Goal: Transaction & Acquisition: Purchase product/service

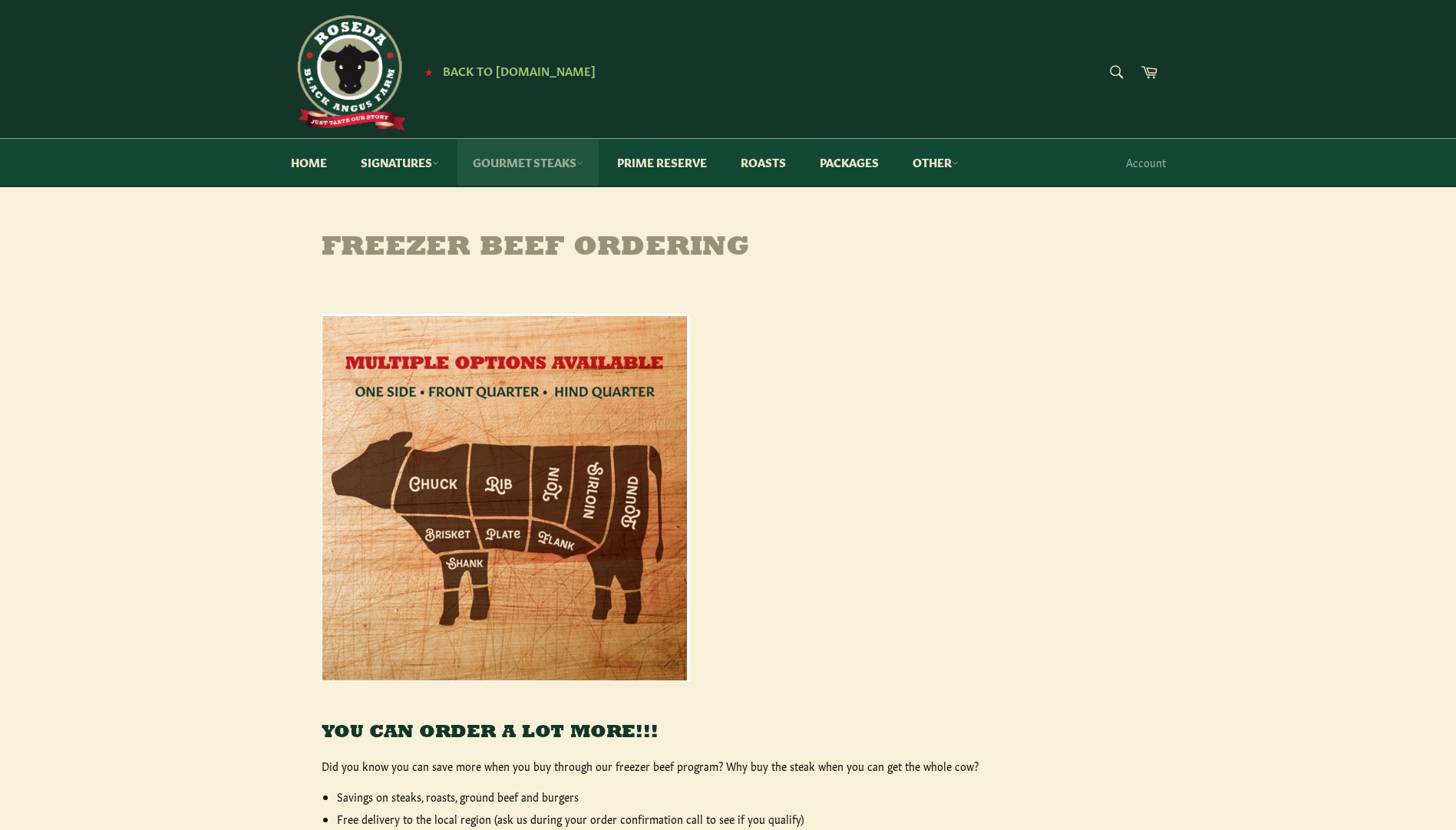
click at [563, 162] on link "Gourmet Steaks" at bounding box center [528, 163] width 141 height 47
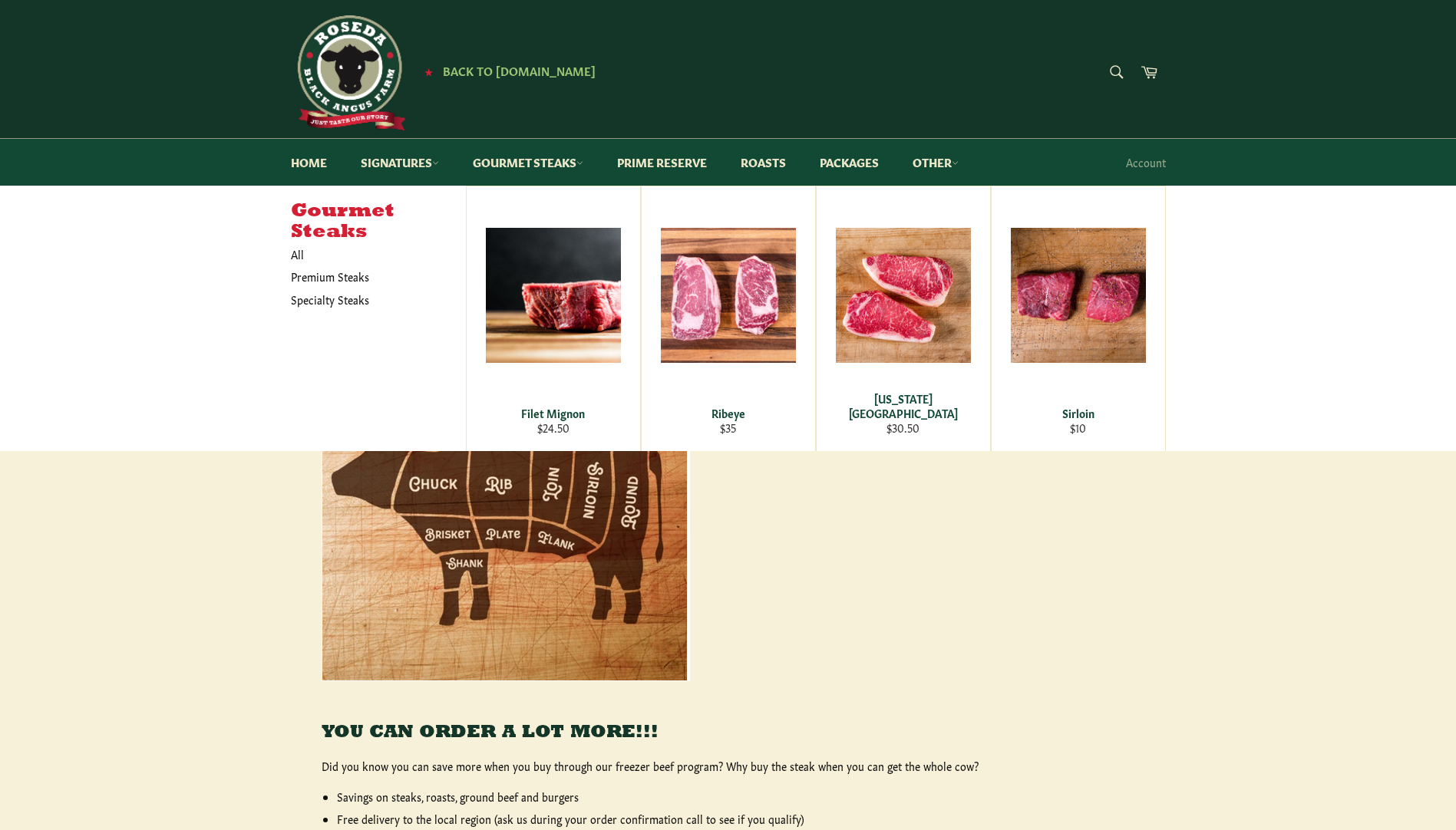
click at [1161, 615] on div "YOU CAN ORDER A LOT MORE!!! Did you know you can save more when you buy through…" at bounding box center [728, 708] width 875 height 851
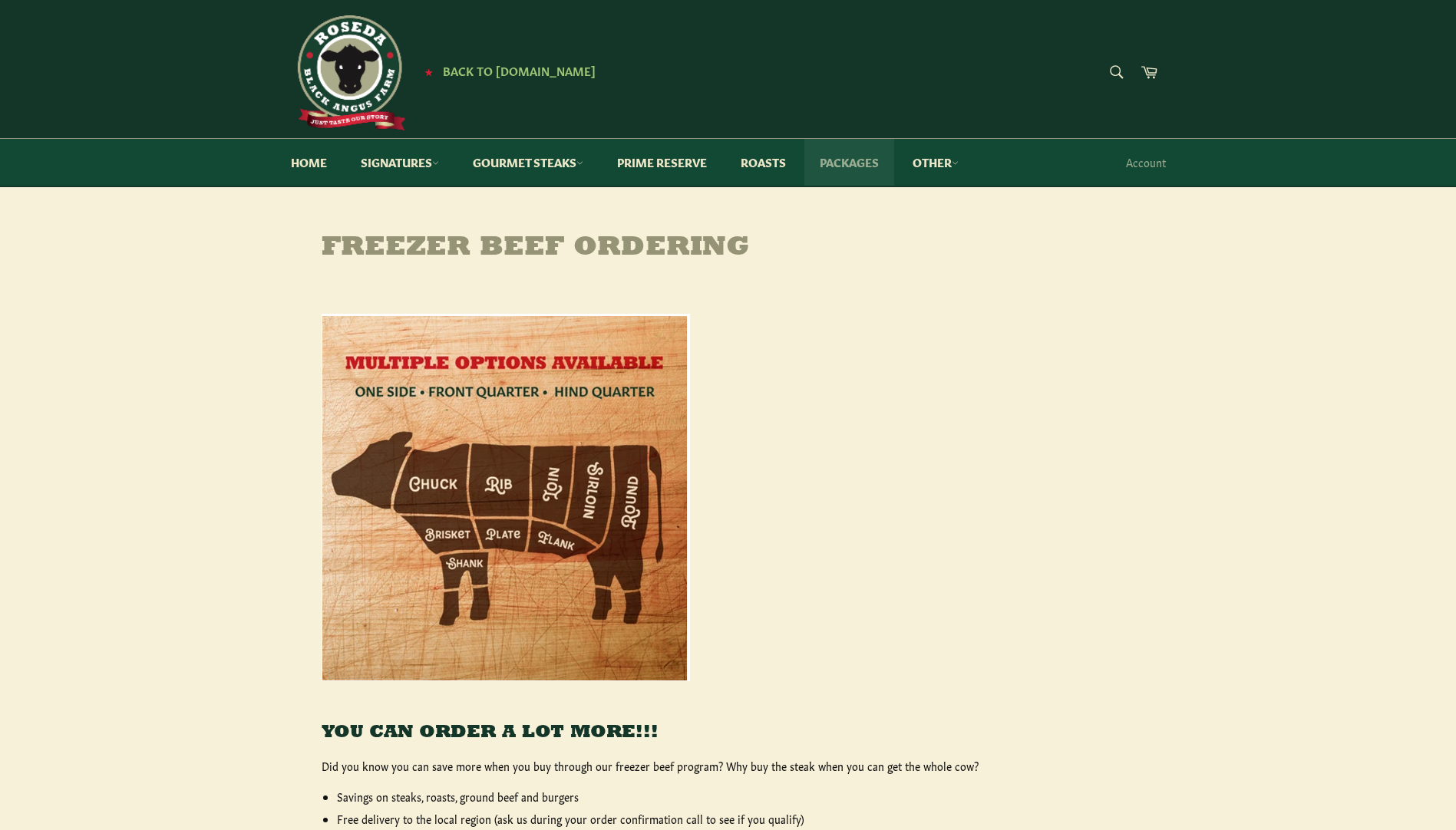
click at [872, 160] on link "Packages" at bounding box center [849, 163] width 90 height 47
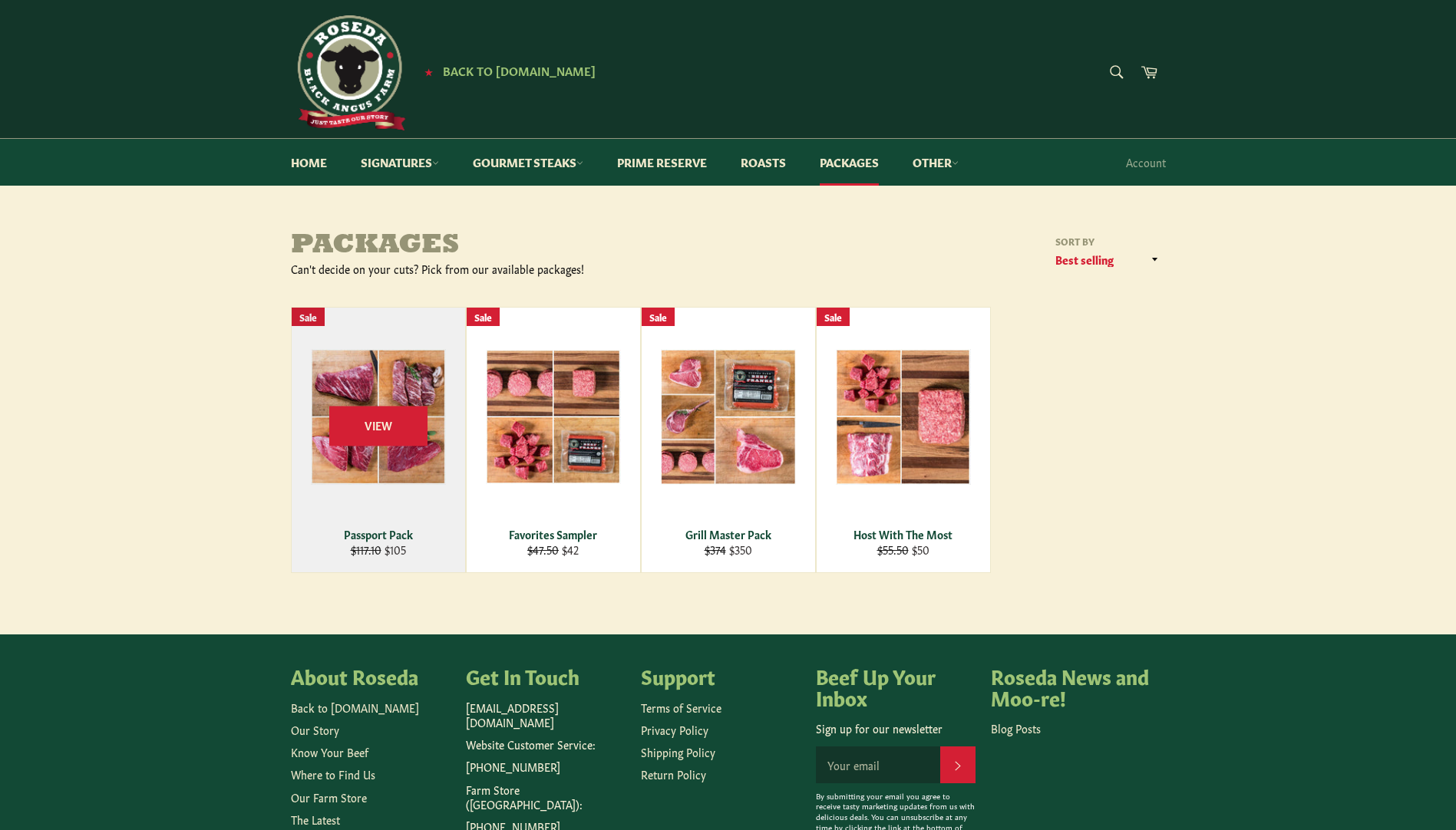
click at [387, 463] on div "View" at bounding box center [377, 440] width 174 height 265
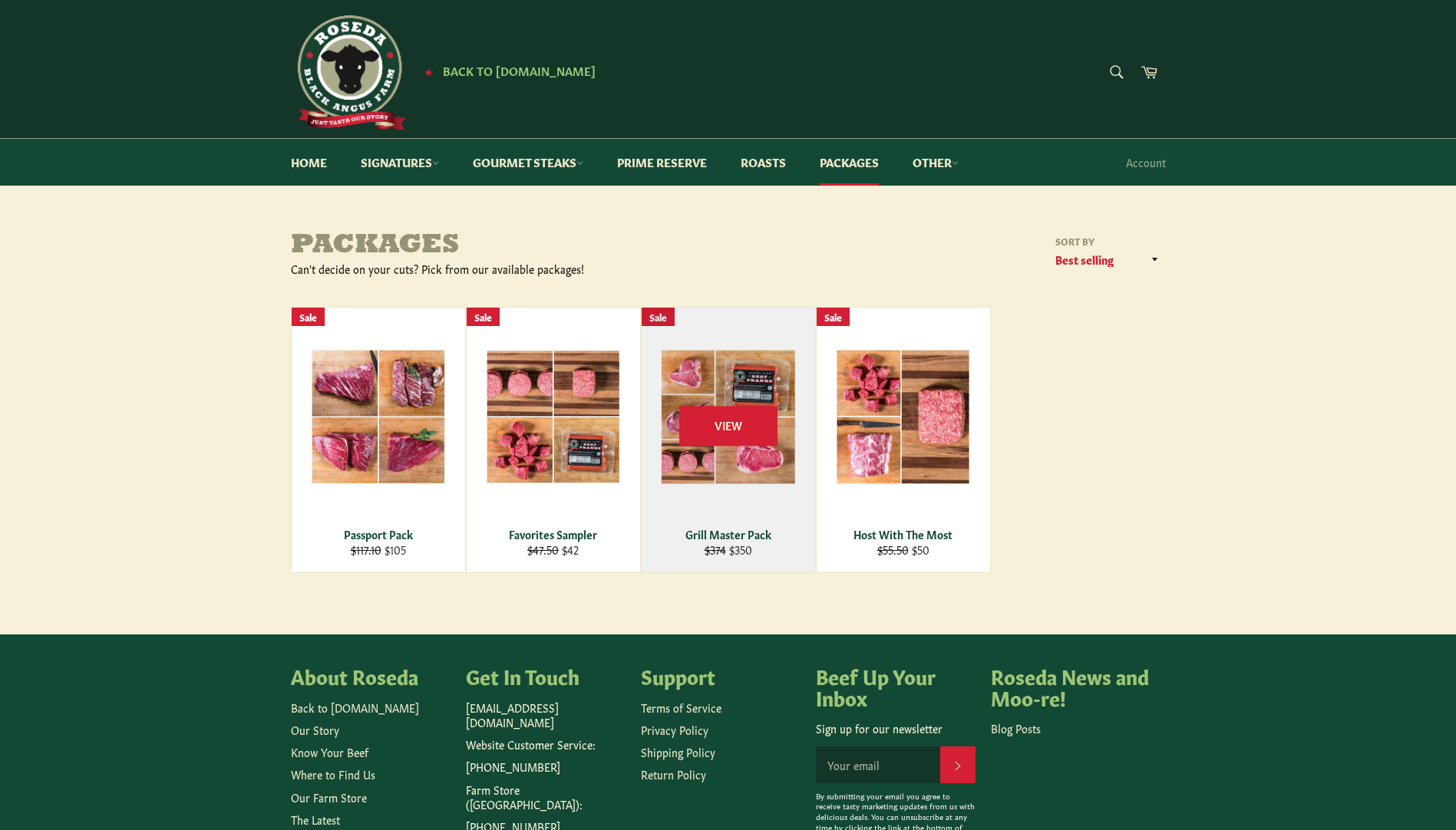
click at [777, 458] on div "View" at bounding box center [728, 440] width 174 height 265
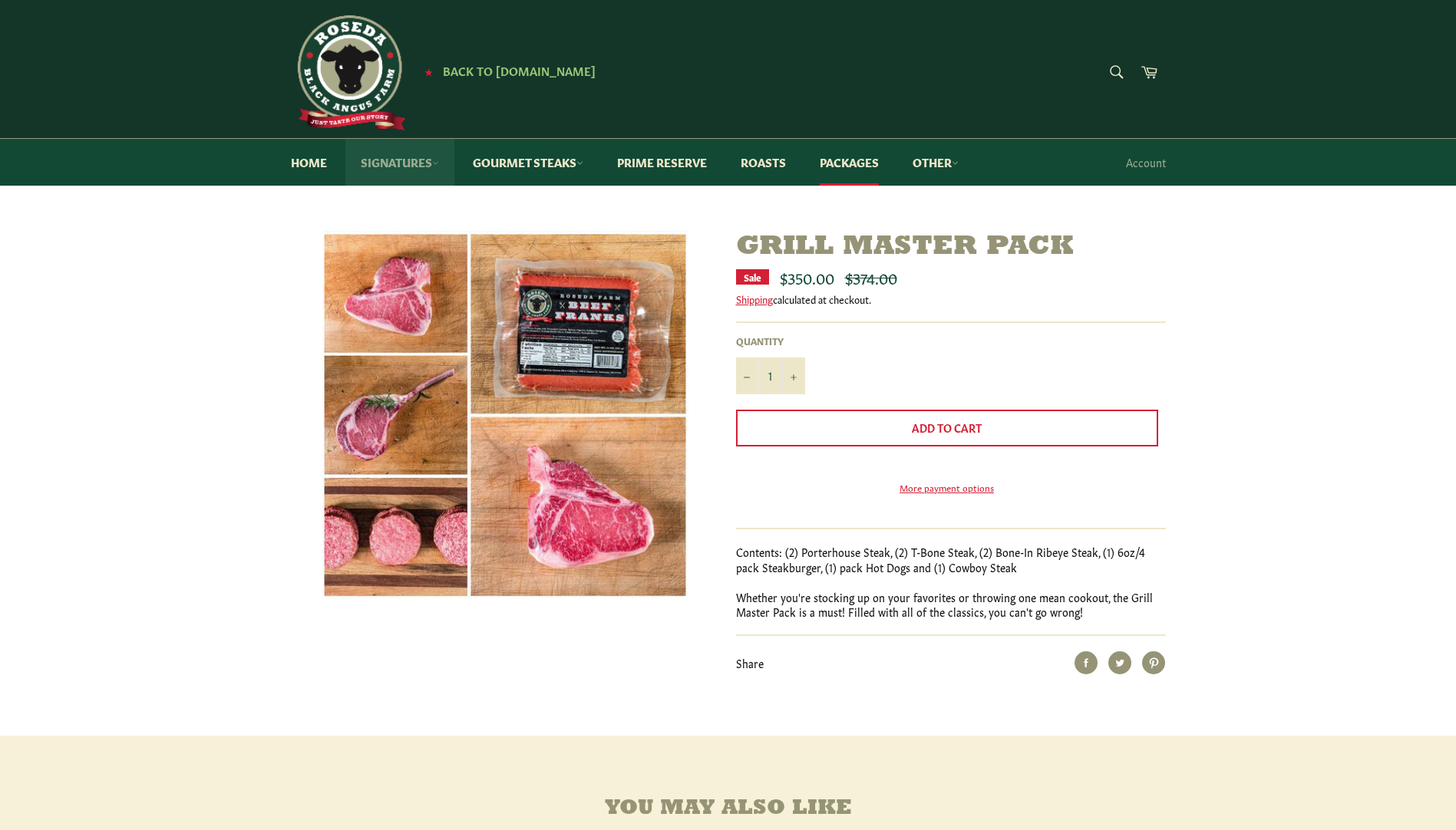
click at [429, 165] on link "Signatures" at bounding box center [399, 163] width 109 height 47
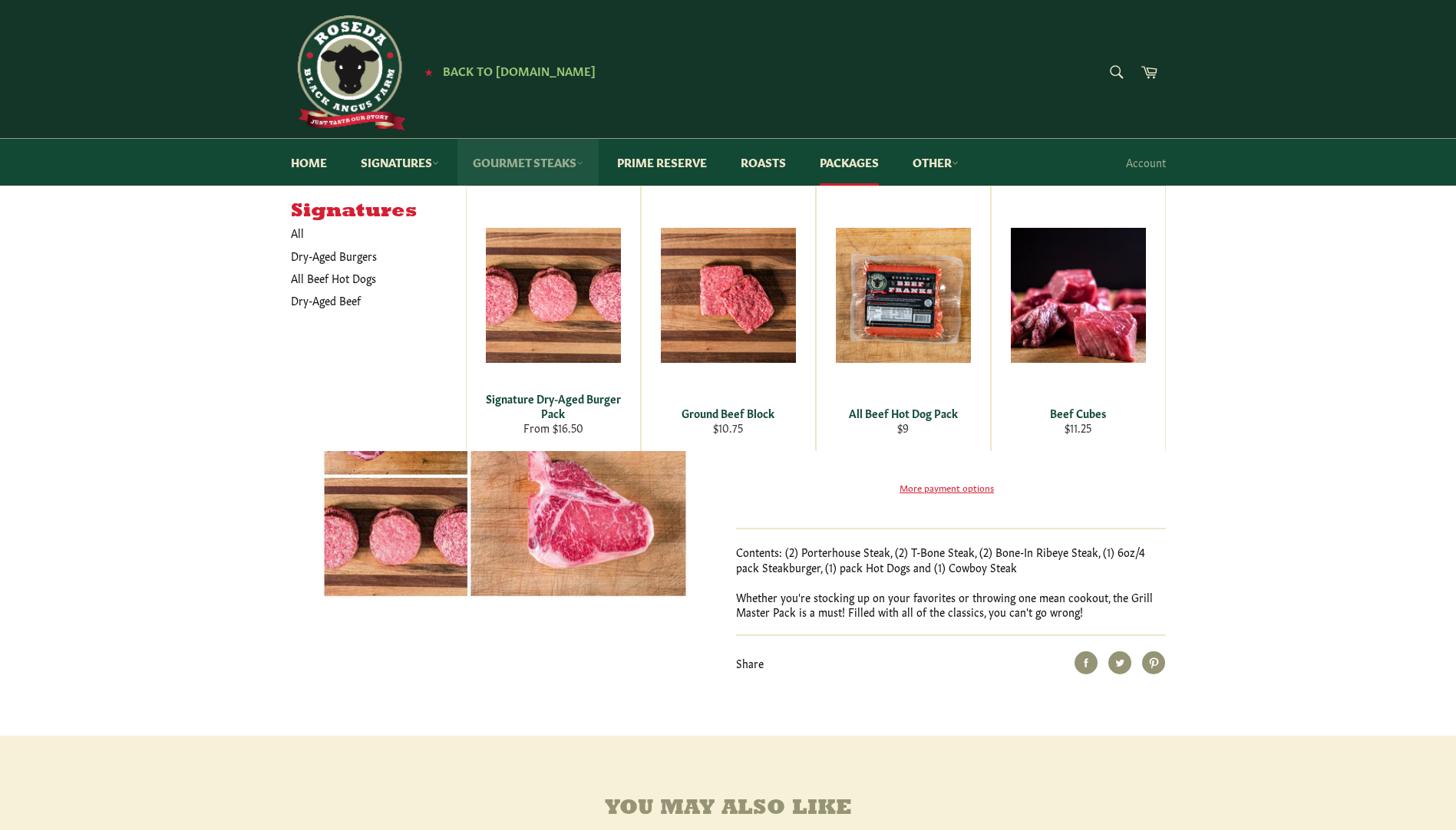
click at [519, 168] on link "Gourmet Steaks" at bounding box center [528, 163] width 141 height 47
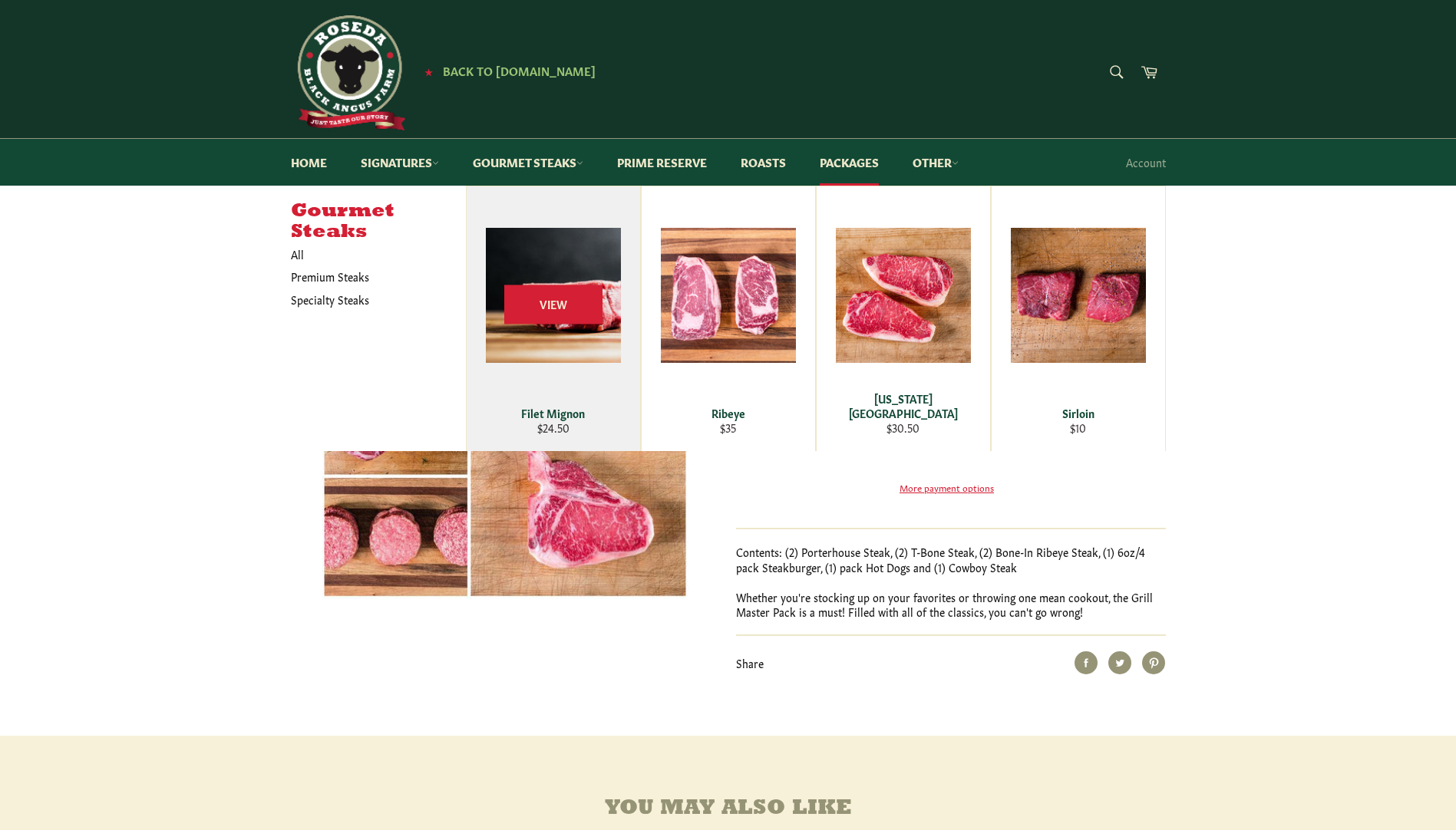
click at [559, 331] on div "View" at bounding box center [553, 318] width 174 height 265
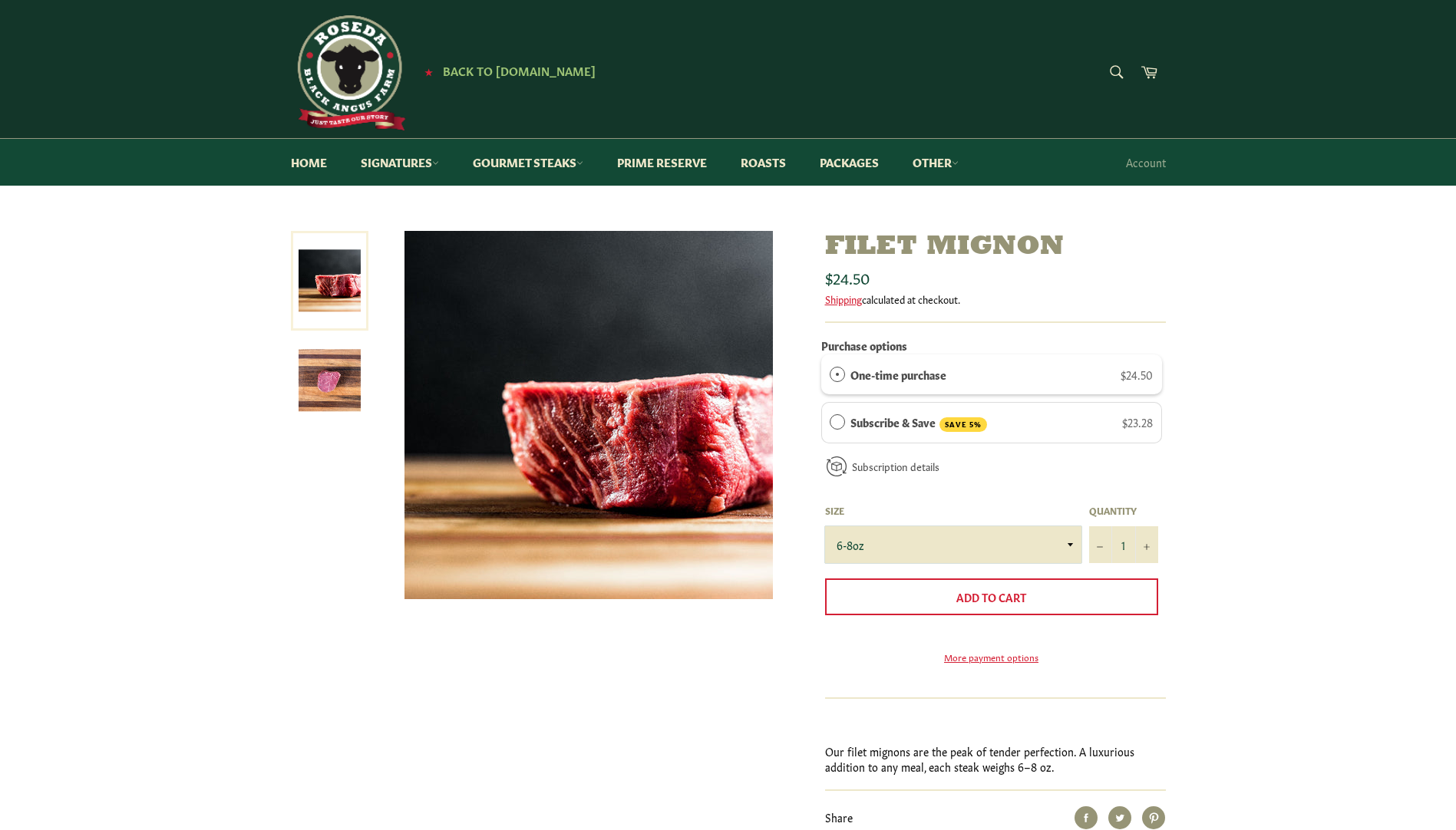
click at [1070, 546] on select "6-8oz" at bounding box center [953, 545] width 256 height 37
click at [956, 157] on link "Other" at bounding box center [935, 163] width 76 height 47
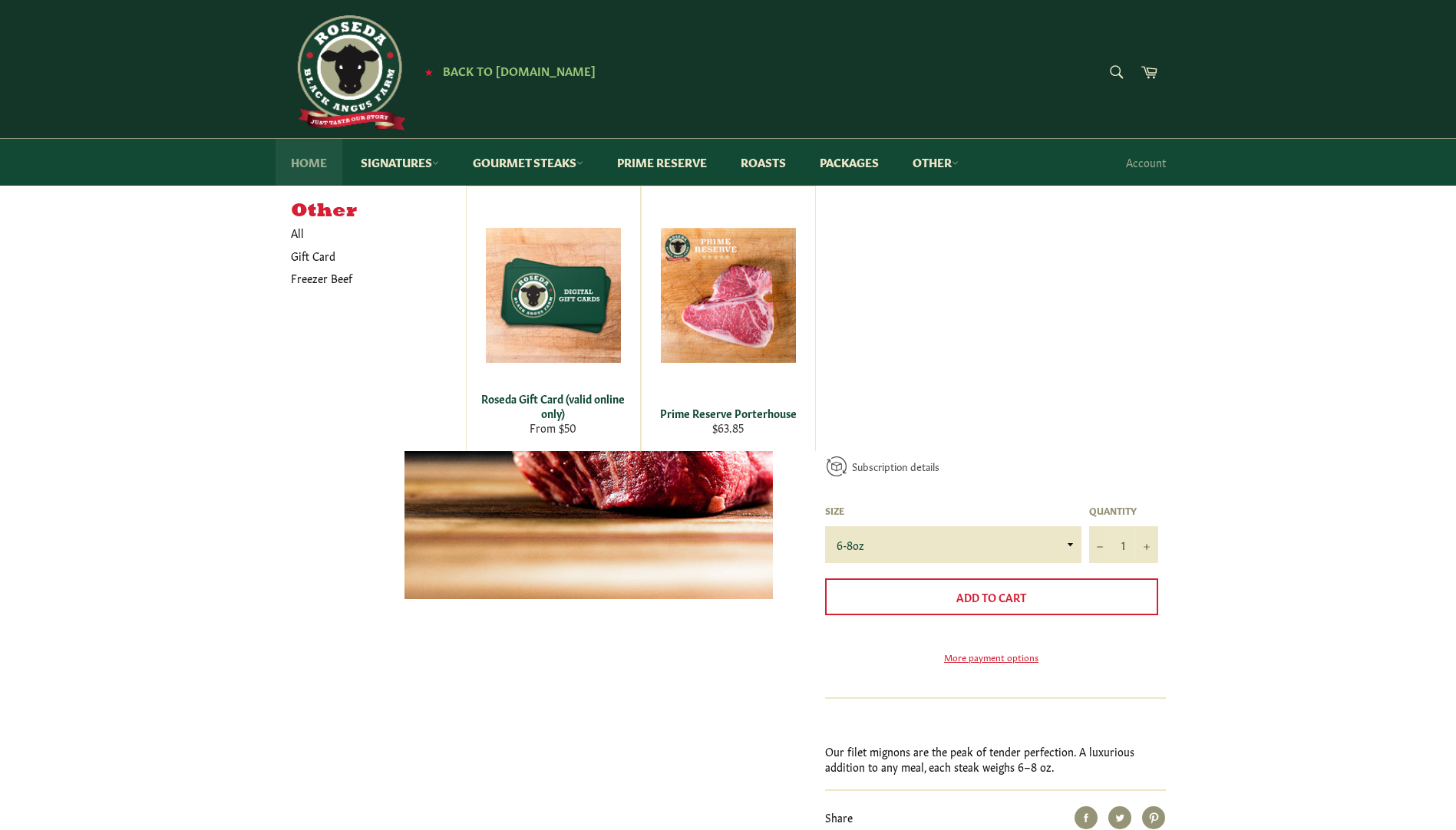
click at [309, 166] on link "Home" at bounding box center [309, 163] width 67 height 47
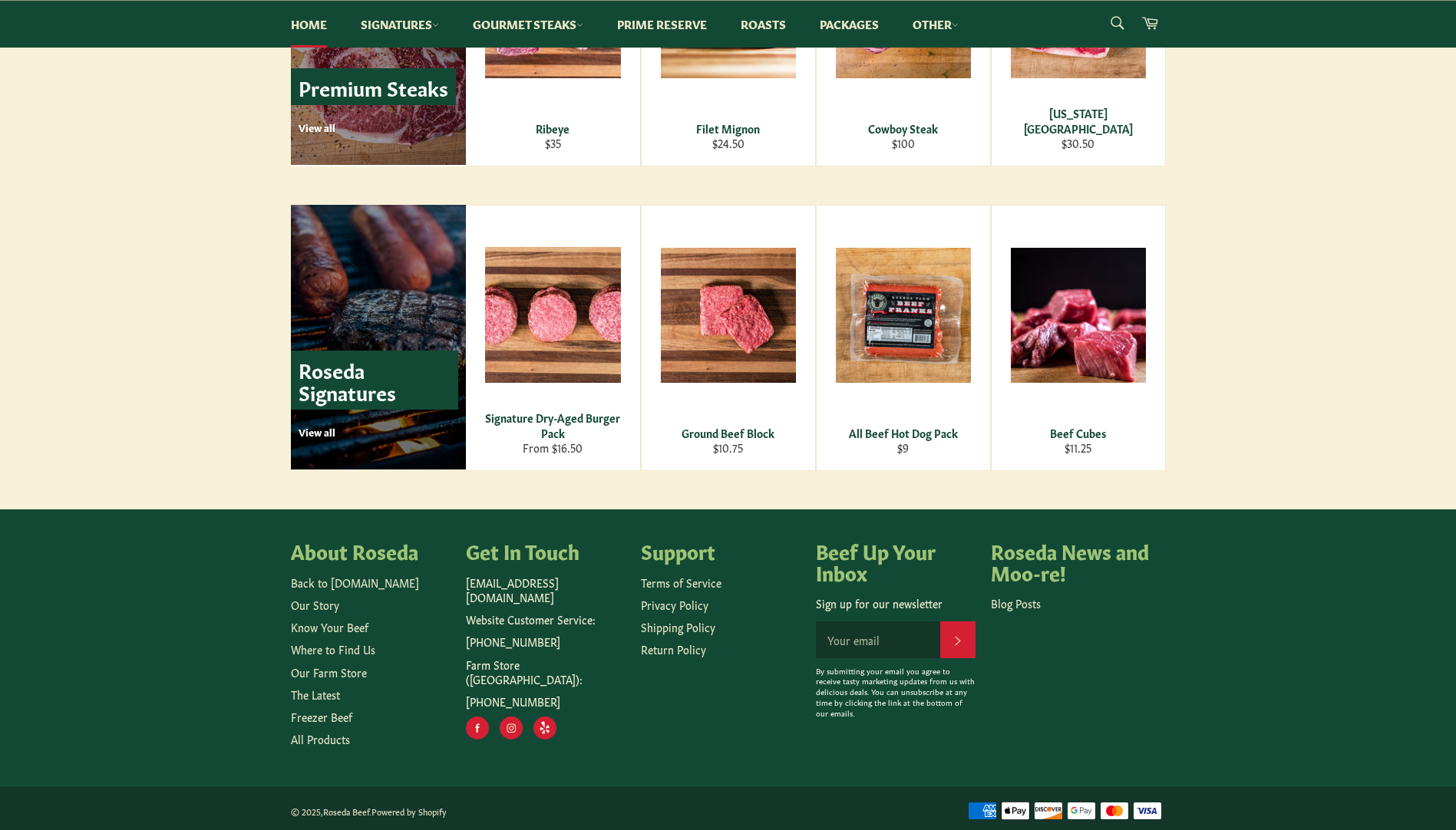
scroll to position [1976, 0]
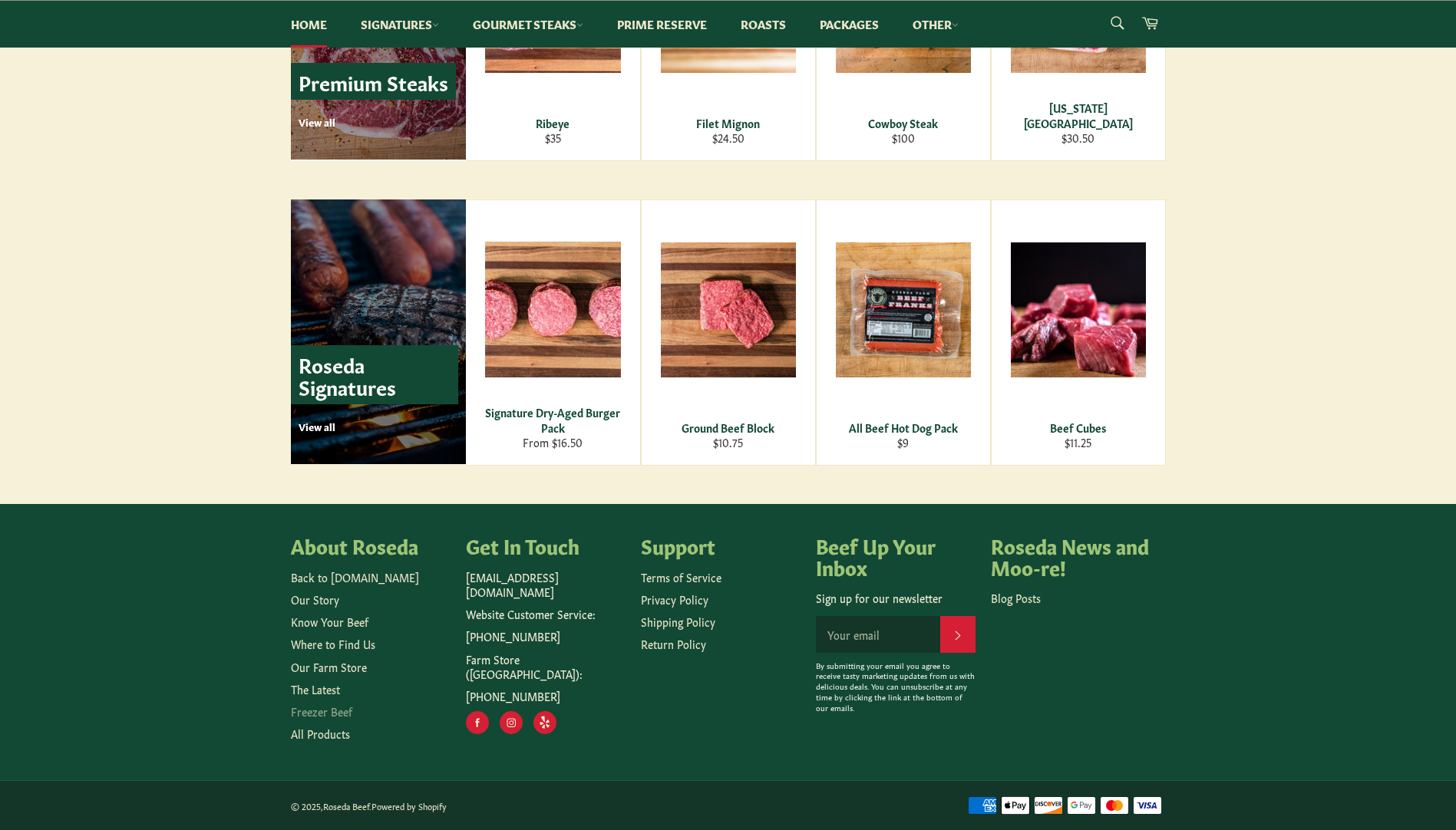
click at [336, 713] on link "Freezer Beef" at bounding box center [322, 711] width 62 height 16
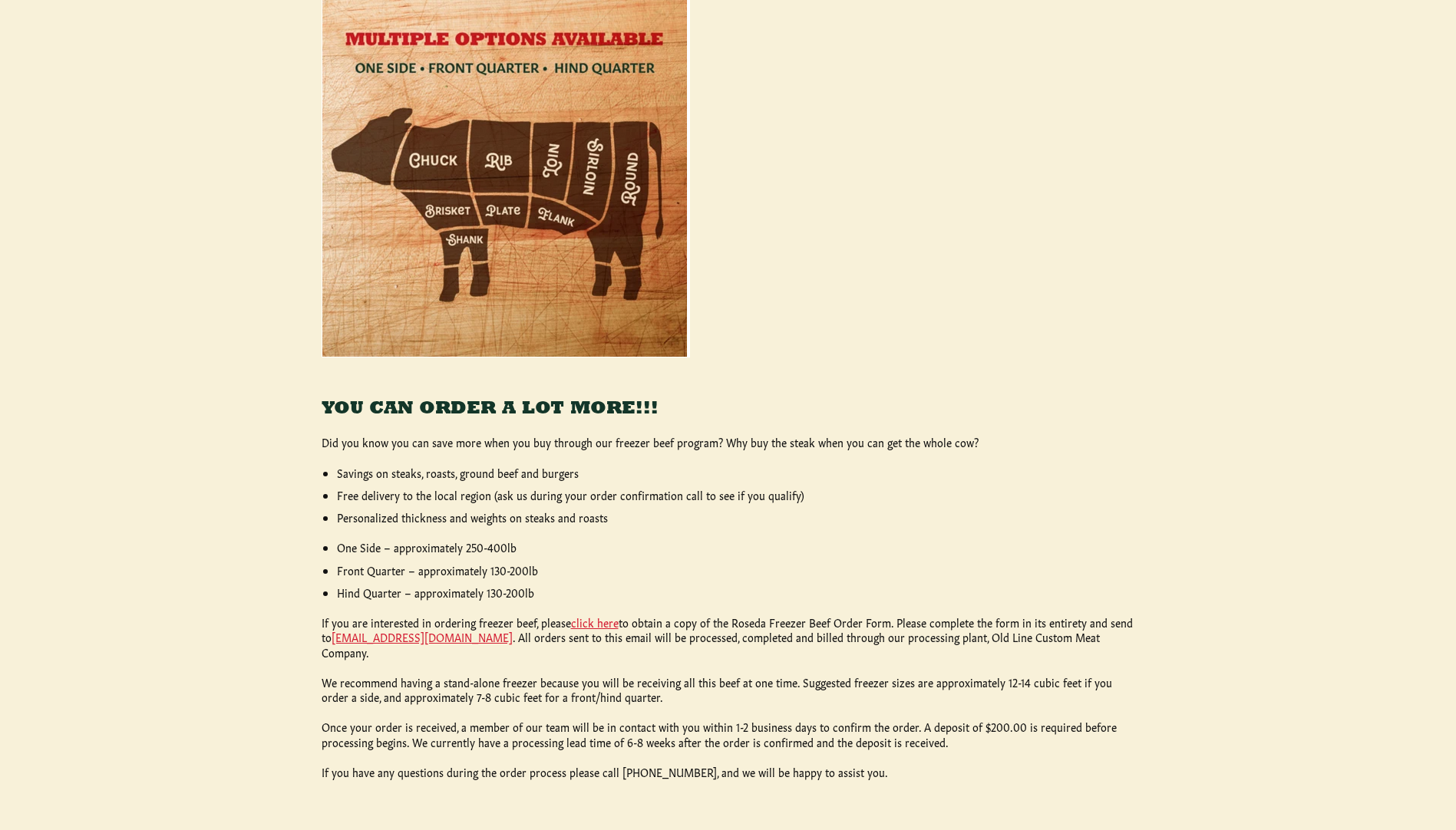
scroll to position [76, 0]
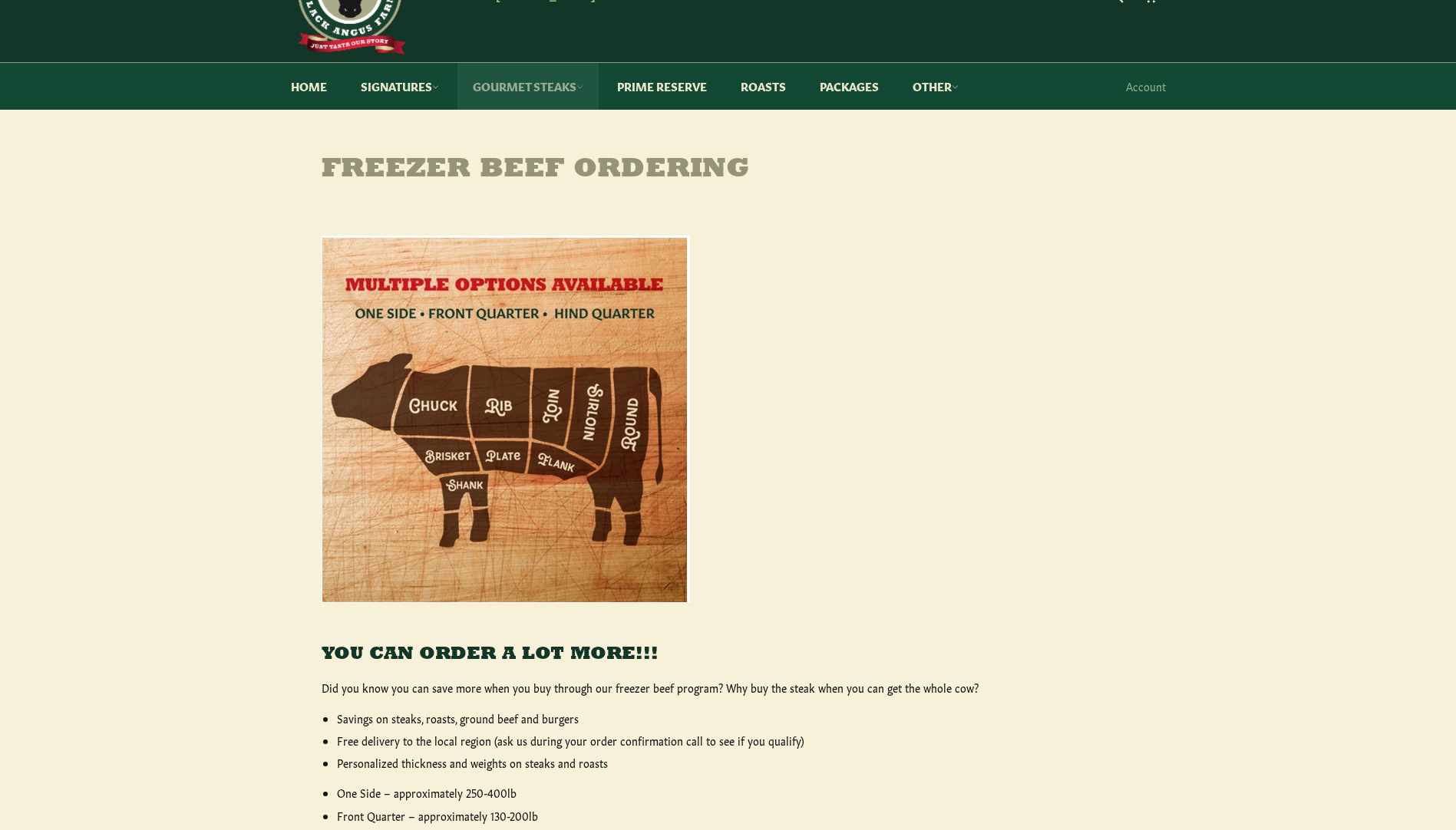
click at [491, 94] on link "Gourmet Steaks" at bounding box center [528, 86] width 141 height 47
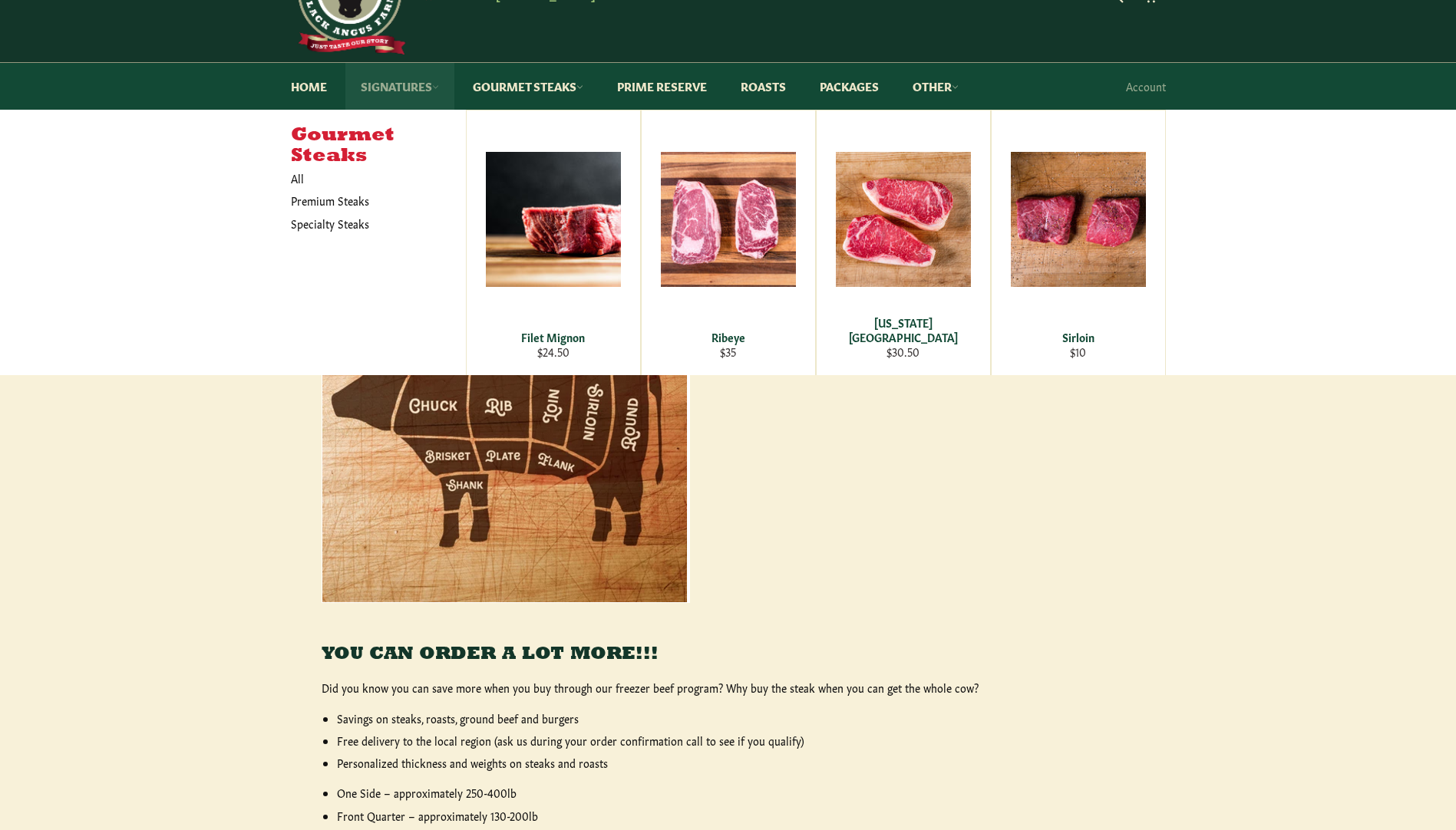
click at [422, 84] on link "Signatures" at bounding box center [399, 86] width 109 height 47
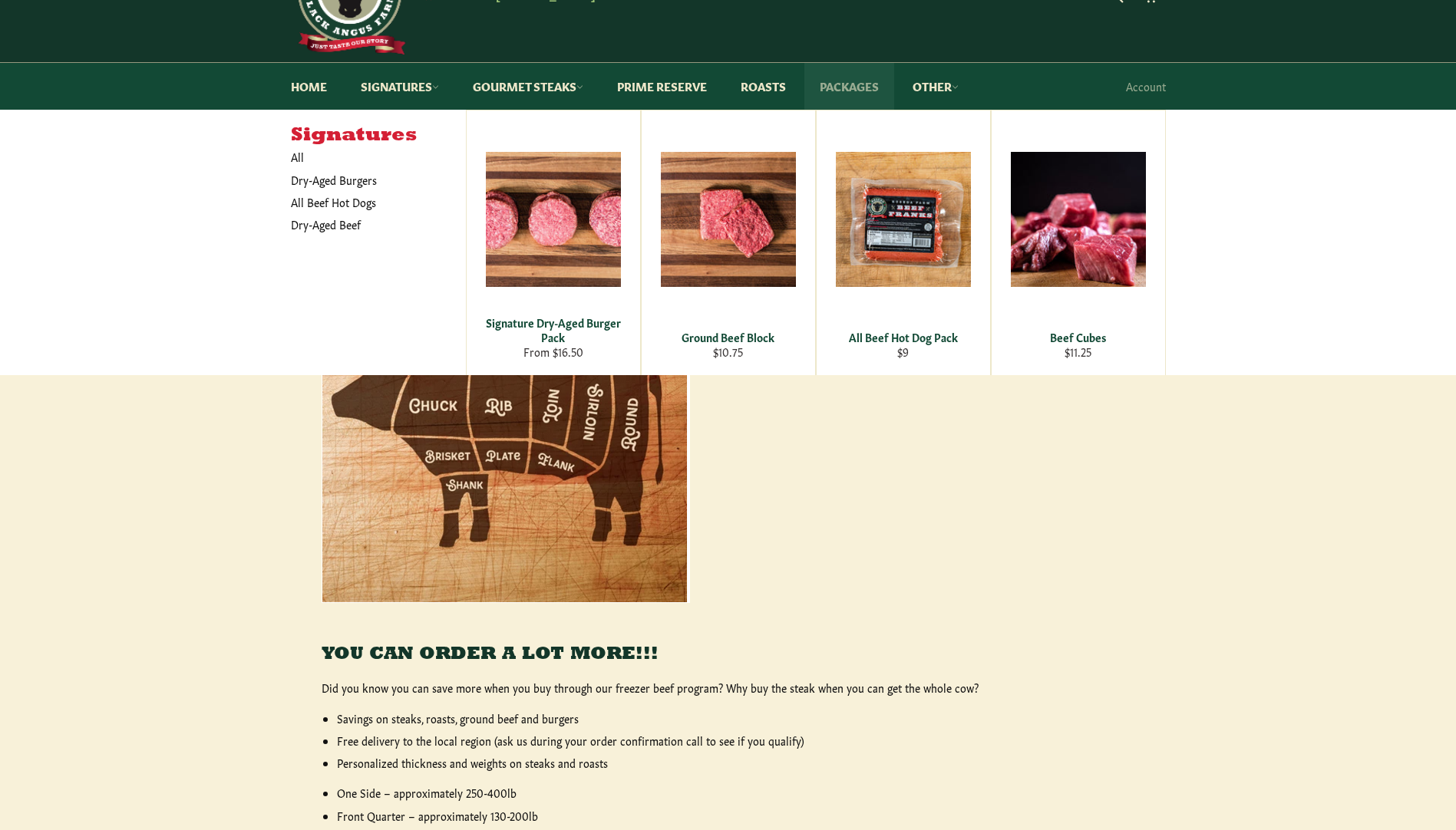
click at [847, 90] on link "Packages" at bounding box center [849, 86] width 90 height 47
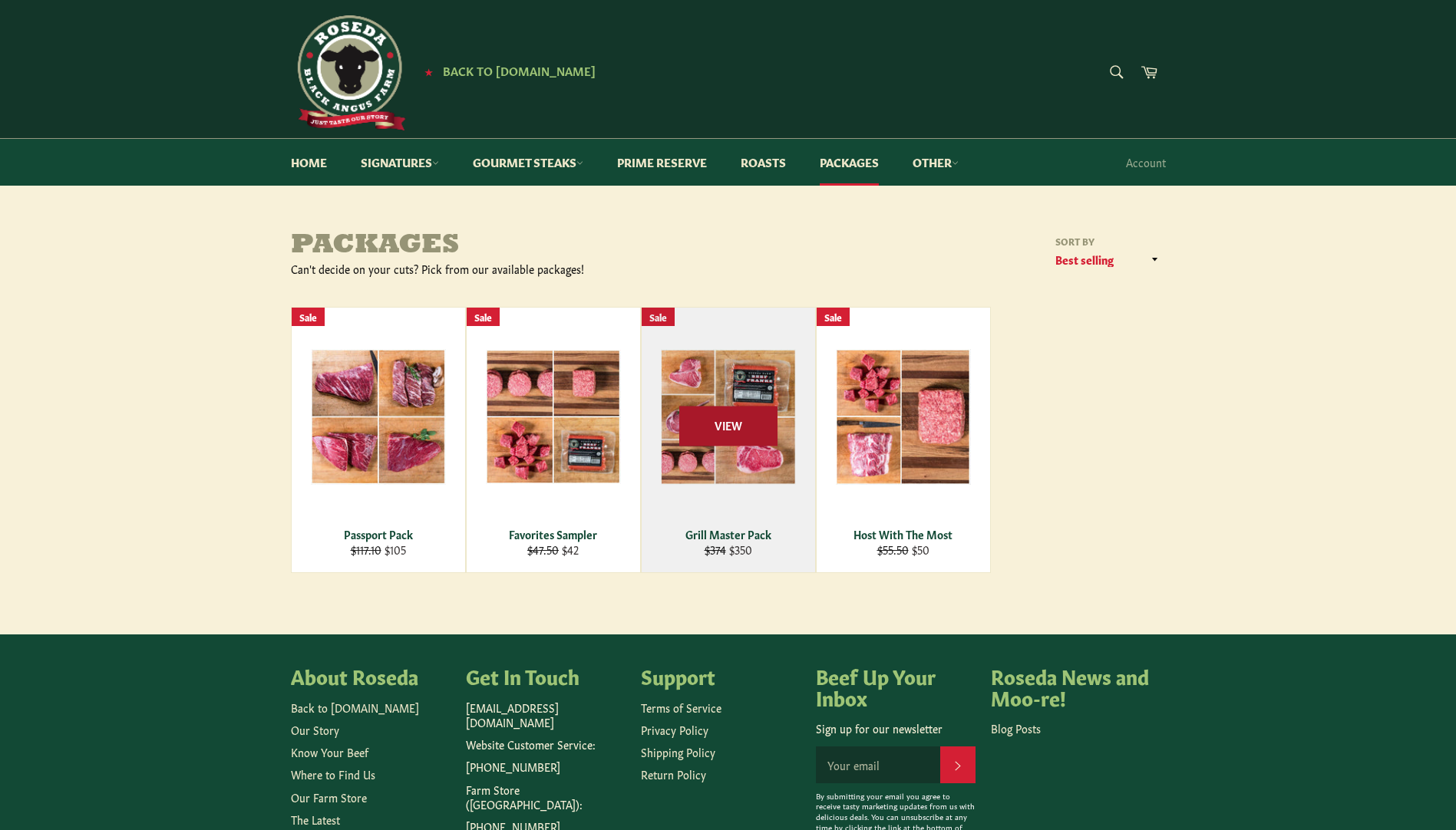
click at [702, 424] on span "View" at bounding box center [728, 426] width 98 height 39
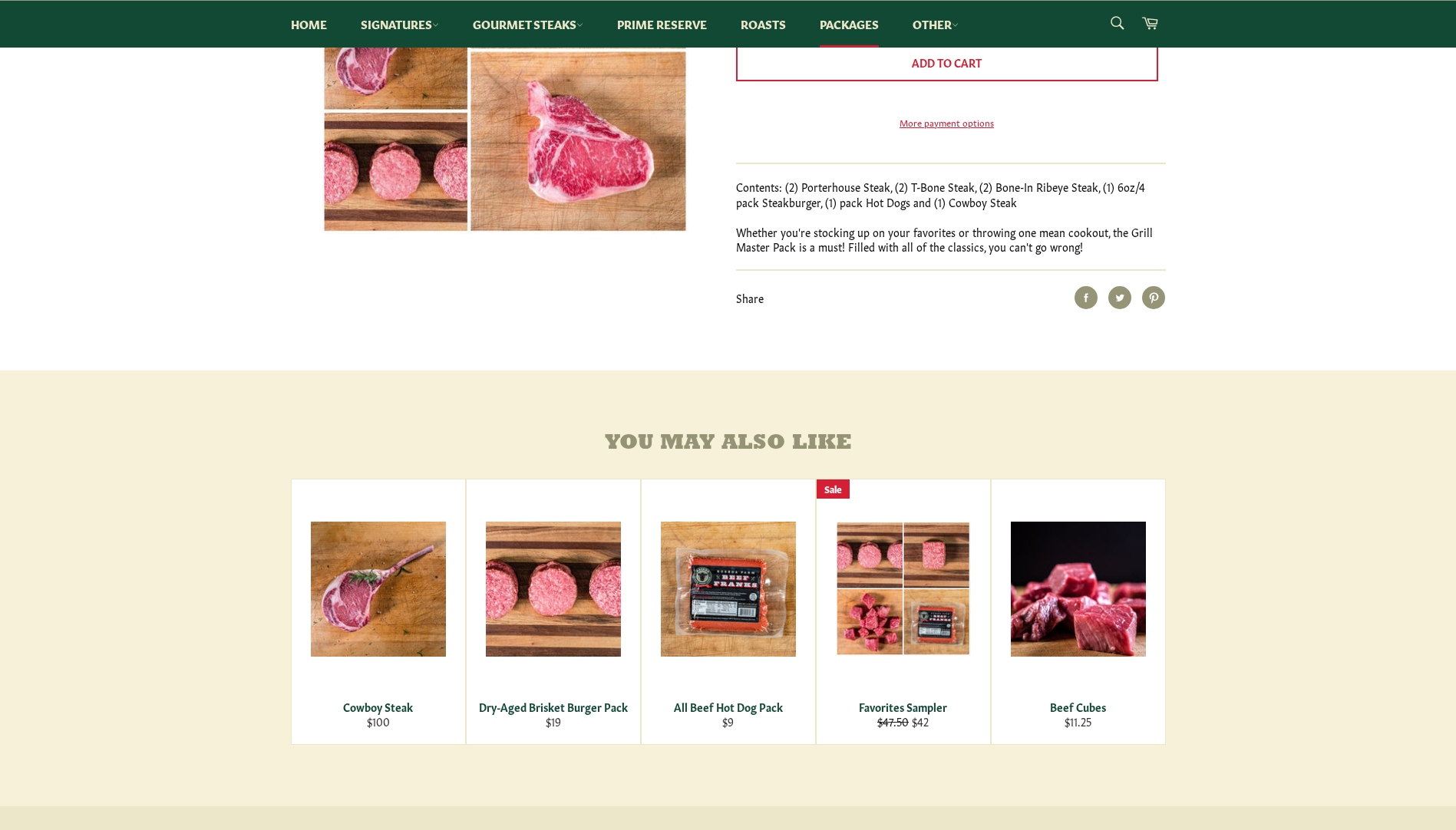
scroll to position [537, 0]
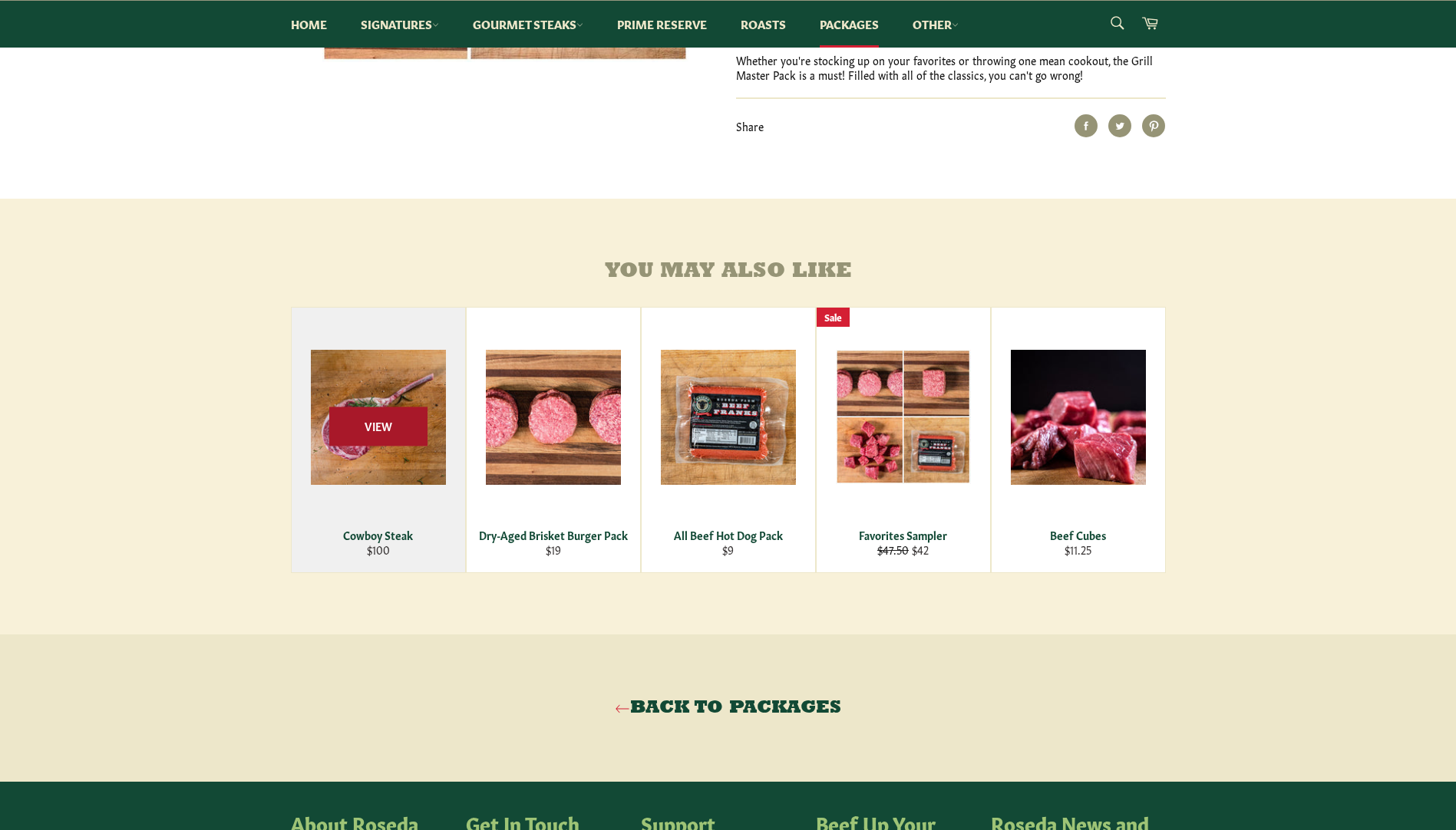
click at [387, 446] on span "View" at bounding box center [378, 426] width 98 height 39
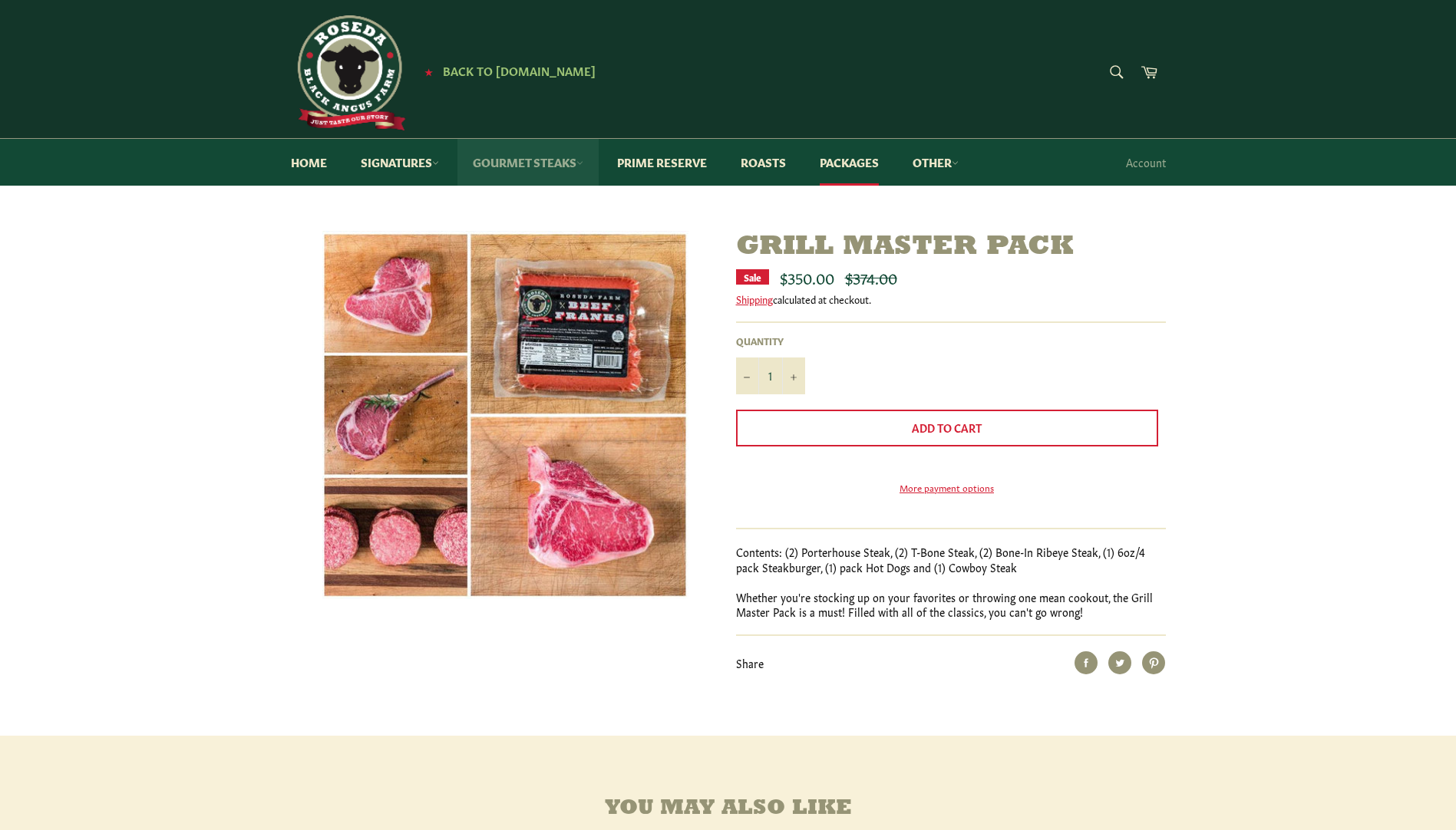
click at [561, 161] on link "Gourmet Steaks" at bounding box center [528, 163] width 141 height 47
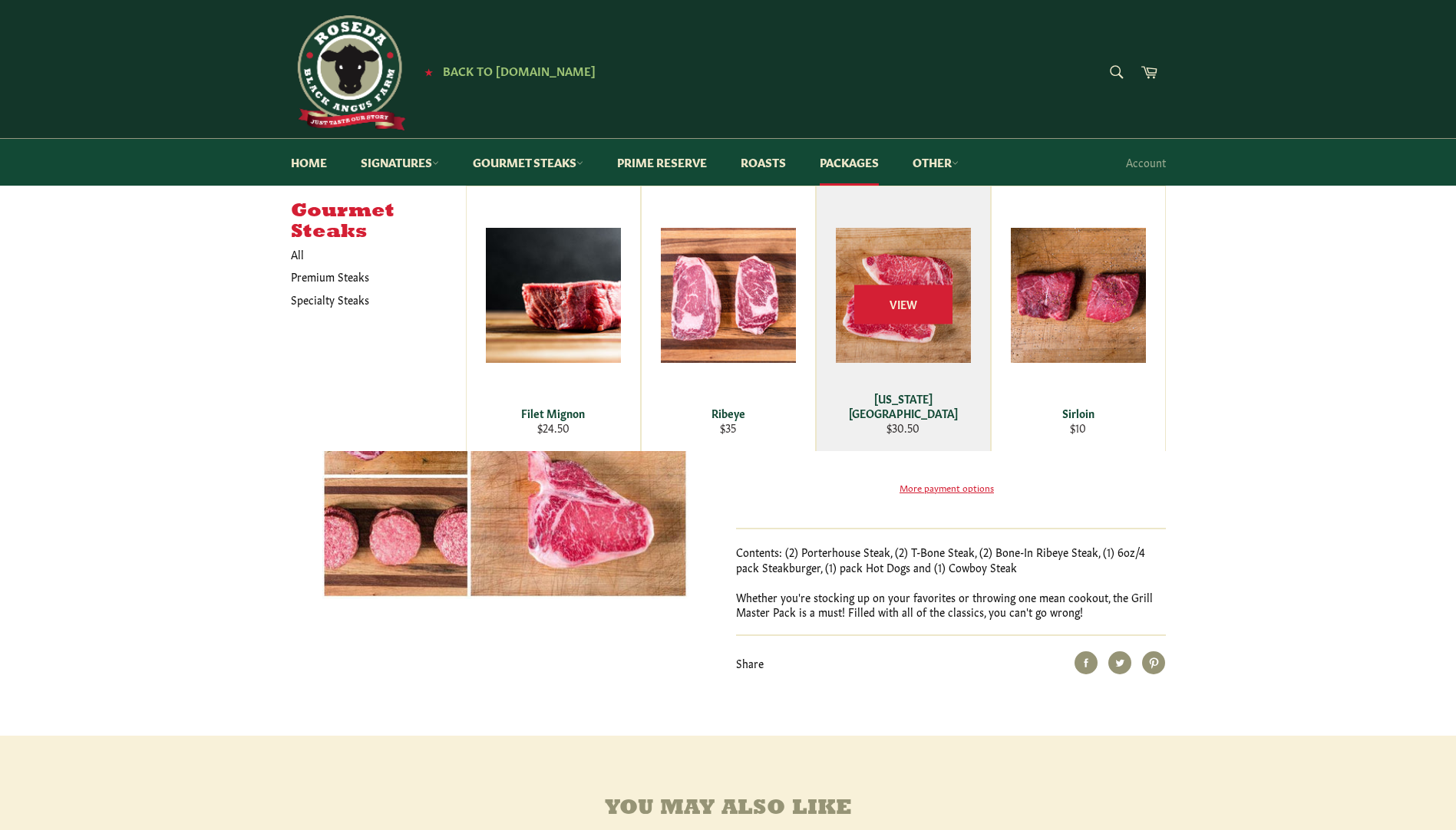
click at [925, 359] on div "View" at bounding box center [903, 318] width 174 height 265
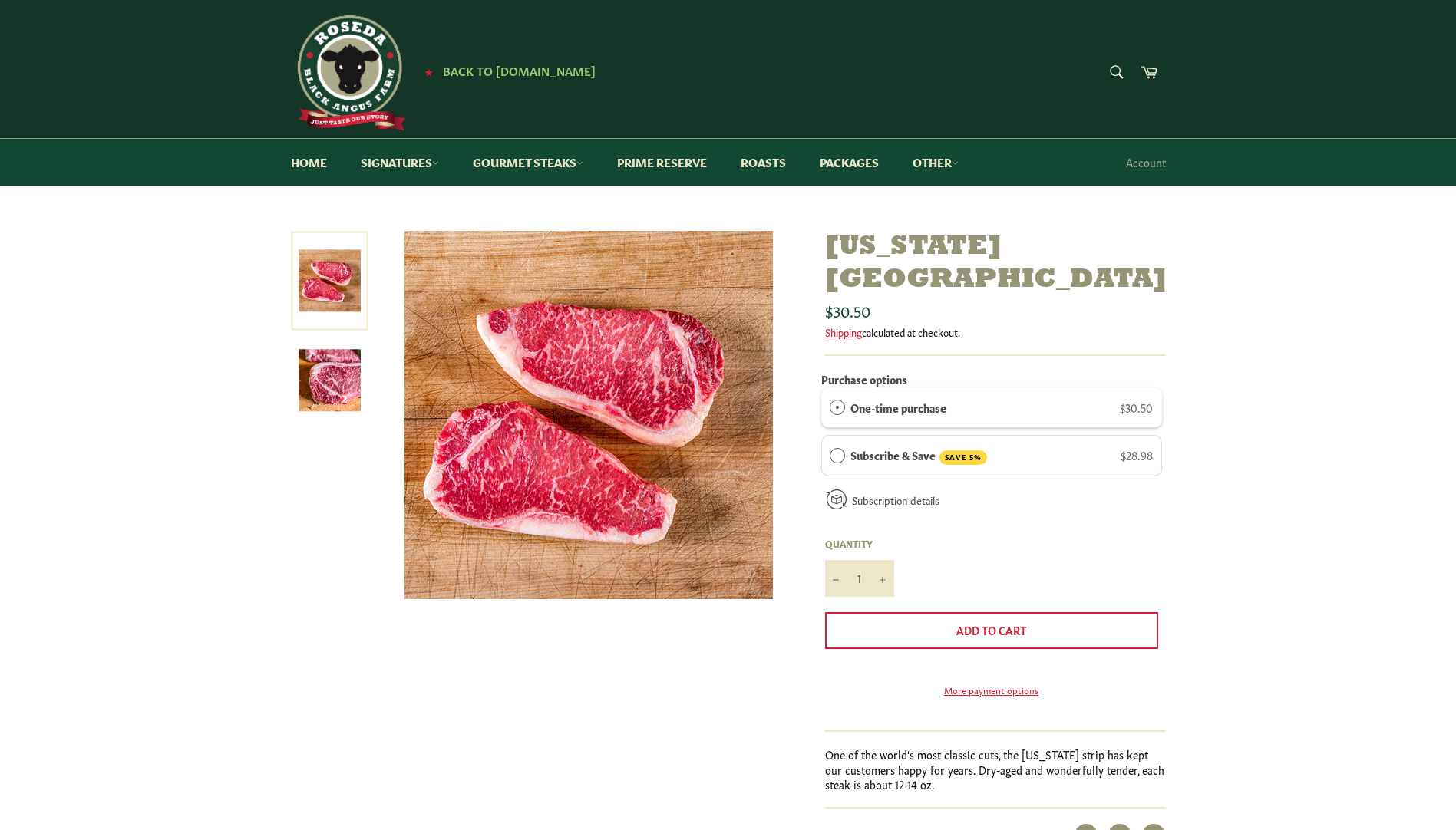
click at [334, 384] on img at bounding box center [329, 379] width 62 height 62
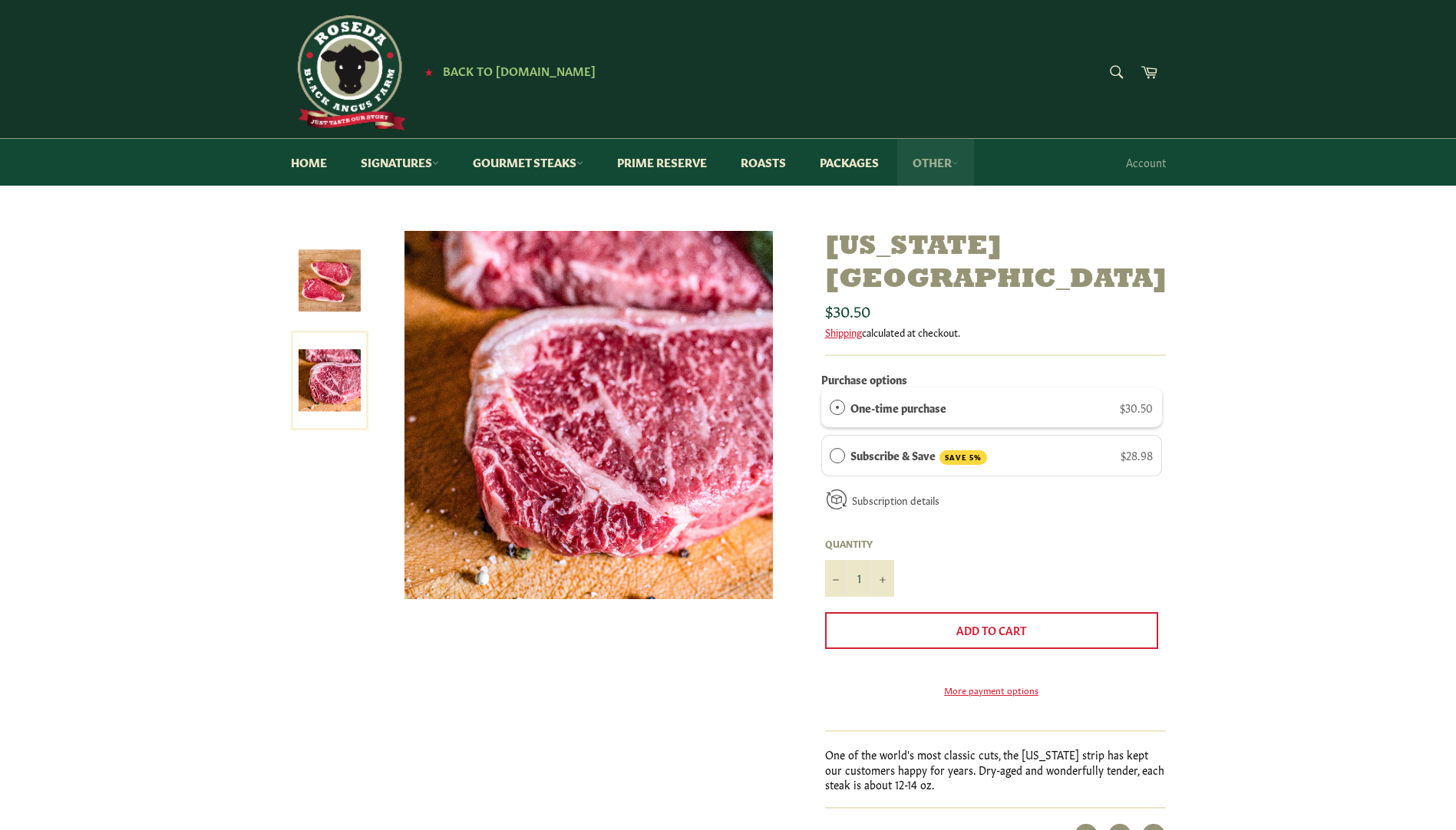
click at [968, 159] on link "Other" at bounding box center [935, 163] width 76 height 47
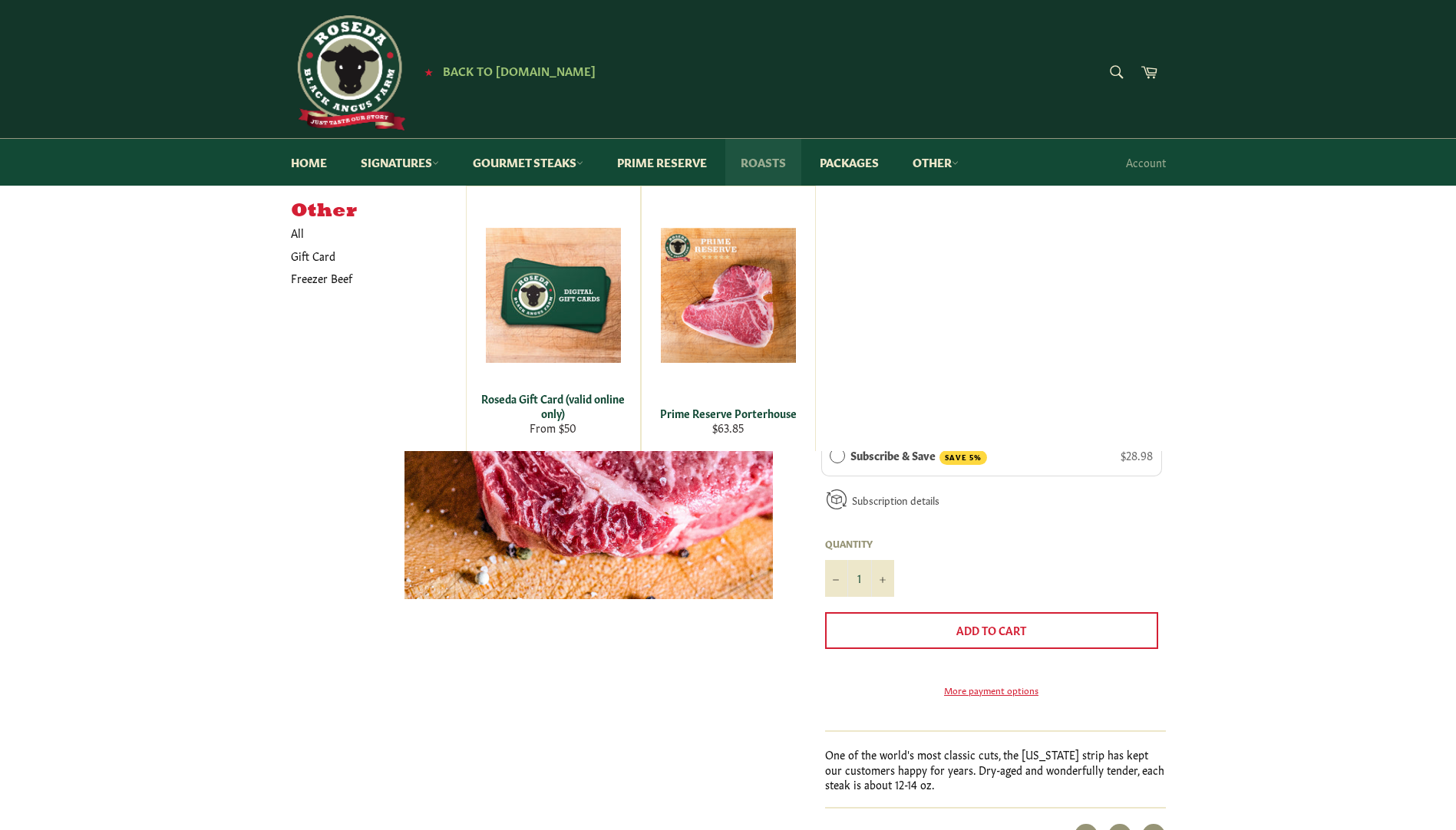
click at [796, 156] on link "Roasts" at bounding box center [764, 163] width 76 height 47
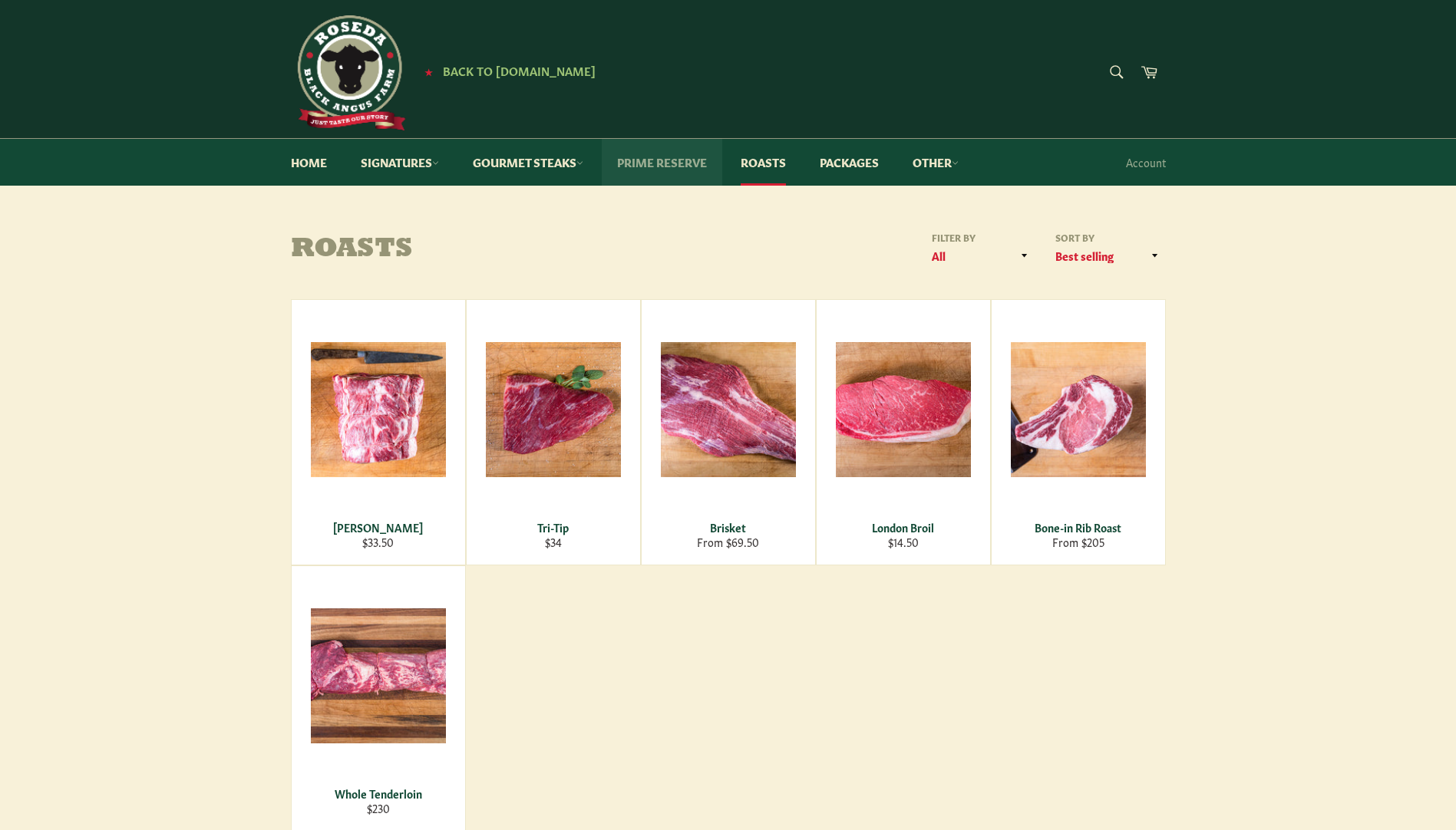
click at [685, 162] on link "Prime Reserve" at bounding box center [662, 163] width 121 height 47
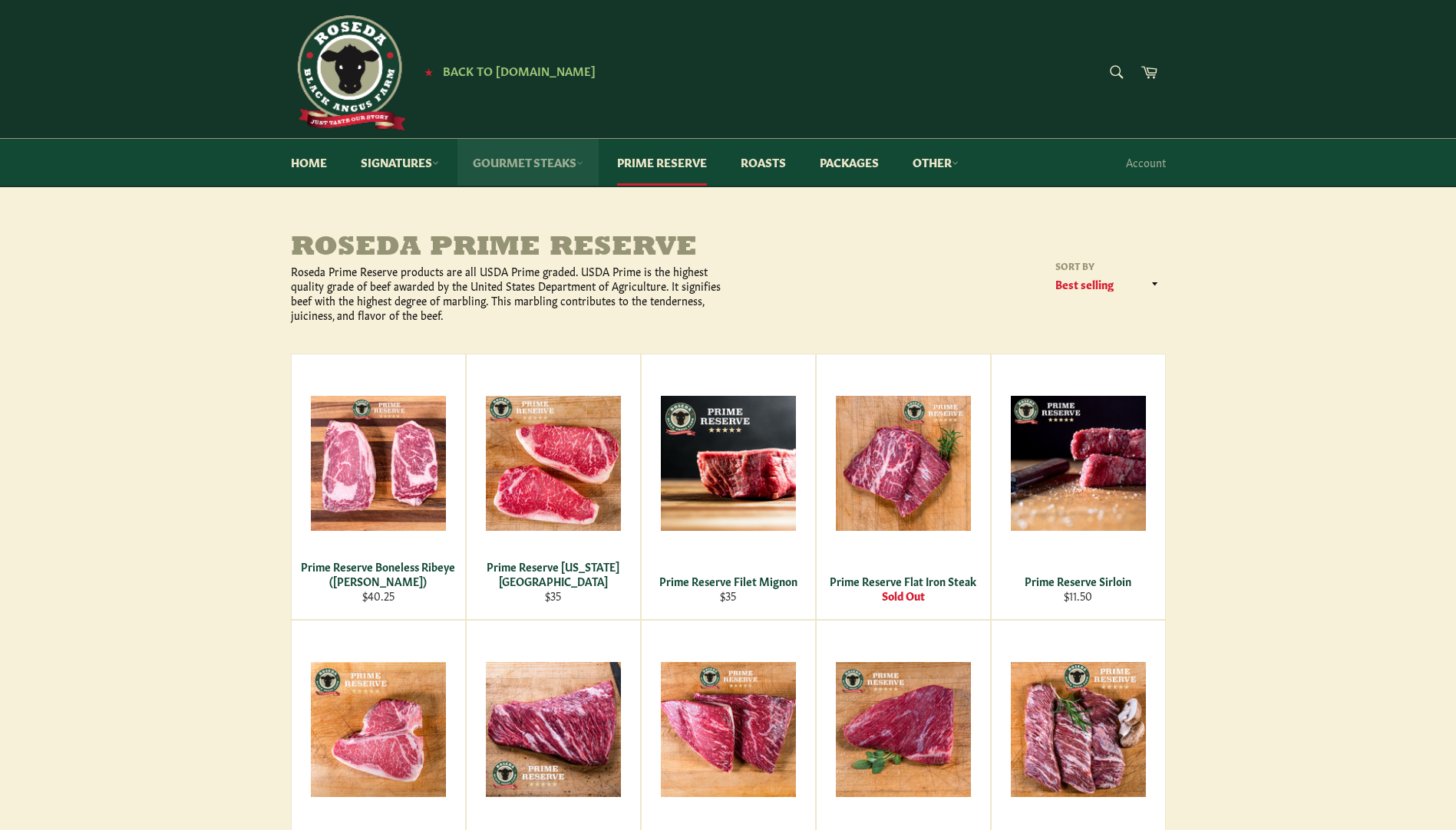
click at [565, 161] on link "Gourmet Steaks" at bounding box center [528, 163] width 141 height 47
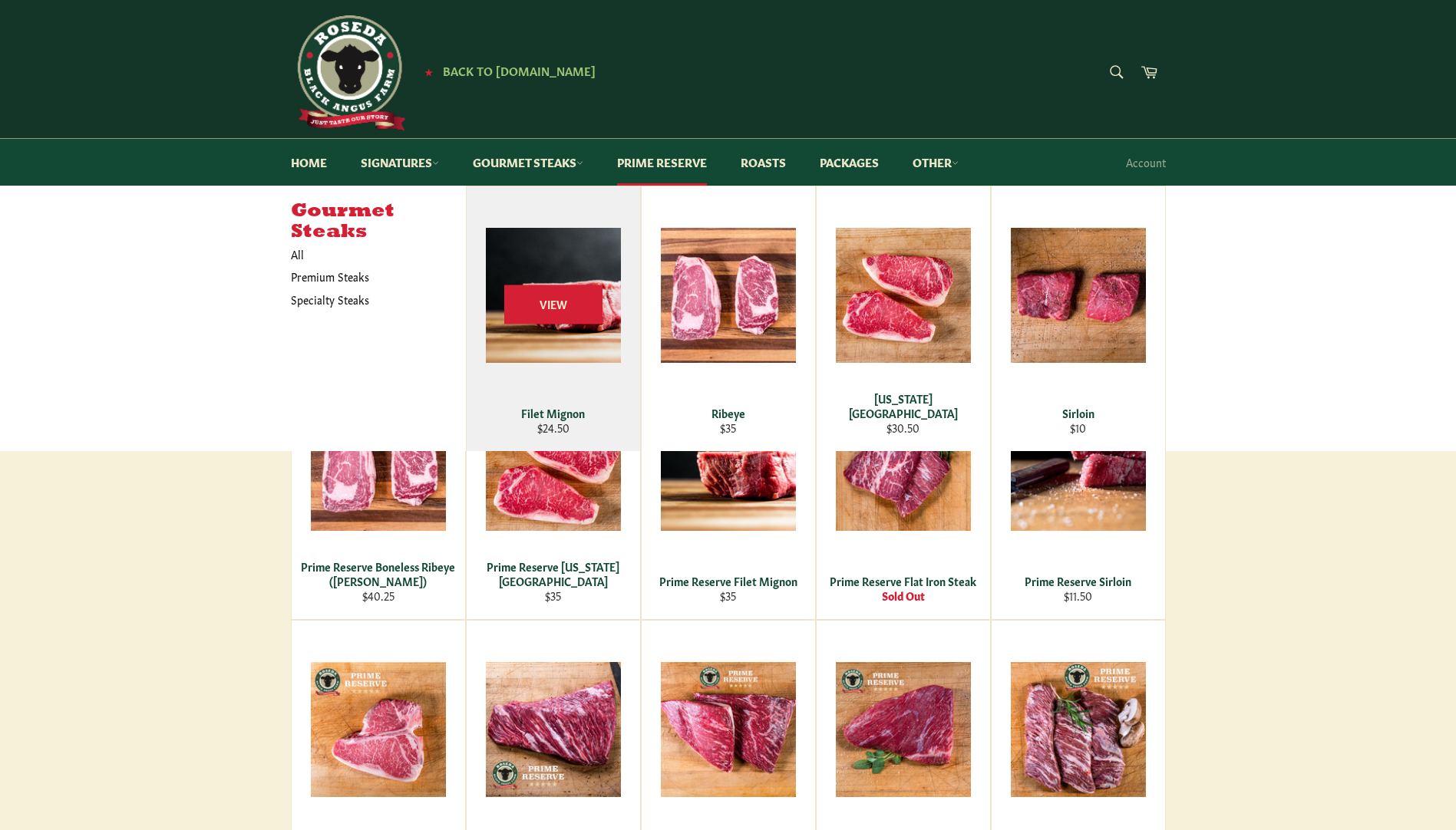
click at [585, 262] on div "View" at bounding box center [553, 318] width 174 height 265
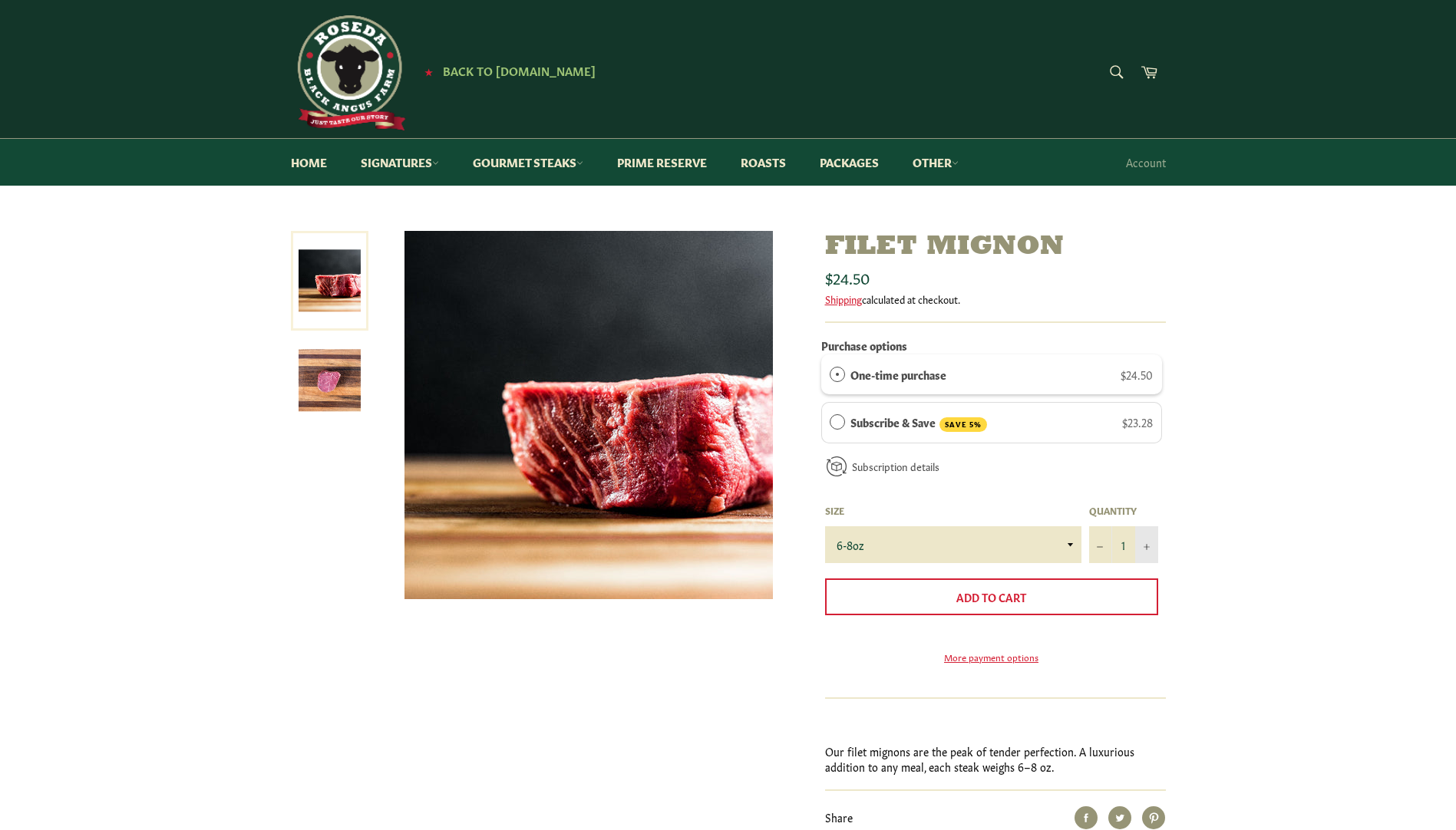
click at [1151, 549] on button "+" at bounding box center [1146, 545] width 23 height 37
click at [1150, 549] on button "+" at bounding box center [1146, 545] width 23 height 37
type input "5"
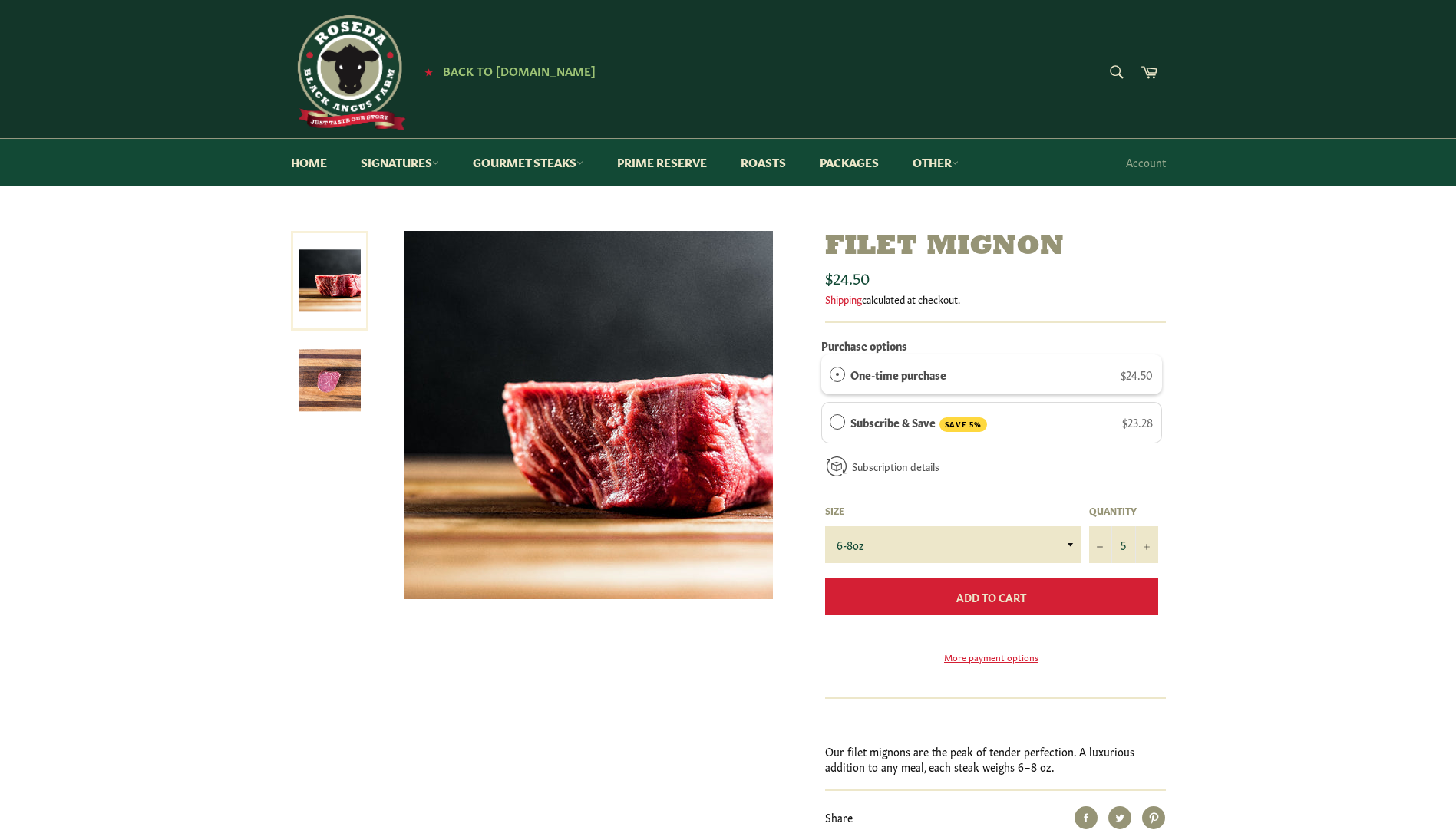
click at [1024, 602] on span "Add to Cart" at bounding box center [990, 597] width 70 height 16
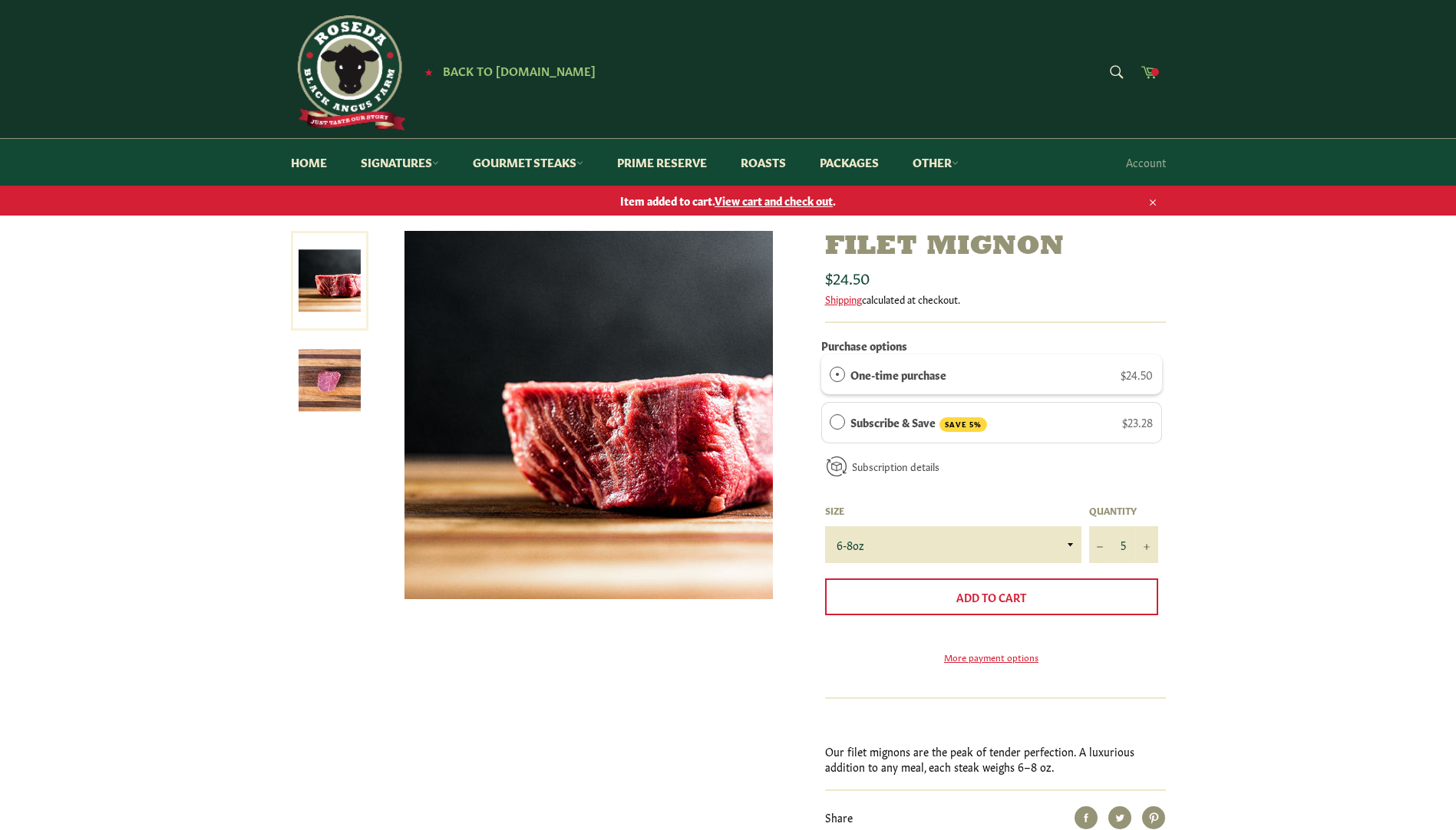
click at [1153, 69] on span at bounding box center [1155, 73] width 8 height 8
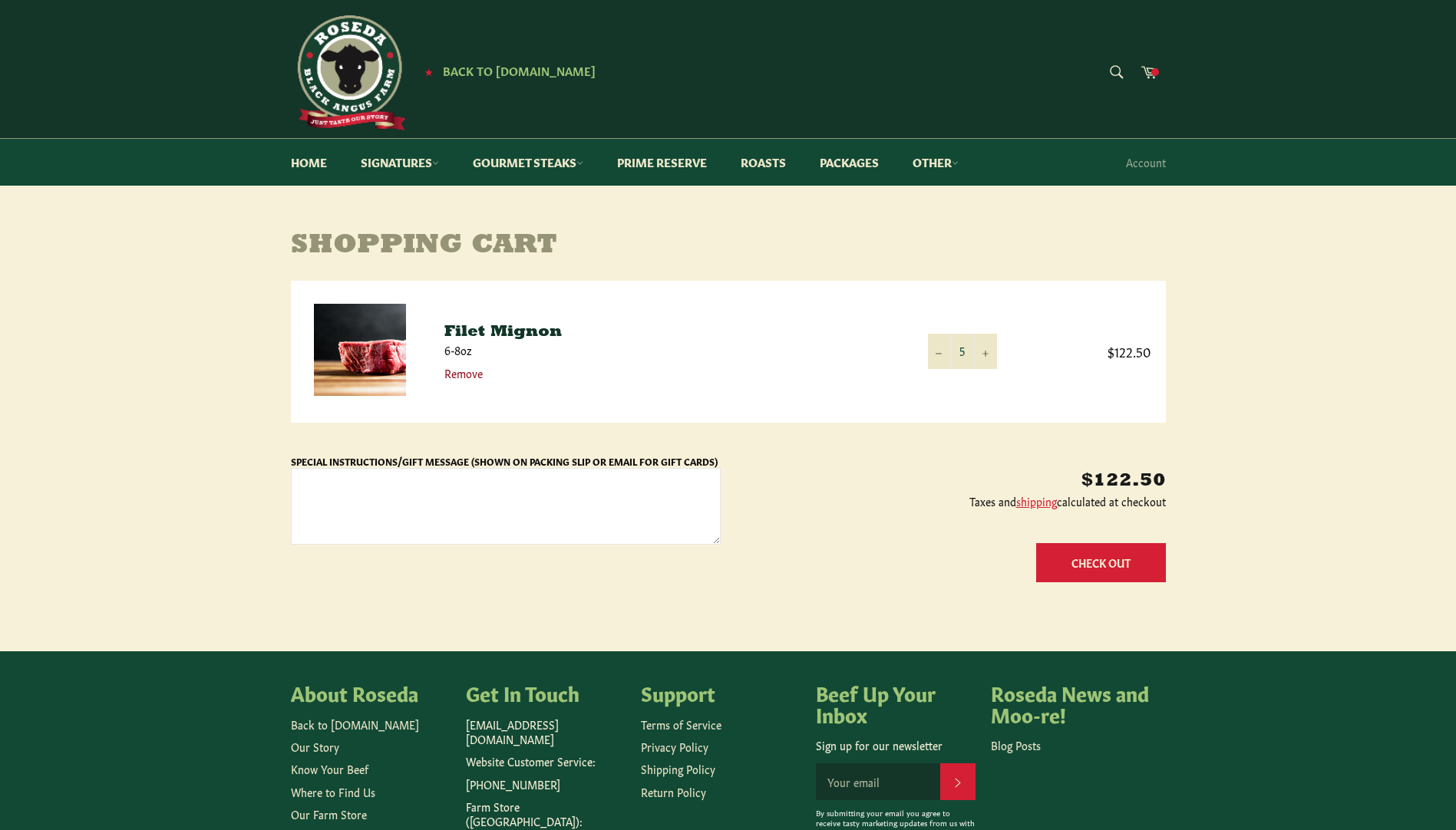
click at [462, 374] on link "Remove" at bounding box center [463, 373] width 38 height 16
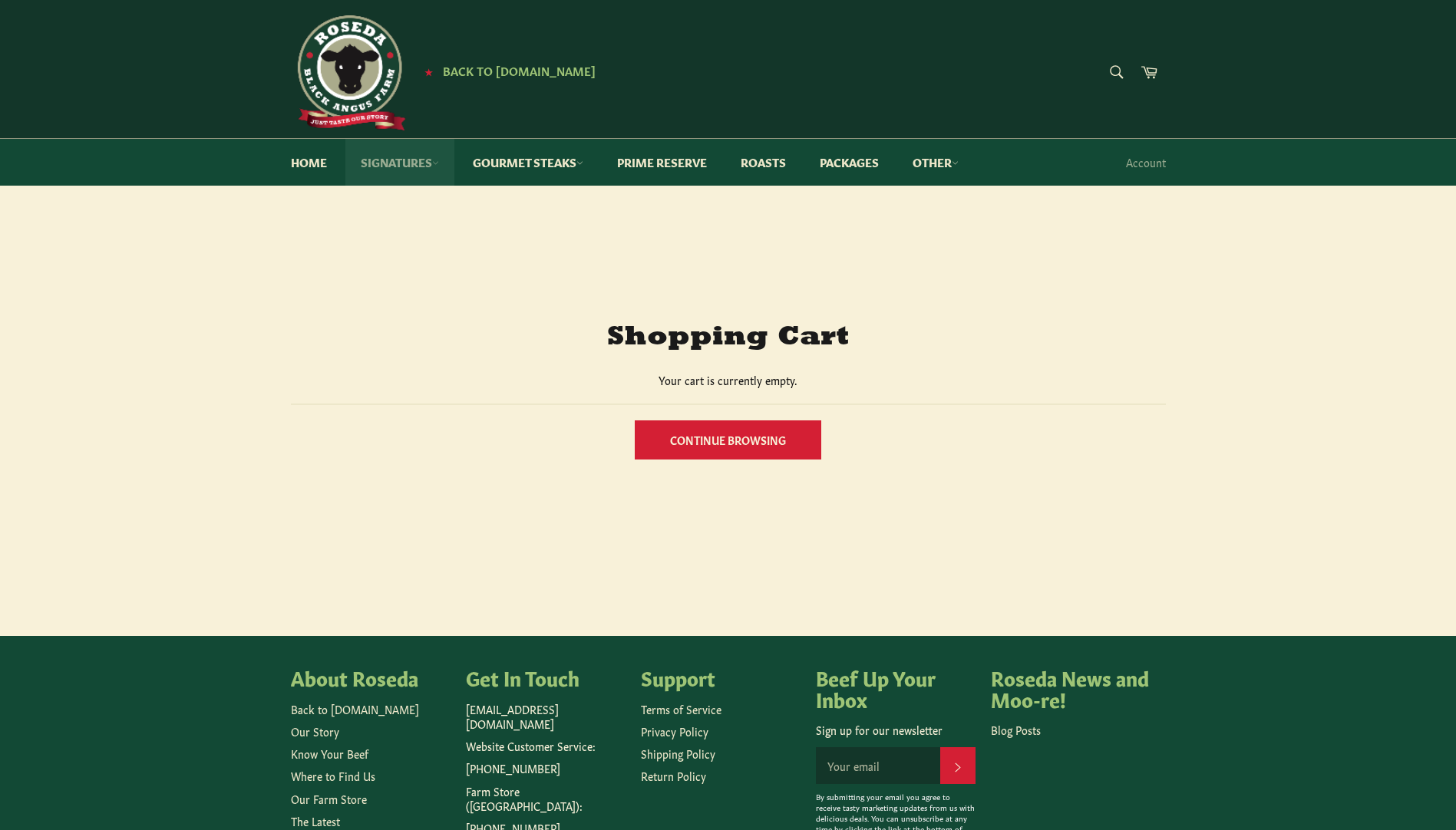
click at [415, 157] on link "Signatures" at bounding box center [399, 163] width 109 height 47
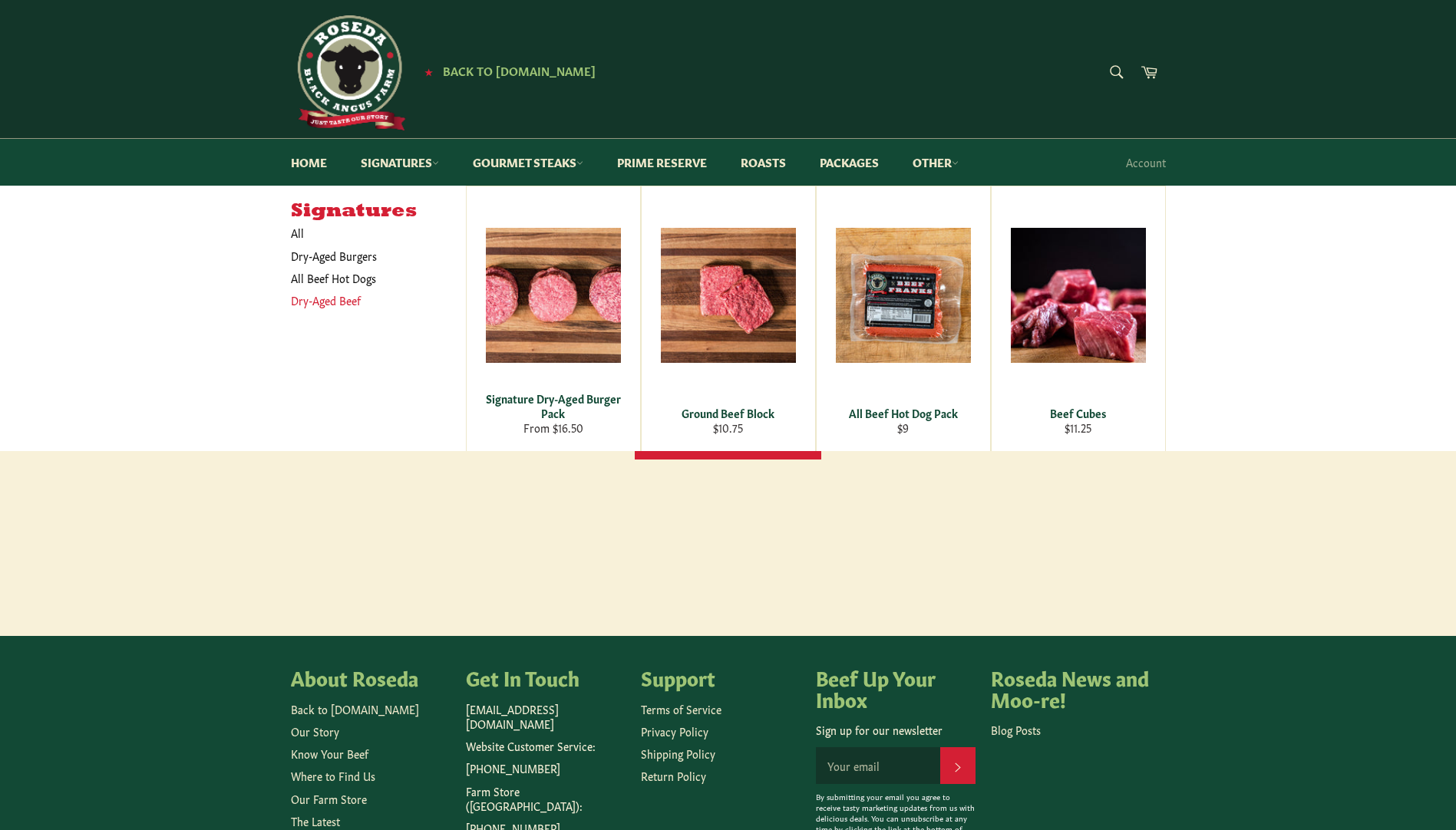
click at [324, 301] on link "Dry-Aged Beef" at bounding box center [367, 300] width 168 height 23
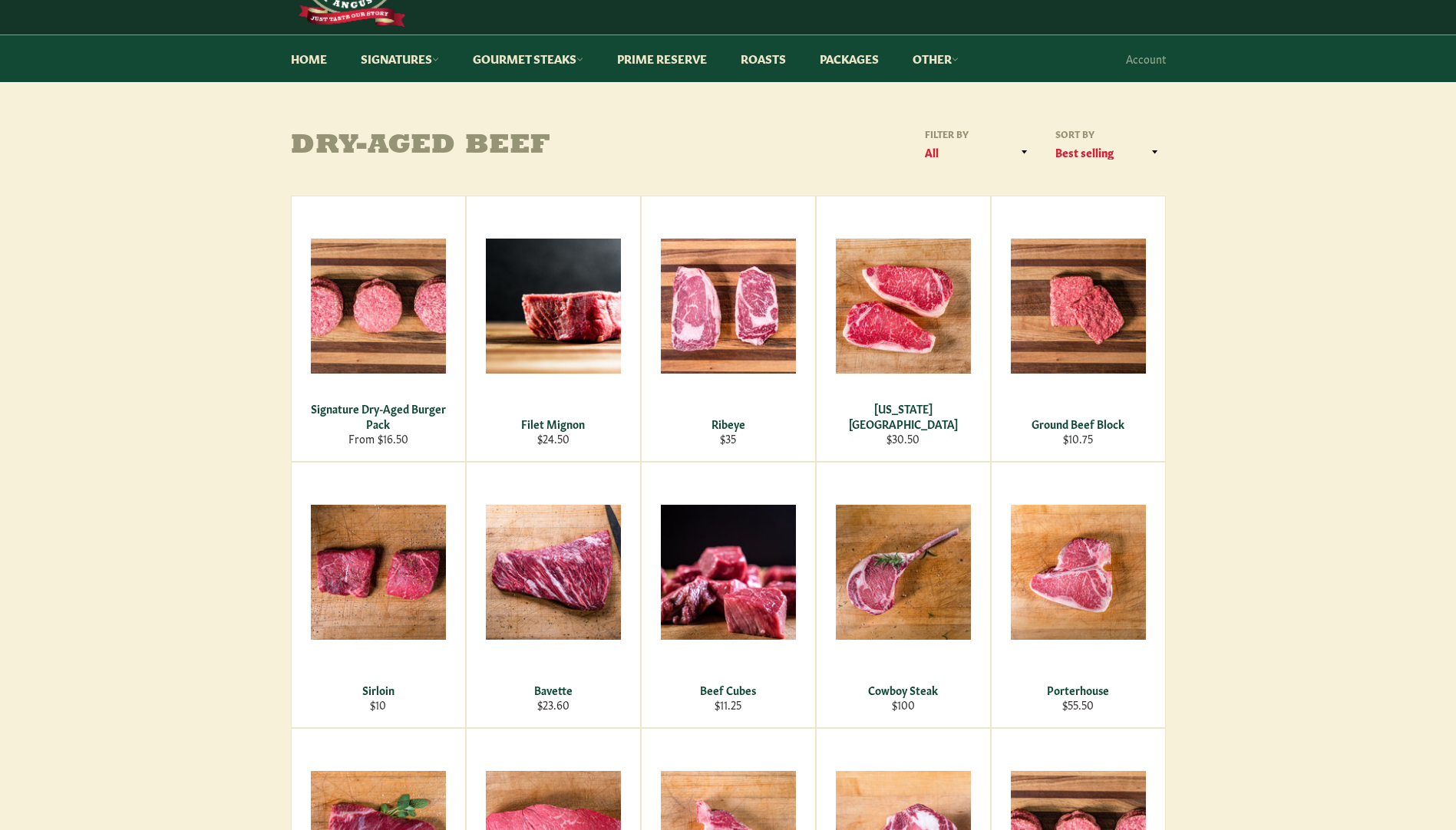
scroll to position [154, 0]
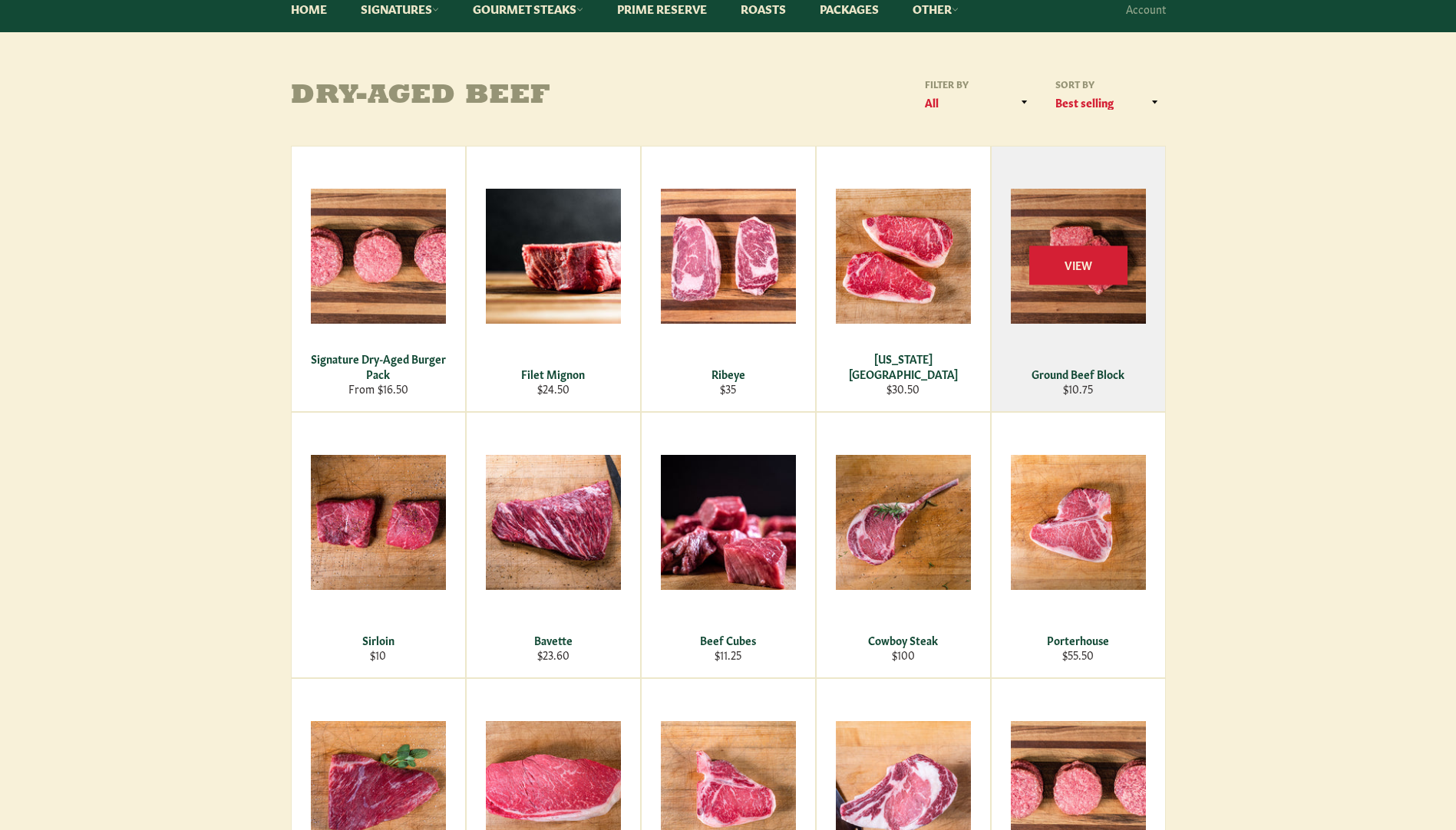
click at [1085, 303] on div "View" at bounding box center [1078, 279] width 174 height 265
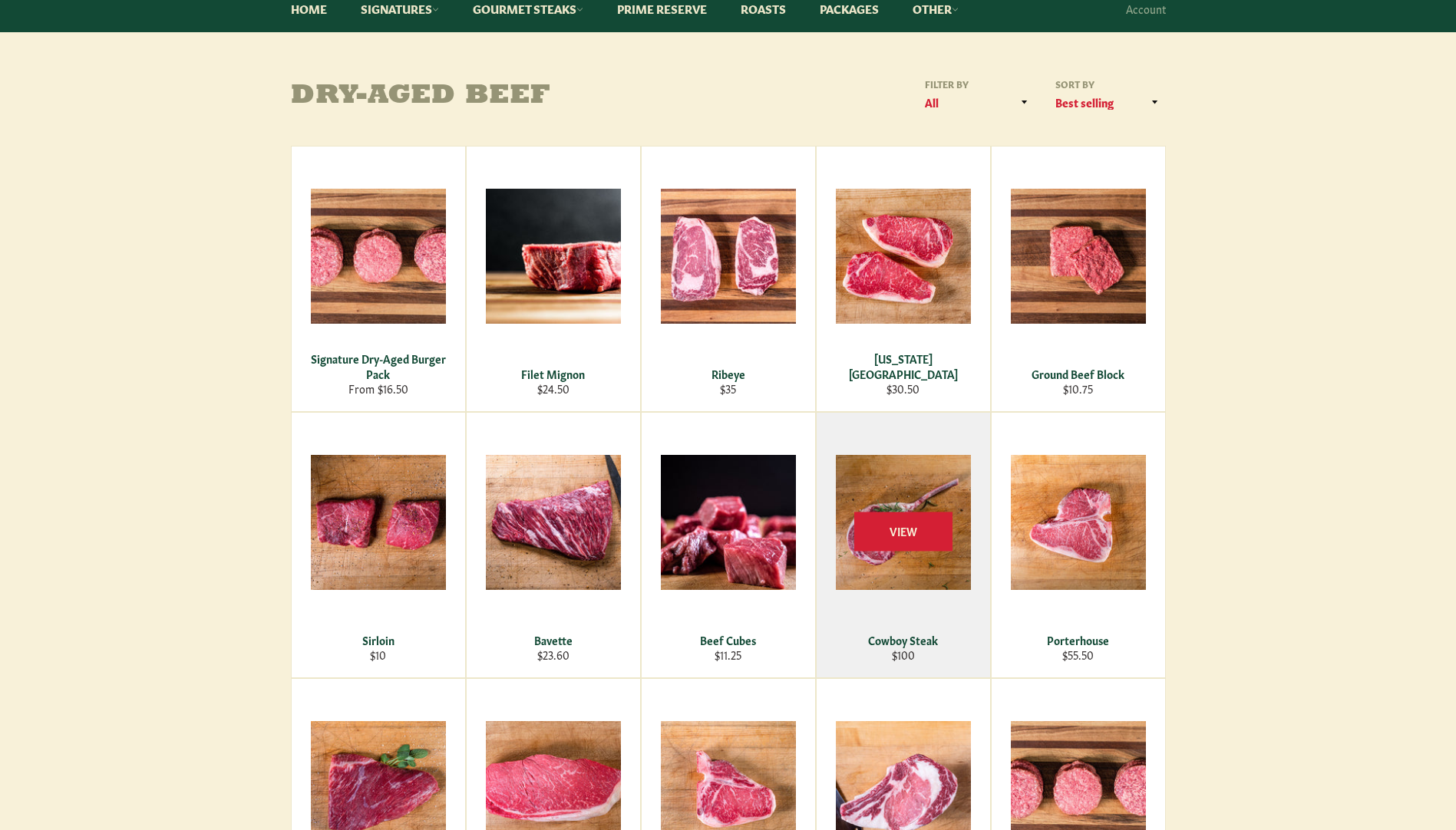
click at [959, 568] on div "View" at bounding box center [903, 545] width 174 height 265
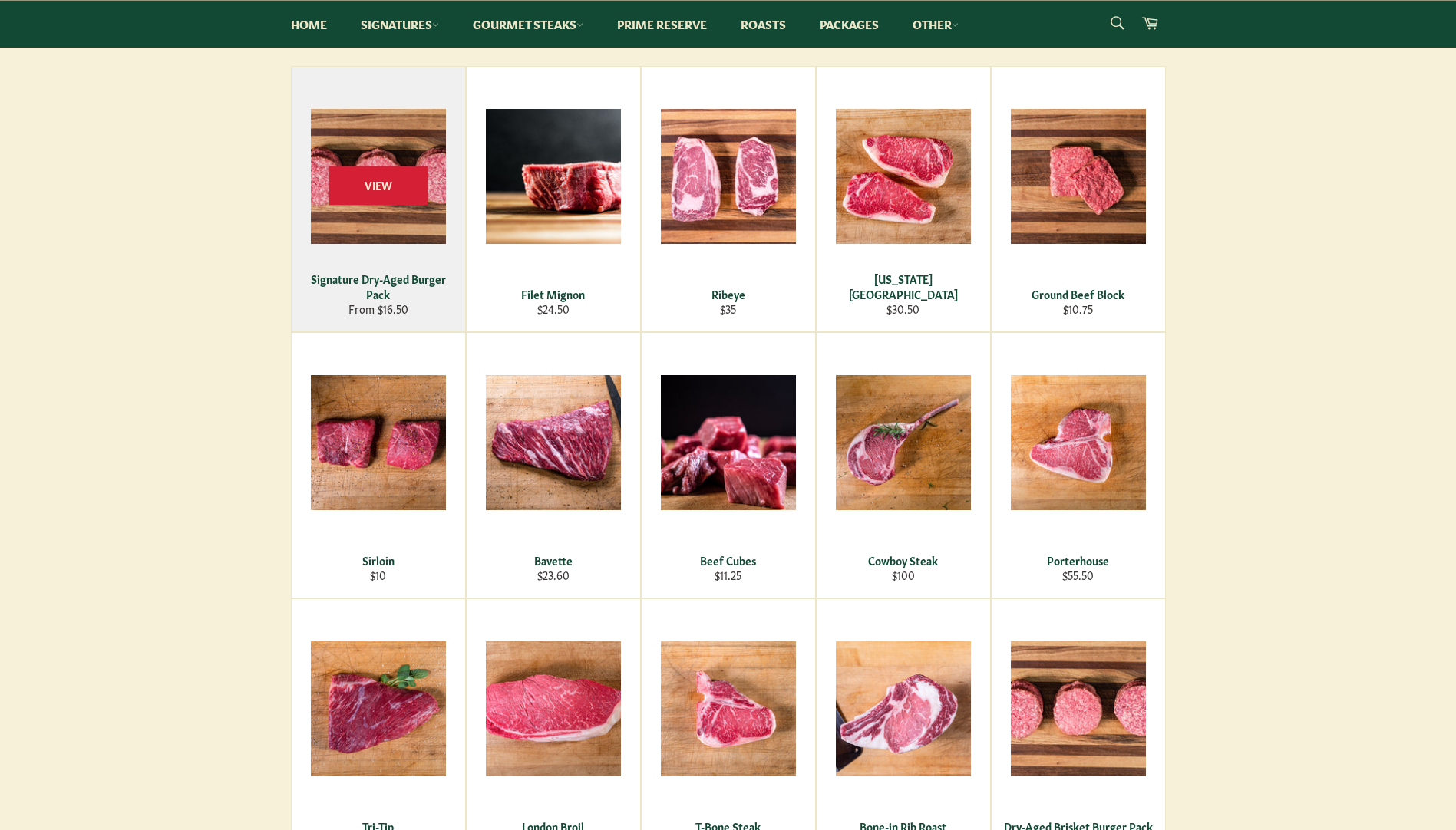
scroll to position [230, 0]
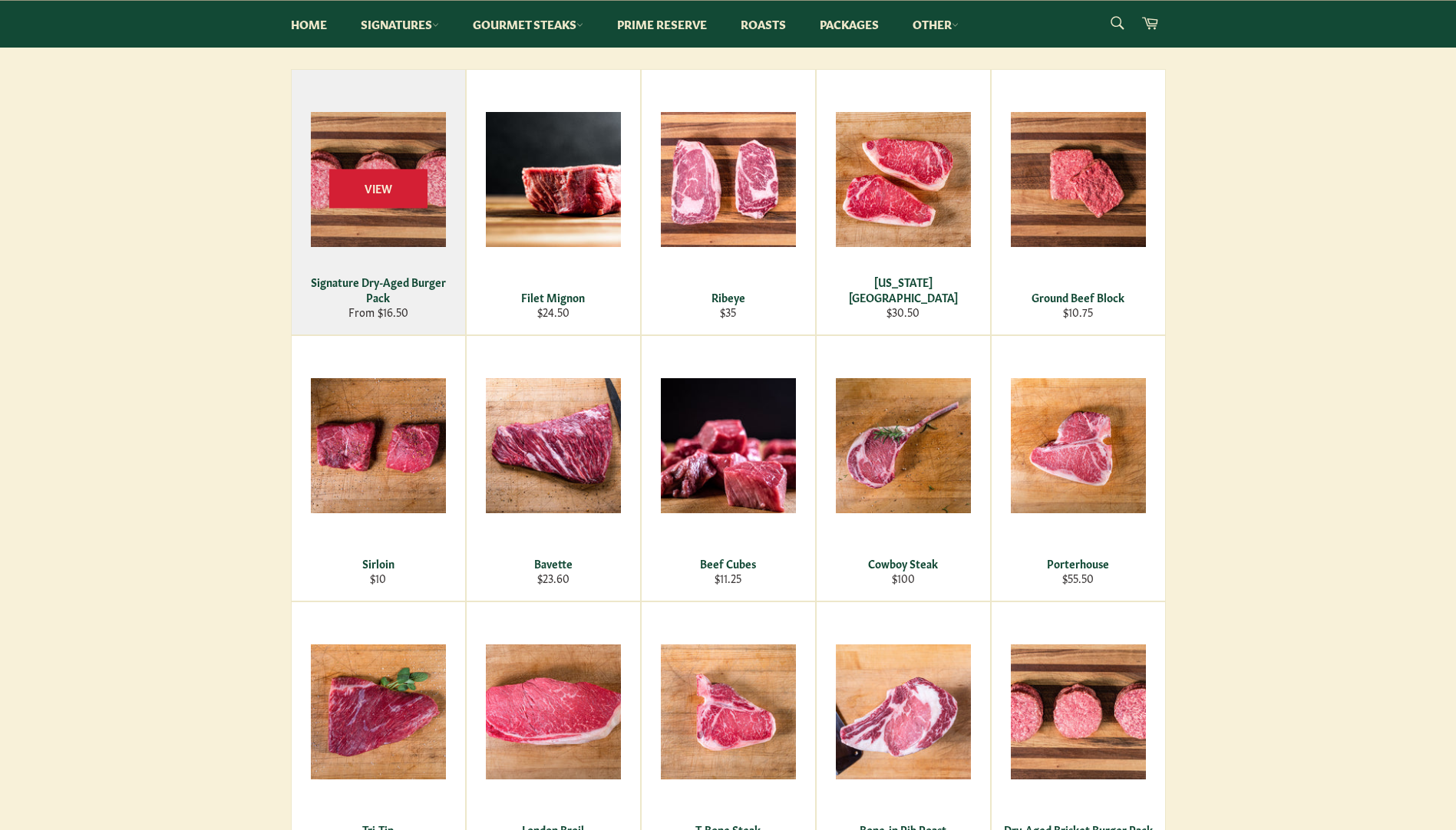
click at [398, 222] on div "View" at bounding box center [377, 202] width 174 height 265
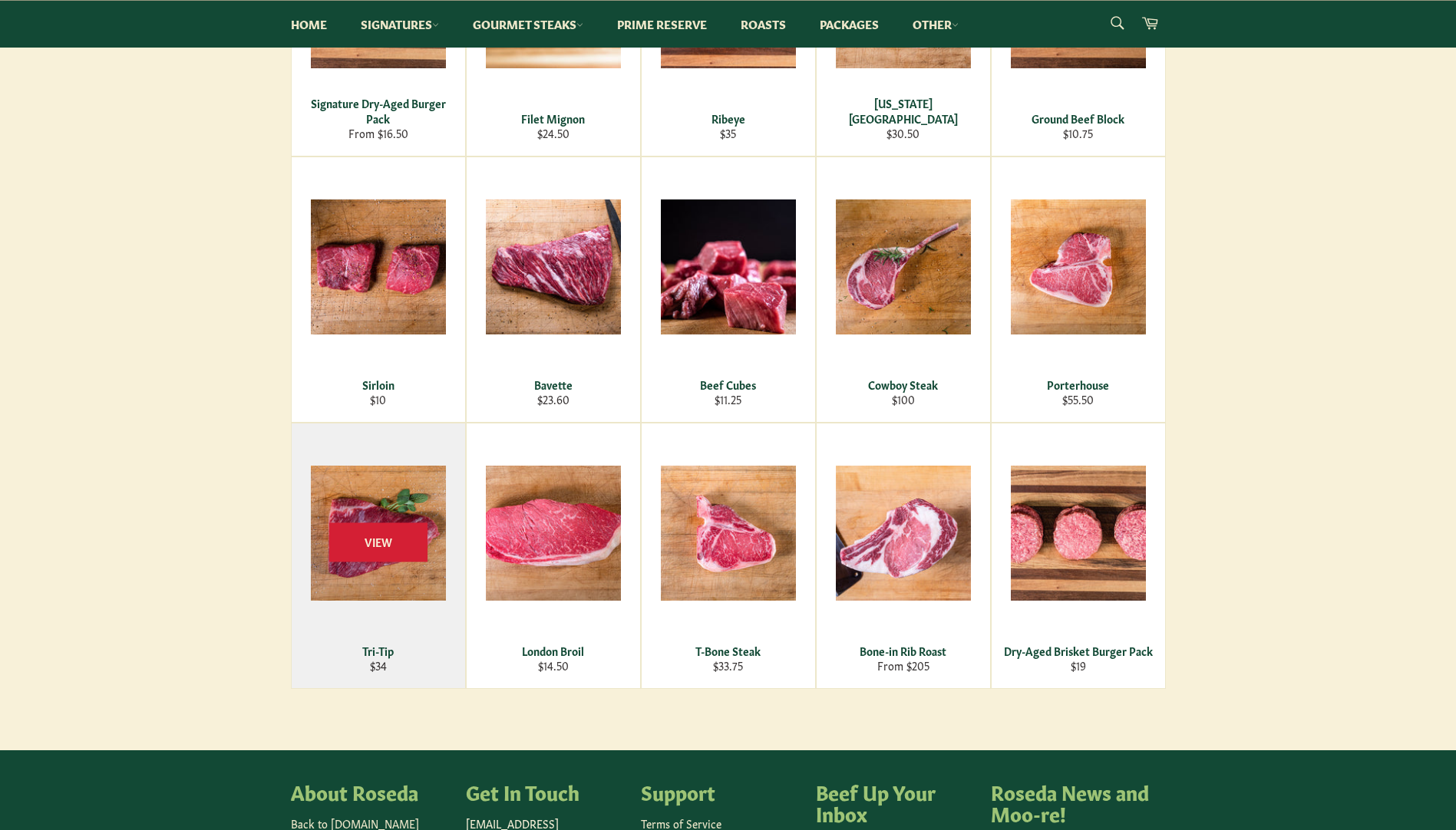
scroll to position [537, 0]
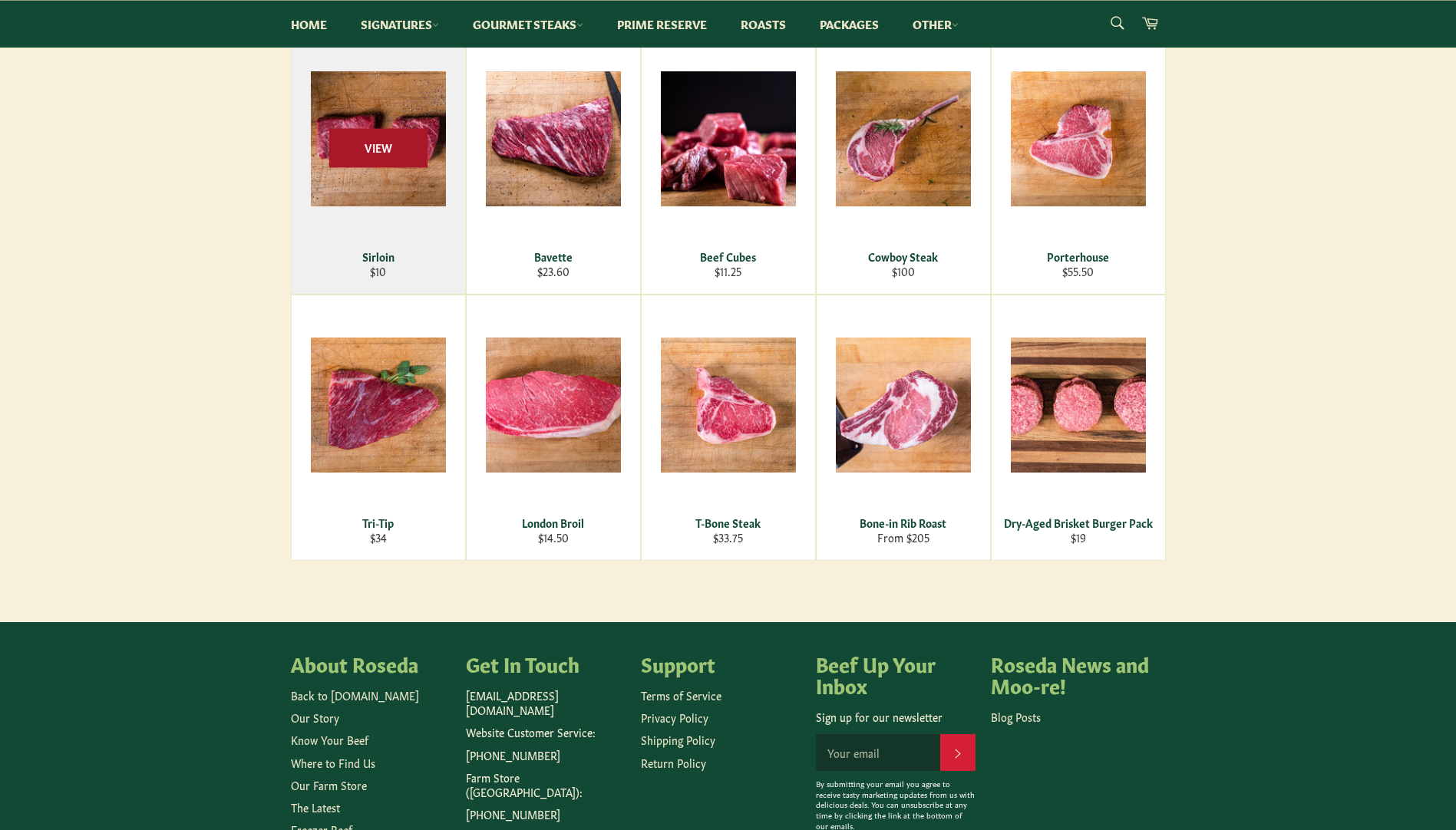
click at [379, 154] on span "View" at bounding box center [378, 148] width 98 height 39
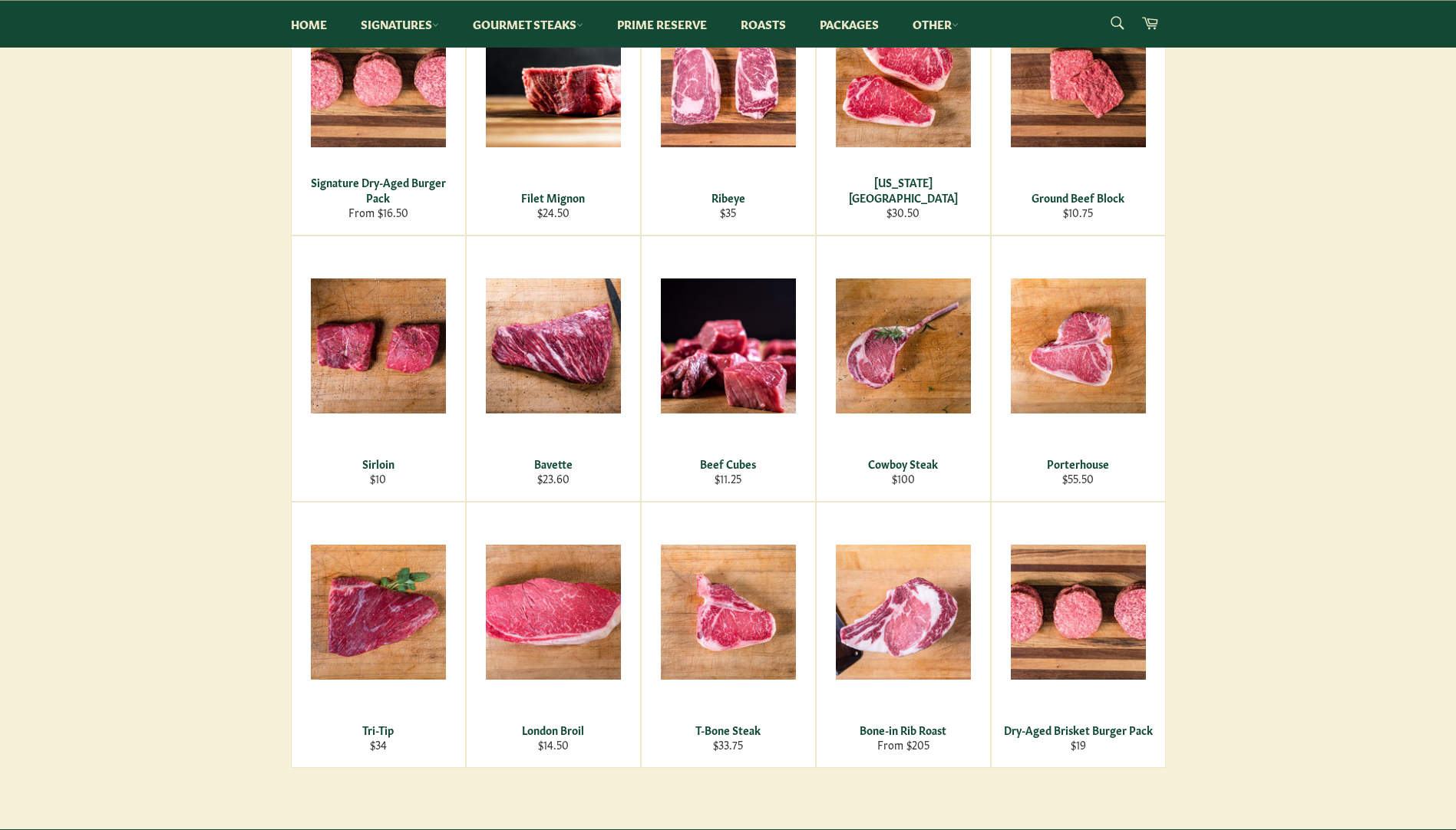
scroll to position [154, 0]
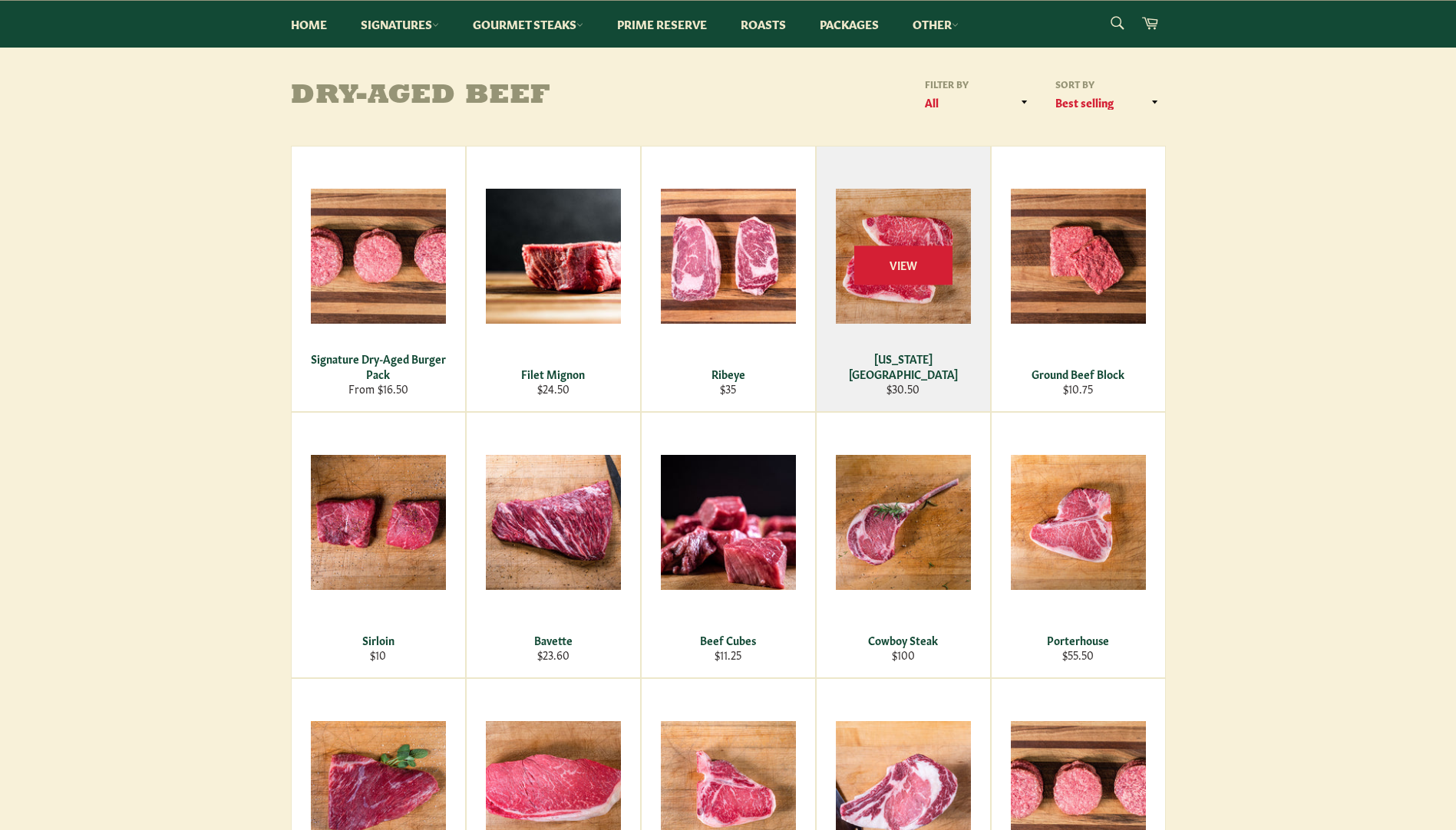
click at [881, 305] on div "View" at bounding box center [903, 279] width 174 height 265
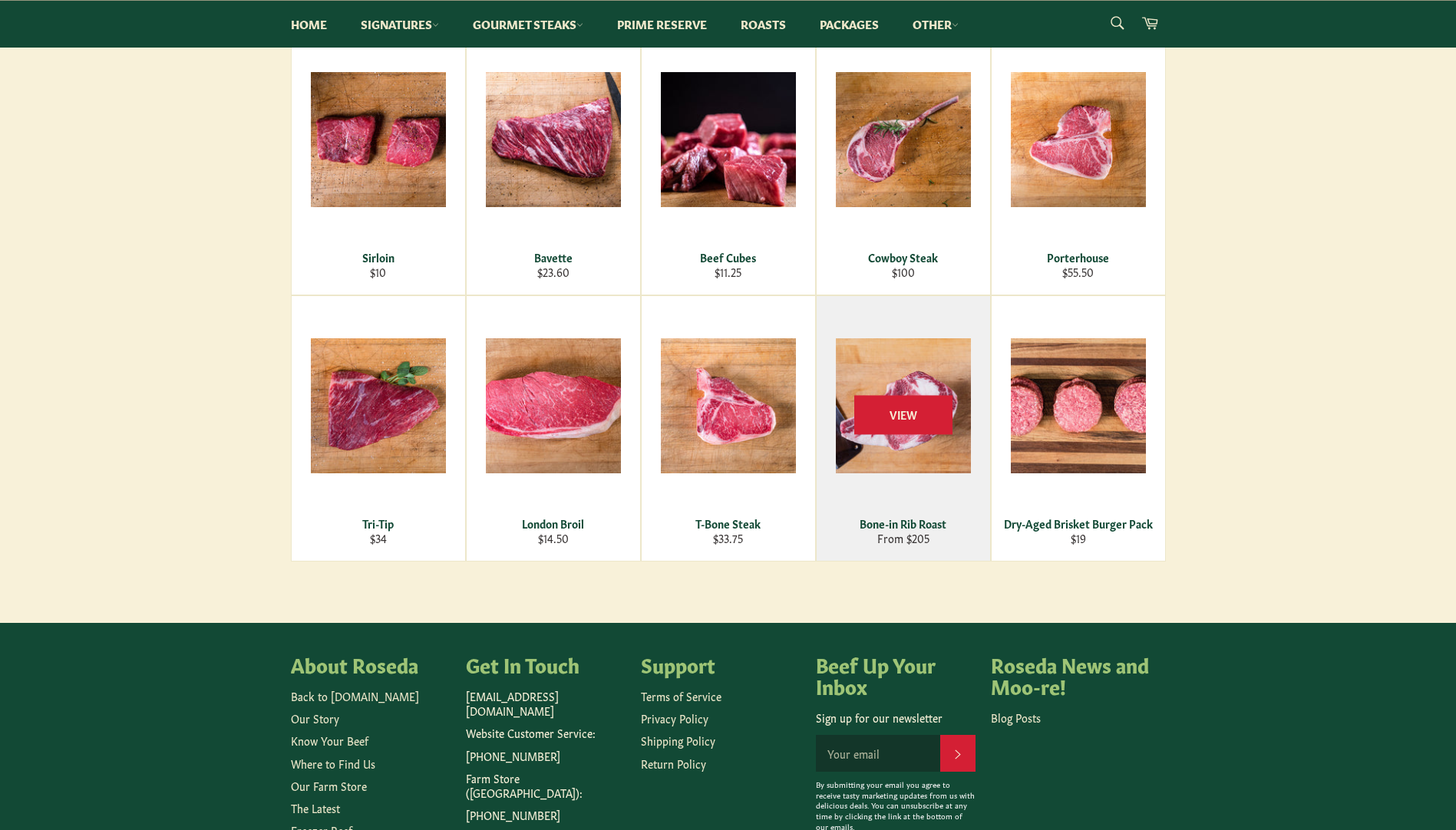
scroll to position [613, 0]
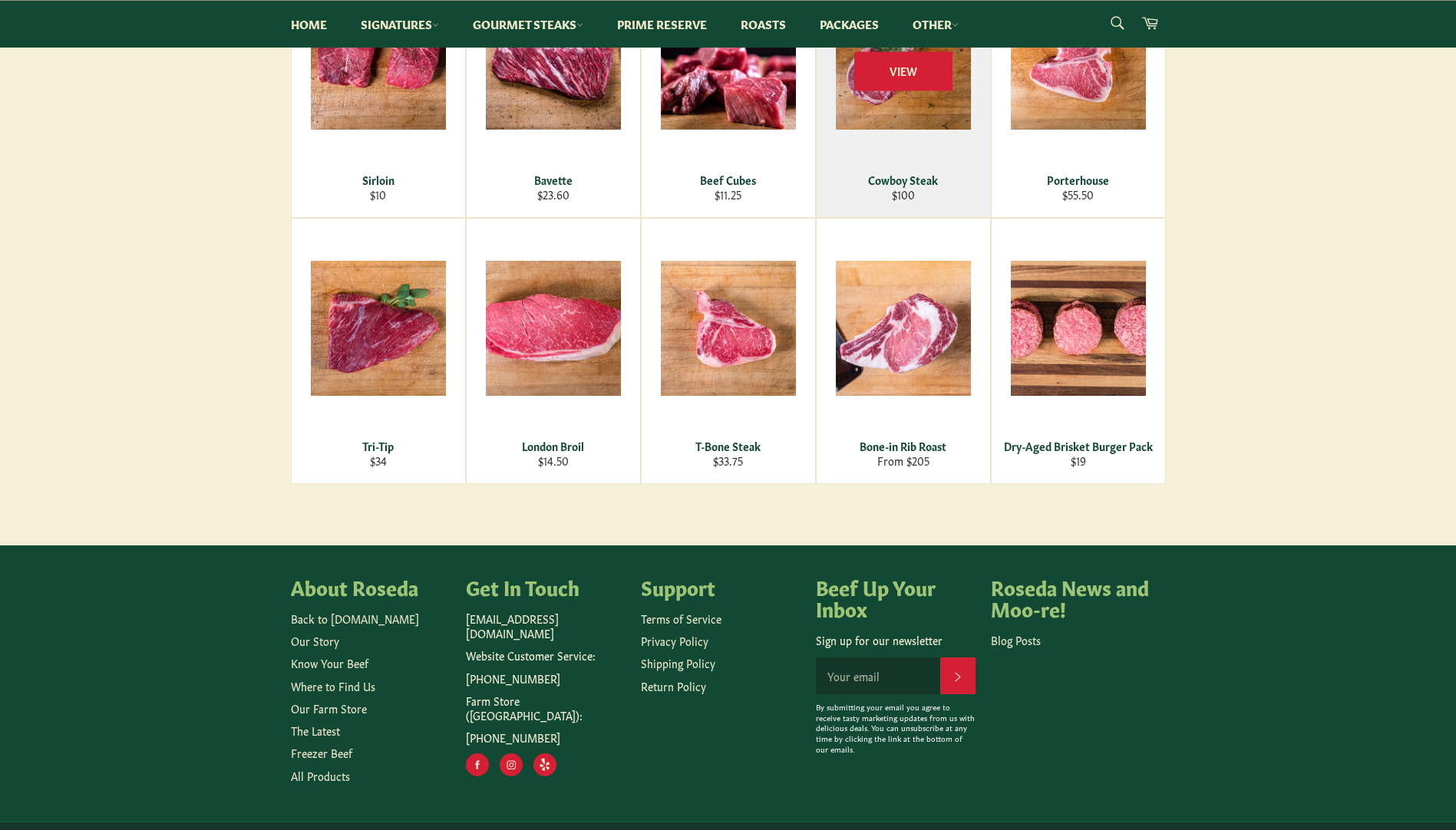
click at [930, 122] on div "View" at bounding box center [903, 84] width 174 height 265
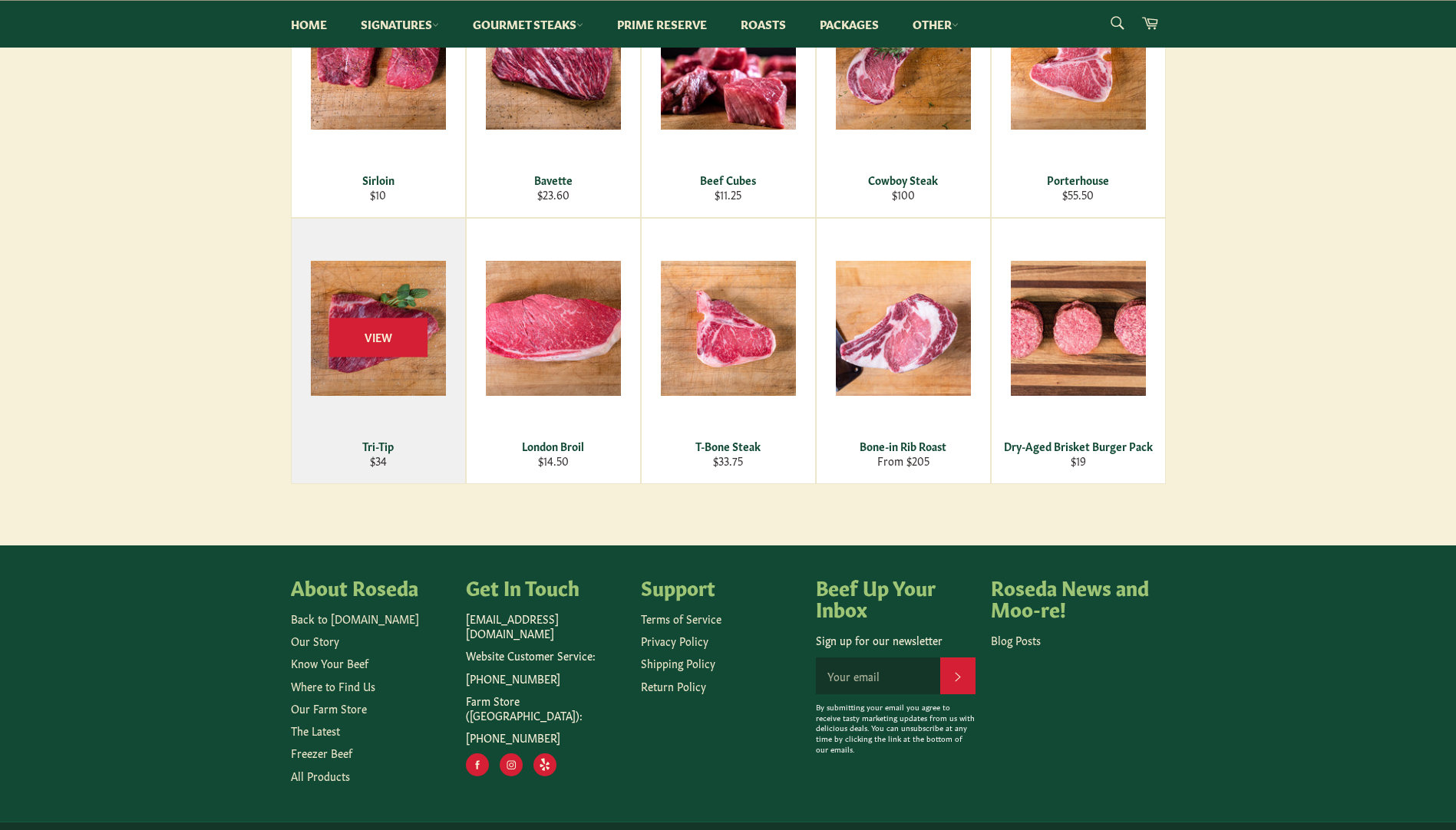
click at [352, 385] on div "View" at bounding box center [377, 351] width 174 height 265
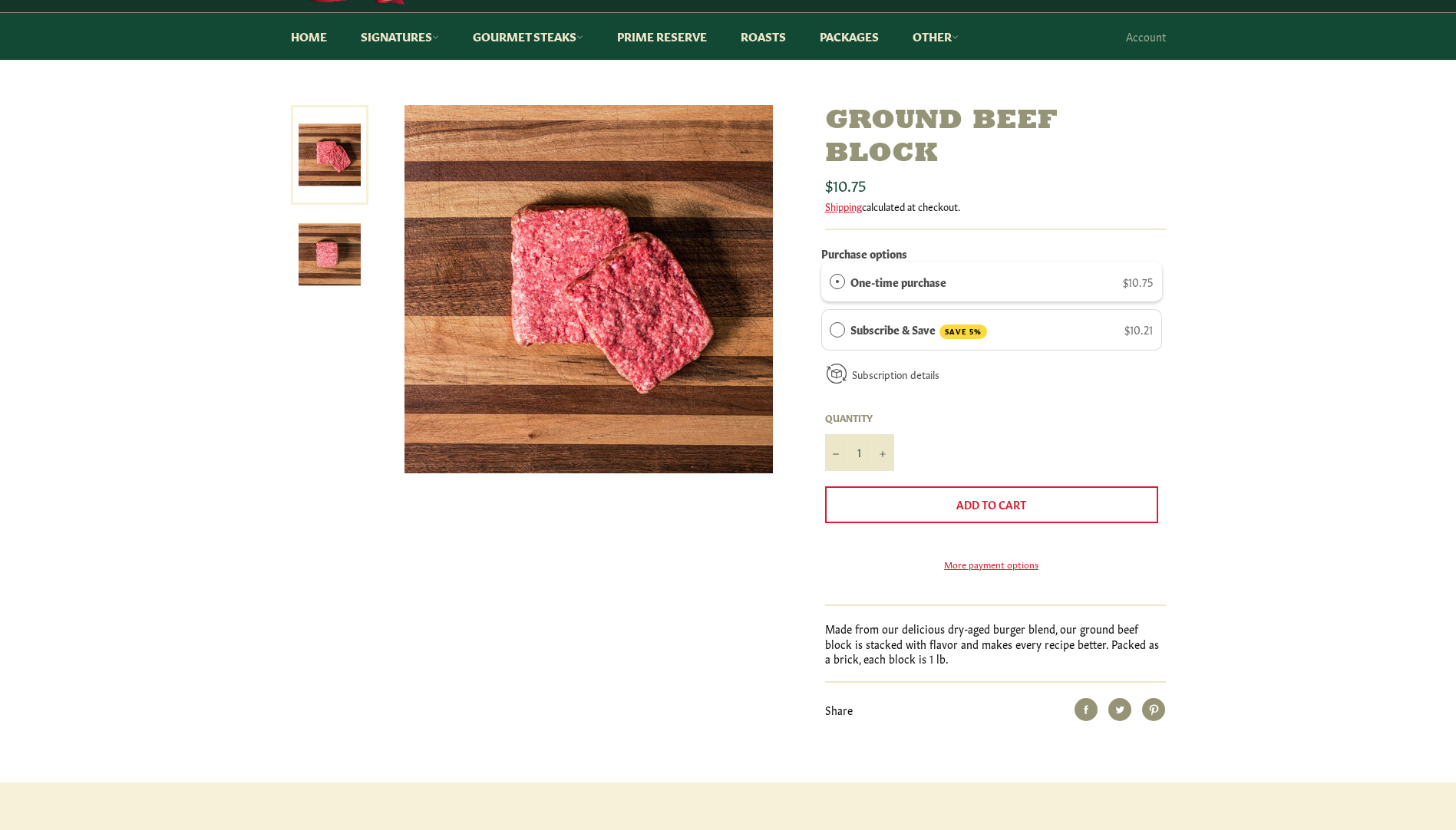
scroll to position [154, 0]
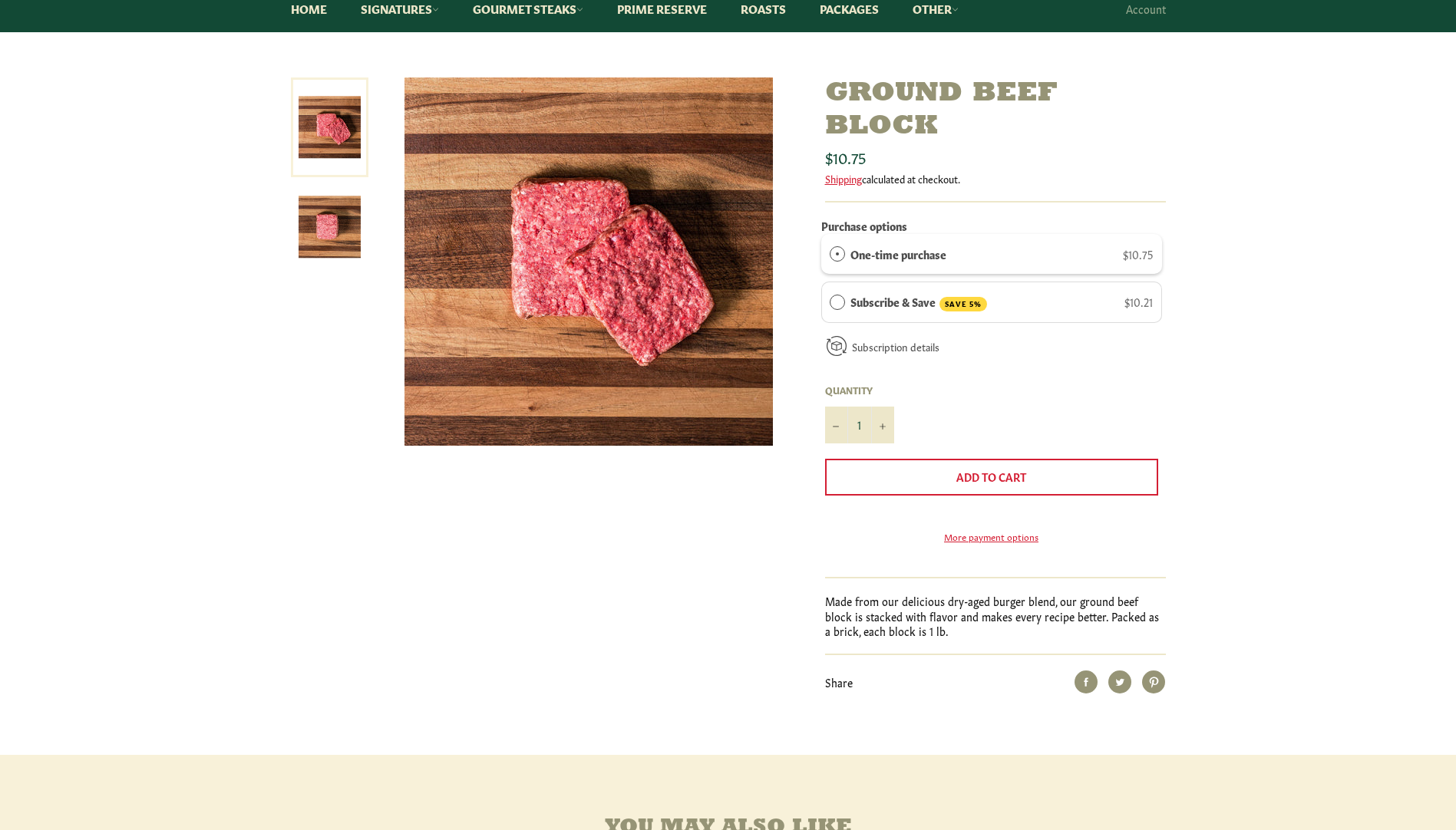
click at [297, 227] on link at bounding box center [329, 227] width 77 height 100
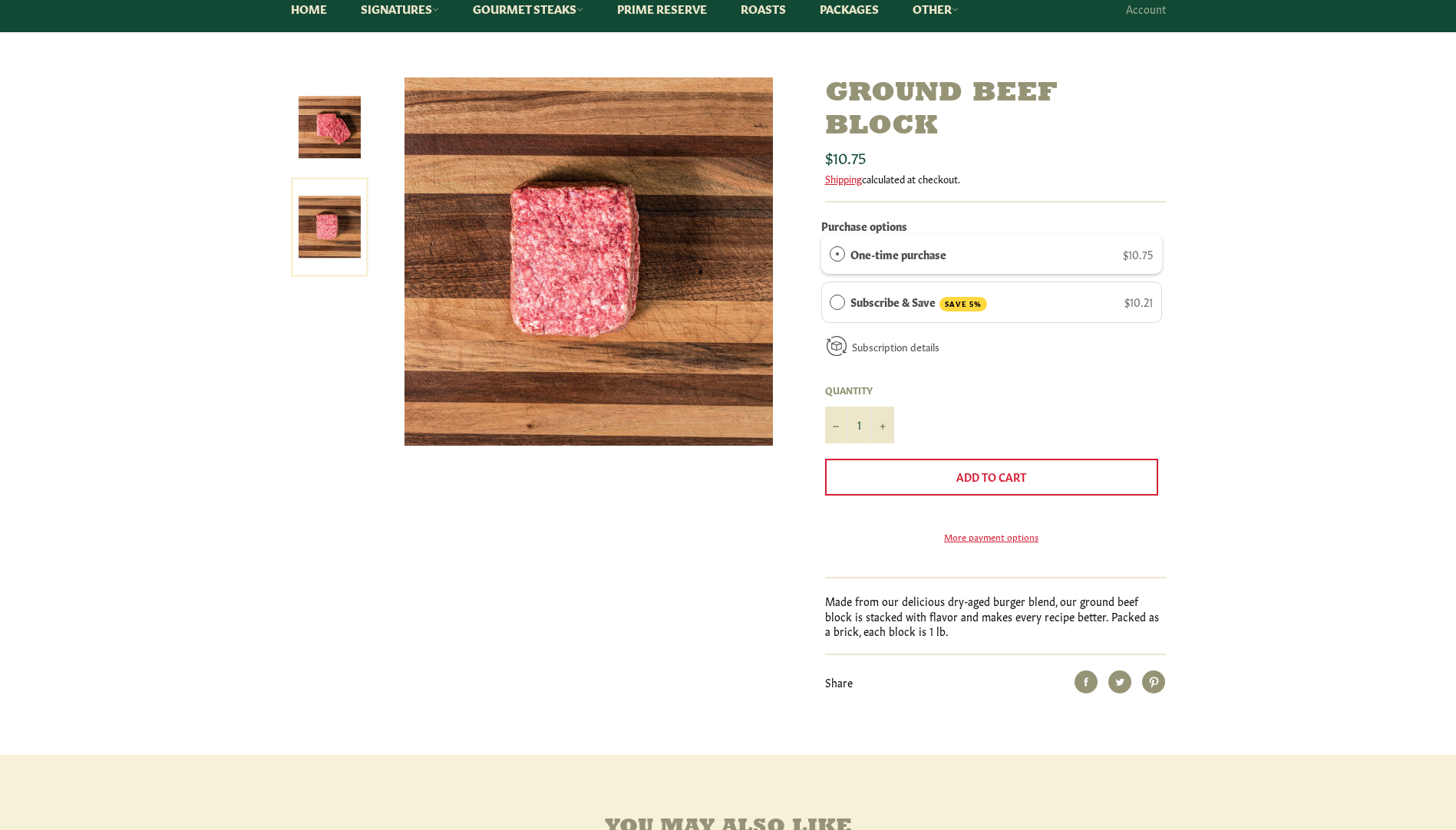
click at [318, 133] on img at bounding box center [329, 126] width 62 height 62
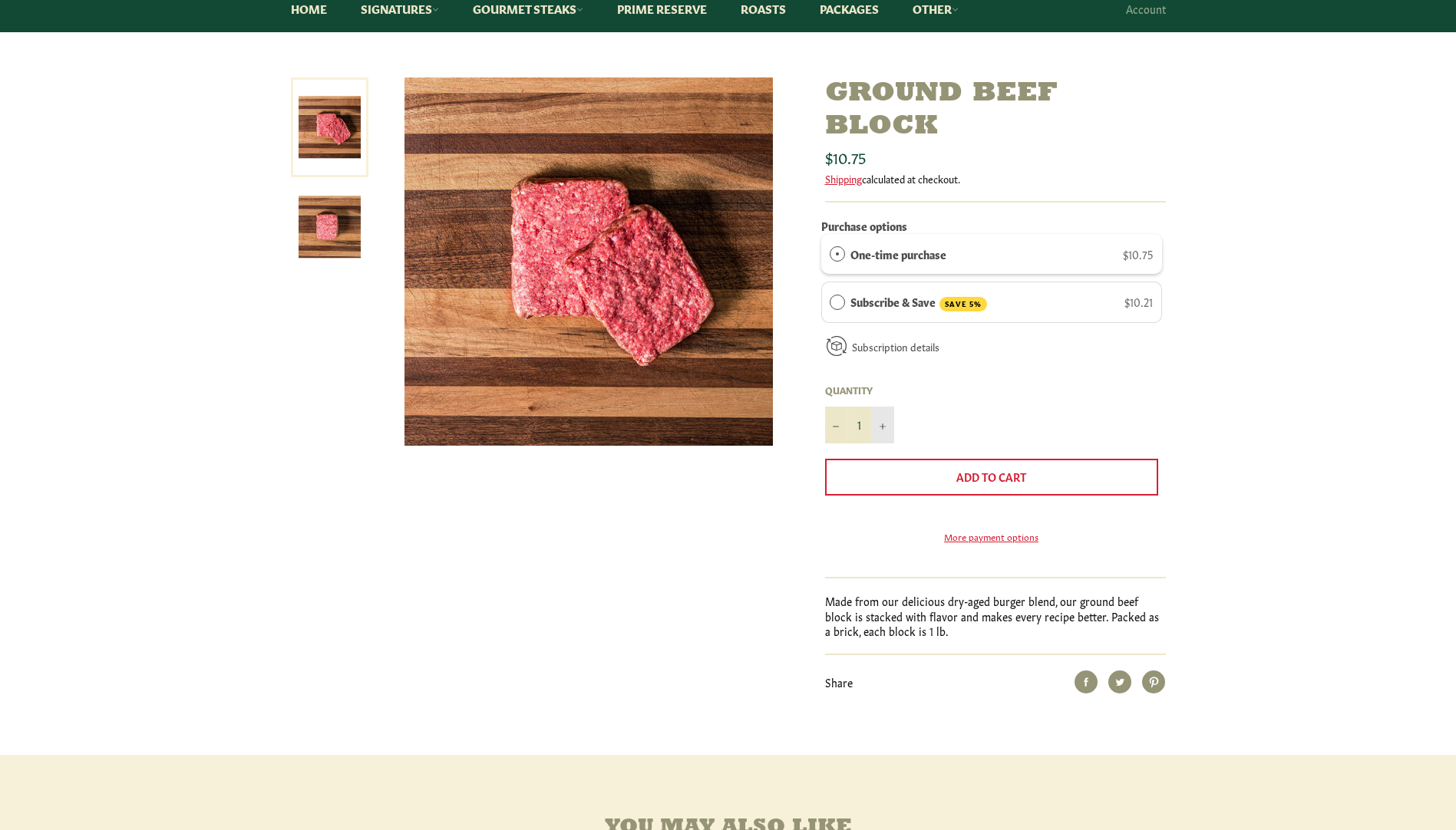
click at [883, 426] on icon "Increase item quantity by one" at bounding box center [882, 426] width 6 height 6
type input "5"
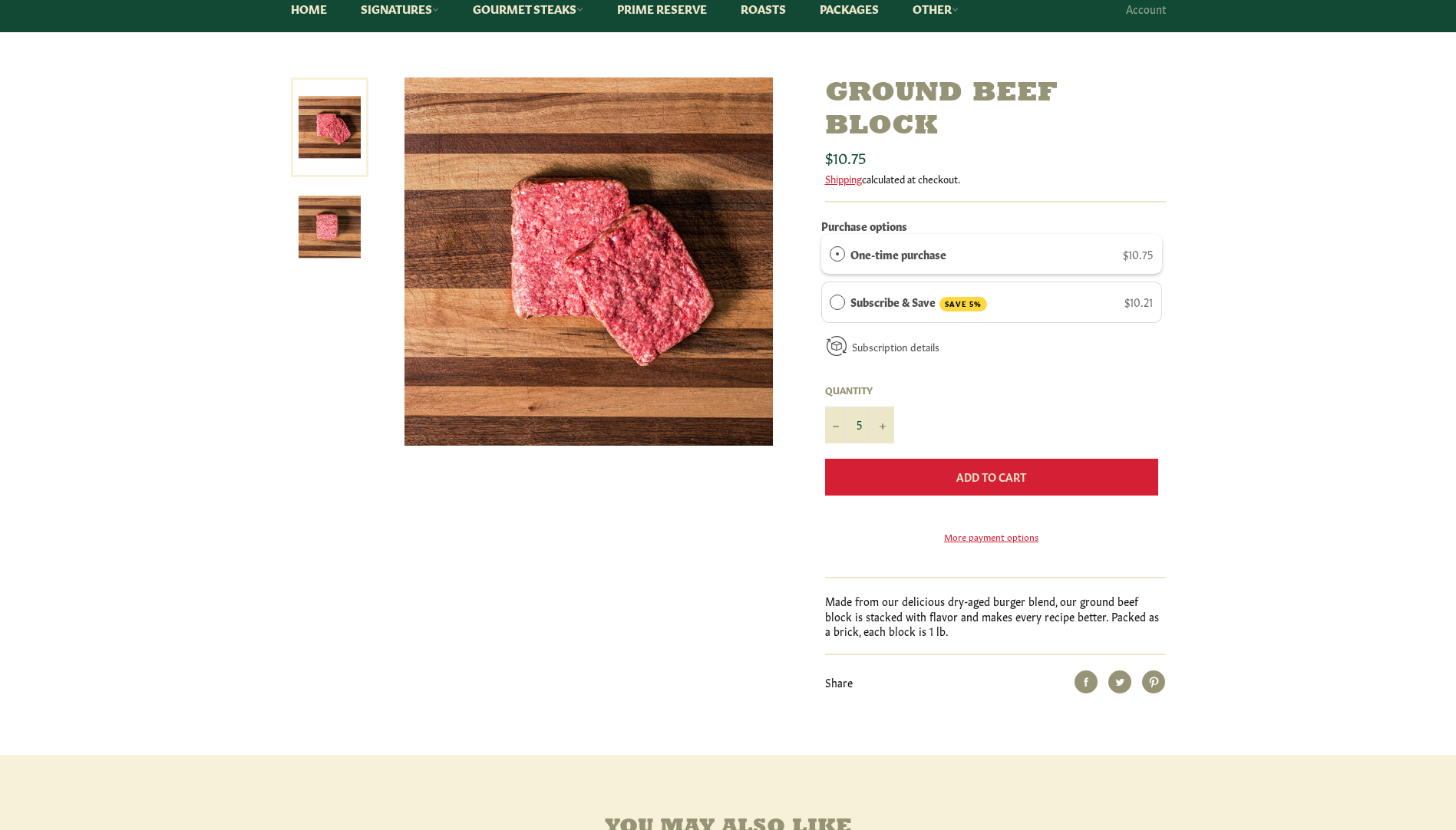
click at [984, 469] on span "Add to Cart" at bounding box center [990, 476] width 70 height 16
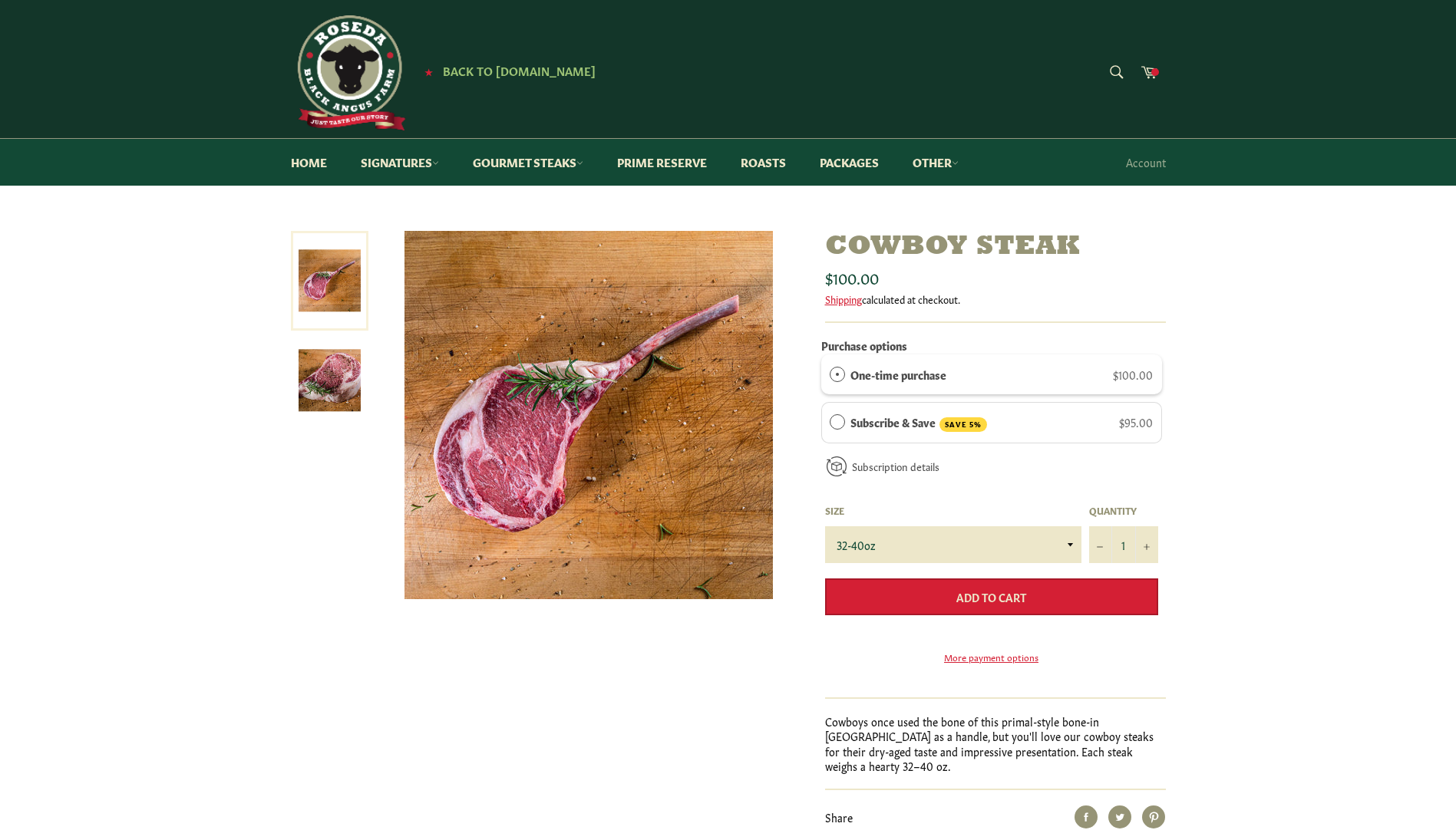
click at [992, 425] on div "Subscribe & Save SAVE 5% $95.00" at bounding box center [1001, 422] width 302 height 19
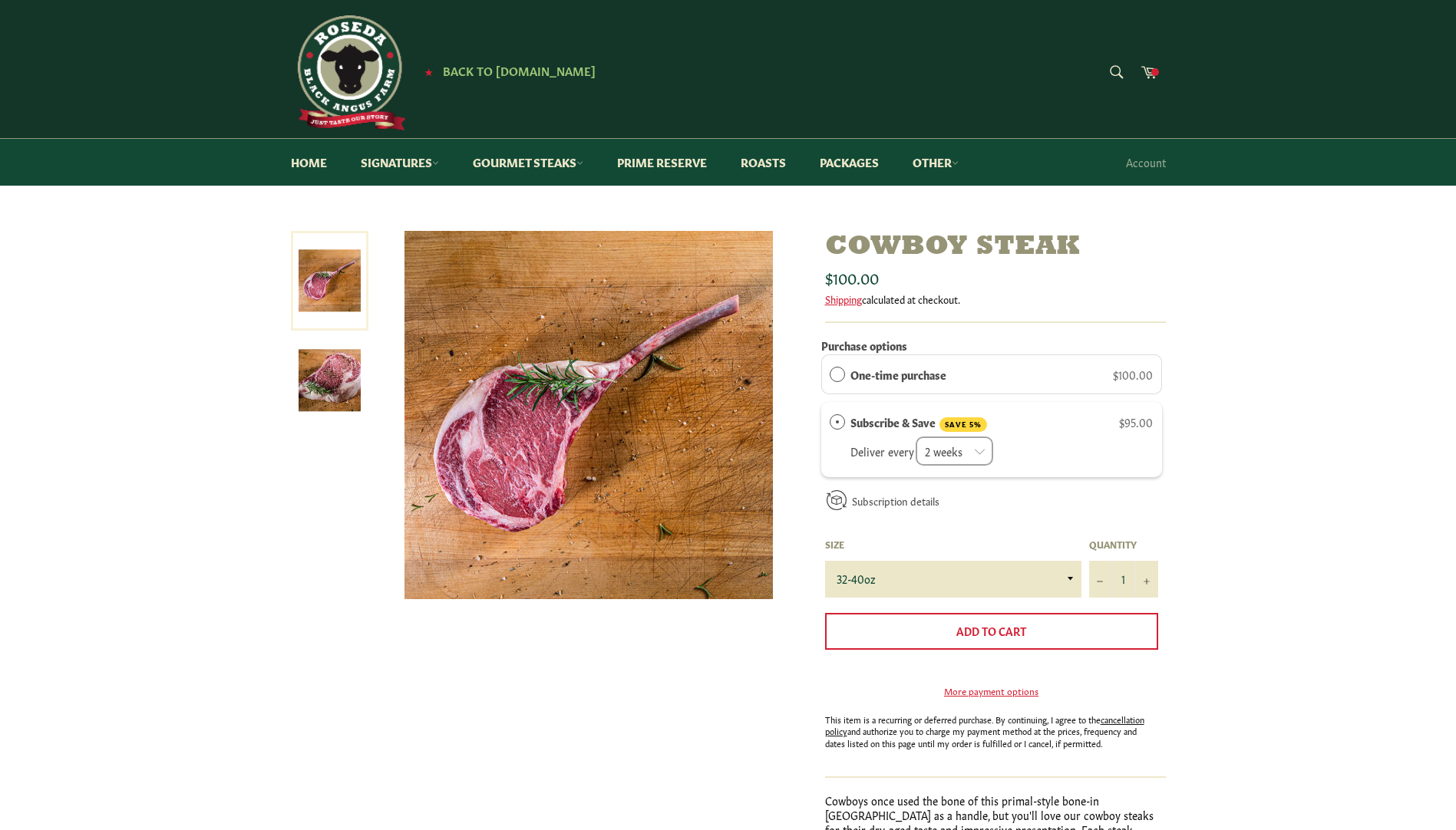
click at [978, 378] on div "One-time purchase $100.00" at bounding box center [1001, 373] width 302 height 17
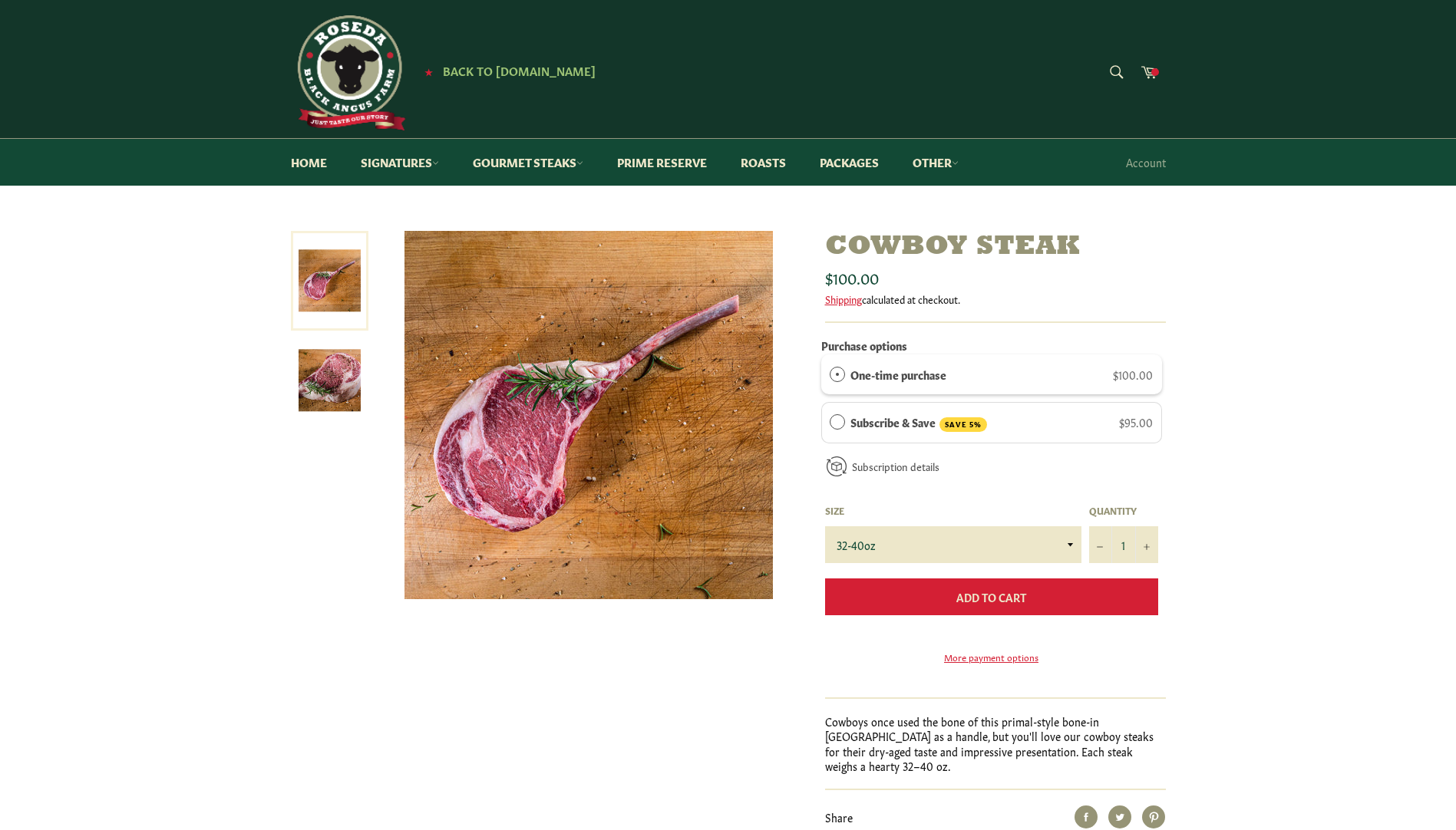
click at [984, 599] on span "Add to Cart" at bounding box center [990, 597] width 70 height 16
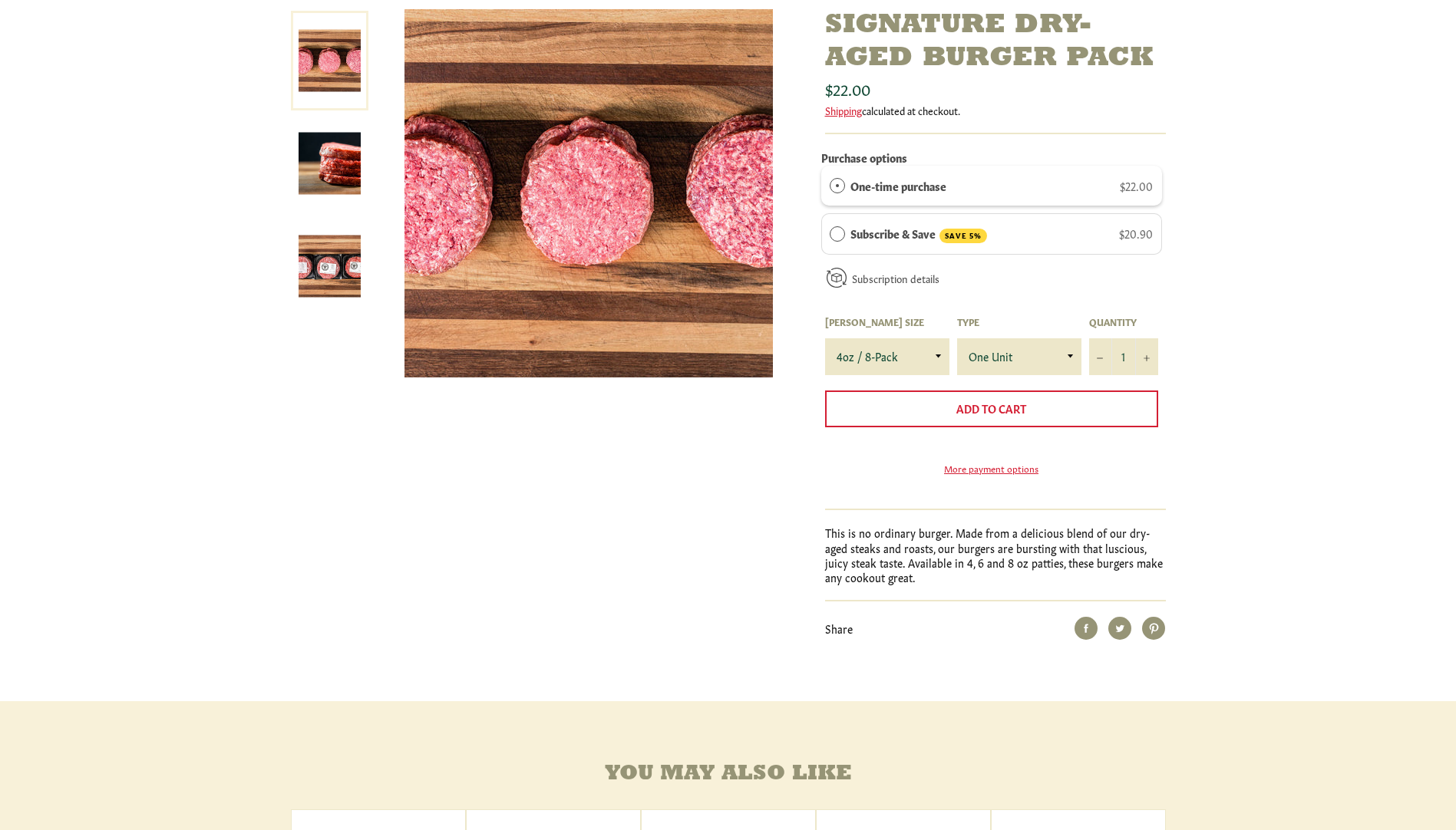
scroll to position [230, 0]
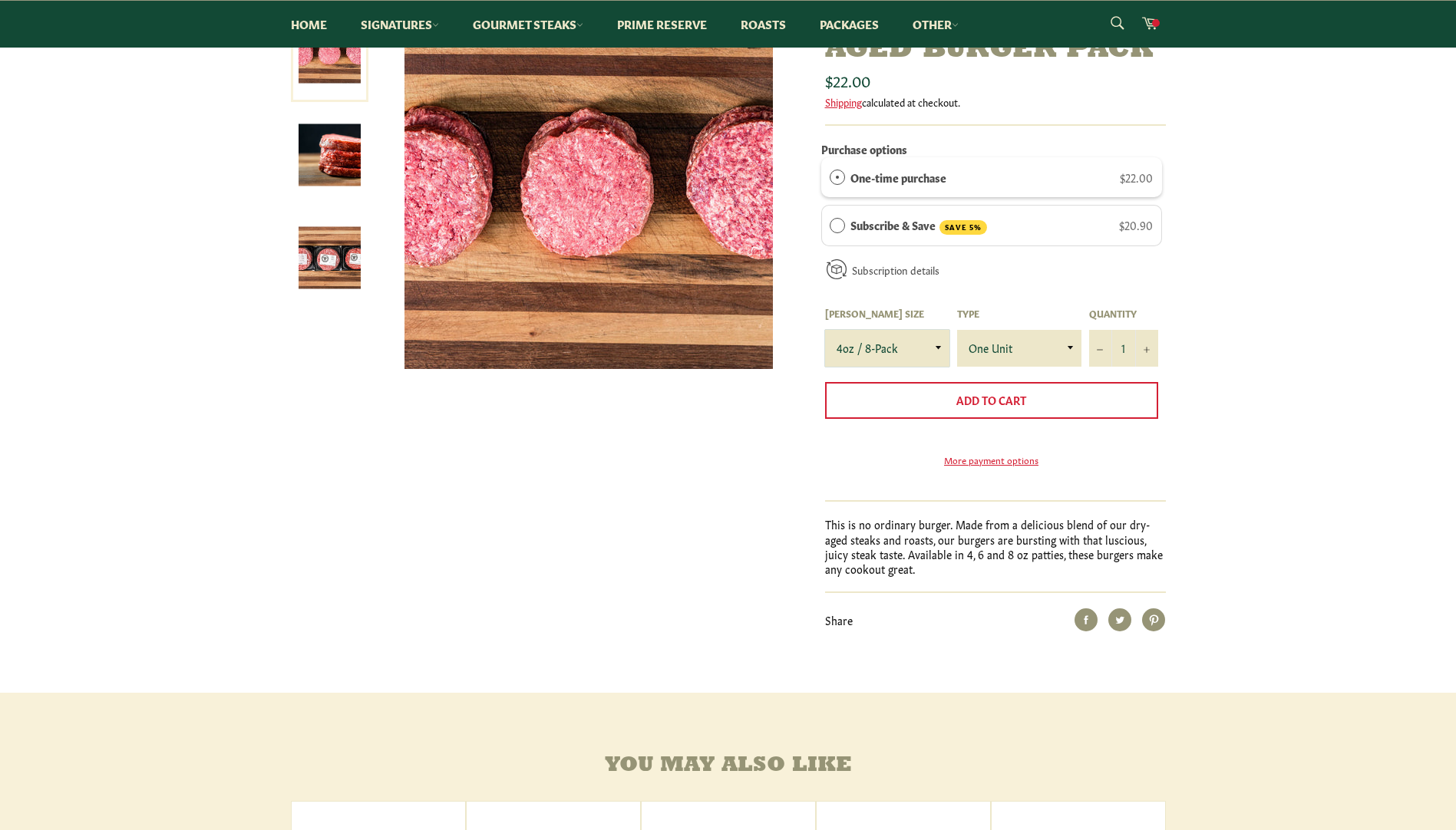
click at [931, 347] on select "4oz / 8-Pack 6oz / 4-Pack 8oz / 4-Pack" at bounding box center [887, 349] width 125 height 37
click at [826, 330] on select "4oz / 8-Pack 6oz / 4-Pack 8oz / 4-Pack" at bounding box center [887, 349] width 125 height 37
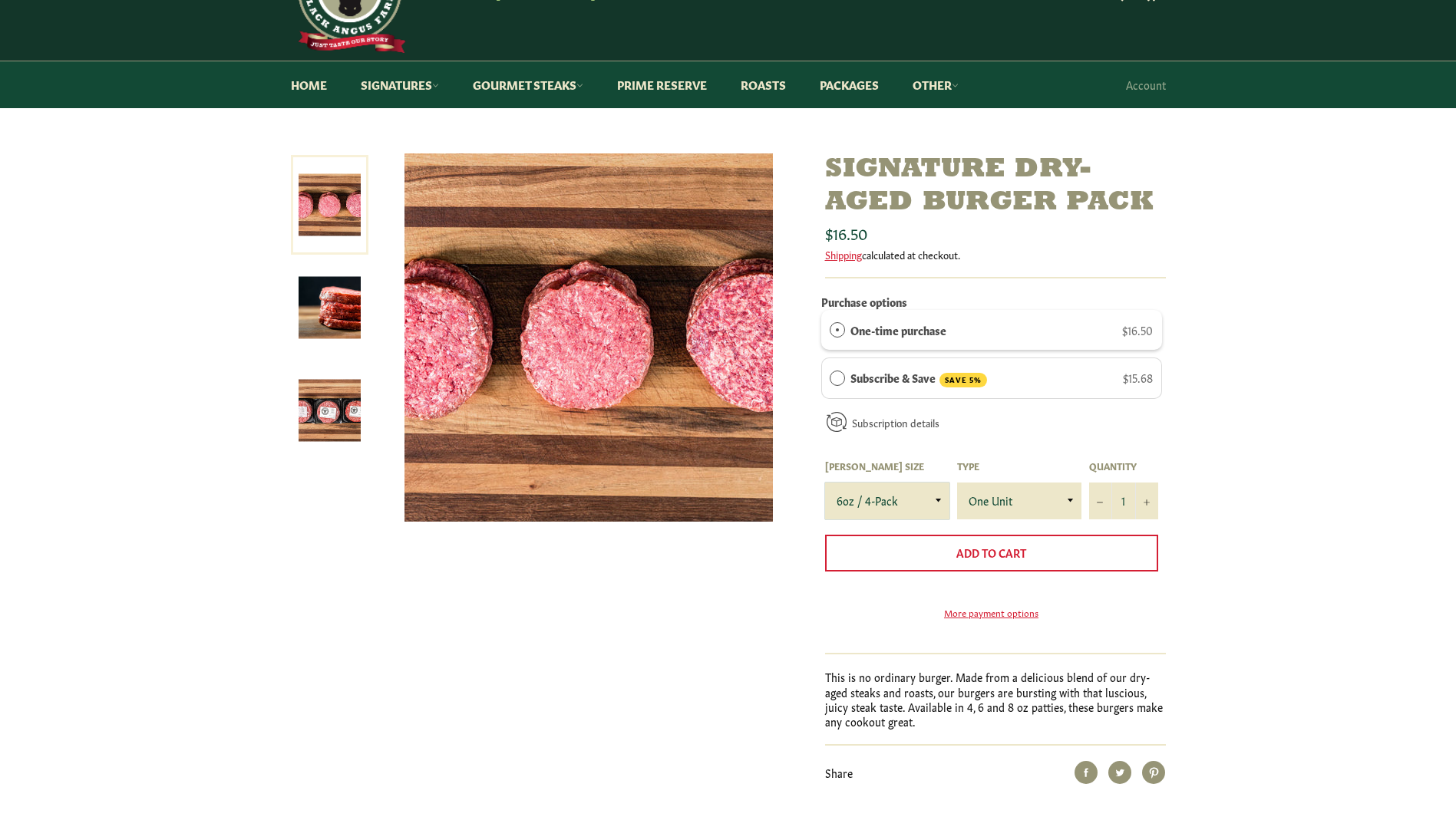
scroll to position [76, 0]
click at [1067, 503] on select "One Unit" at bounding box center [1019, 502] width 125 height 37
click at [1067, 504] on select "One Unit" at bounding box center [1019, 502] width 125 height 37
click at [886, 504] on select "4oz / 8-Pack 6oz / 4-Pack 8oz / 4-Pack" at bounding box center [887, 502] width 125 height 37
click at [826, 483] on select "4oz / 8-Pack 6oz / 4-Pack 8oz / 4-Pack" at bounding box center [887, 502] width 125 height 37
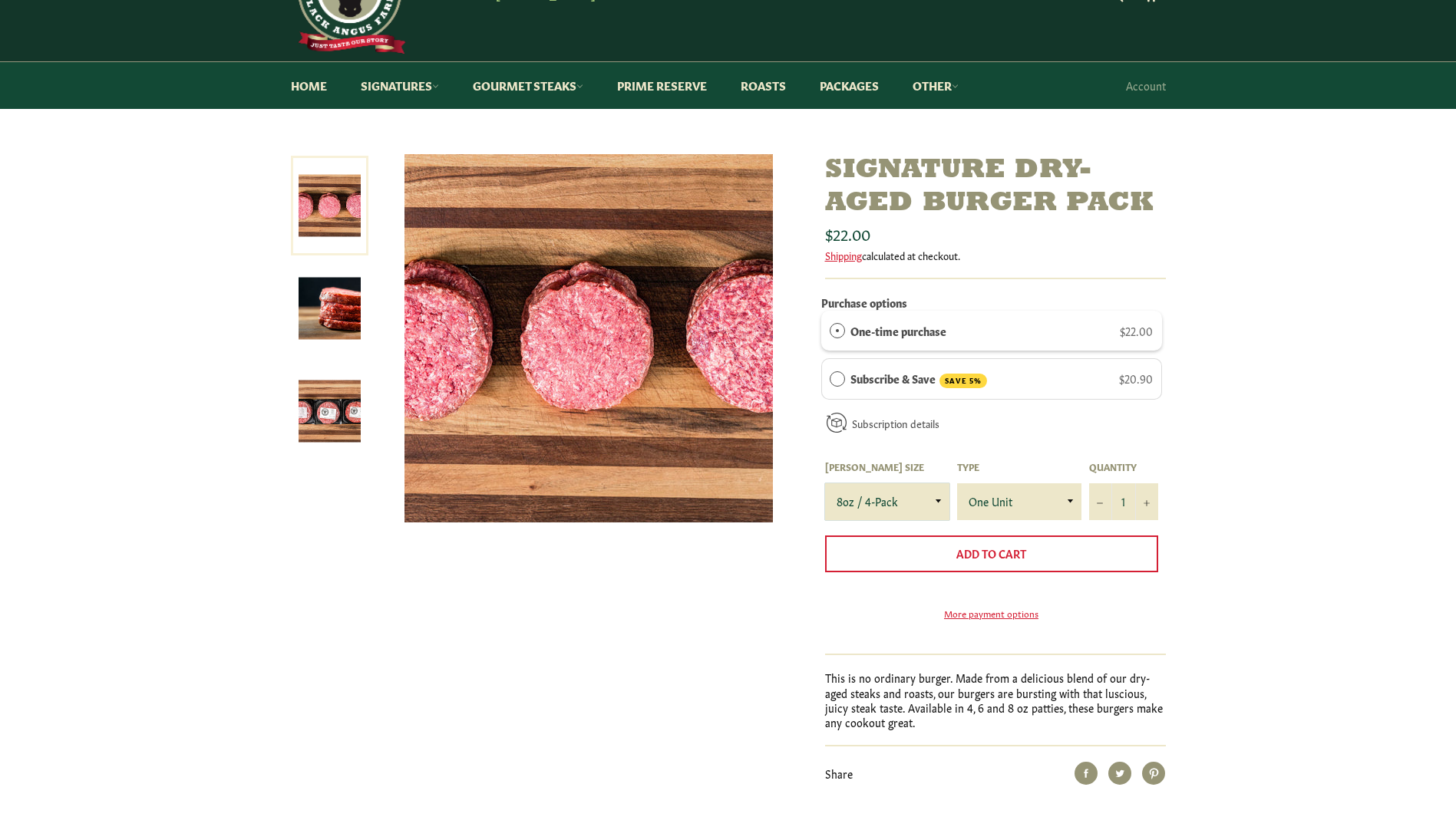
click at [881, 501] on select "4oz / 8-Pack 6oz / 4-Pack 8oz / 4-Pack" at bounding box center [887, 502] width 125 height 37
select select "6oz / 4-Pack"
click at [826, 483] on select "4oz / 8-Pack 6oz / 4-Pack 8oz / 4-Pack" at bounding box center [887, 502] width 125 height 37
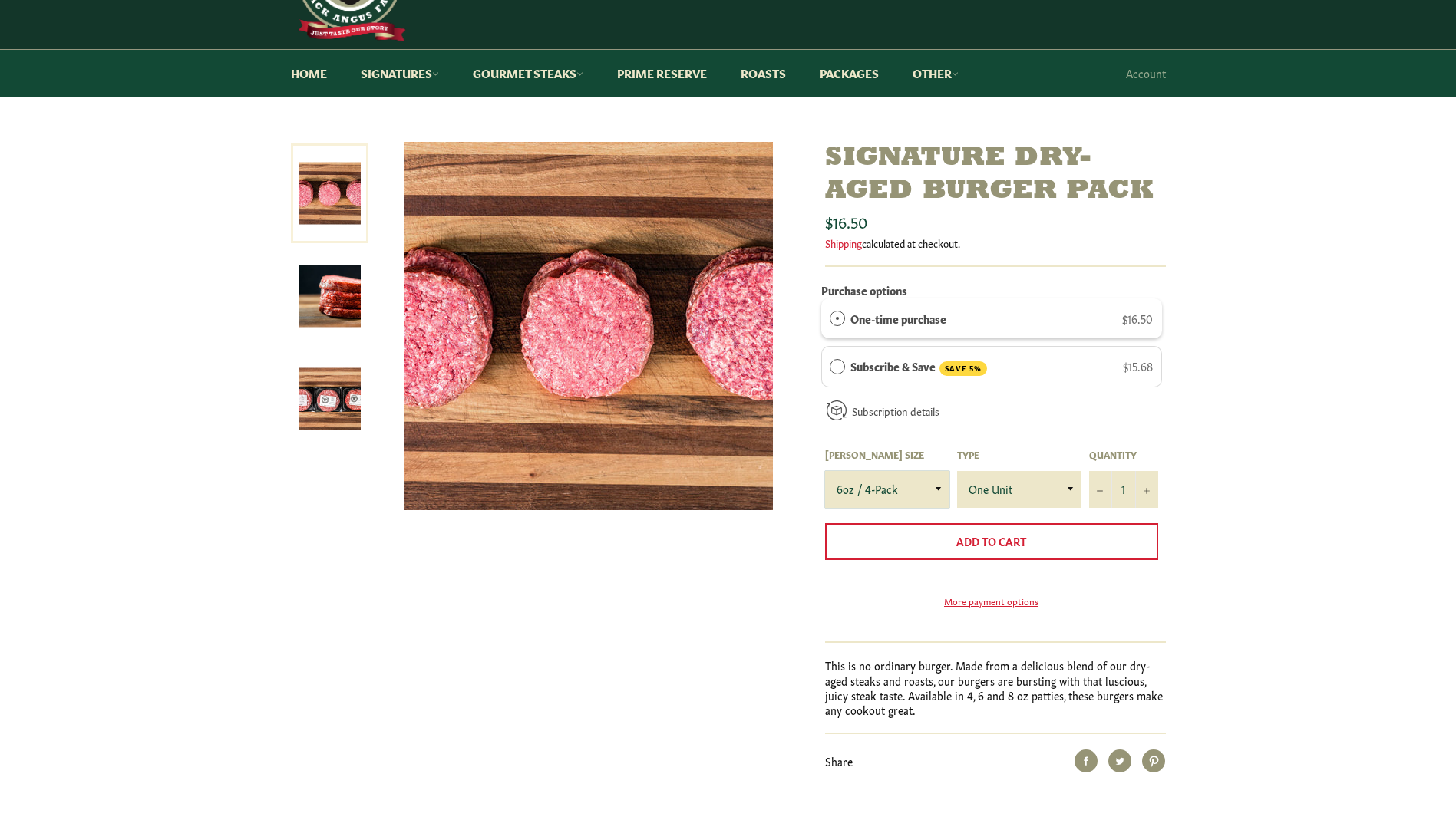
scroll to position [76, 0]
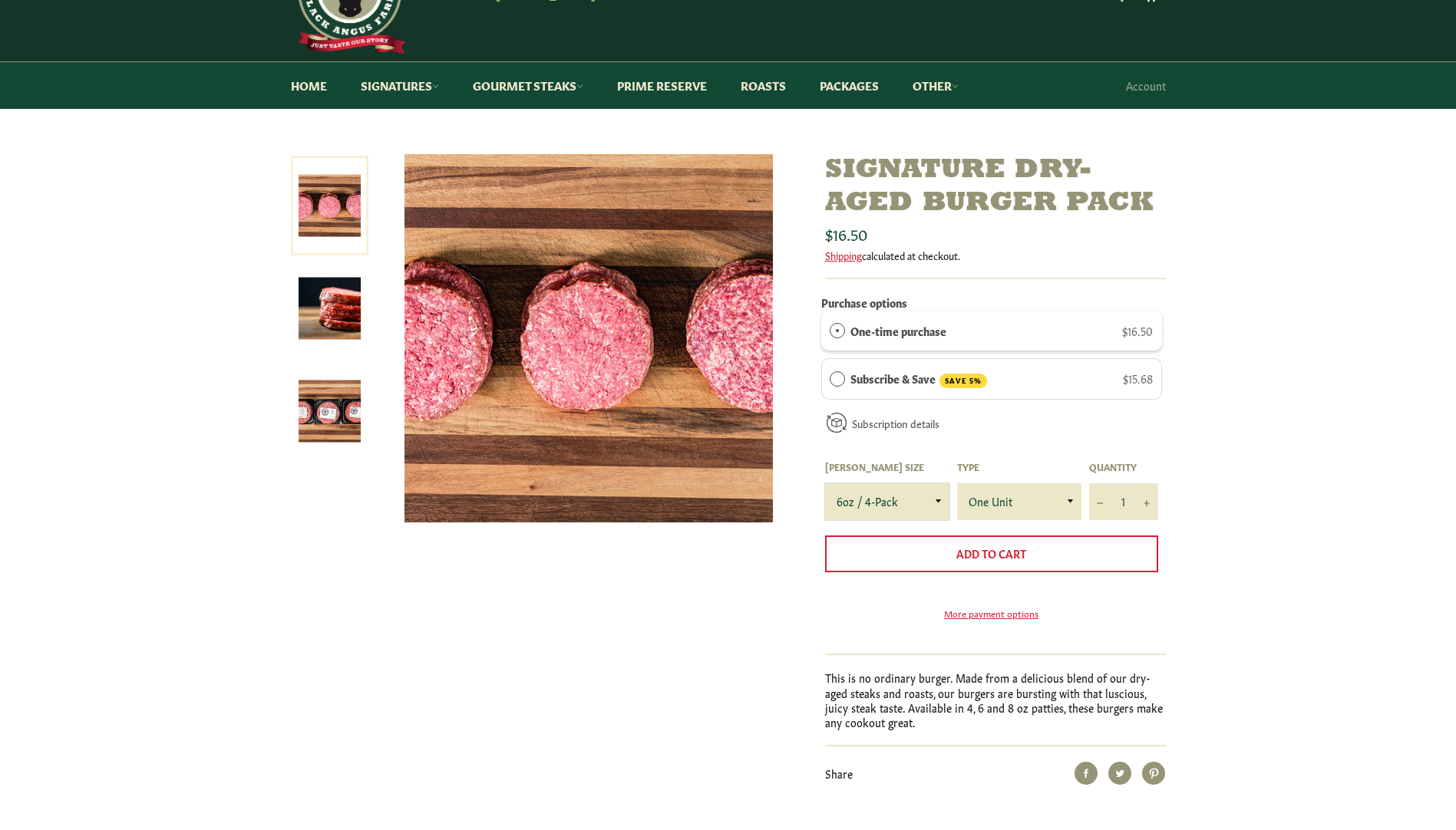
click at [935, 508] on select "4oz / 8-Pack 6oz / 4-Pack 8oz / 4-Pack" at bounding box center [887, 502] width 125 height 37
click at [826, 483] on select "4oz / 8-Pack 6oz / 4-Pack 8oz / 4-Pack" at bounding box center [887, 502] width 125 height 37
click at [1147, 501] on icon "Increase item quantity by one" at bounding box center [1146, 503] width 6 height 6
type input "2"
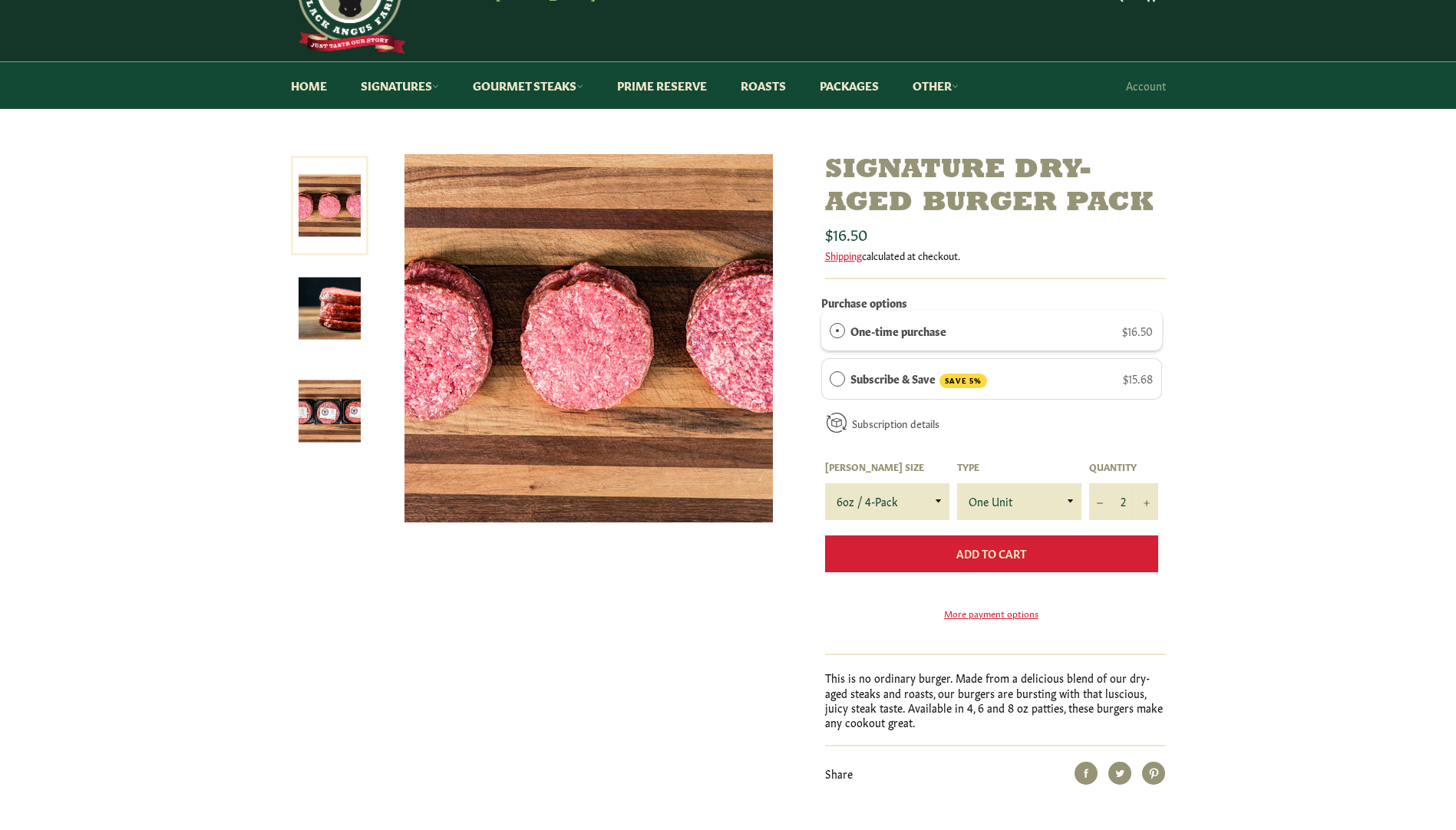
click at [981, 549] on span "Add to Cart" at bounding box center [990, 554] width 70 height 16
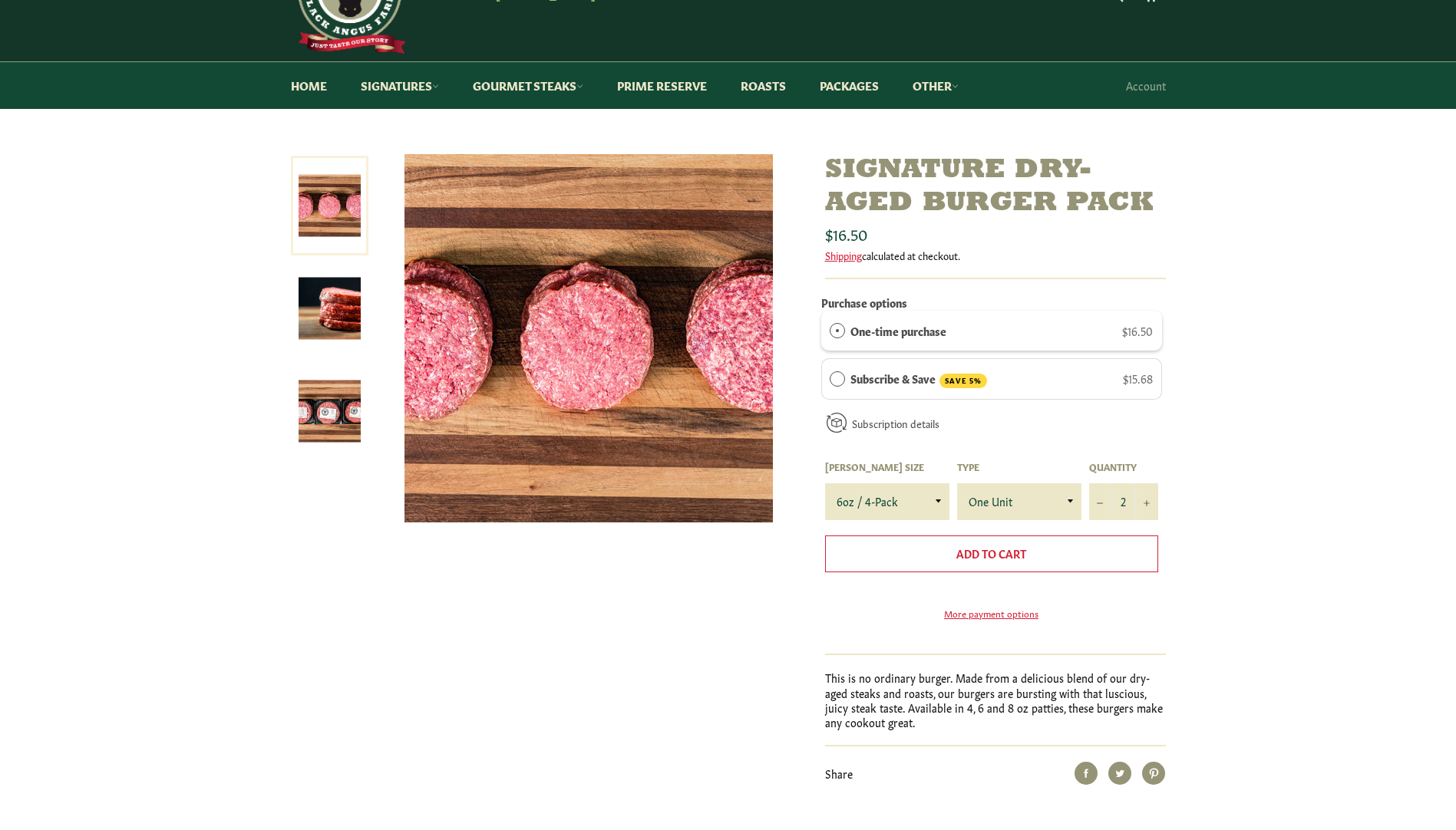
scroll to position [0, 0]
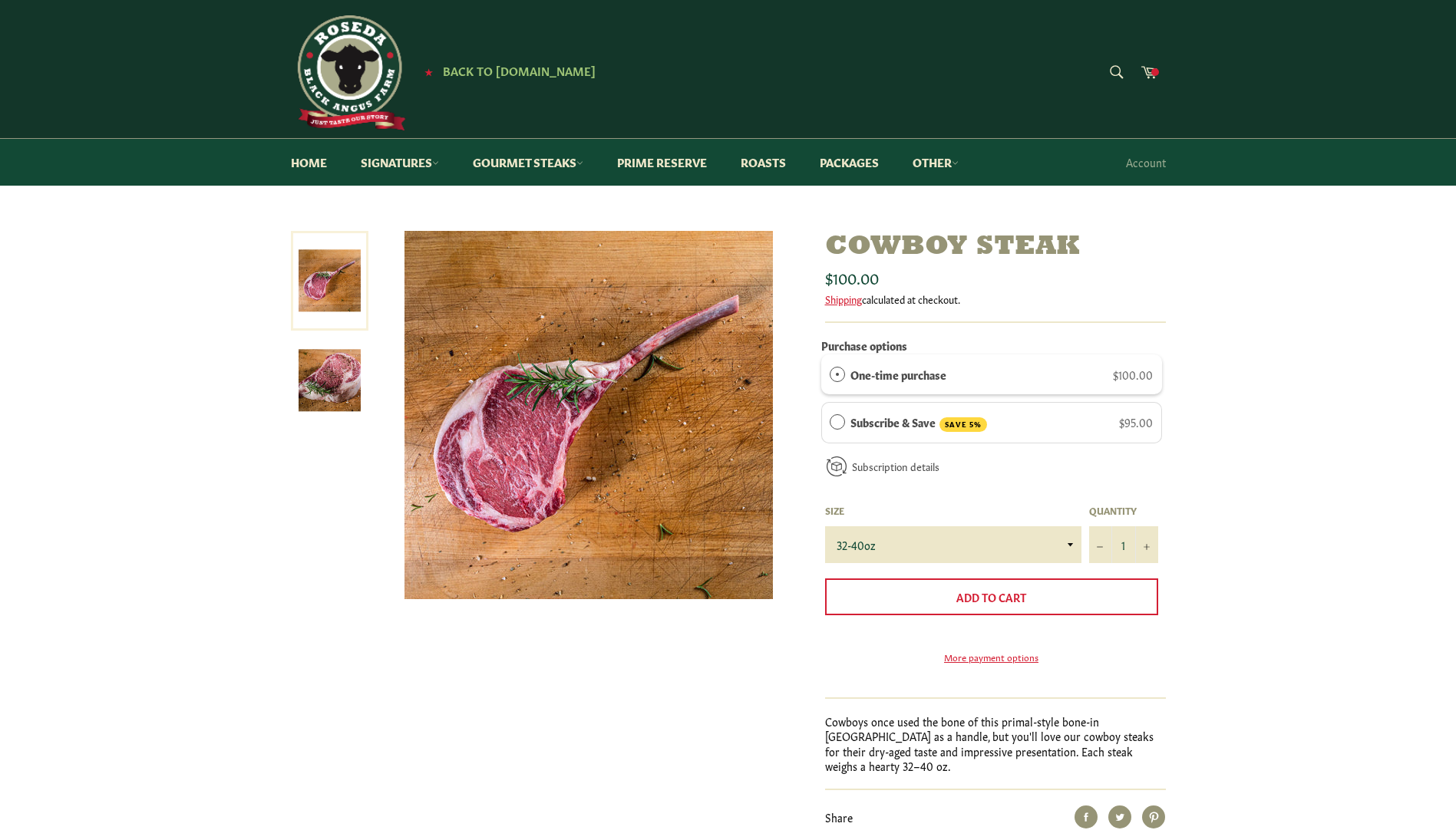
click at [361, 384] on link at bounding box center [329, 380] width 77 height 100
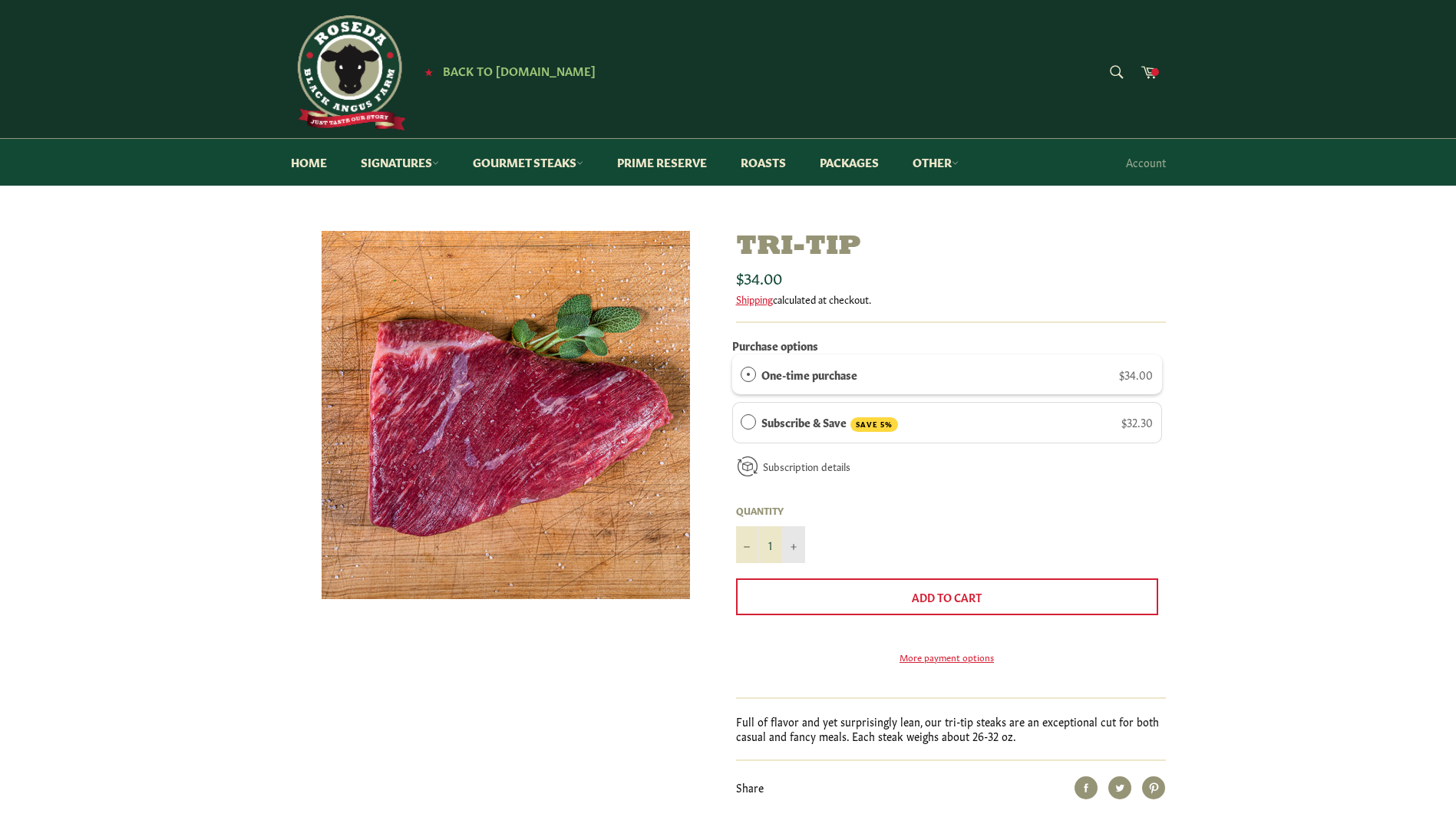
click at [793, 546] on icon "Increase item quantity by one" at bounding box center [793, 547] width 6 height 6
type input "2"
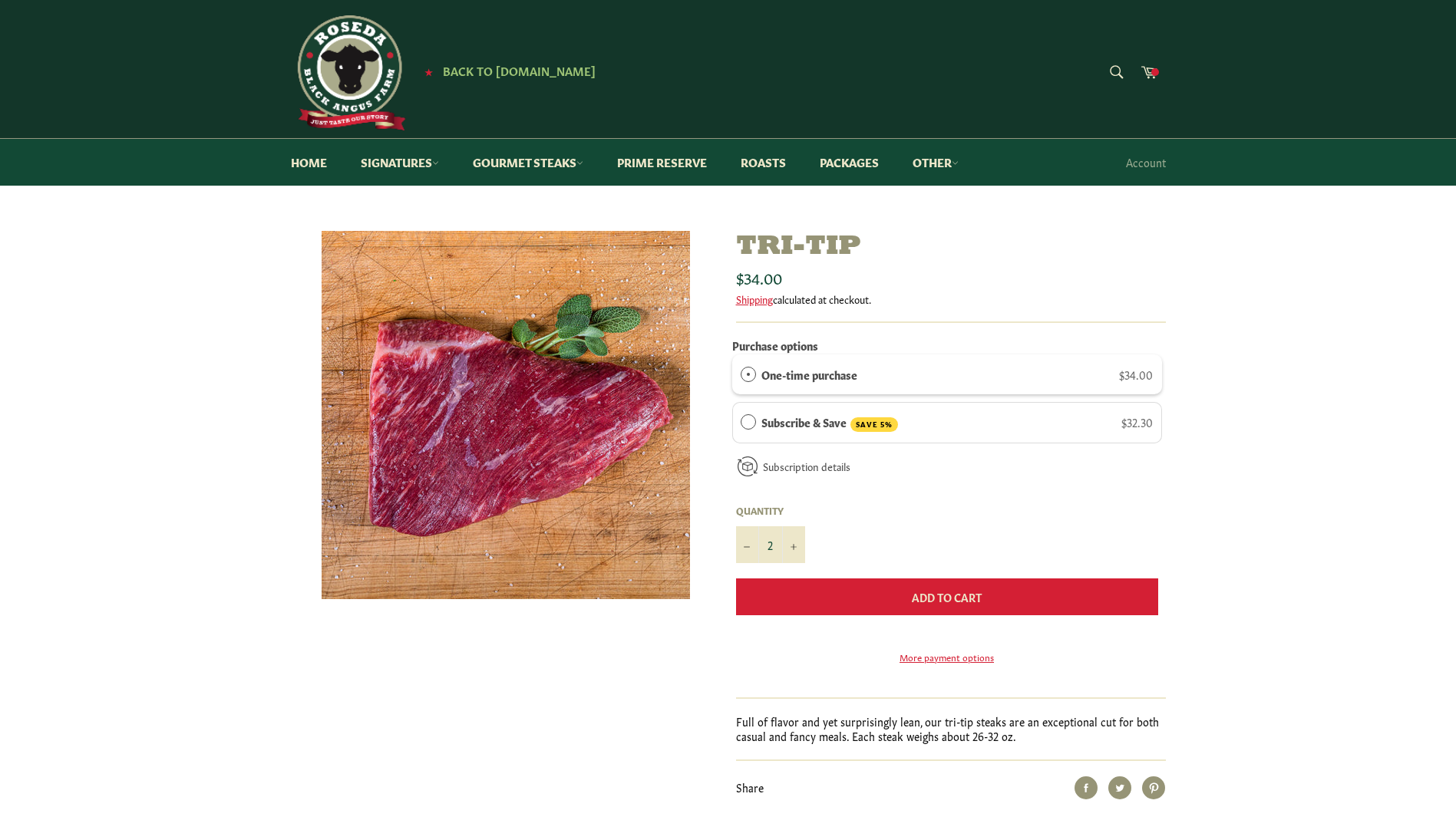
click at [924, 601] on span "Add to Cart" at bounding box center [946, 597] width 70 height 16
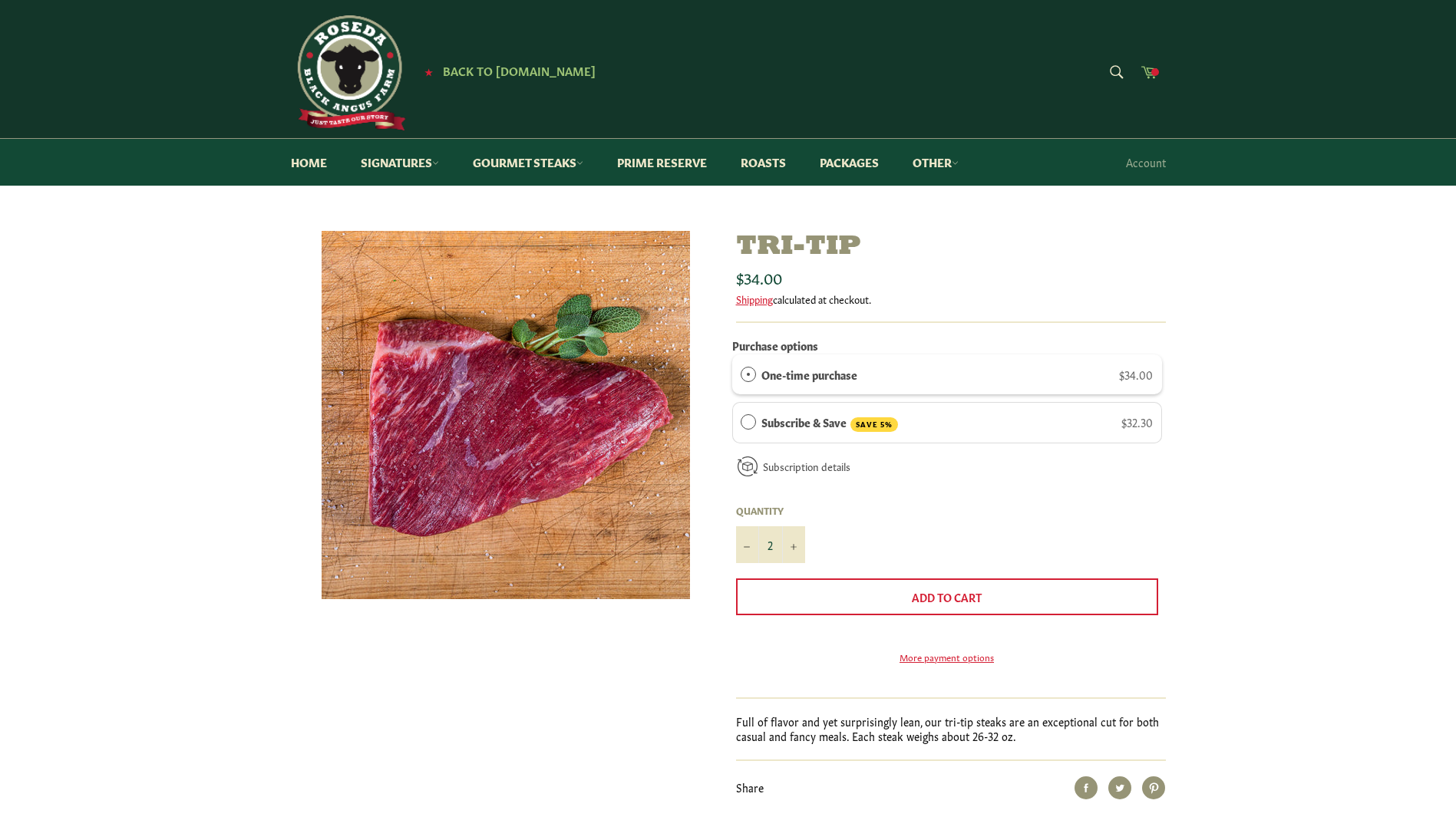
click at [1151, 71] on span at bounding box center [1155, 73] width 8 height 8
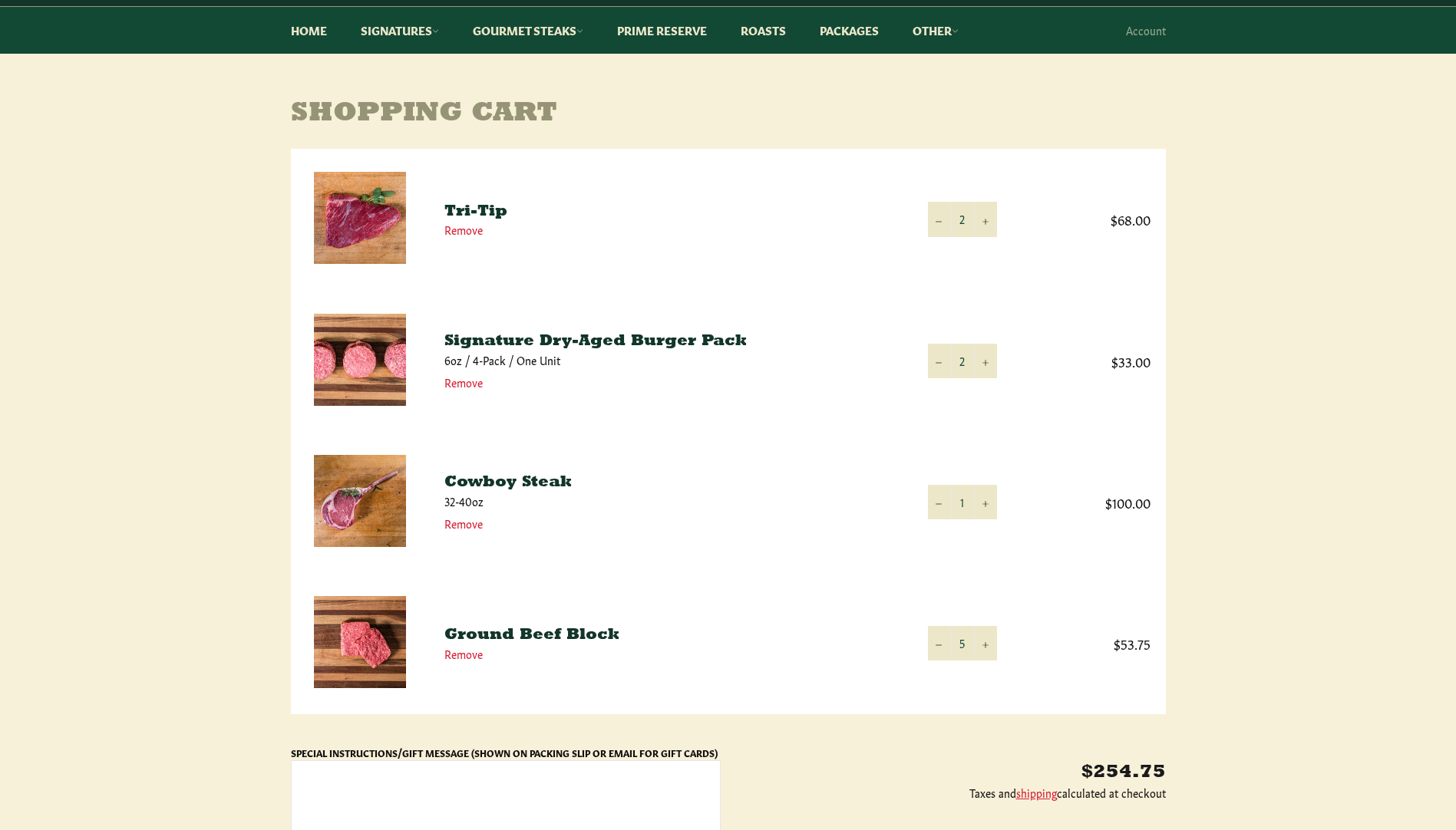
scroll to position [154, 0]
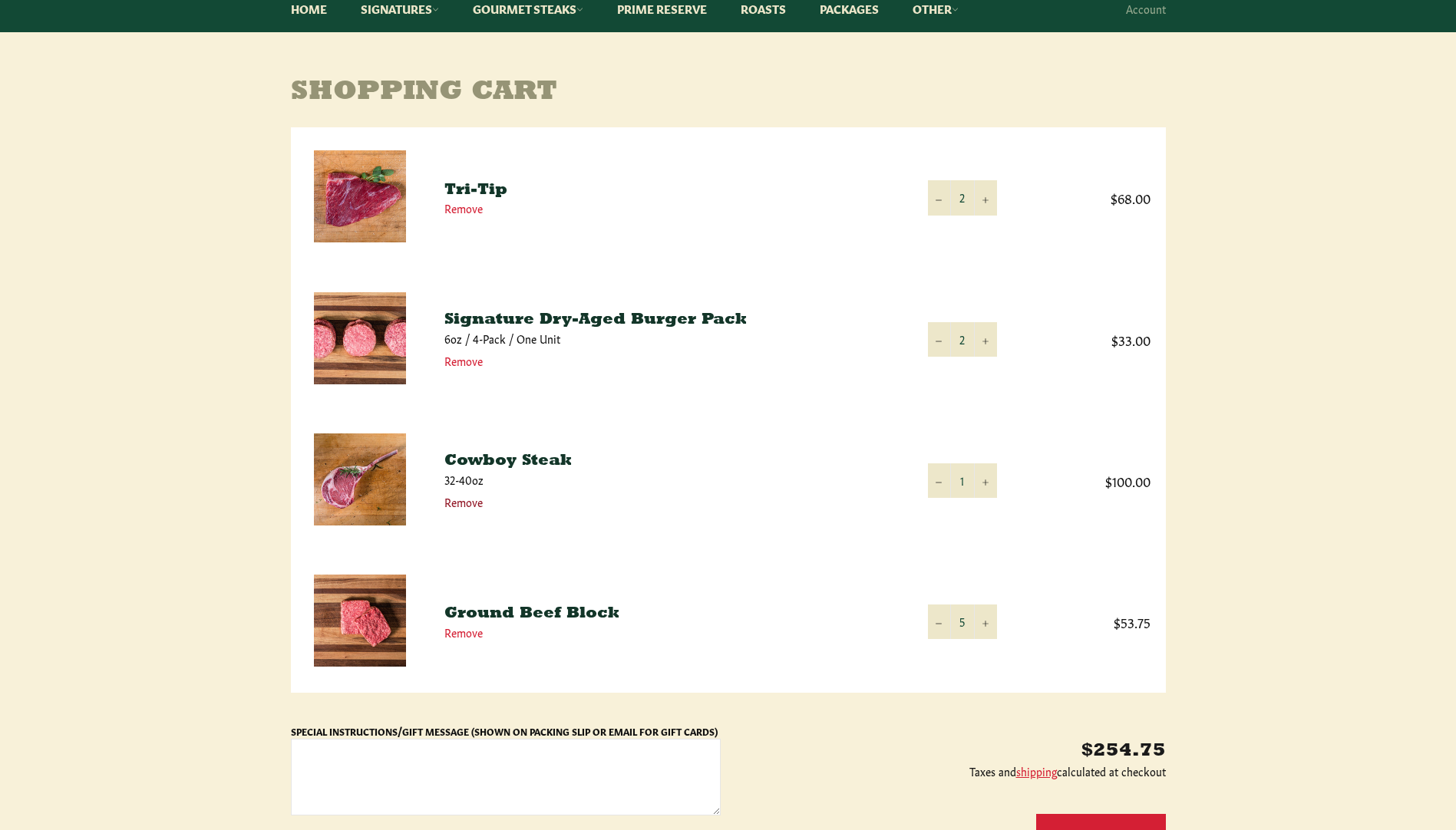
click at [468, 503] on link "Remove" at bounding box center [463, 502] width 38 height 16
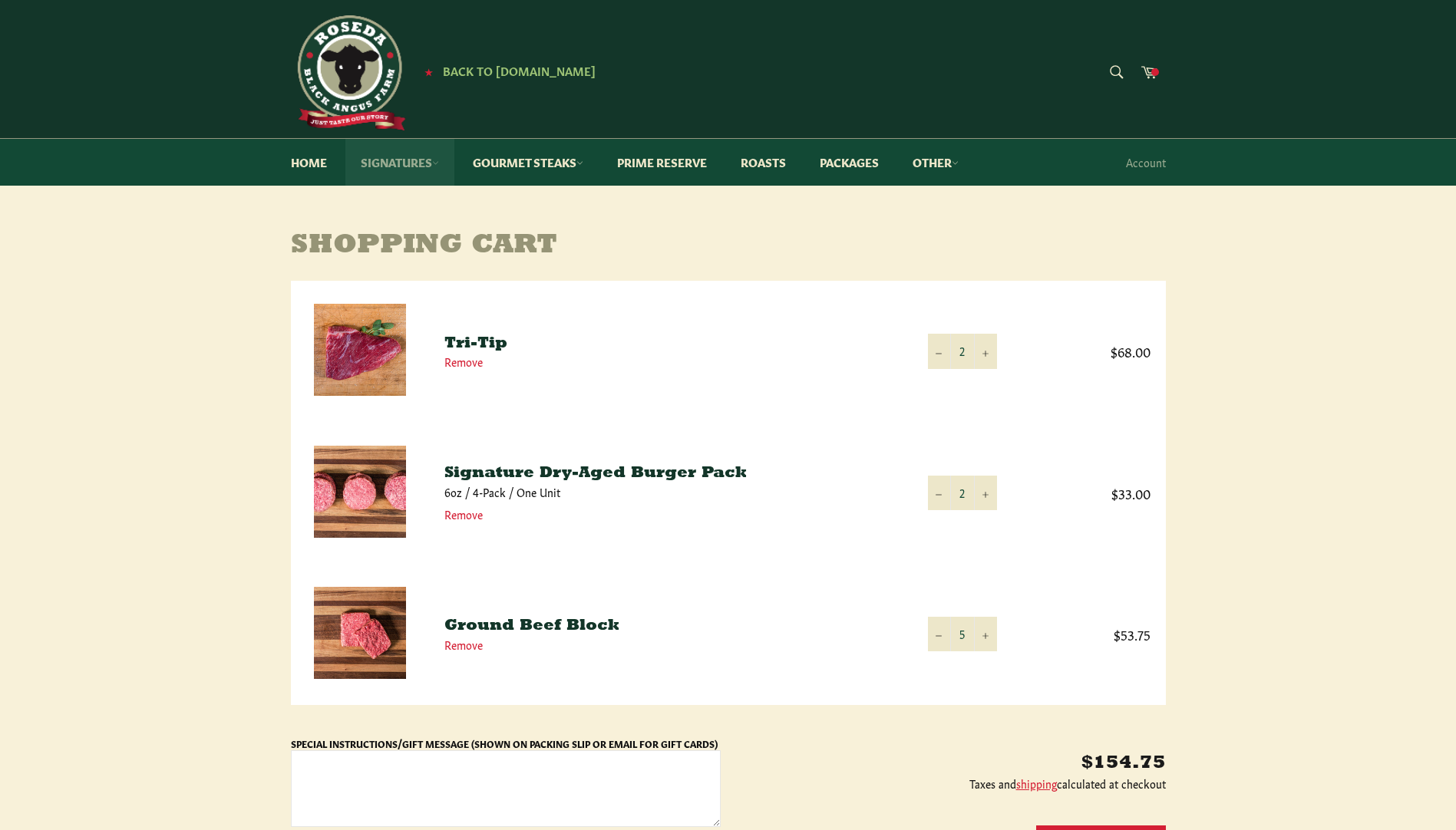
click at [426, 161] on link "Signatures" at bounding box center [399, 163] width 109 height 47
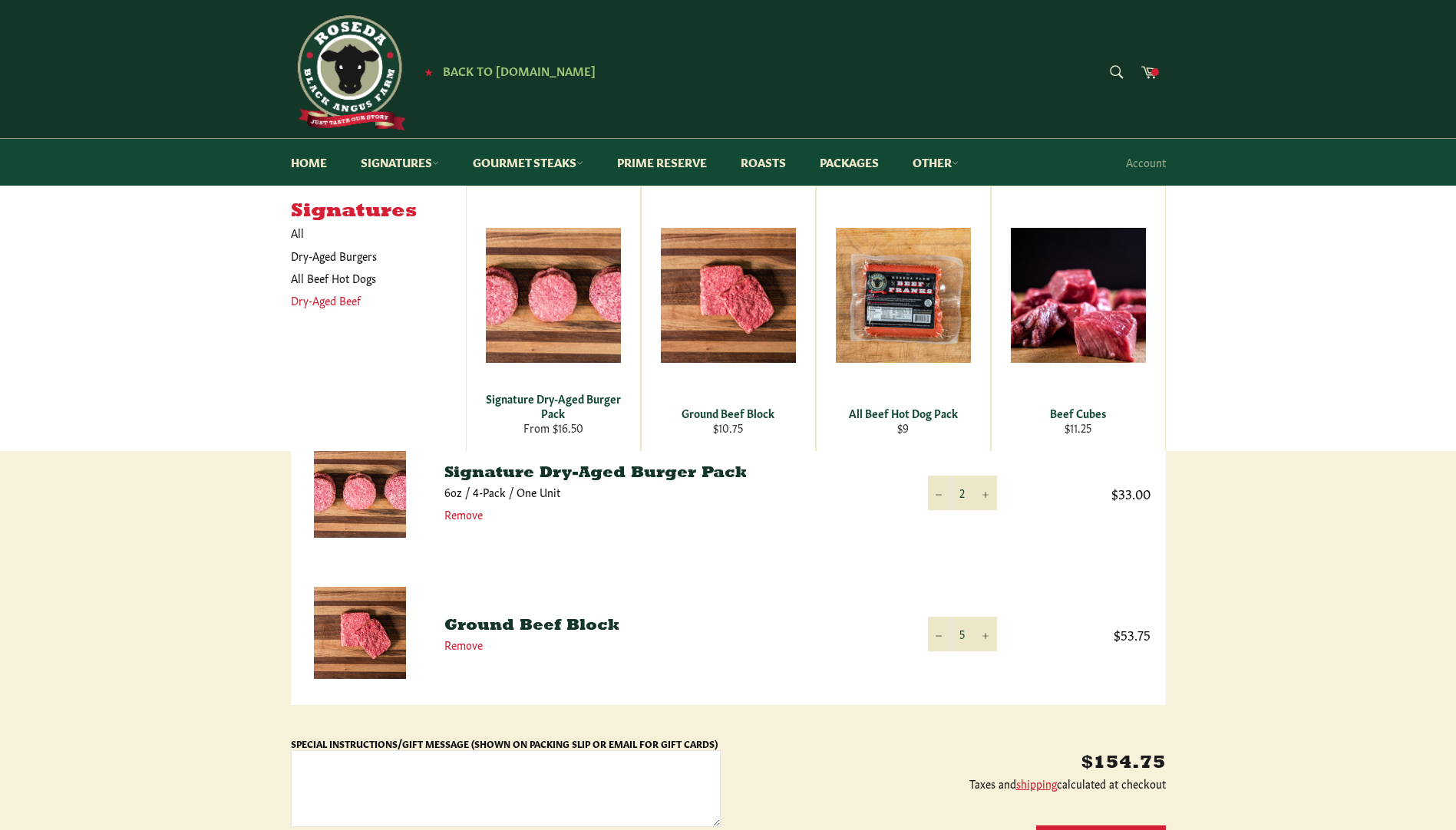
click at [330, 306] on link "Dry-Aged Beef" at bounding box center [367, 300] width 168 height 23
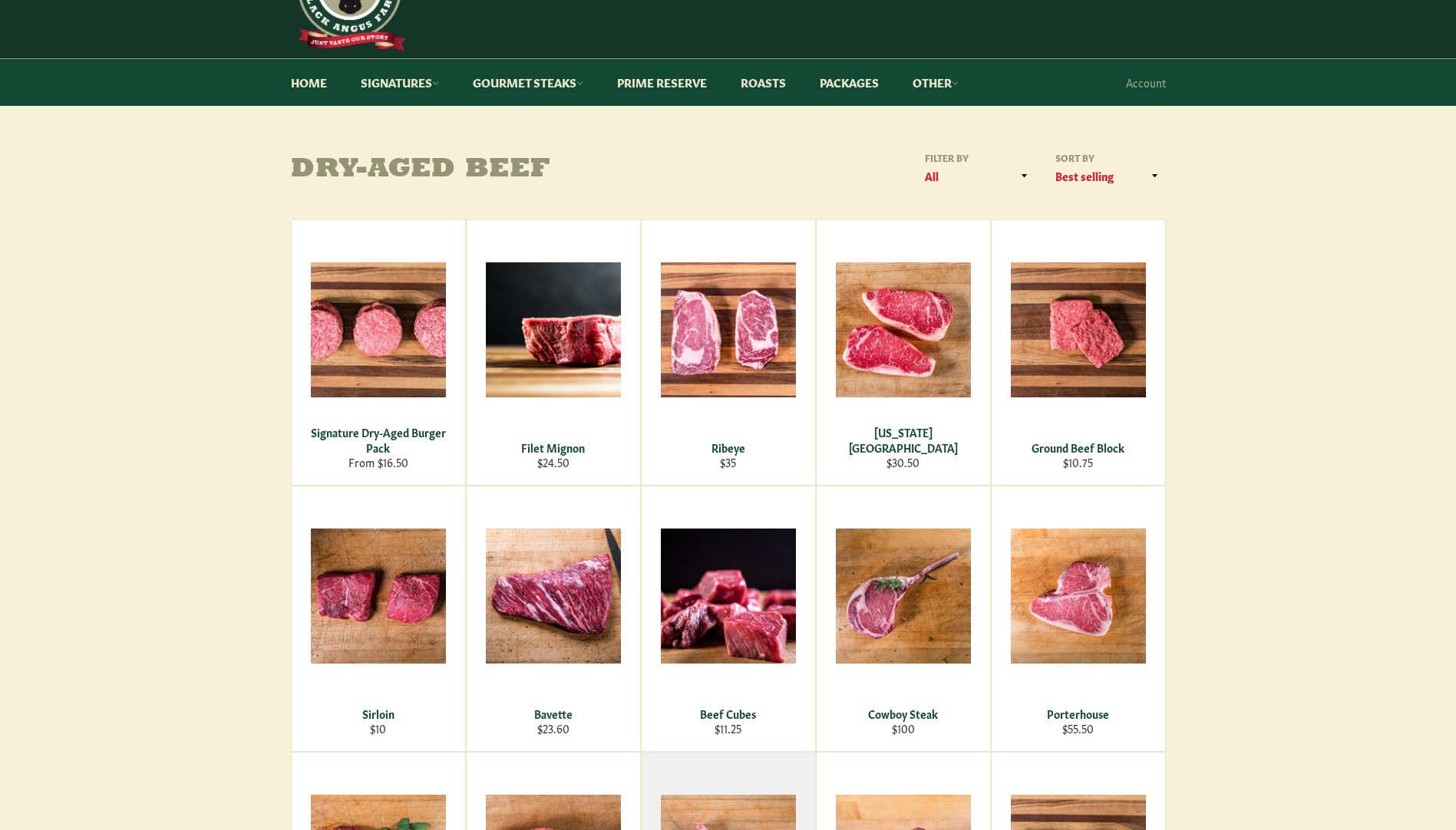
scroll to position [76, 0]
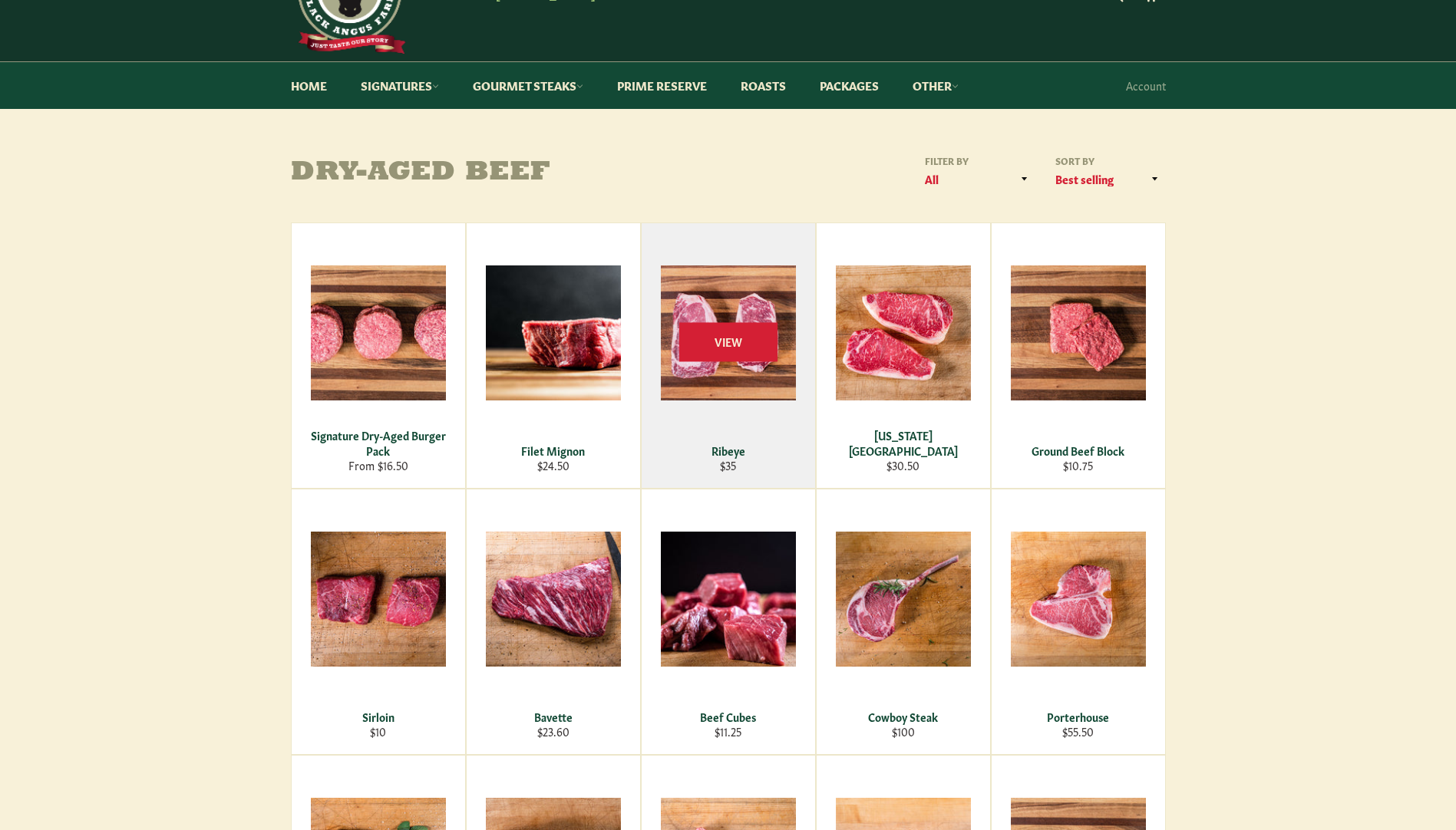
click at [711, 377] on div "View" at bounding box center [728, 356] width 174 height 265
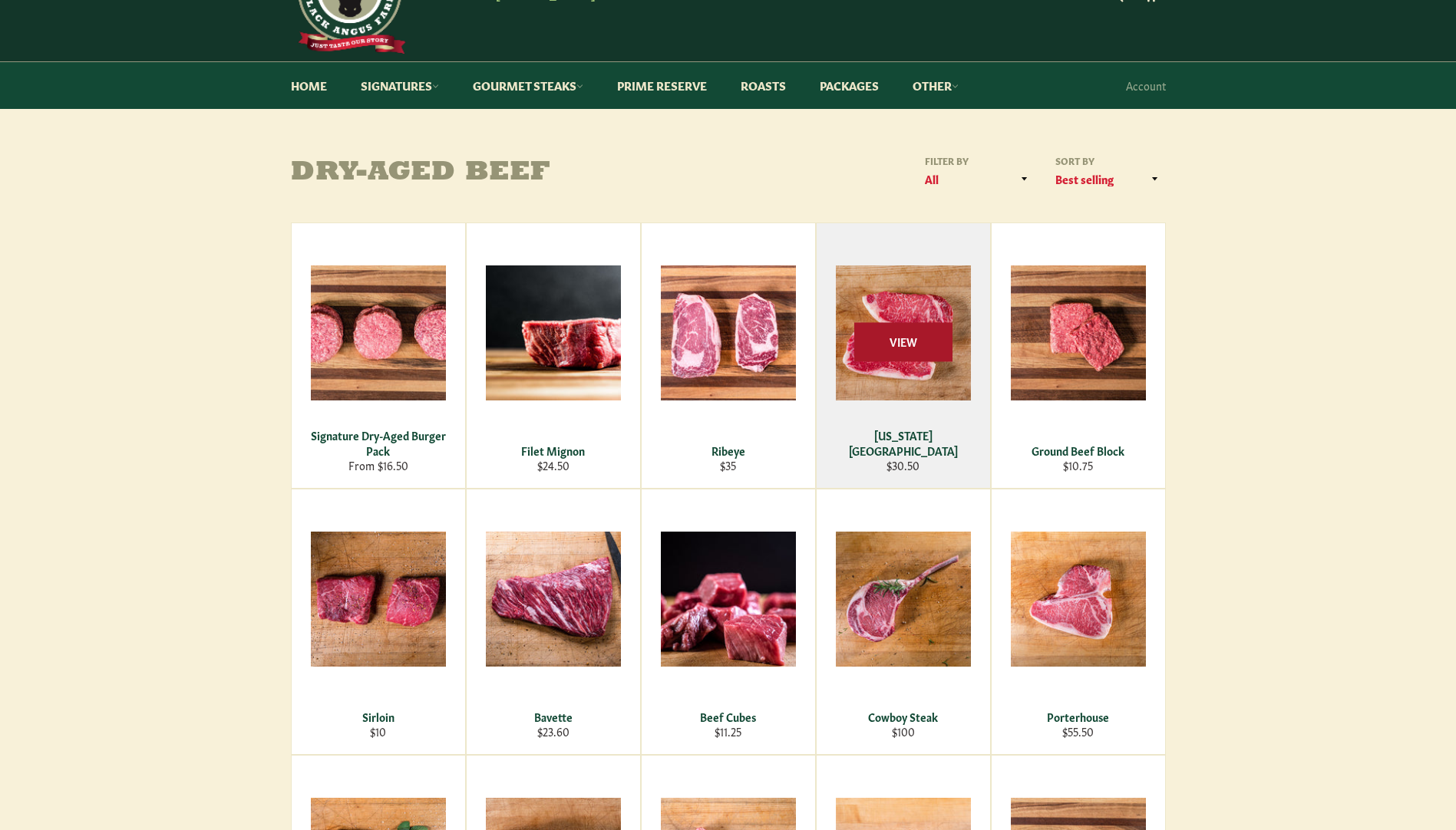
click at [896, 352] on span "View" at bounding box center [903, 342] width 98 height 39
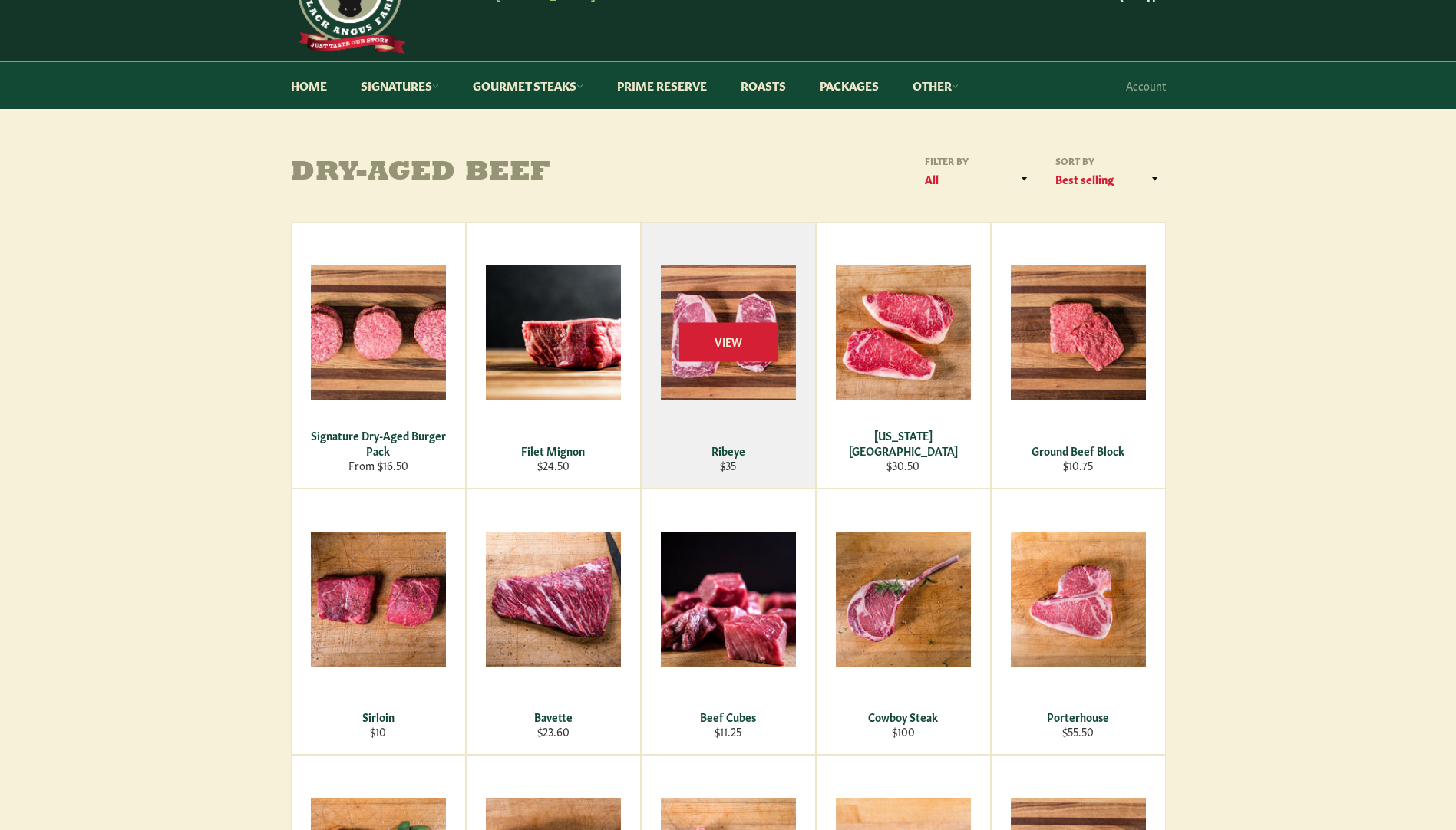
click at [723, 366] on div "View" at bounding box center [728, 356] width 174 height 265
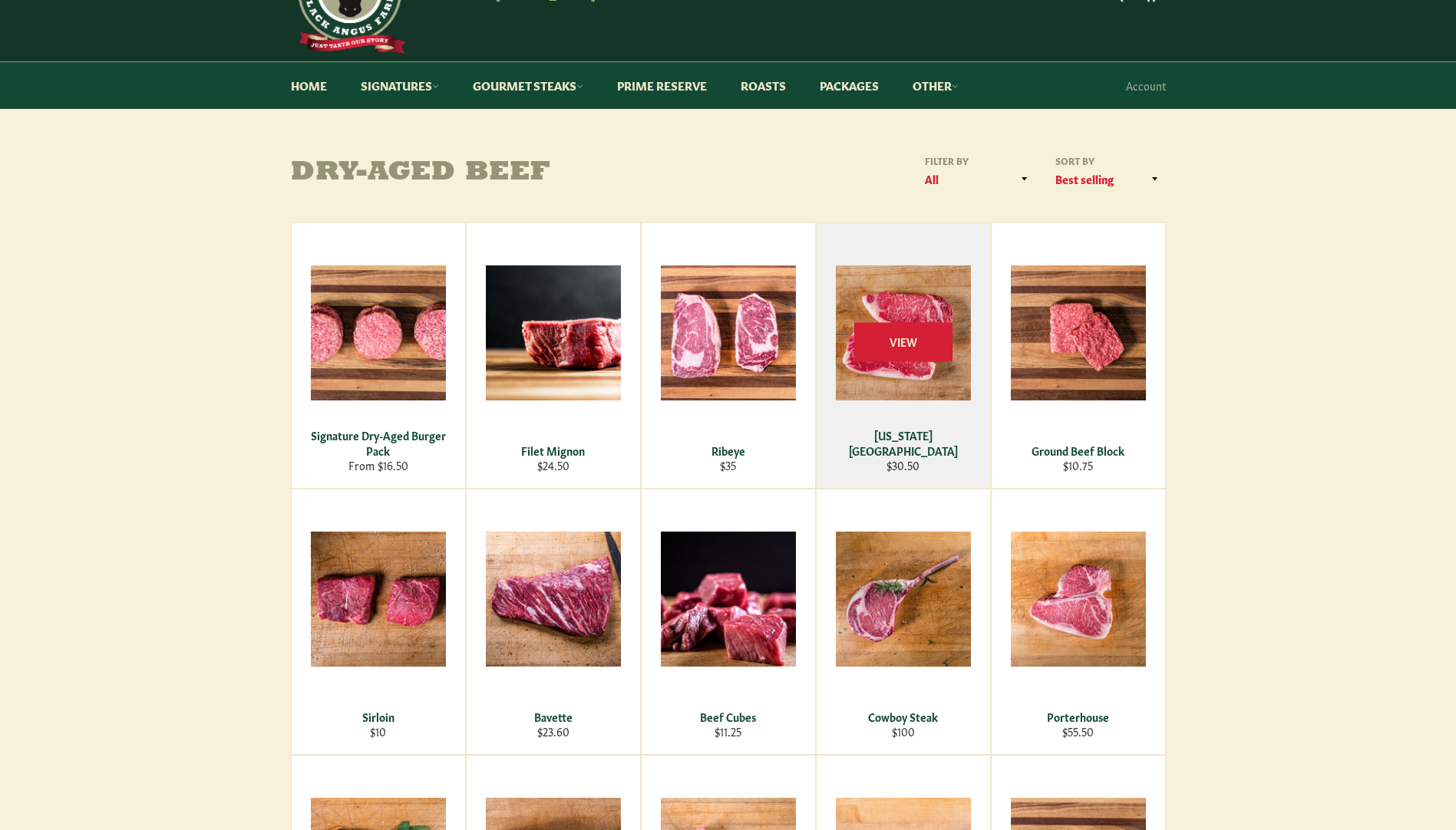
click at [888, 372] on div "View" at bounding box center [903, 356] width 174 height 265
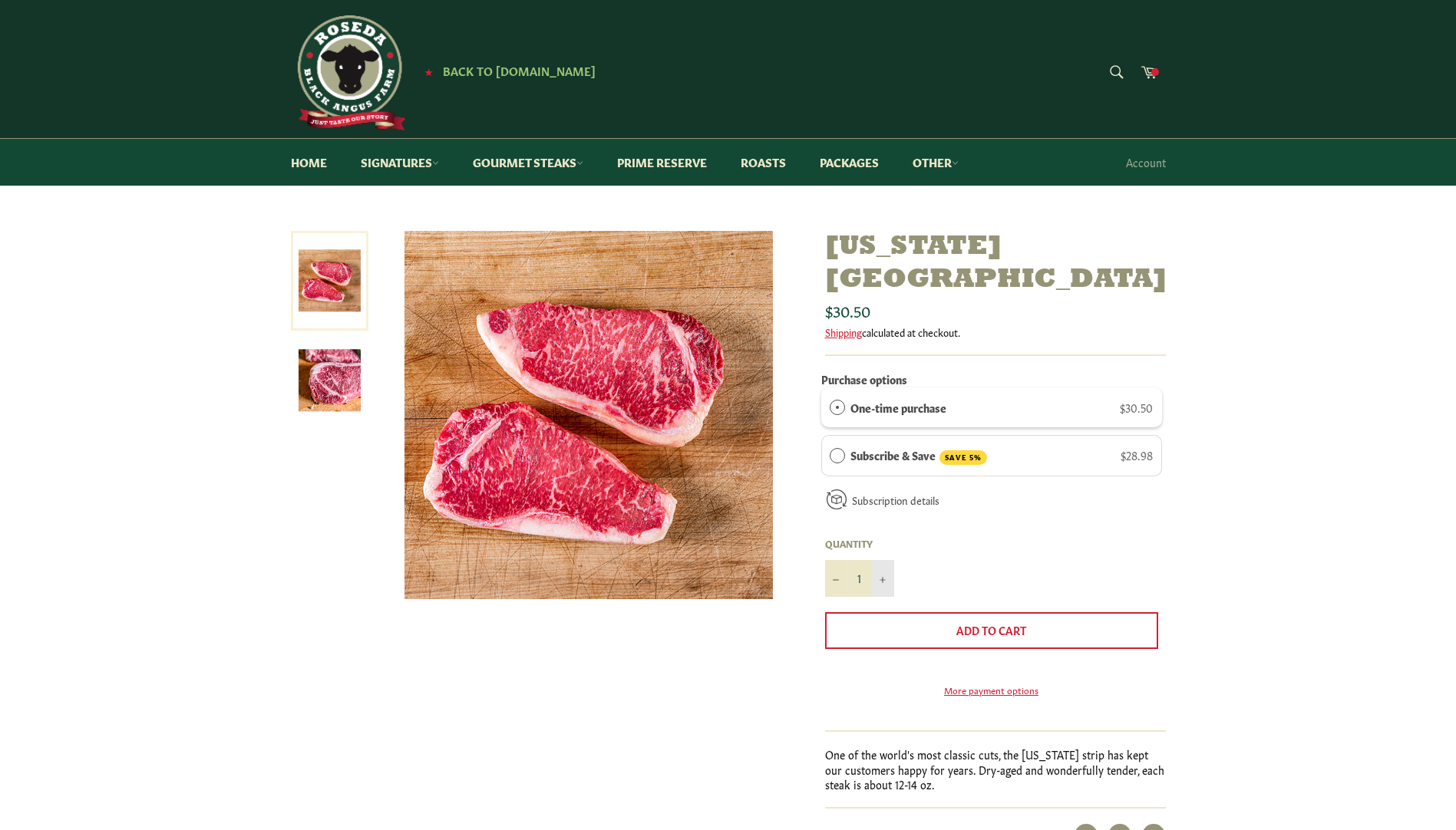
click at [881, 577] on icon "Increase item quantity by one" at bounding box center [882, 580] width 6 height 6
type input "3"
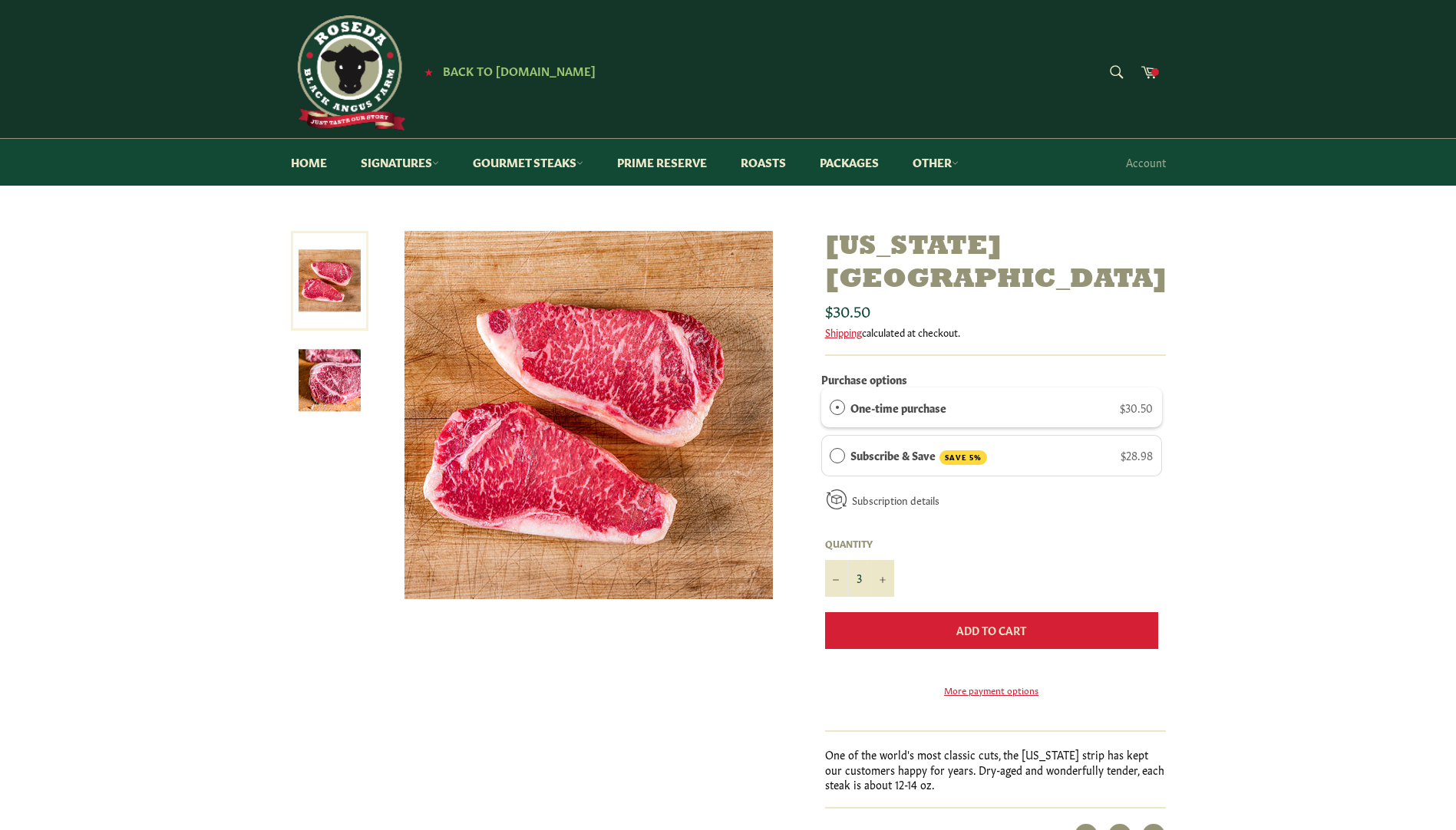
click at [956, 622] on span "Add to Cart" at bounding box center [990, 630] width 70 height 16
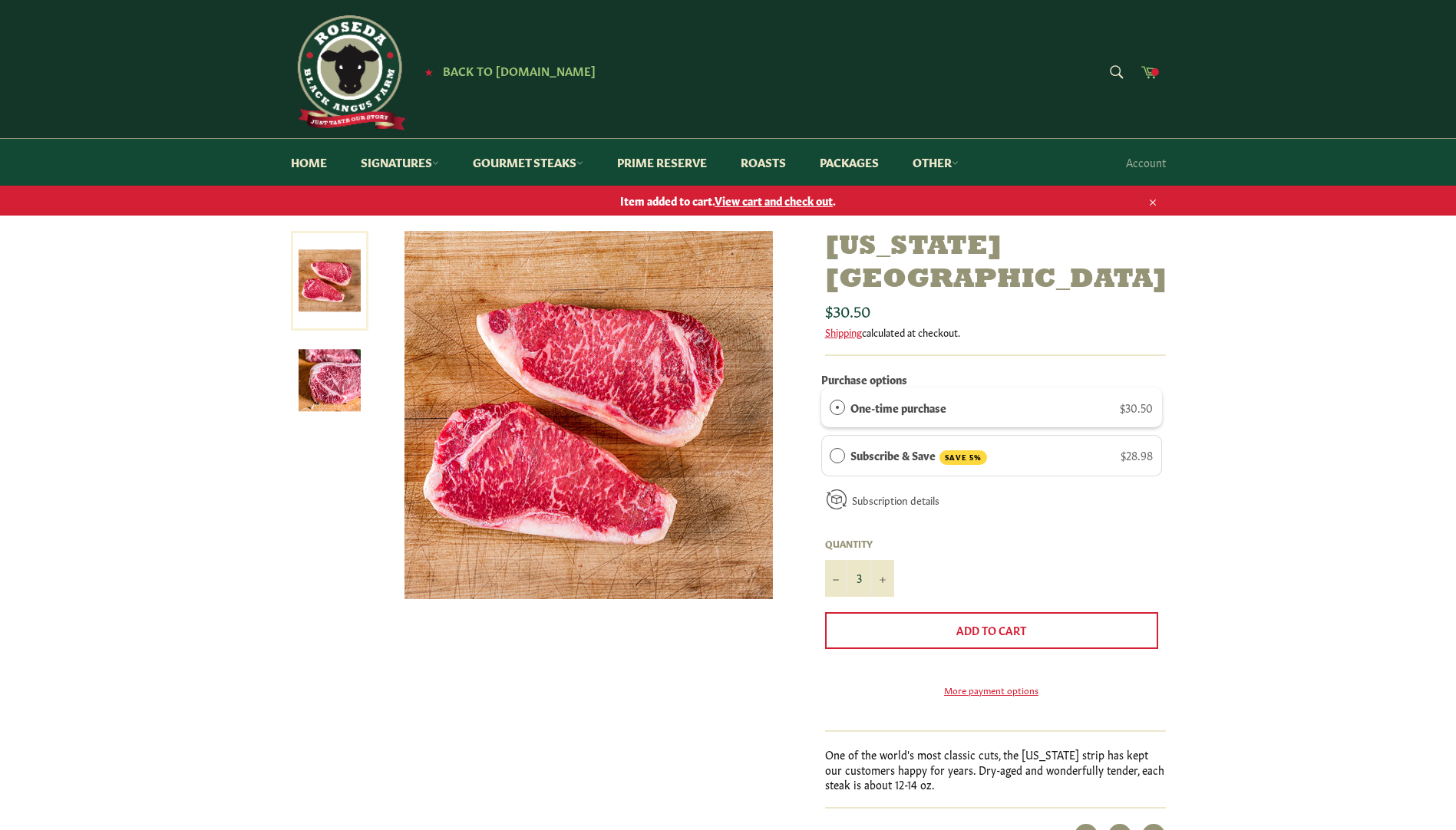
click at [1149, 71] on icon at bounding box center [1148, 71] width 17 height 17
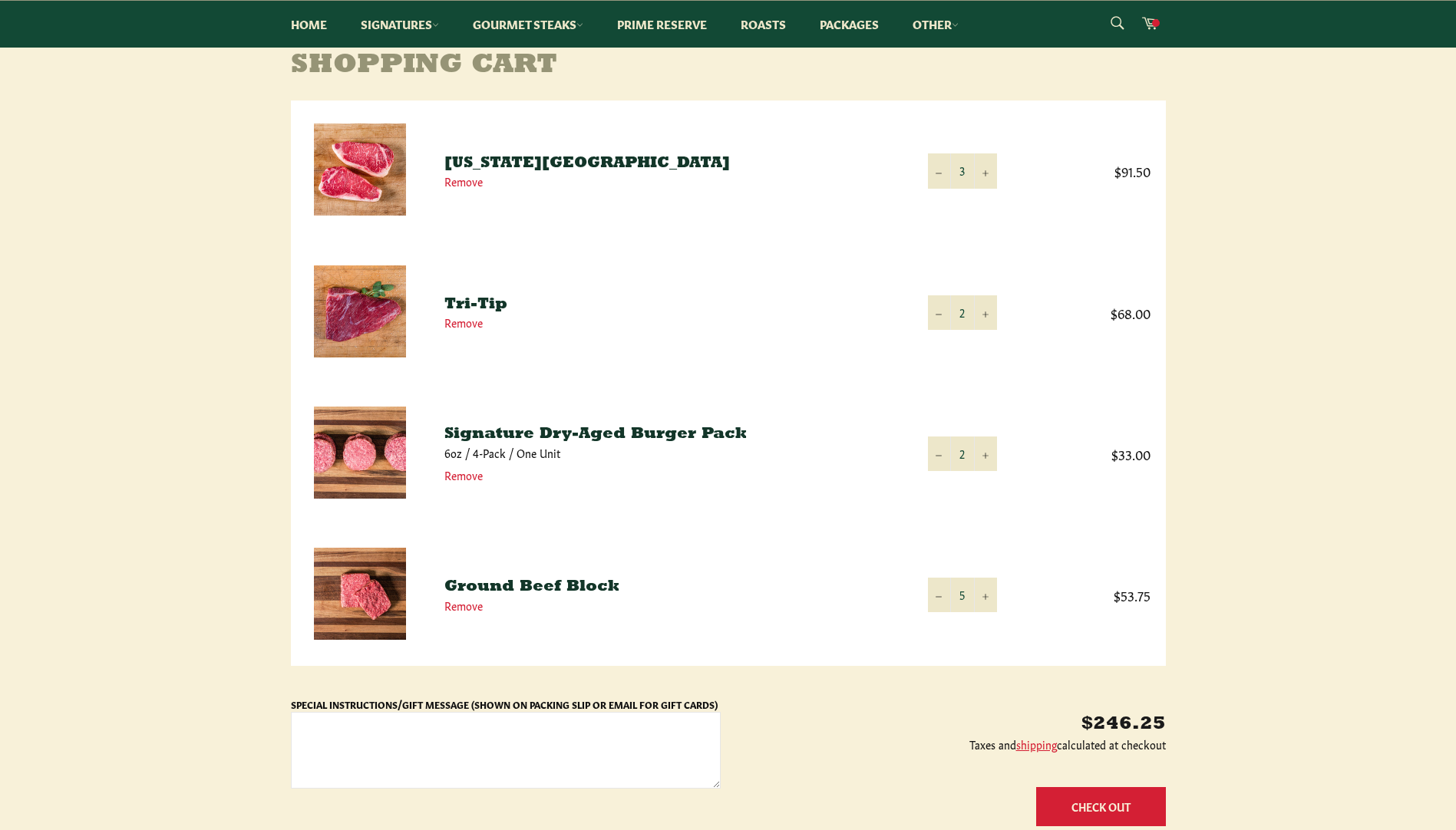
scroll to position [154, 0]
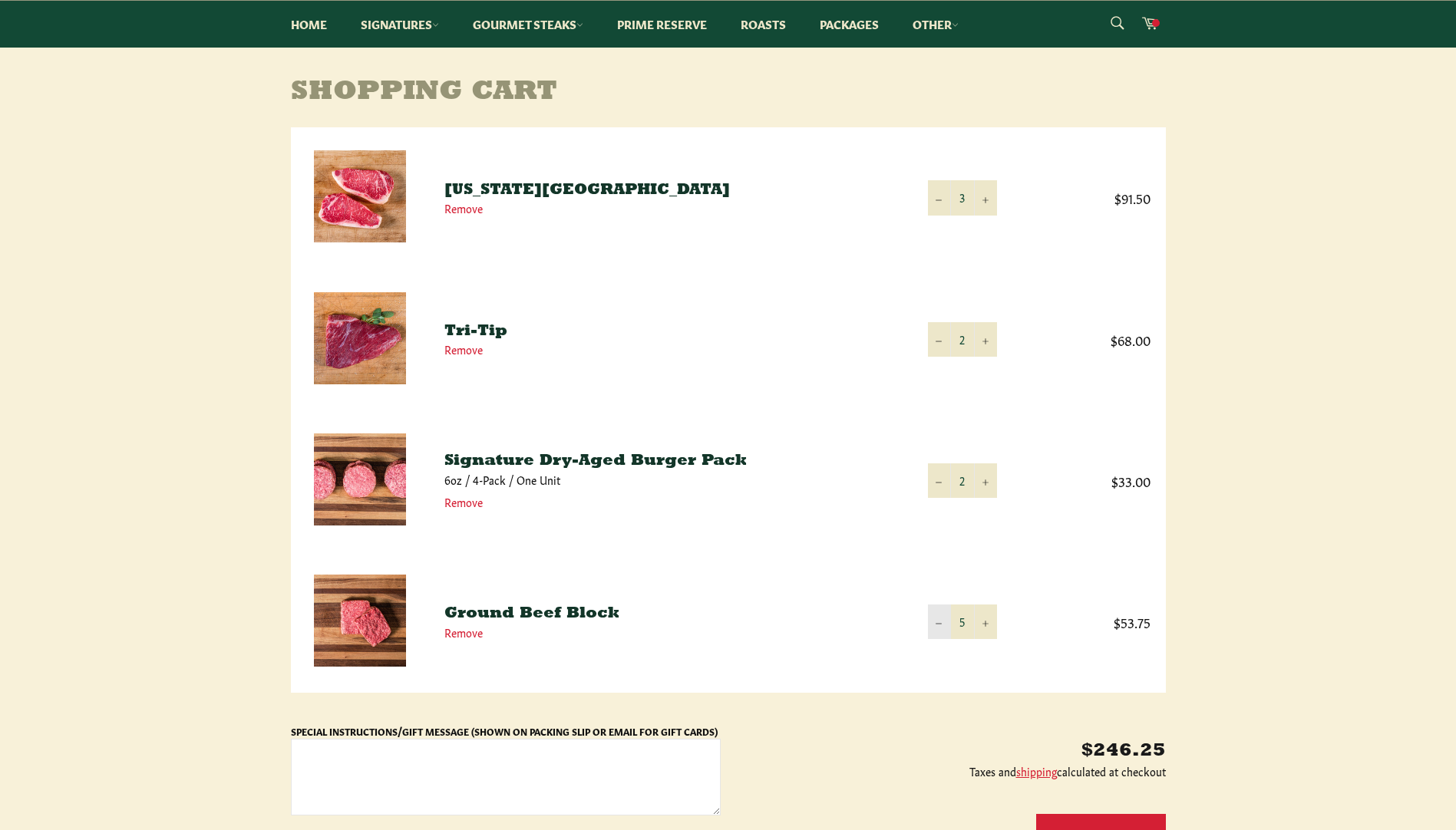
click at [935, 633] on button "−" at bounding box center [938, 621] width 23 height 34
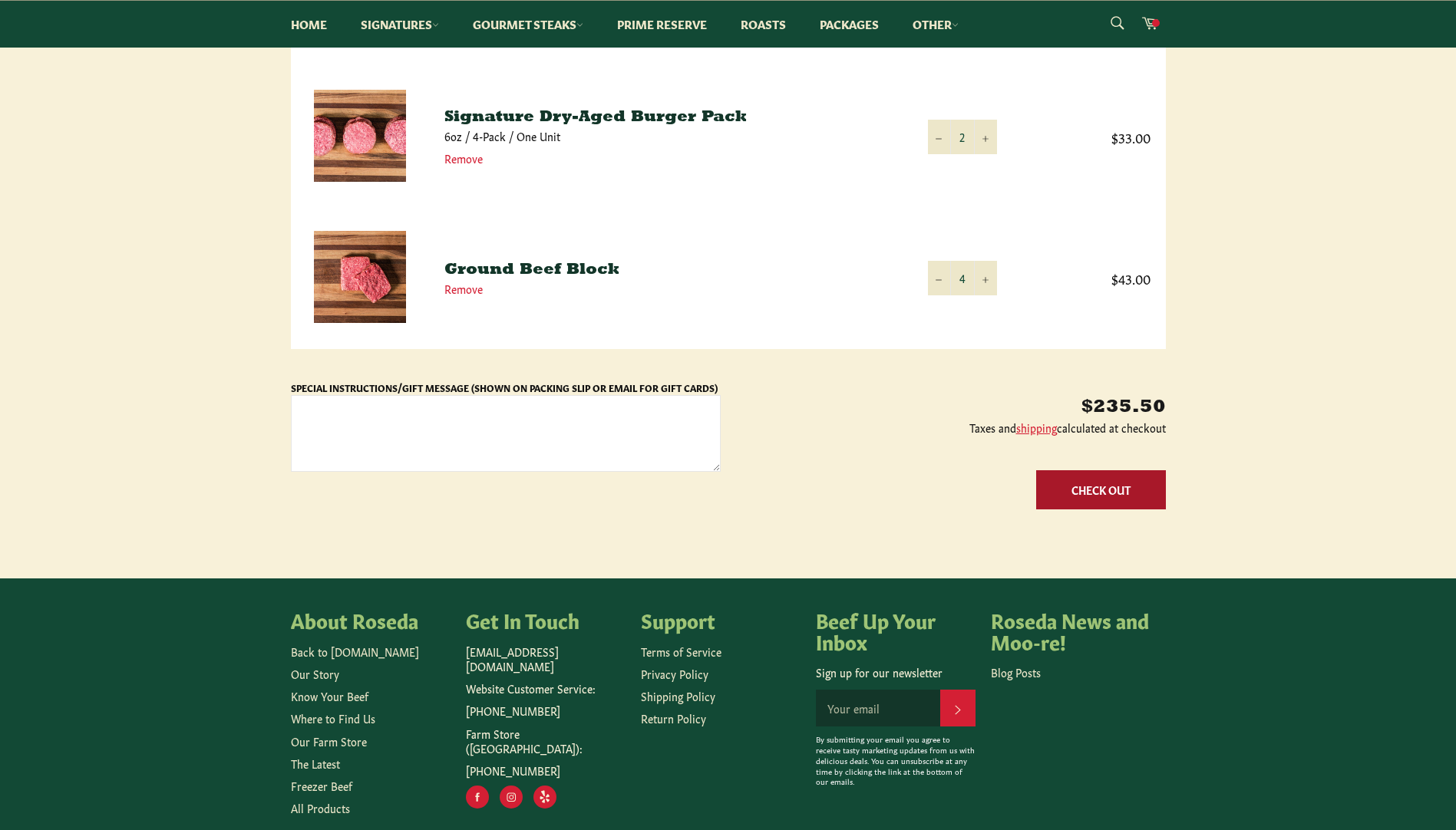
scroll to position [571, 0]
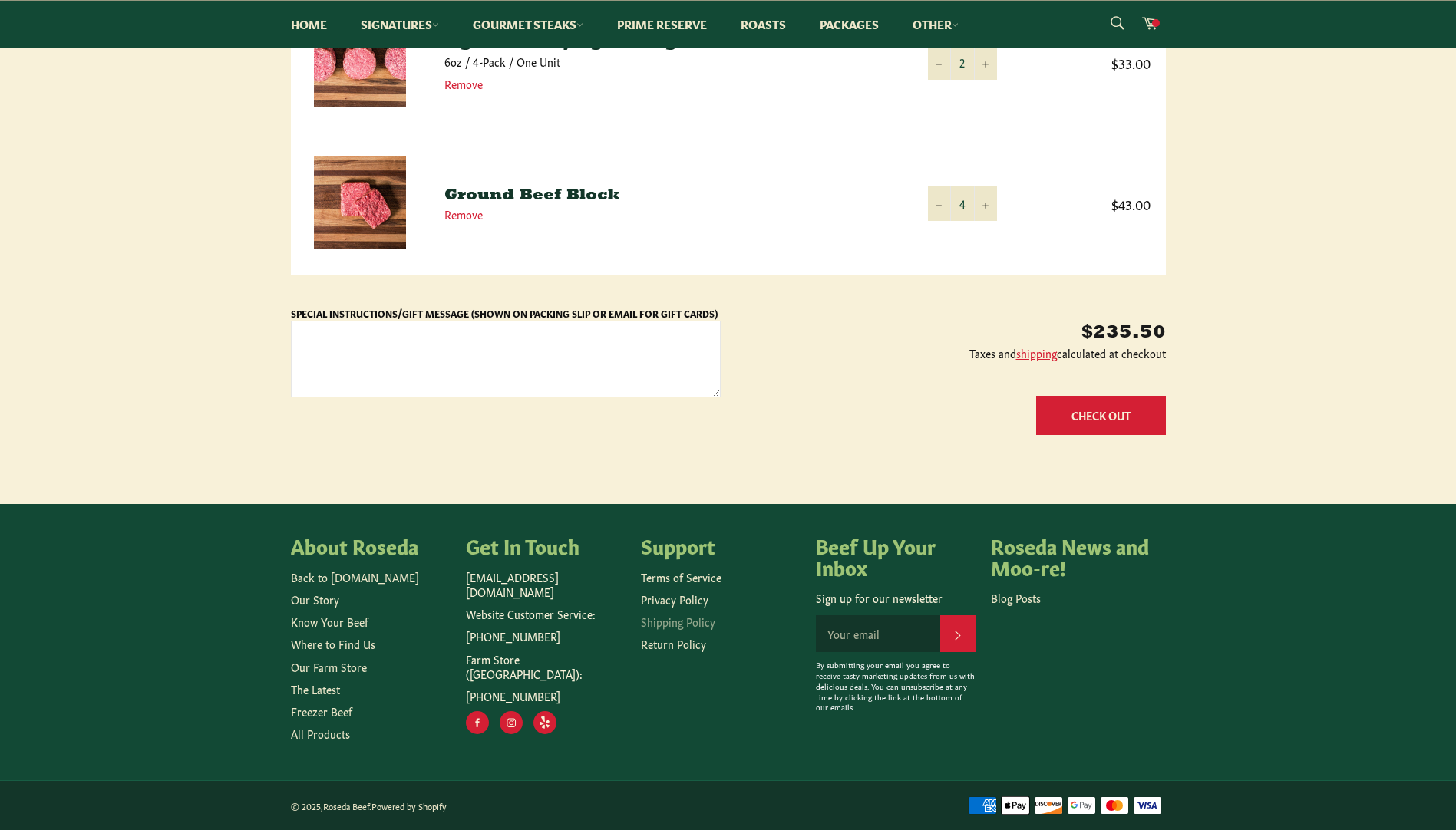
click at [674, 621] on link "Shipping Policy" at bounding box center [678, 621] width 75 height 16
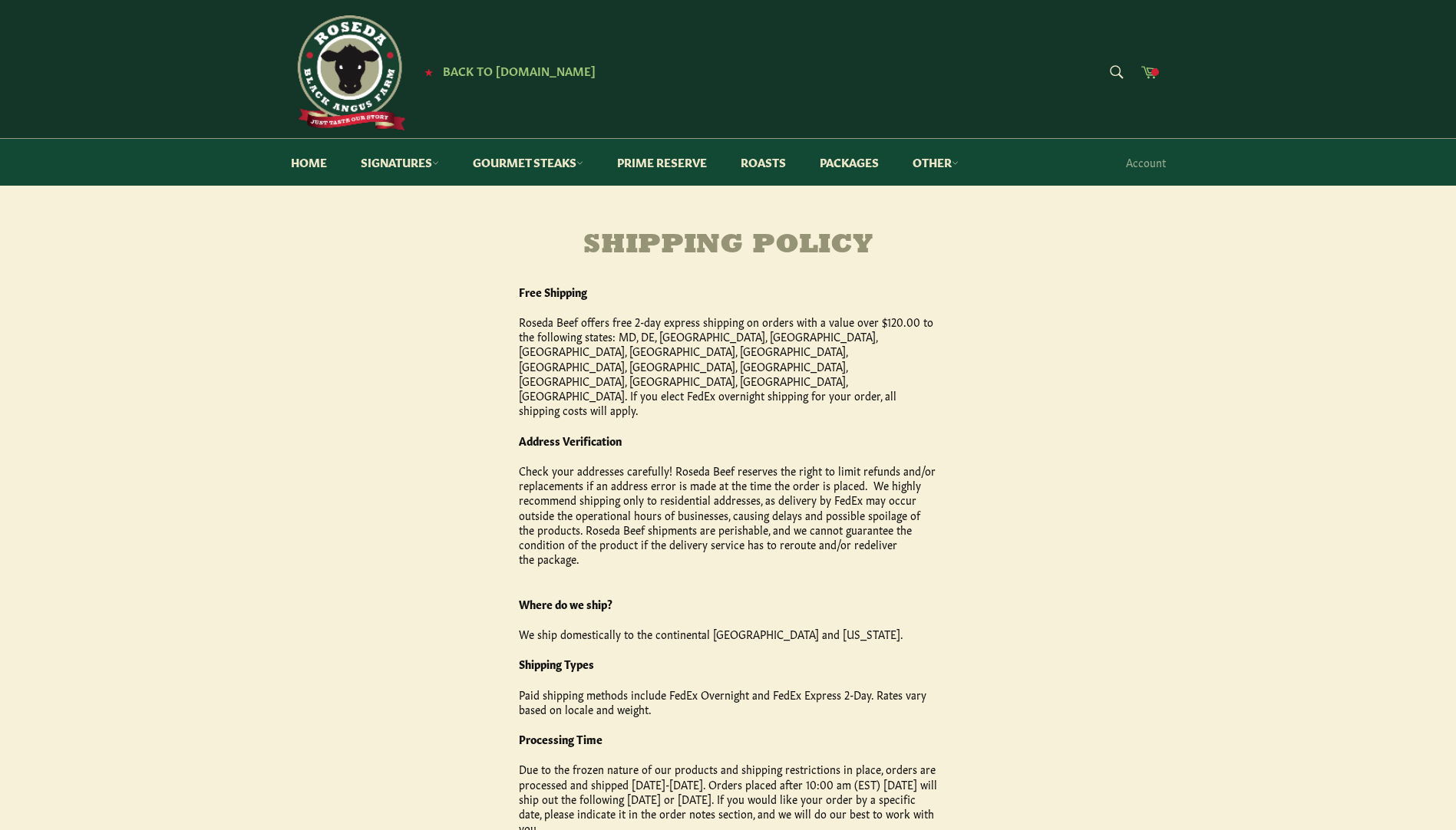
click at [1158, 73] on span at bounding box center [1155, 73] width 8 height 8
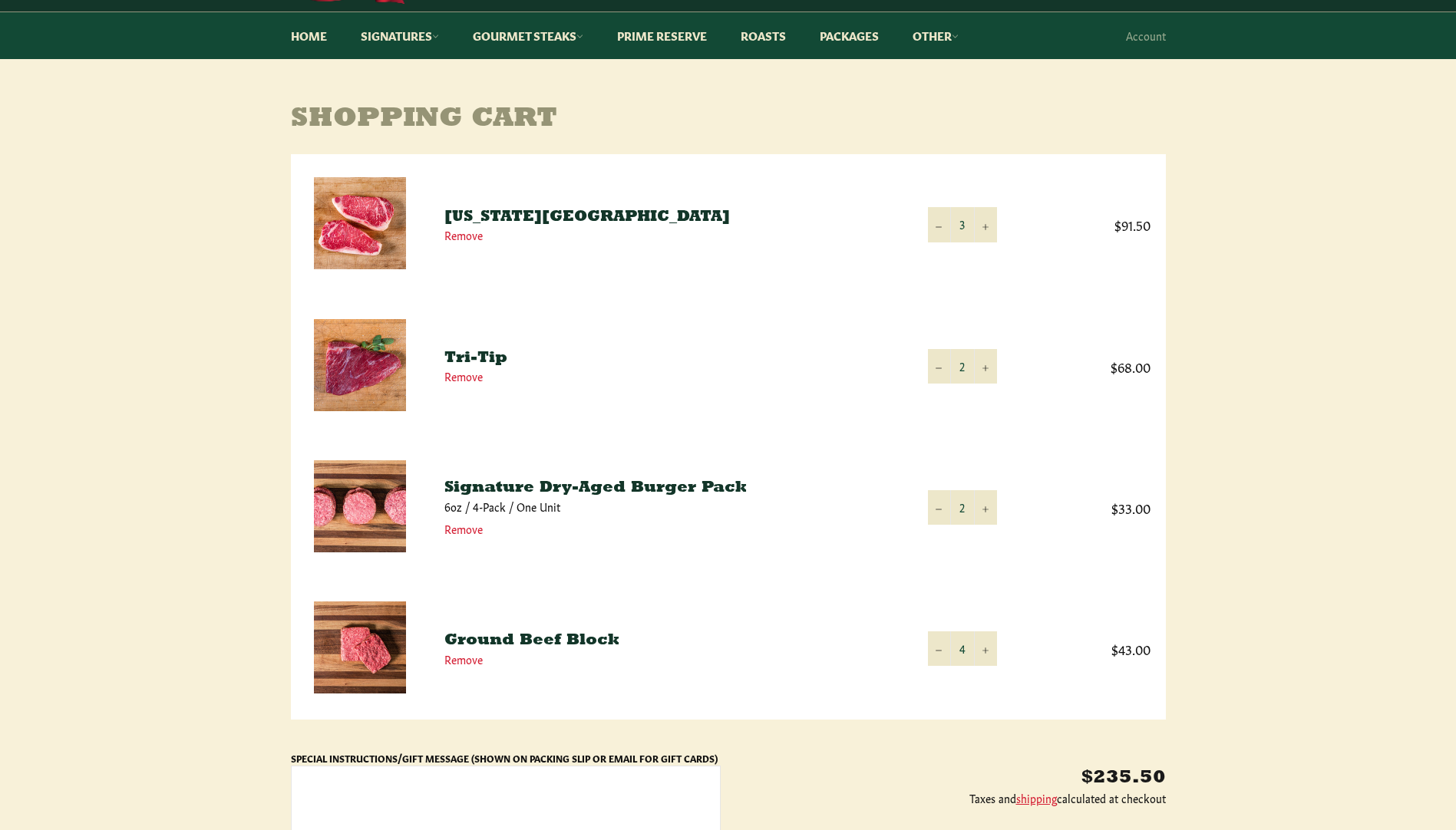
scroll to position [154, 0]
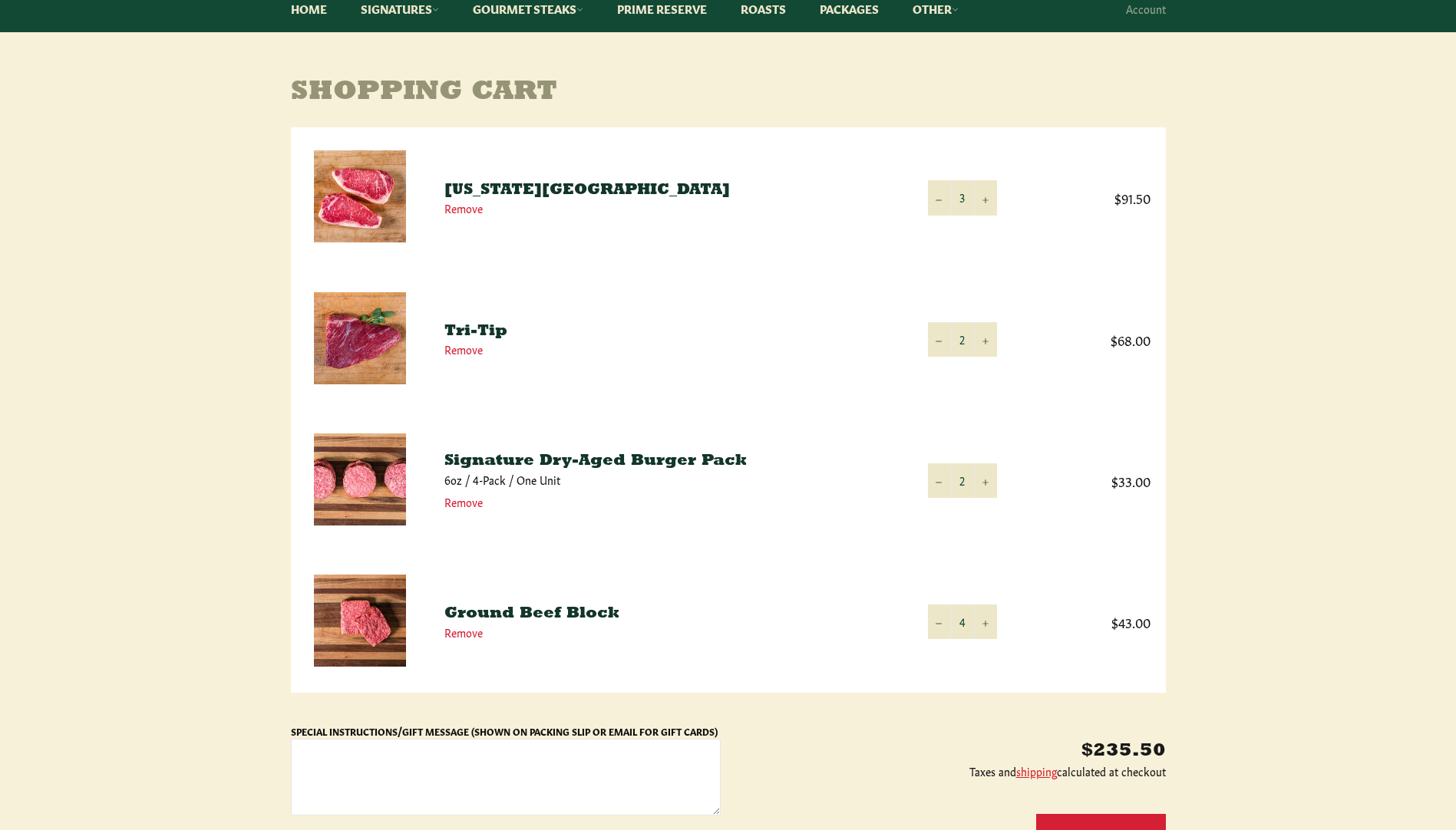
click at [557, 187] on link "[US_STATE][GEOGRAPHIC_DATA]" at bounding box center [586, 190] width 285 height 16
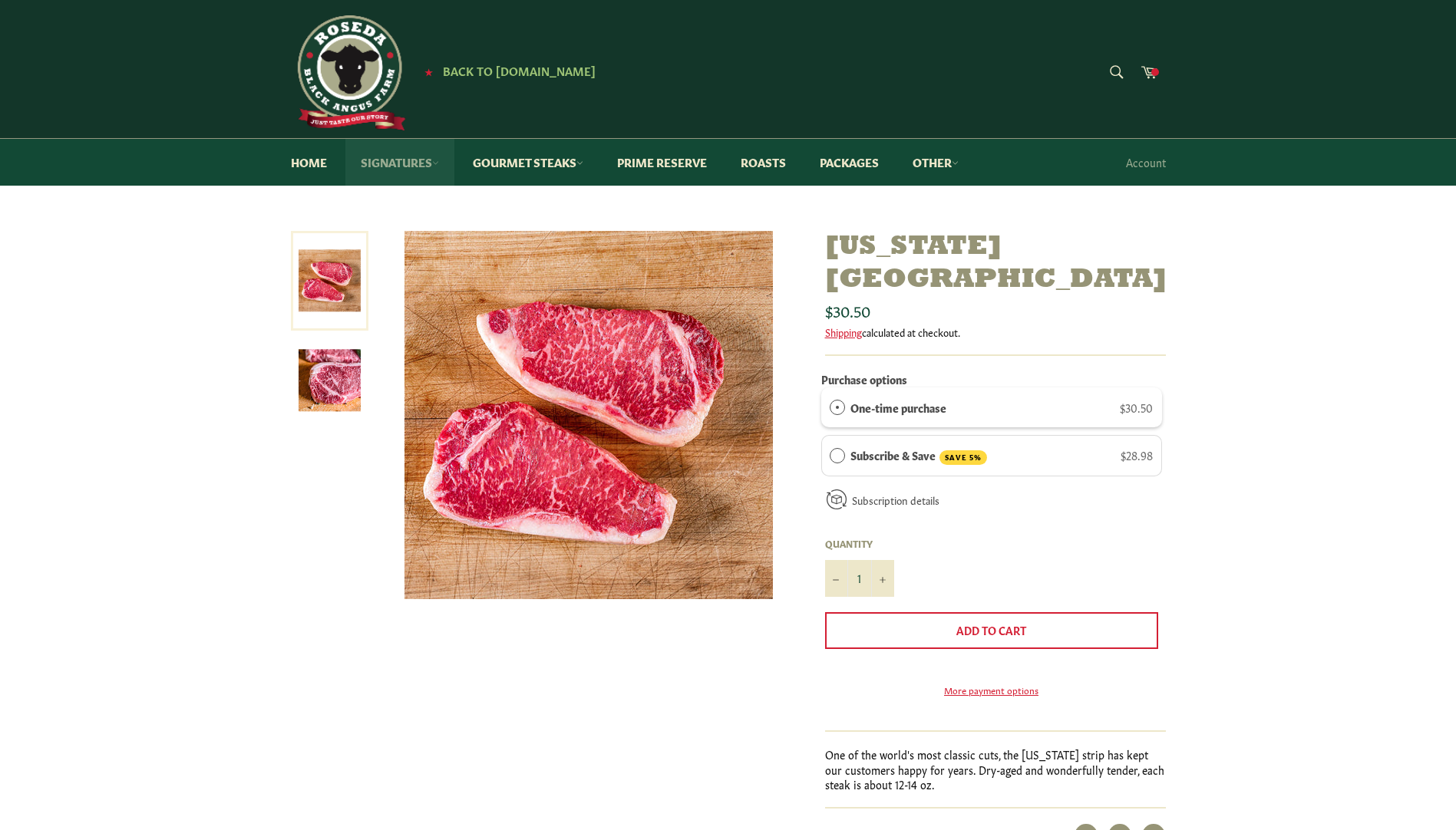
click at [408, 163] on link "Signatures" at bounding box center [399, 163] width 109 height 47
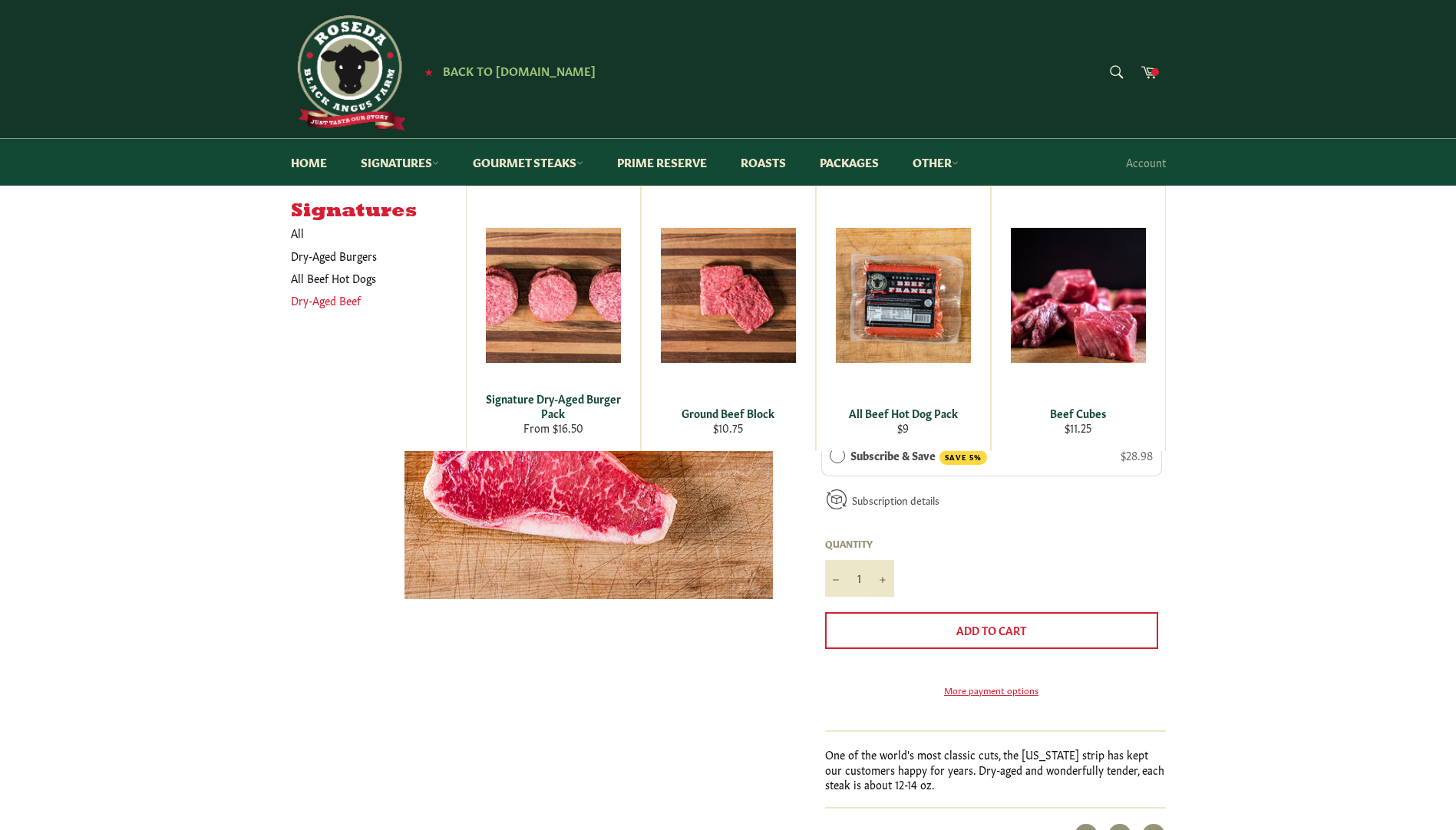
click at [323, 300] on link "Dry-Aged Beef" at bounding box center [367, 300] width 168 height 23
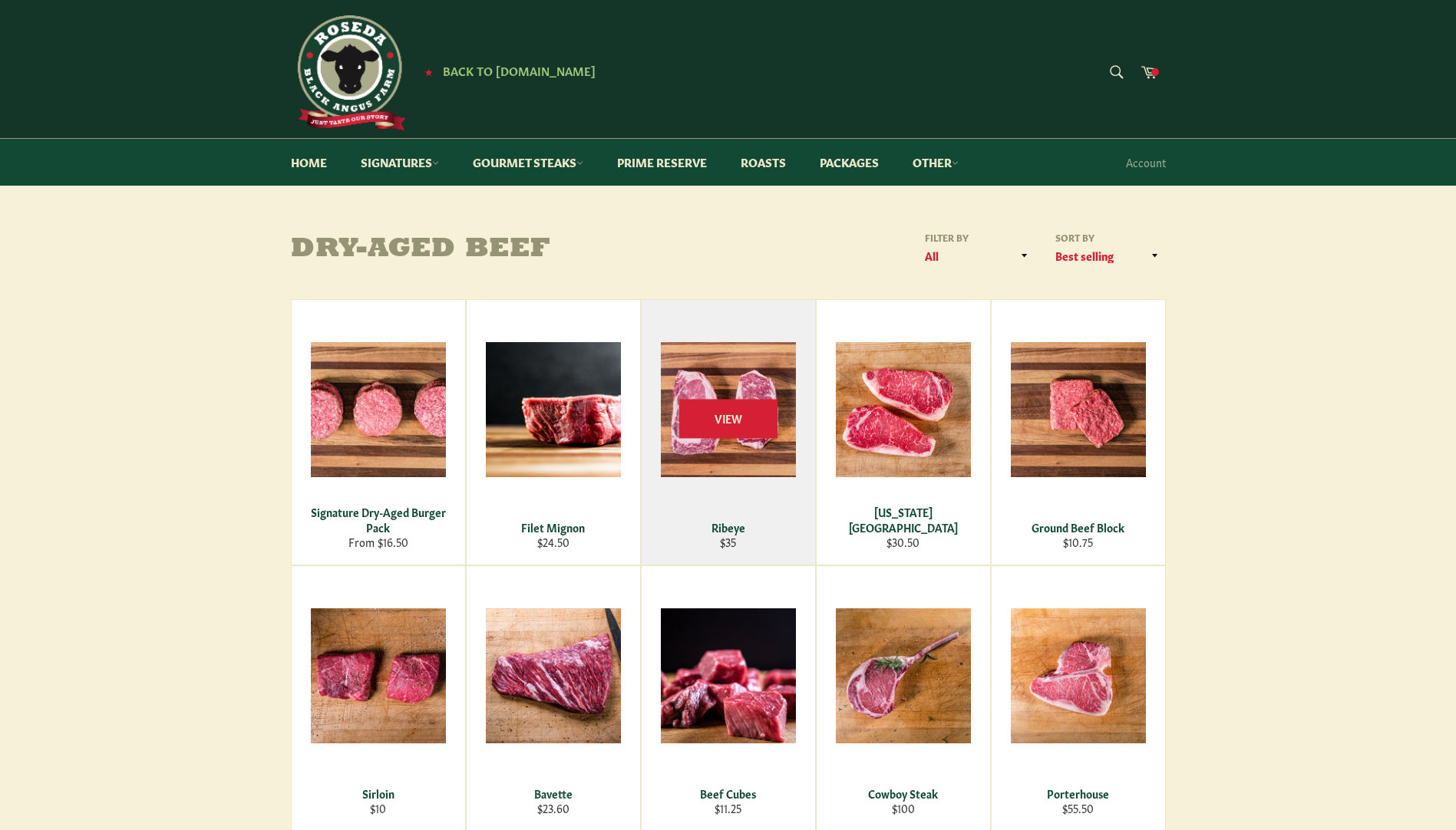
click at [730, 458] on div "View" at bounding box center [728, 432] width 174 height 265
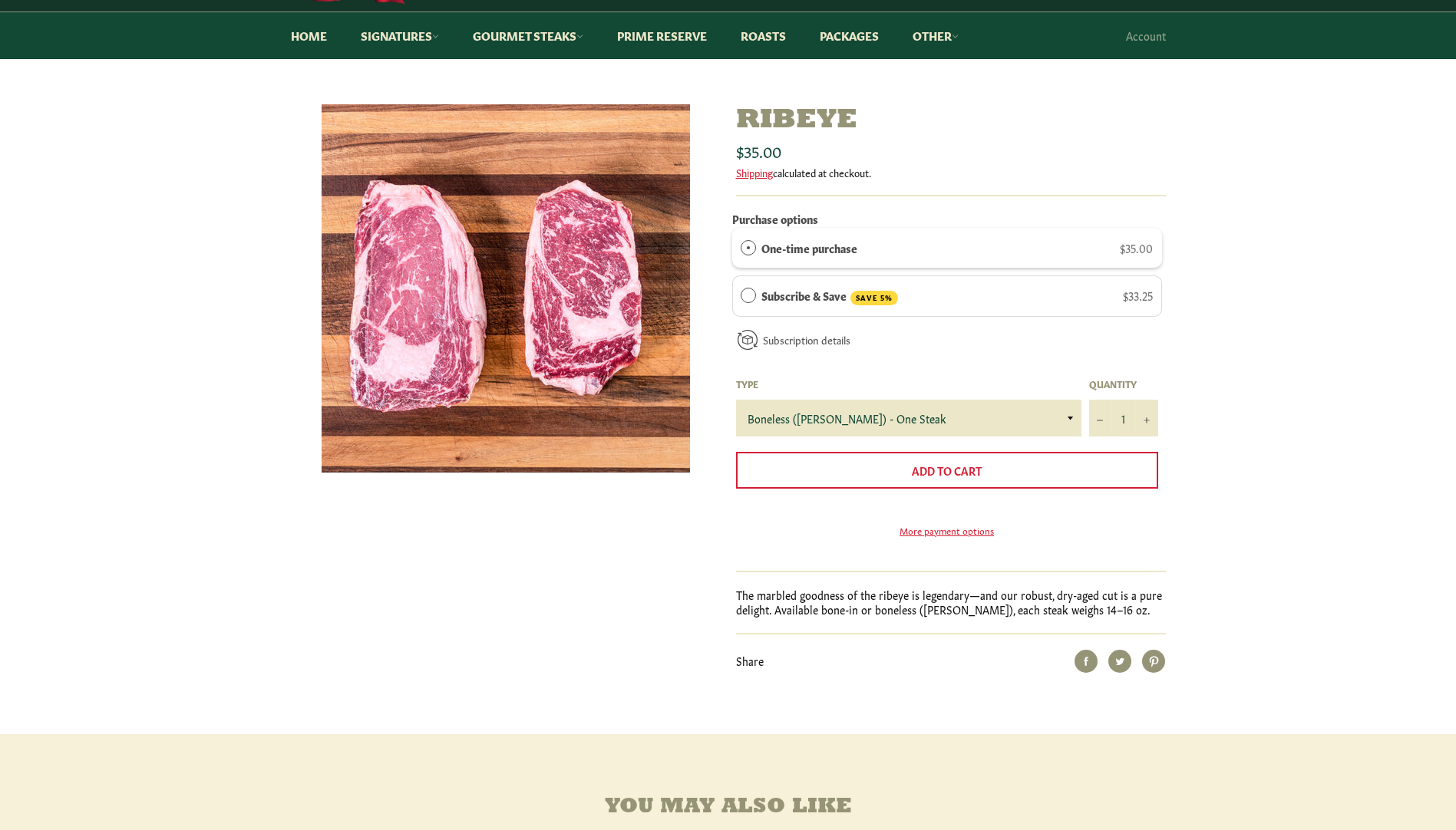
scroll to position [154, 0]
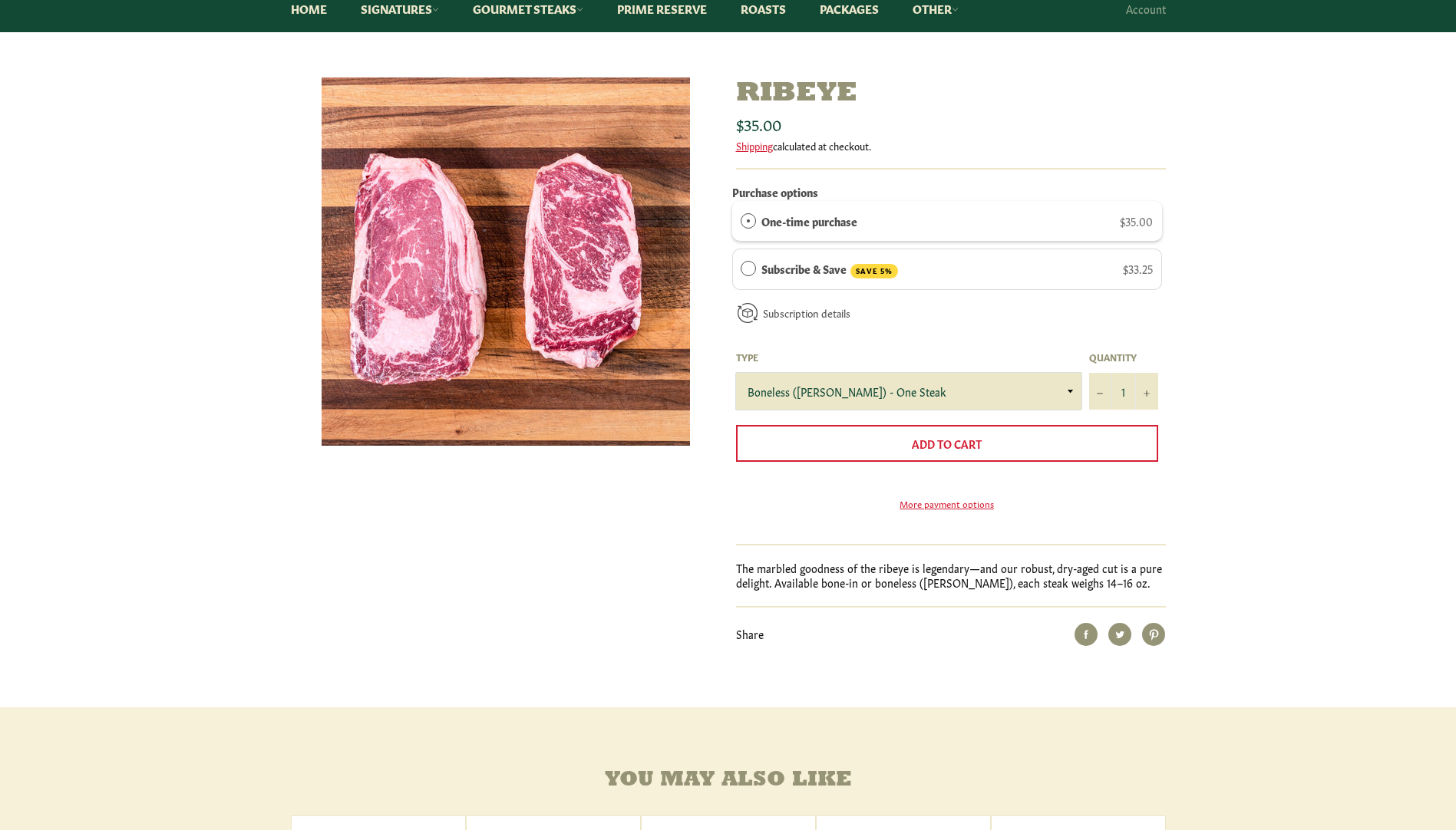
click at [908, 390] on select "Boneless ([PERSON_NAME]) - One Steak Bone-In - One Steak" at bounding box center [909, 391] width 345 height 37
click at [736, 372] on select "Boneless (Delmonico) - One Steak Bone-In - One Steak" at bounding box center [909, 391] width 345 height 37
click at [880, 396] on select "Boneless (Delmonico) - One Steak Bone-In - One Steak" at bounding box center [909, 391] width 345 height 37
select select "Boneless (Delmonico) - One Steak"
click at [736, 372] on select "Boneless (Delmonico) - One Steak Bone-In - One Steak" at bounding box center [909, 391] width 345 height 37
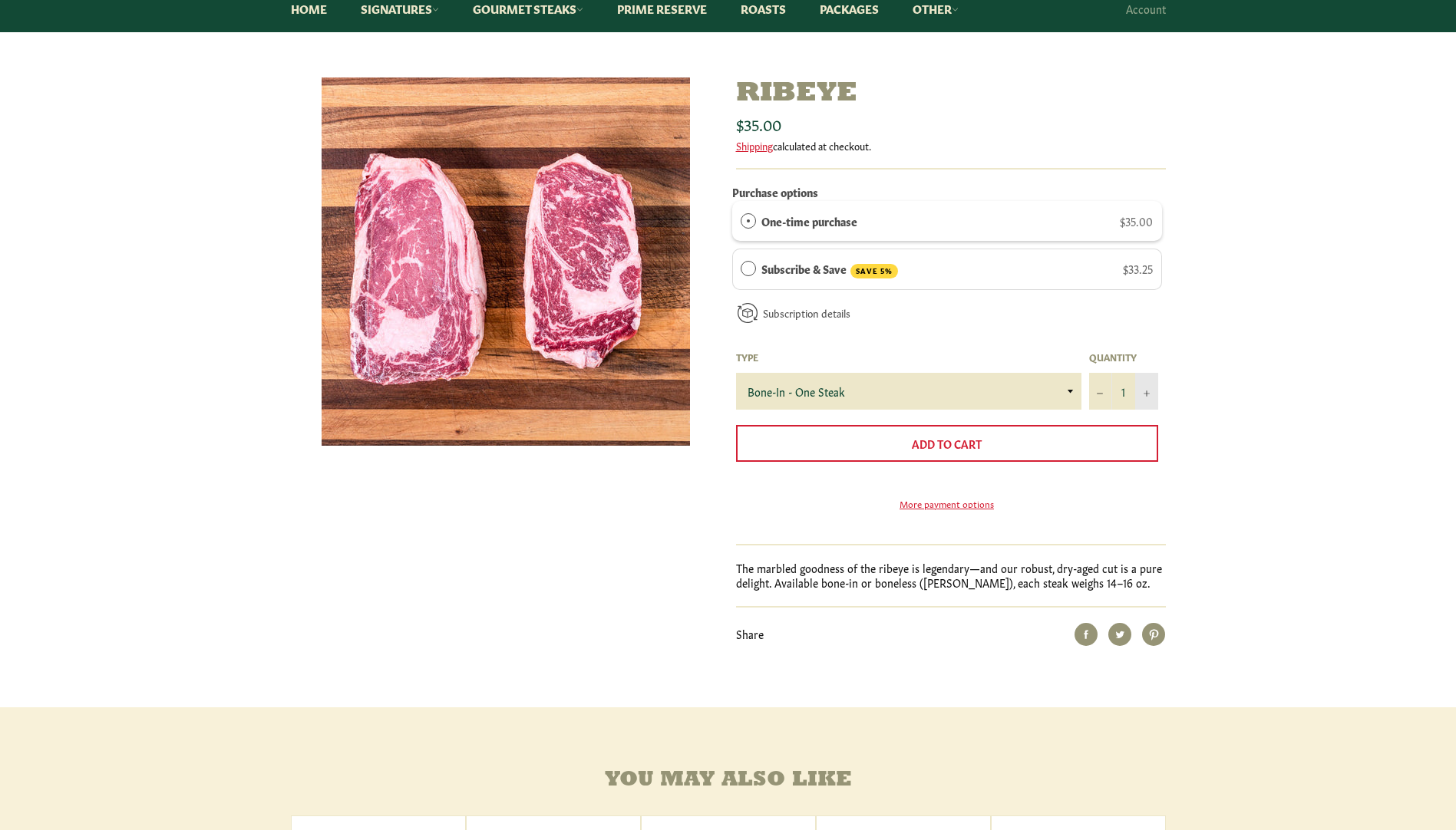
click at [1149, 392] on icon "Increase item quantity by one" at bounding box center [1146, 393] width 6 height 6
type input "2"
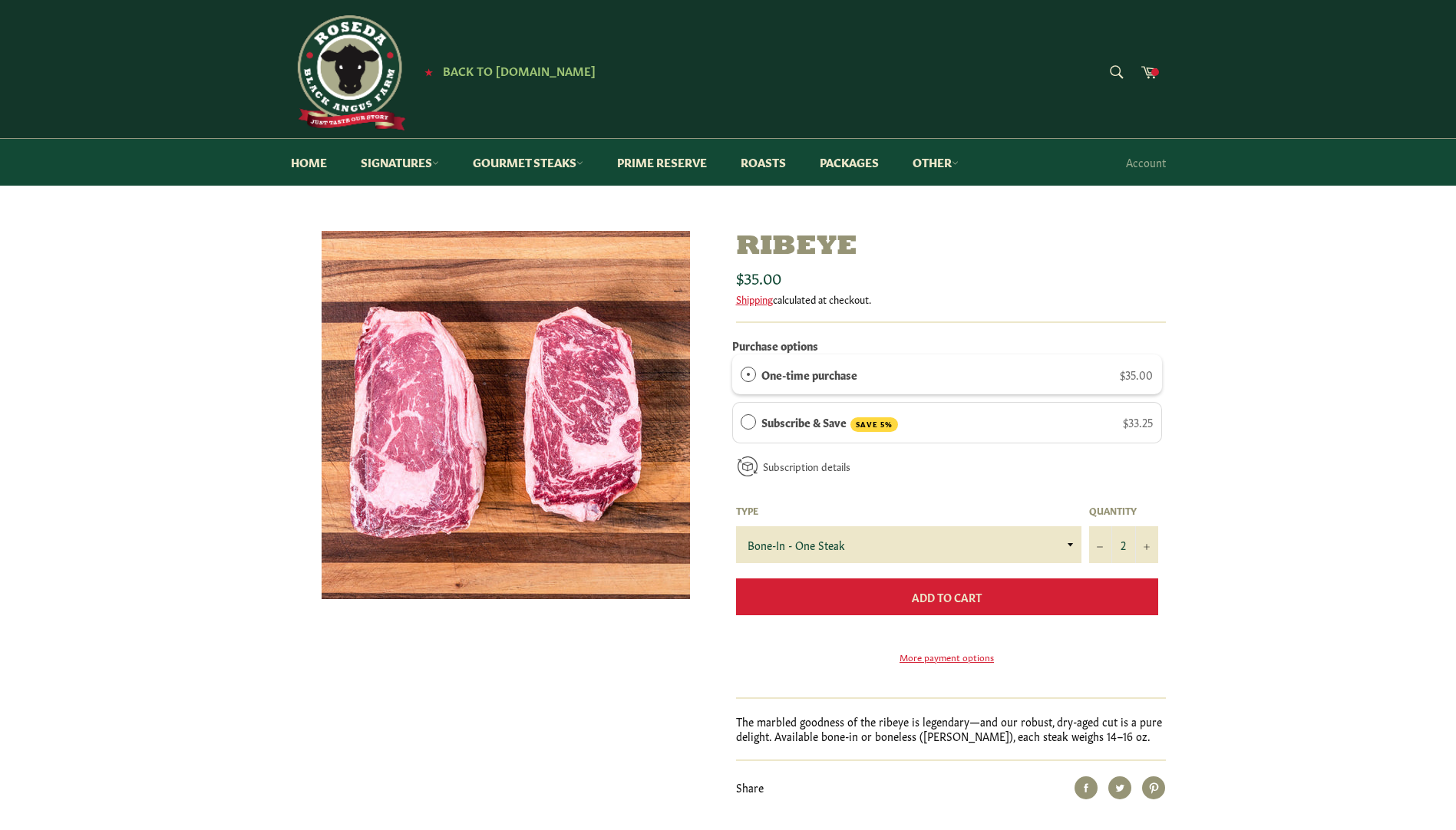
click at [932, 597] on span "Add to Cart" at bounding box center [946, 597] width 70 height 16
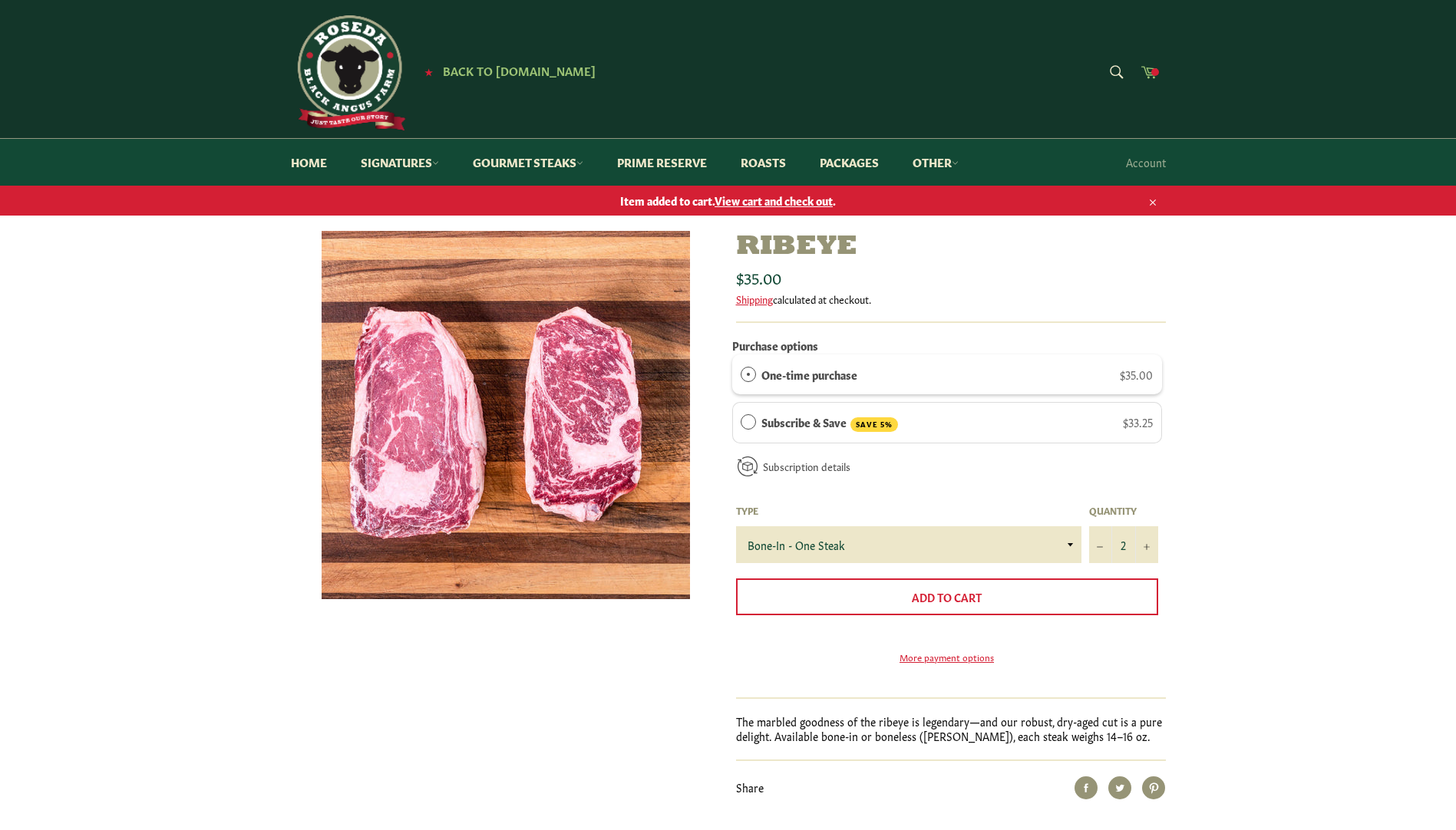
click at [1150, 69] on icon at bounding box center [1149, 72] width 16 height 13
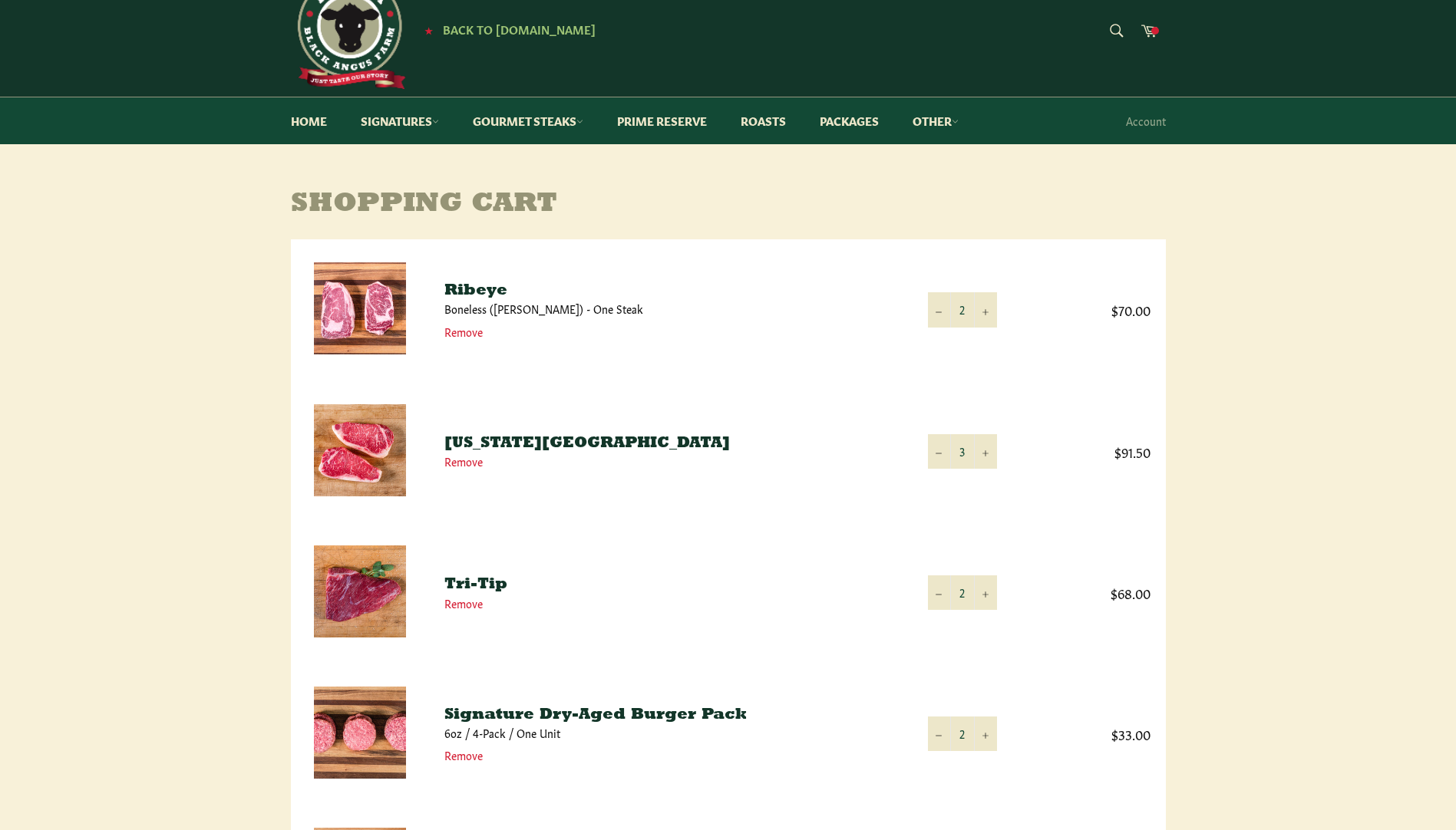
scroll to position [154, 0]
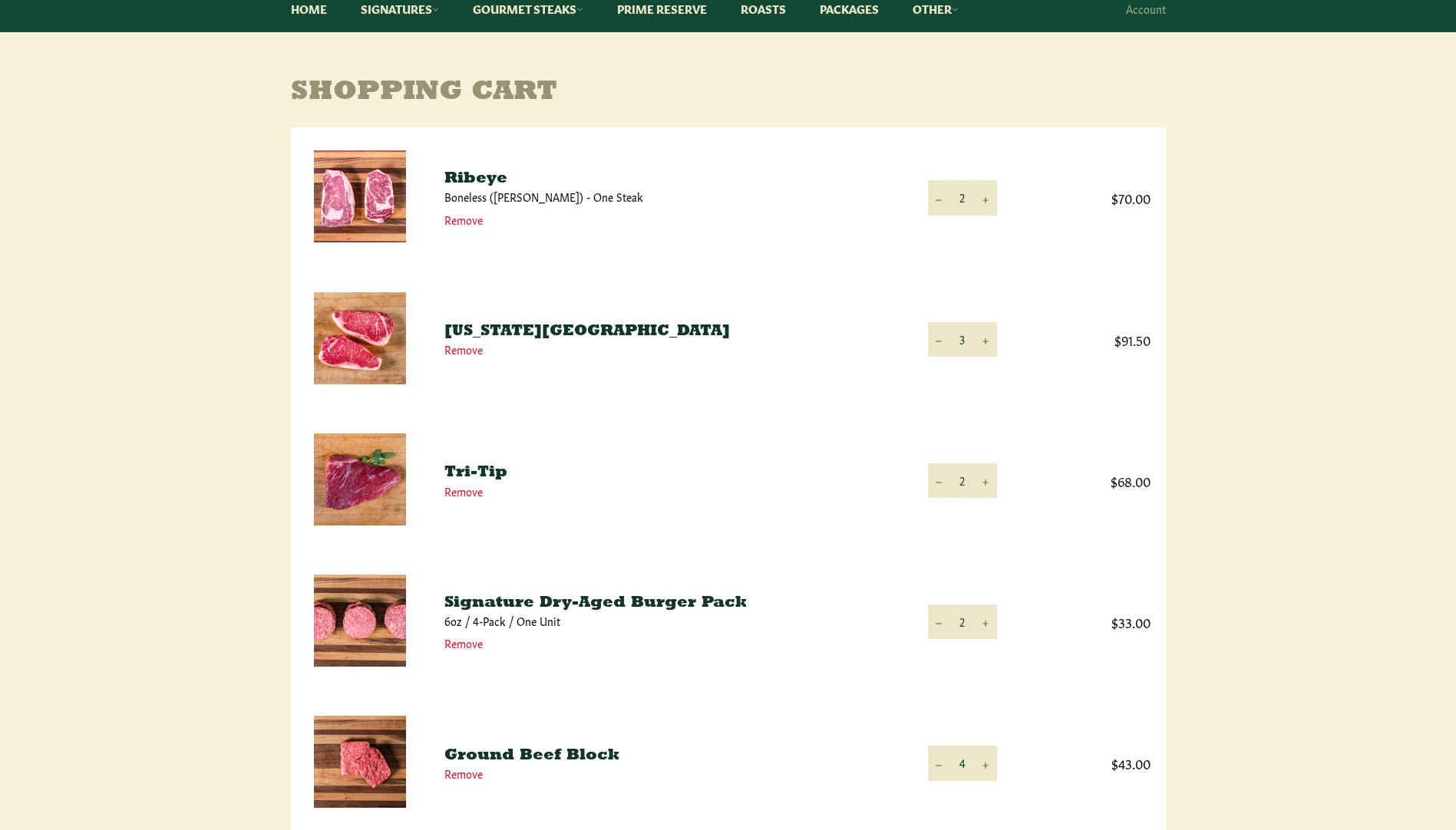
click at [470, 468] on link "Tri-Tip" at bounding box center [476, 472] width 63 height 16
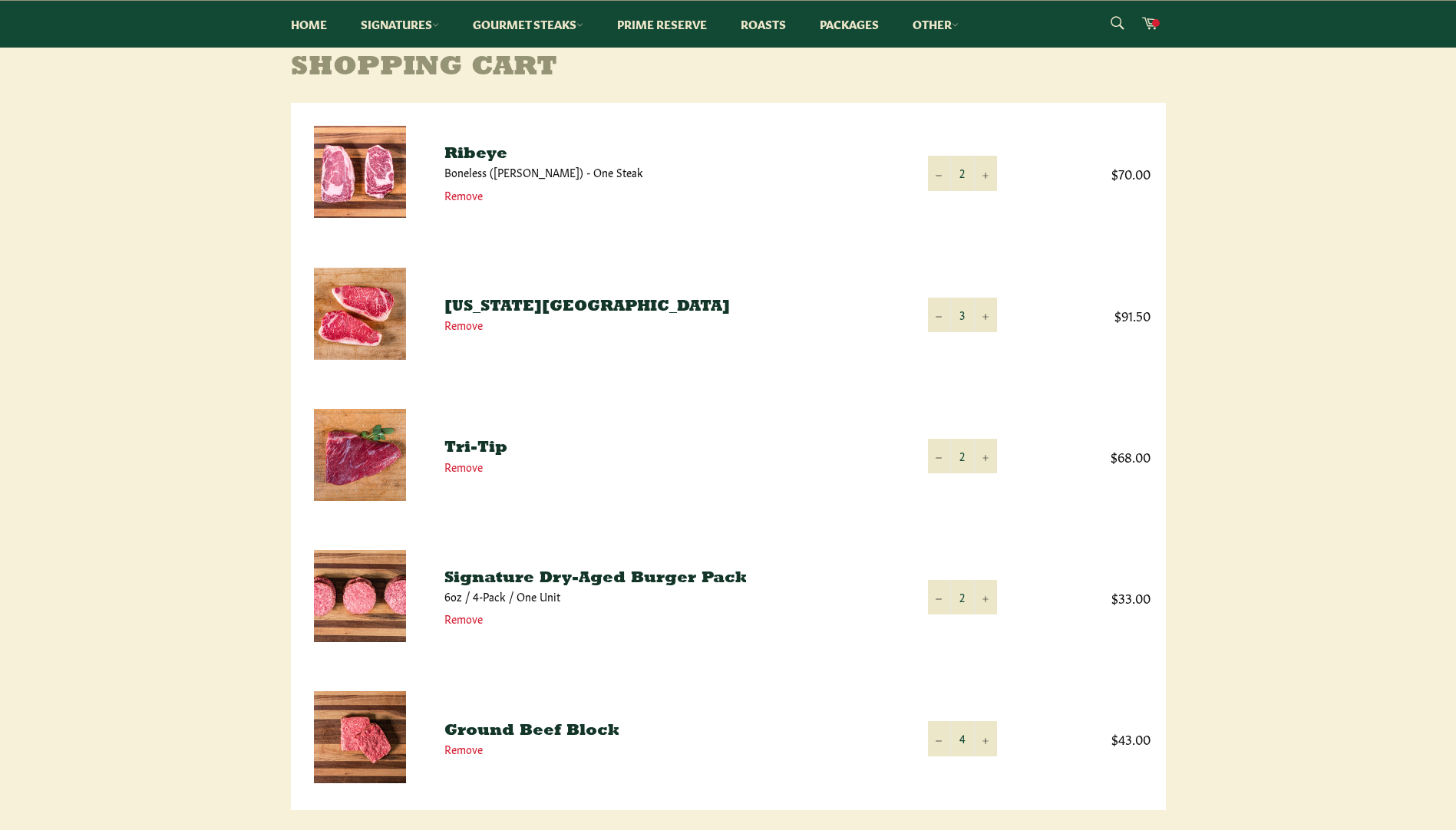
scroll to position [154, 0]
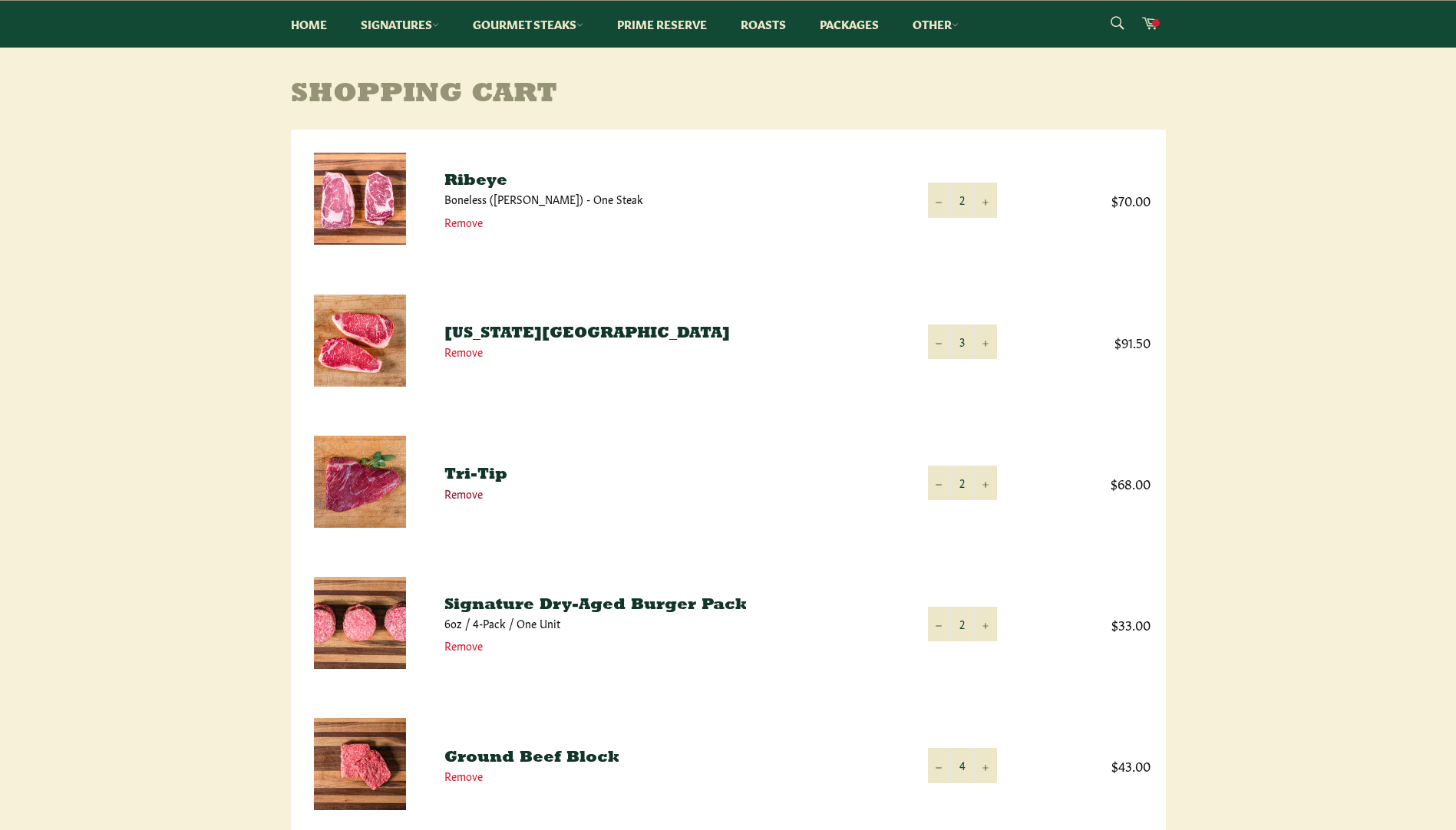
click at [454, 495] on link "Remove" at bounding box center [463, 494] width 38 height 16
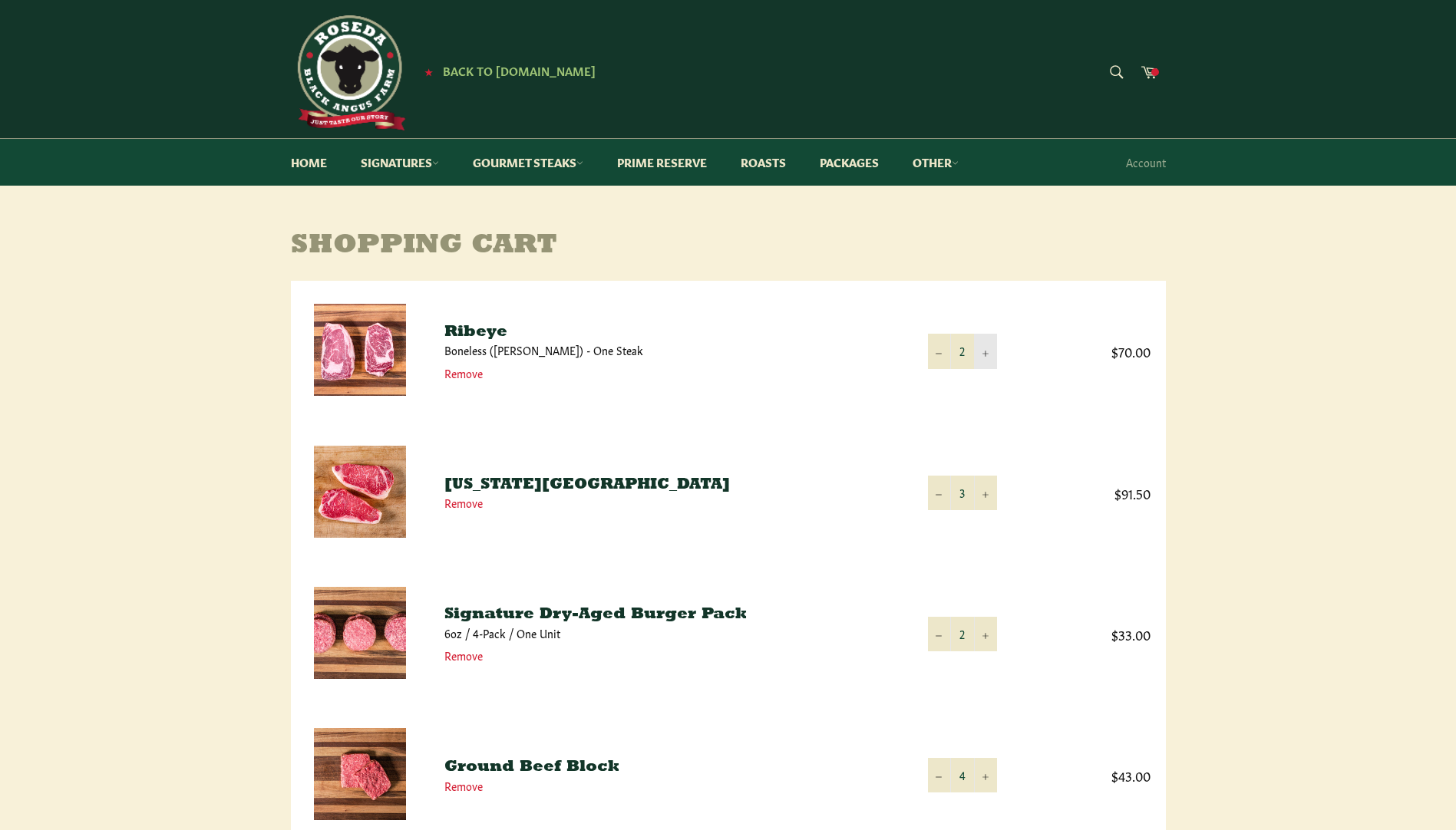
click at [988, 349] on button "+" at bounding box center [984, 351] width 23 height 34
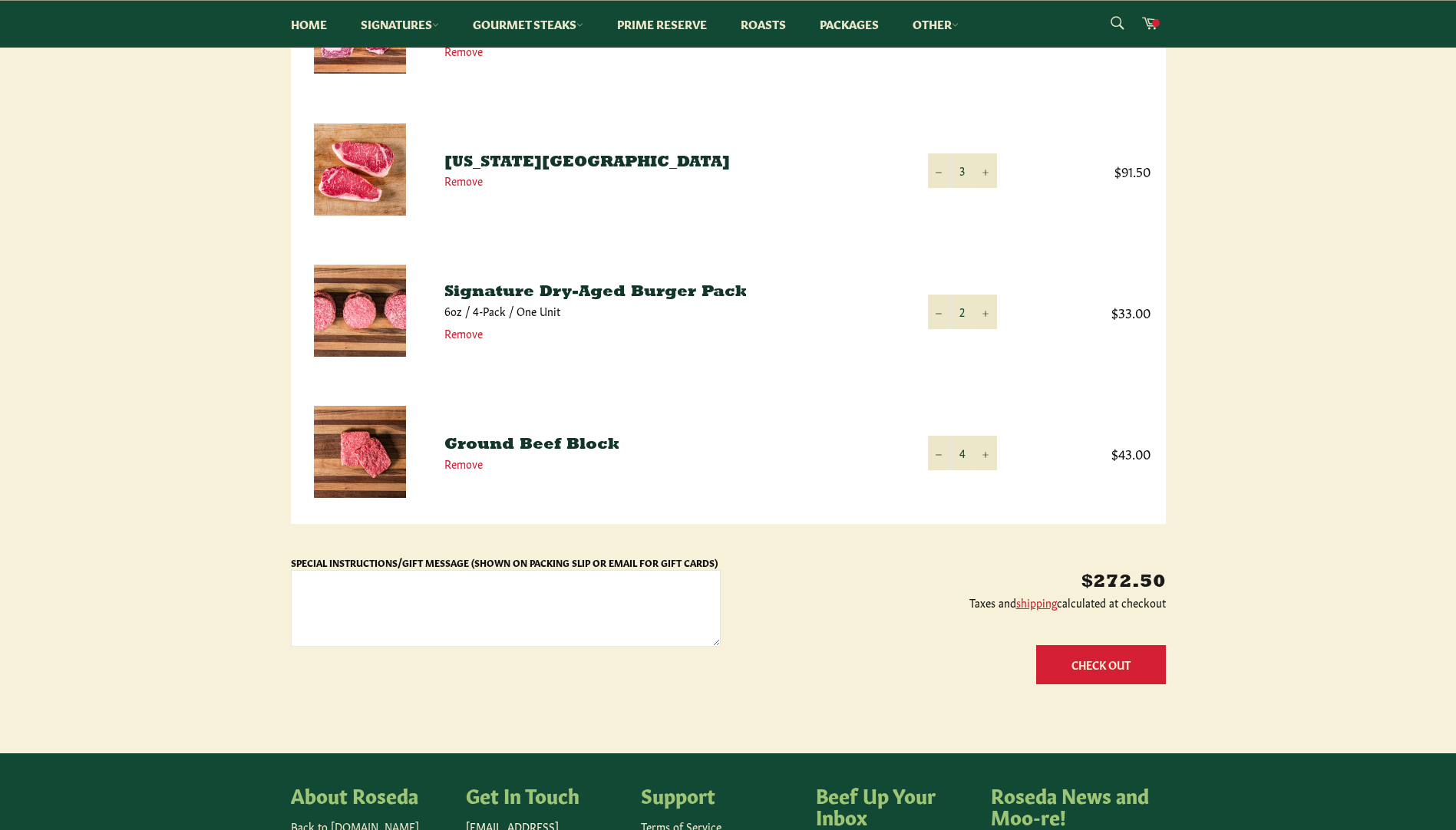
scroll to position [76, 0]
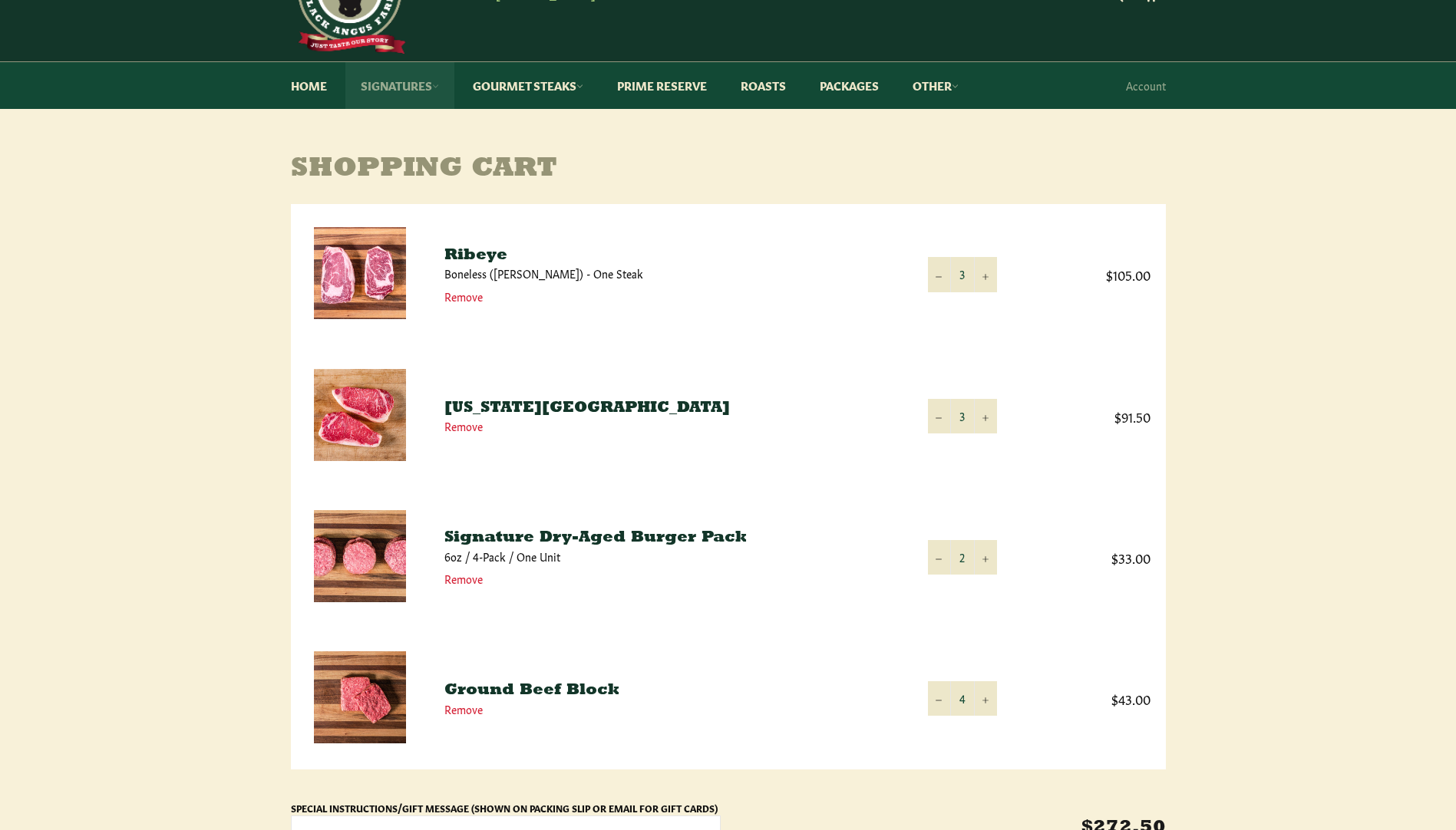
click at [428, 84] on link "Signatures" at bounding box center [399, 85] width 109 height 47
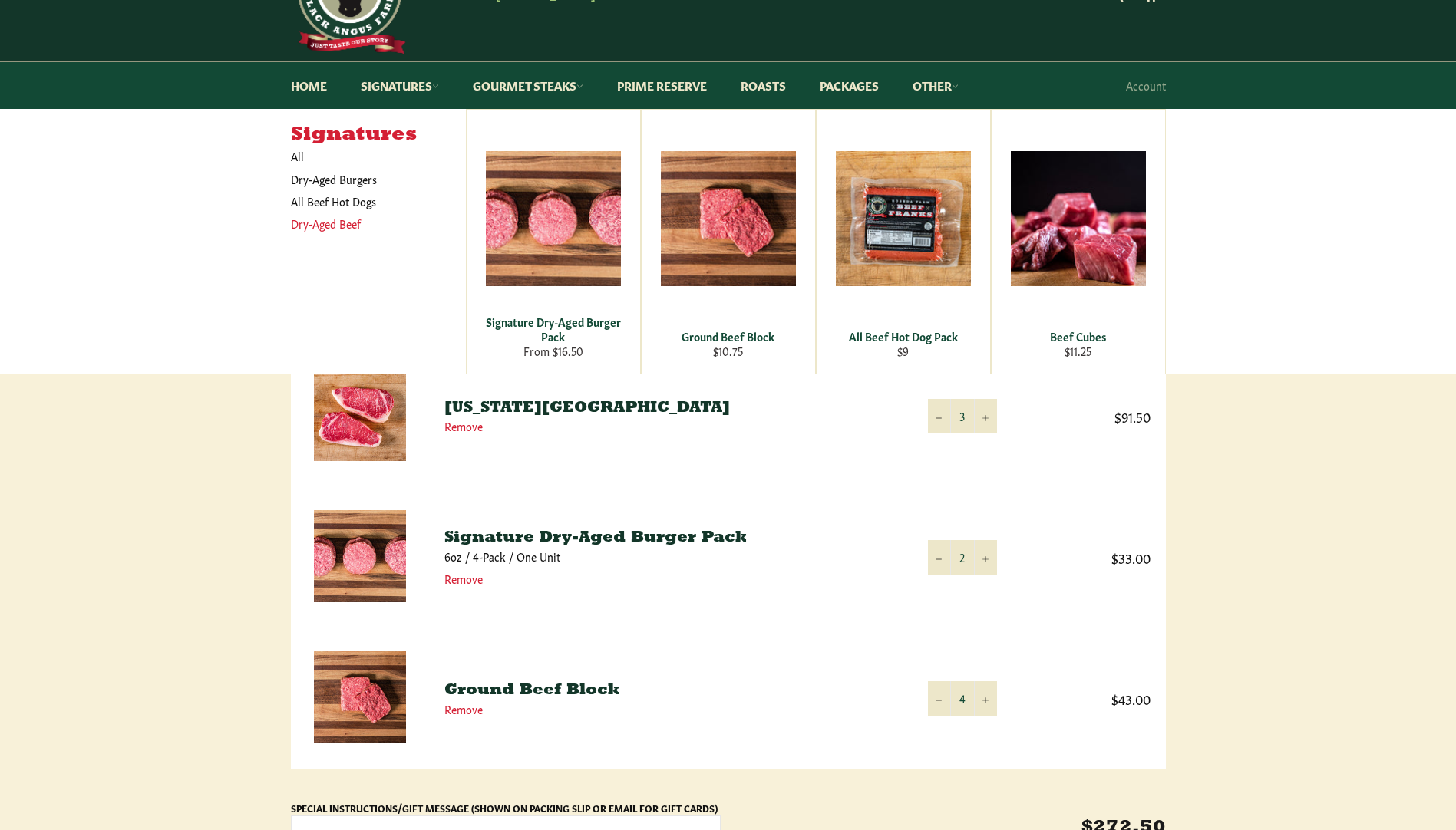
click at [315, 220] on link "Dry-Aged Beef" at bounding box center [367, 223] width 168 height 23
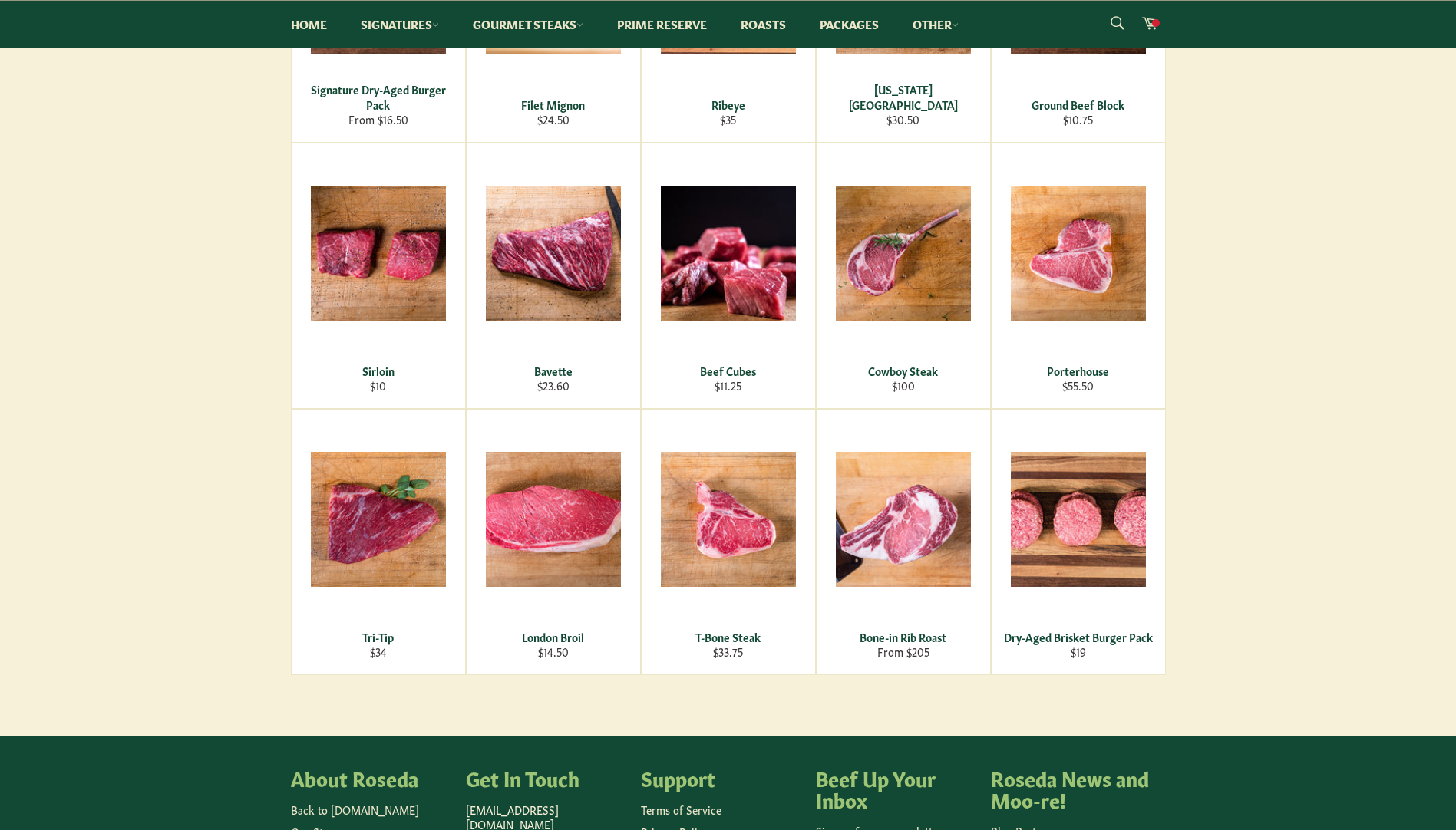
scroll to position [461, 0]
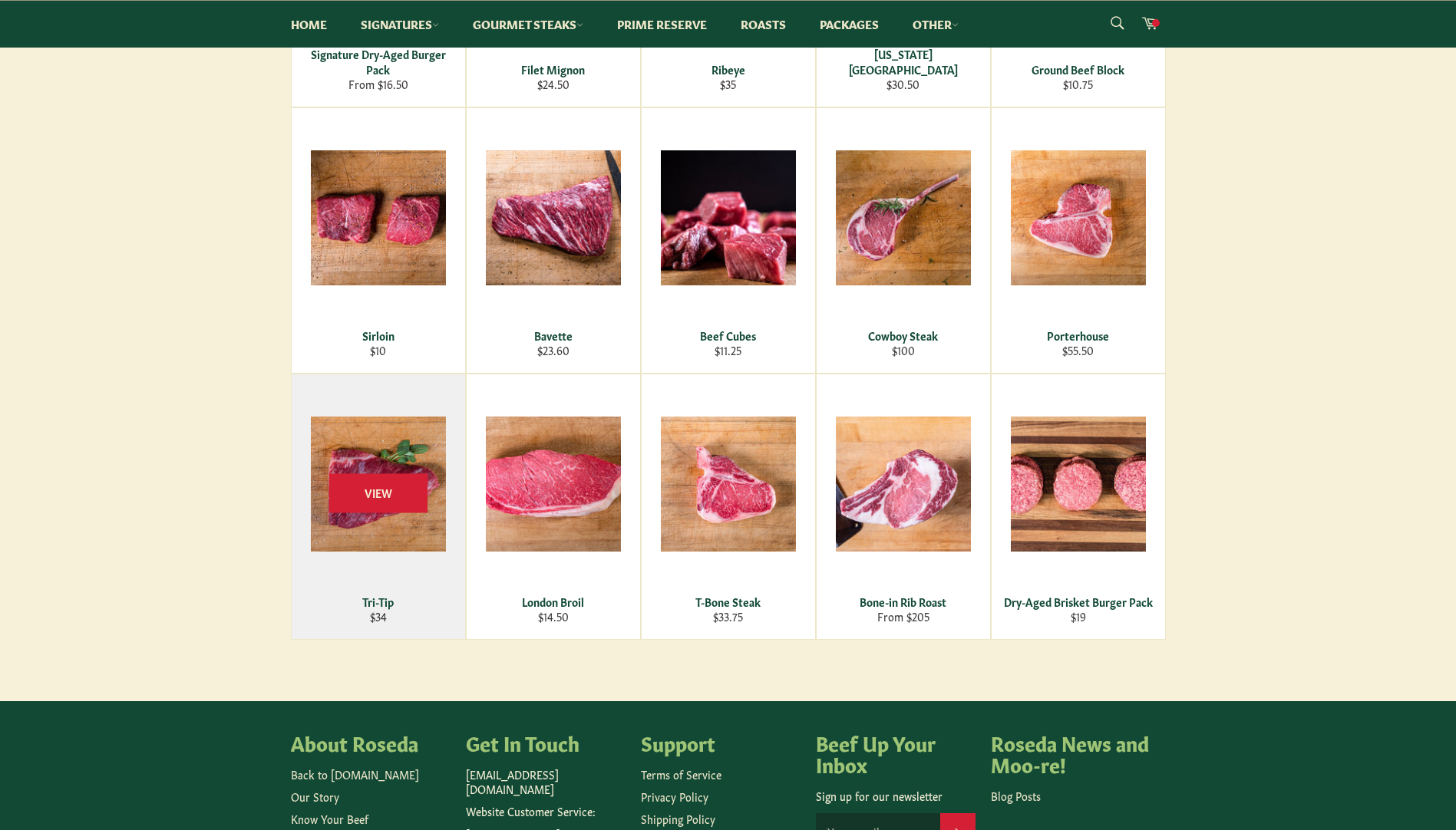
click at [383, 532] on div "View" at bounding box center [377, 507] width 174 height 265
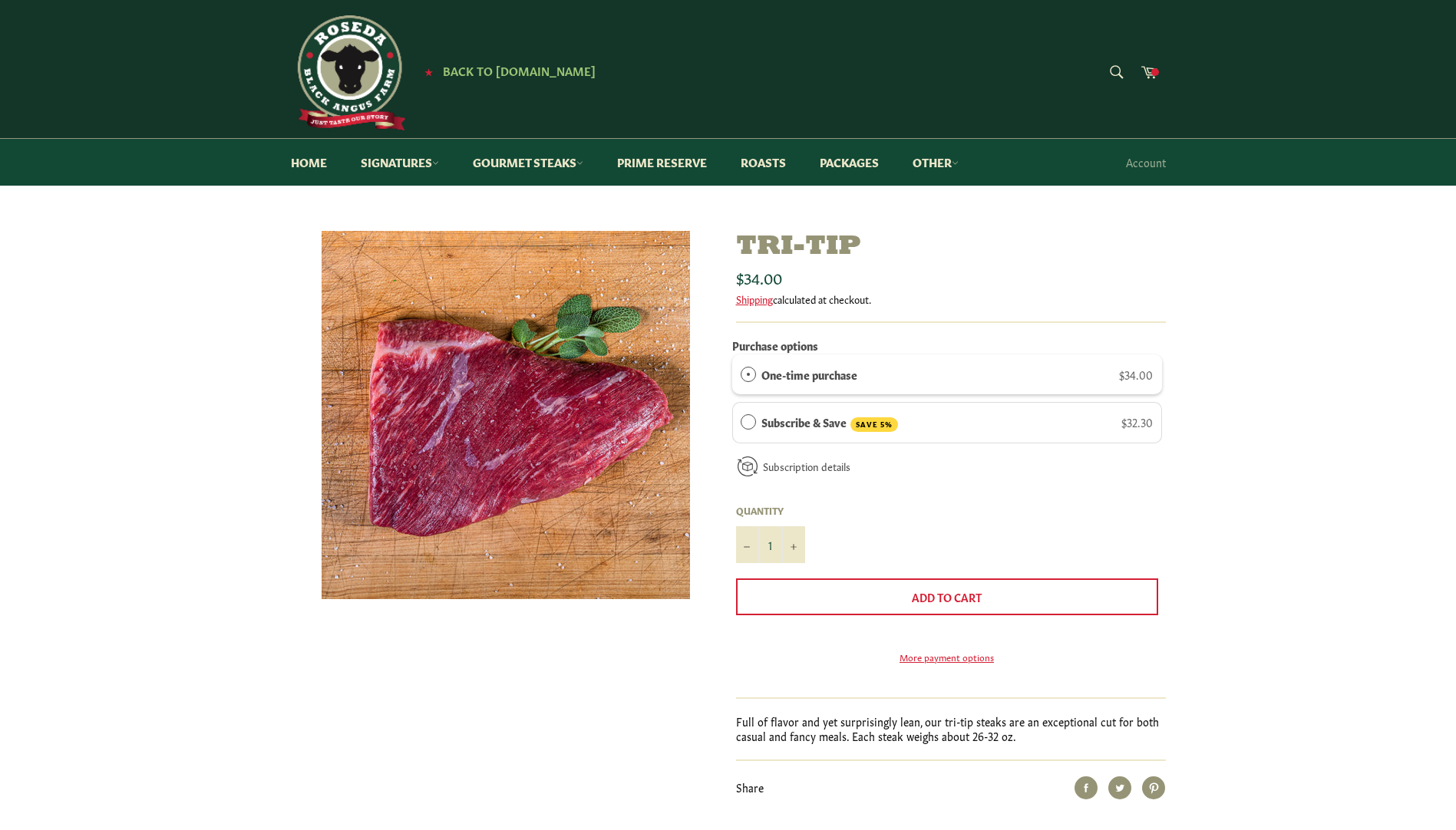
click at [770, 369] on label "One-time purchase" at bounding box center [810, 373] width 96 height 17
click at [793, 545] on icon "Increase item quantity by one" at bounding box center [793, 547] width 6 height 6
type input "2"
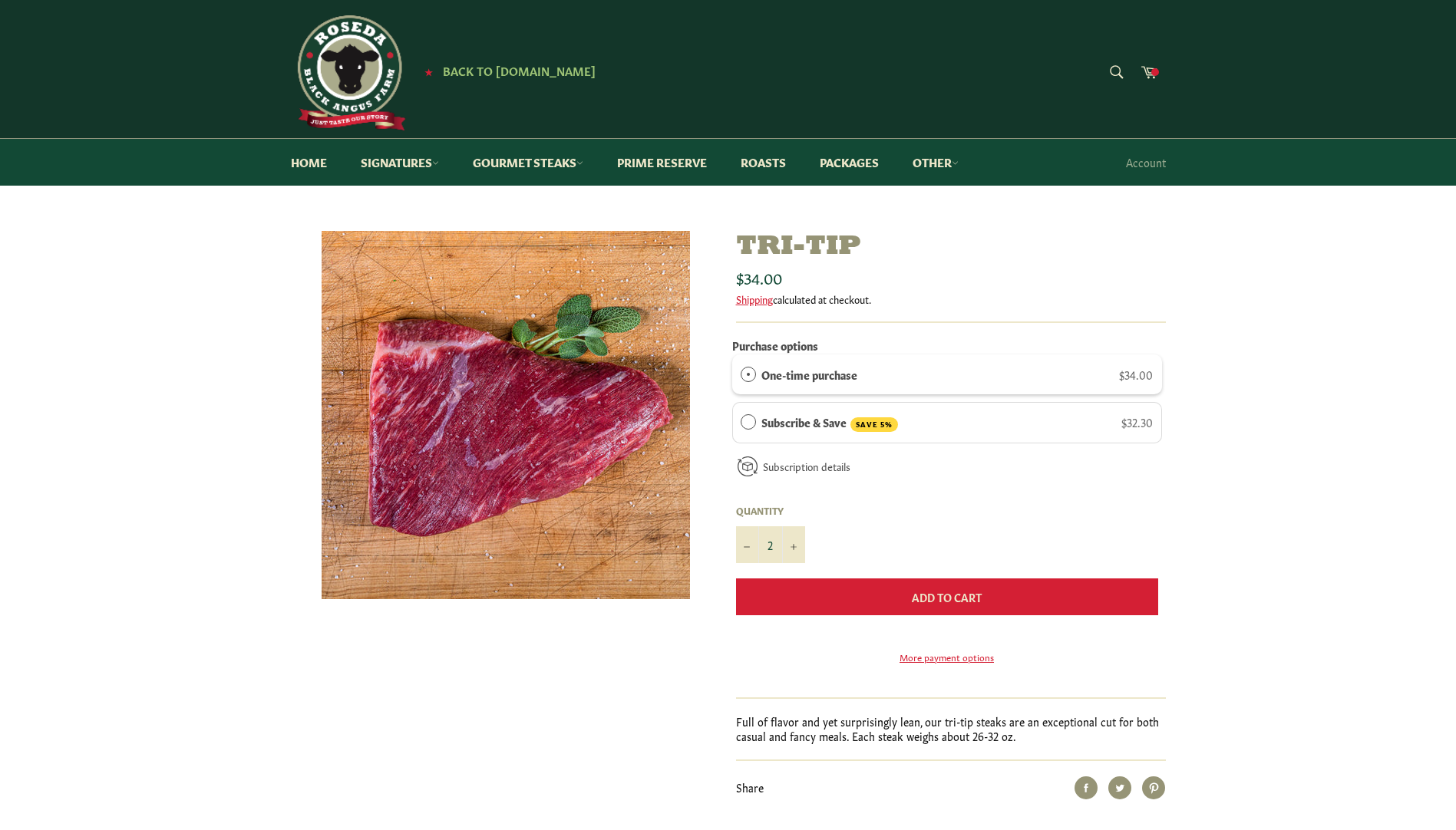
click at [942, 598] on span "Add to Cart" at bounding box center [946, 597] width 70 height 16
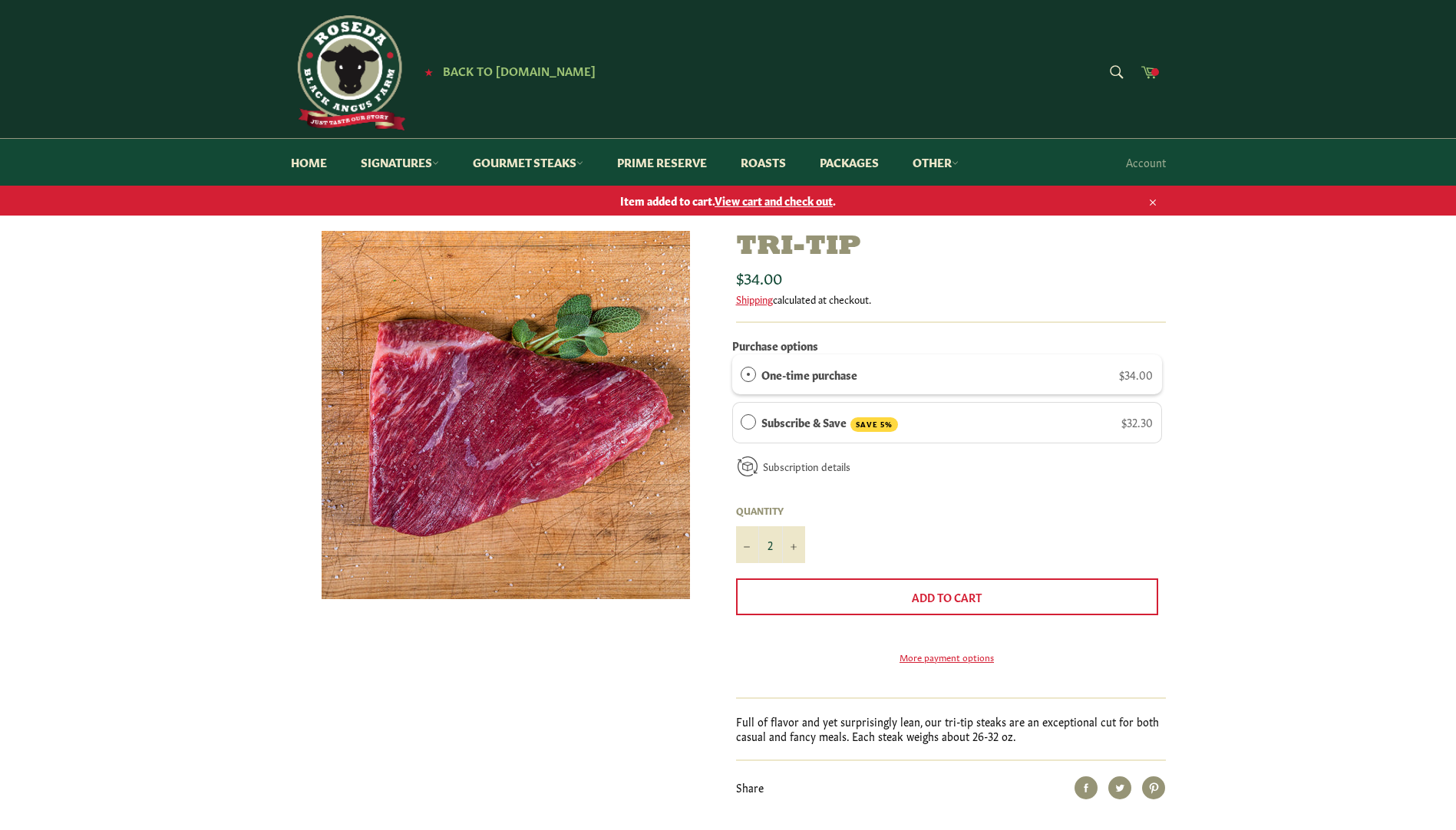
click at [1151, 74] on span at bounding box center [1155, 73] width 8 height 8
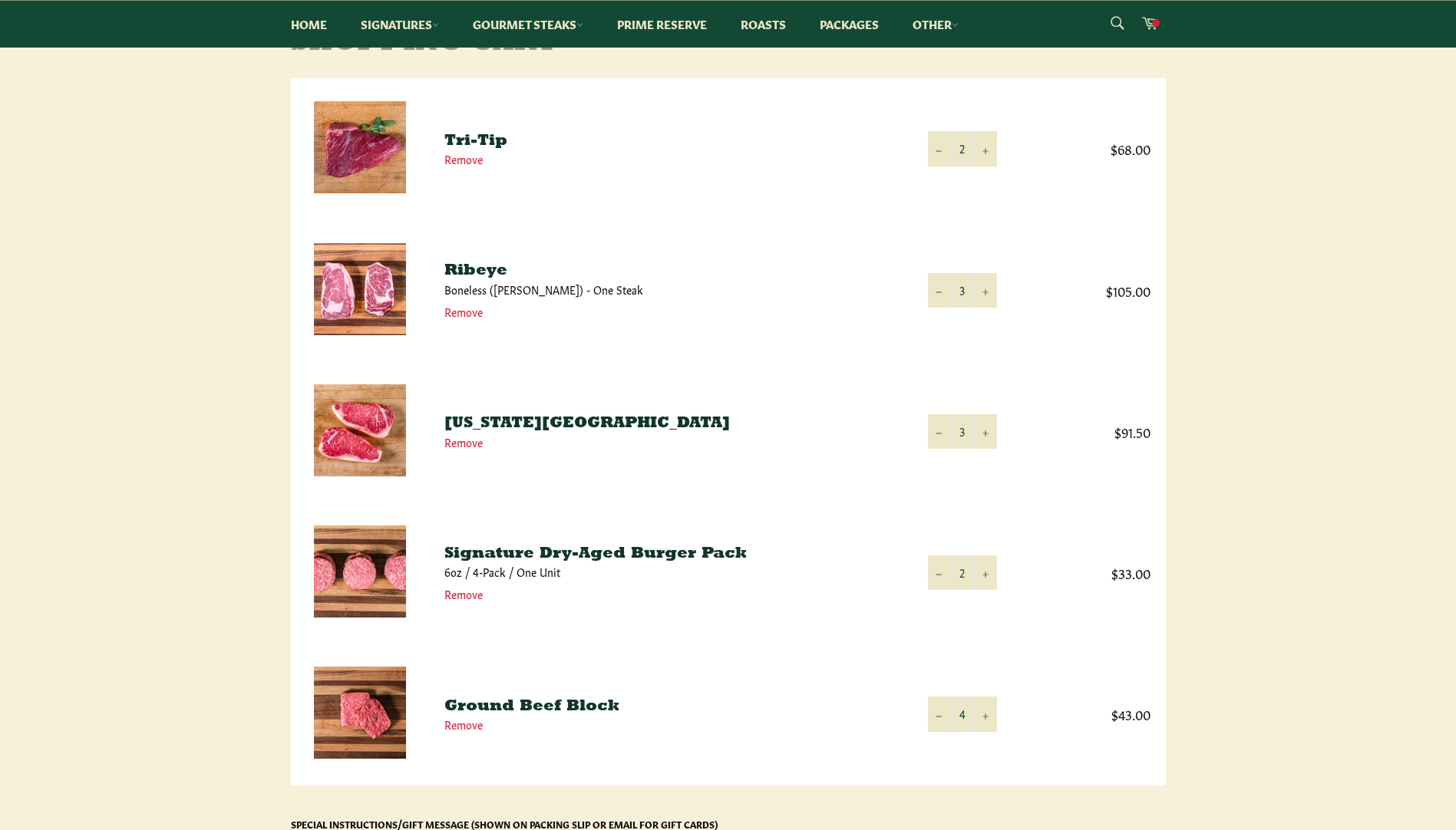
scroll to position [230, 0]
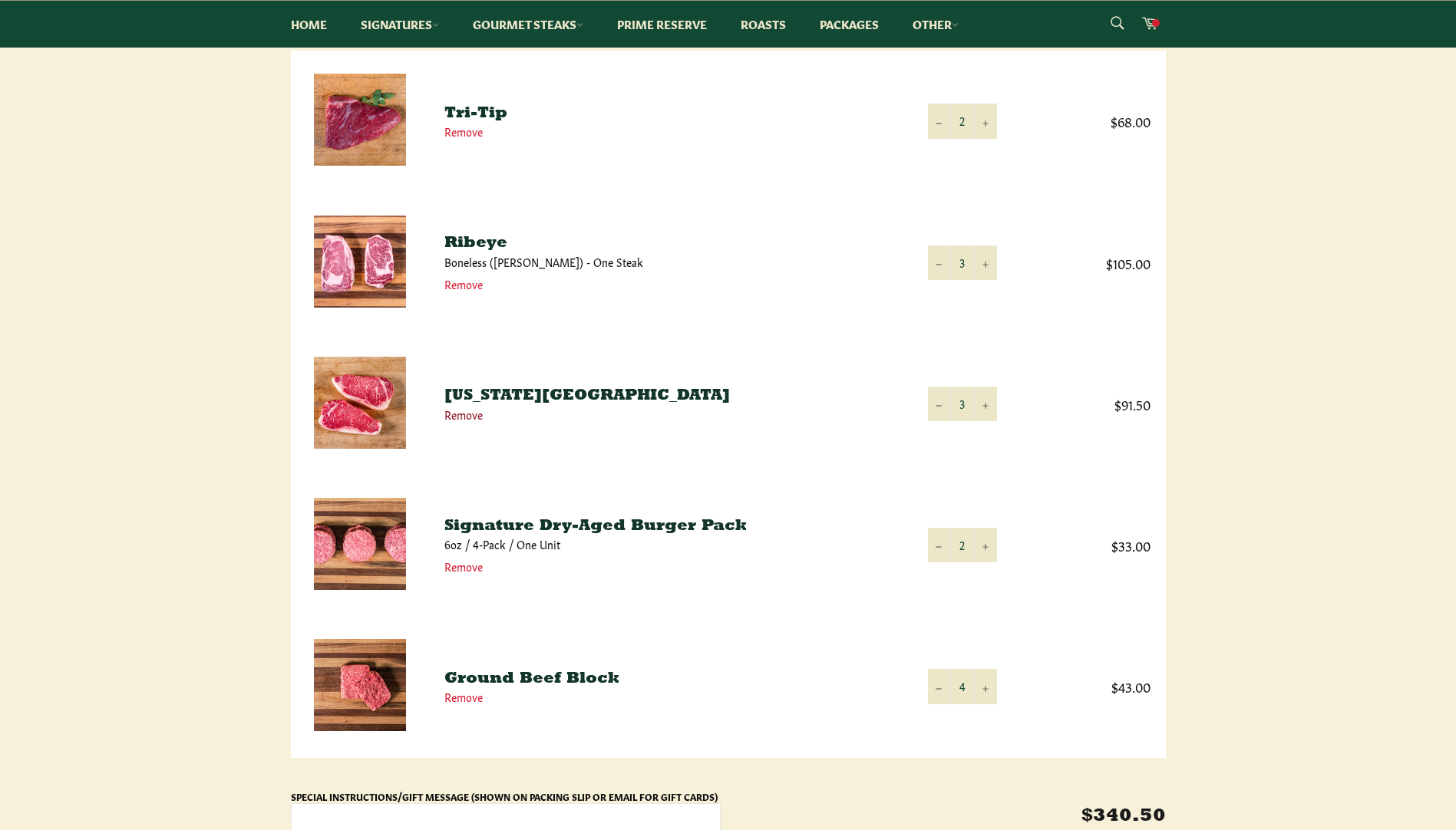
click at [463, 414] on link "Remove" at bounding box center [463, 415] width 38 height 16
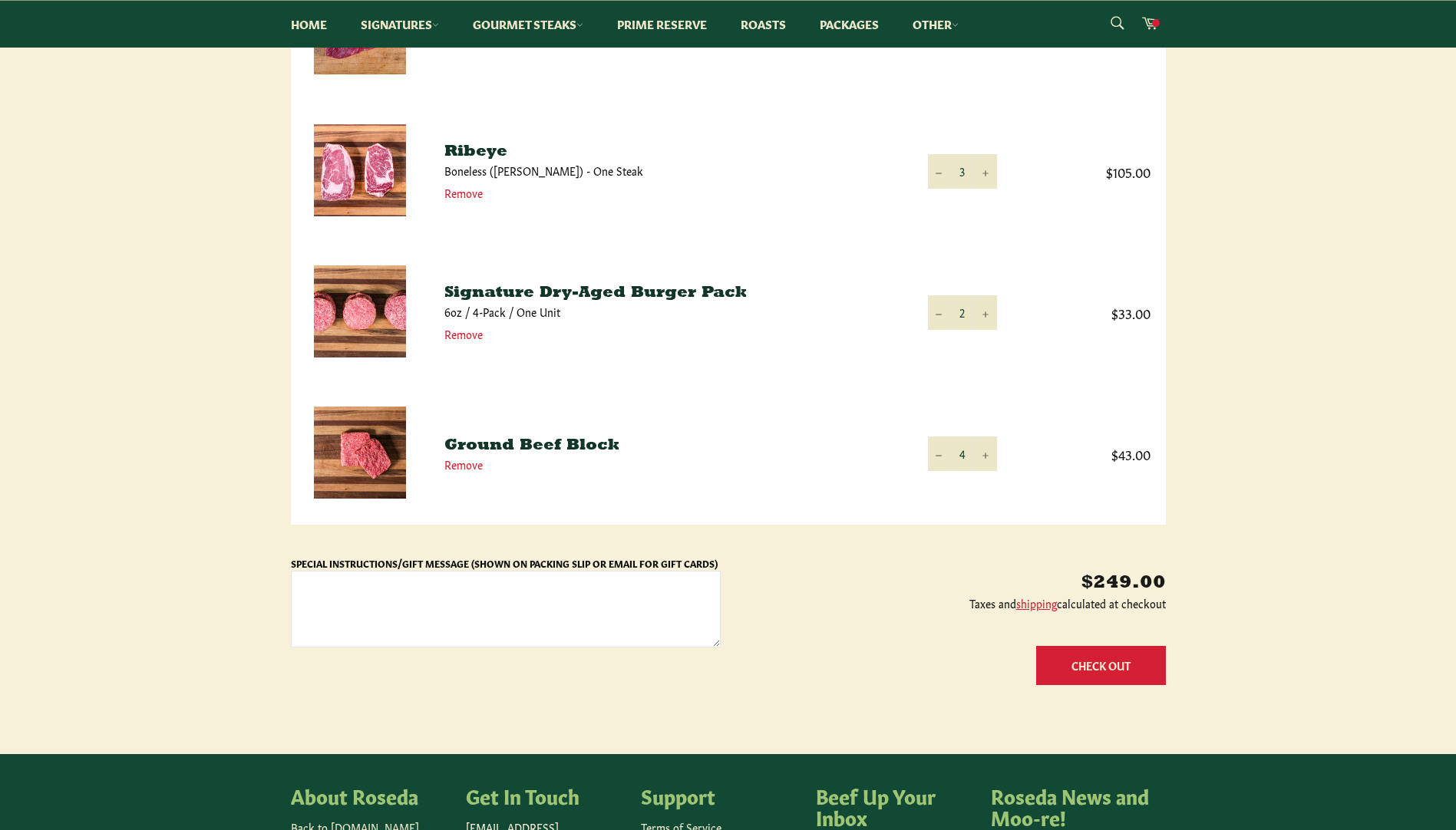
scroll to position [230, 0]
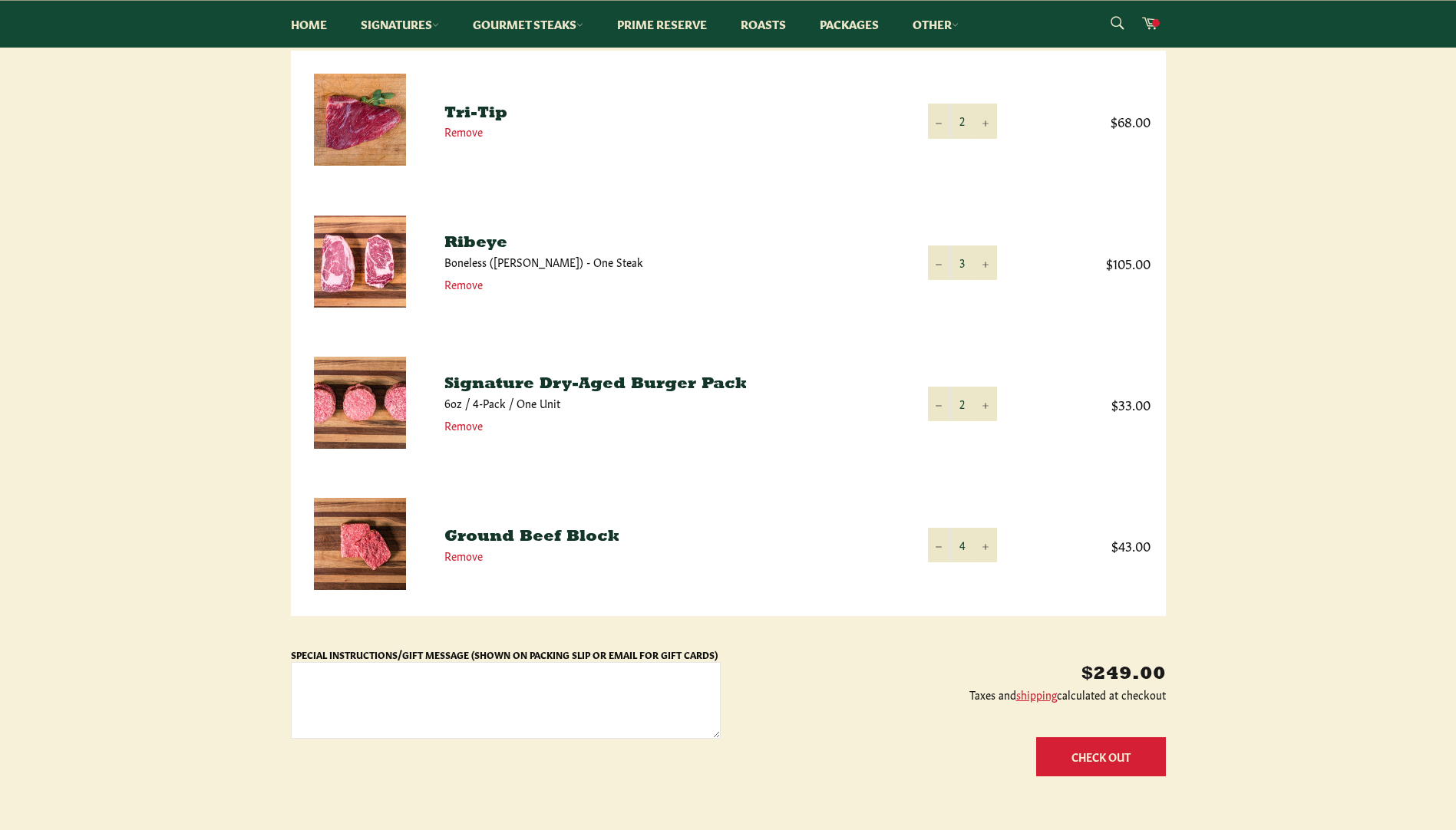
click at [510, 380] on link "Signature Dry-Aged Burger Pack" at bounding box center [595, 384] width 302 height 16
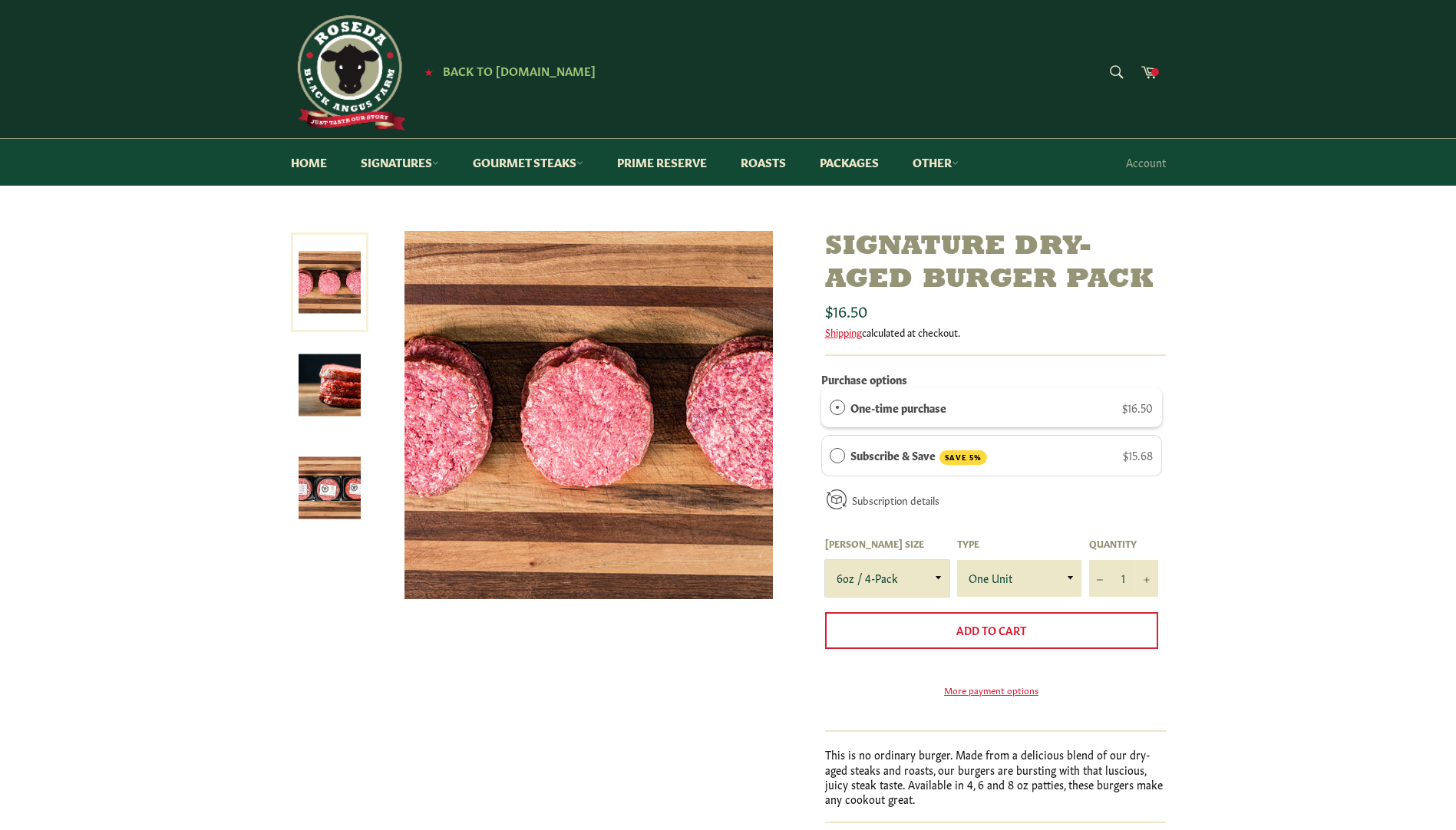
click at [930, 579] on select "4oz / 8-Pack 6oz / 4-Pack 8oz / 4-Pack" at bounding box center [887, 578] width 125 height 37
select select "8oz / 4-Pack"
click at [826, 560] on select "4oz / 8-Pack 6oz / 4-Pack 8oz / 4-Pack" at bounding box center [887, 578] width 125 height 37
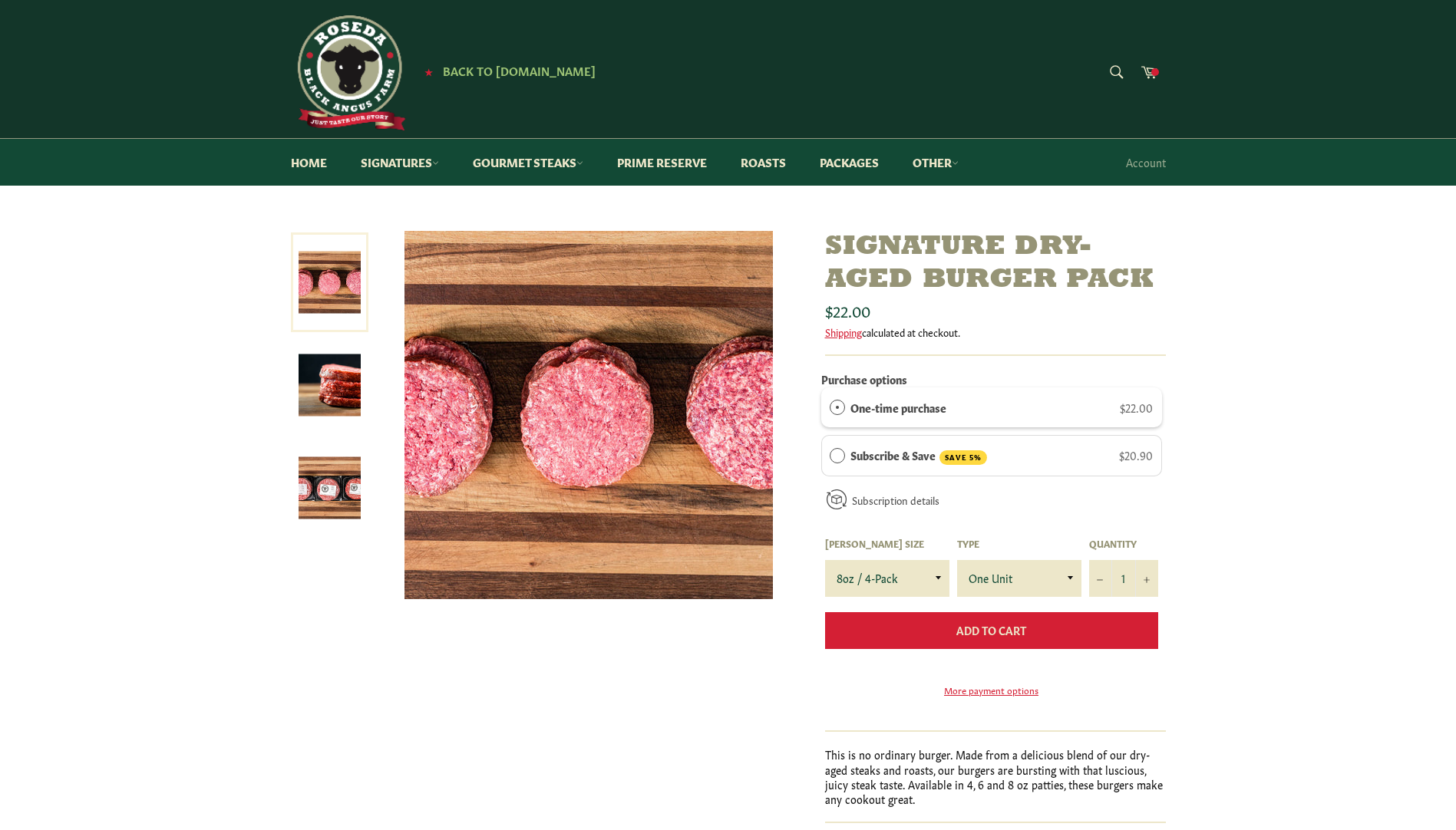
click at [980, 624] on span "Add to Cart" at bounding box center [990, 630] width 70 height 16
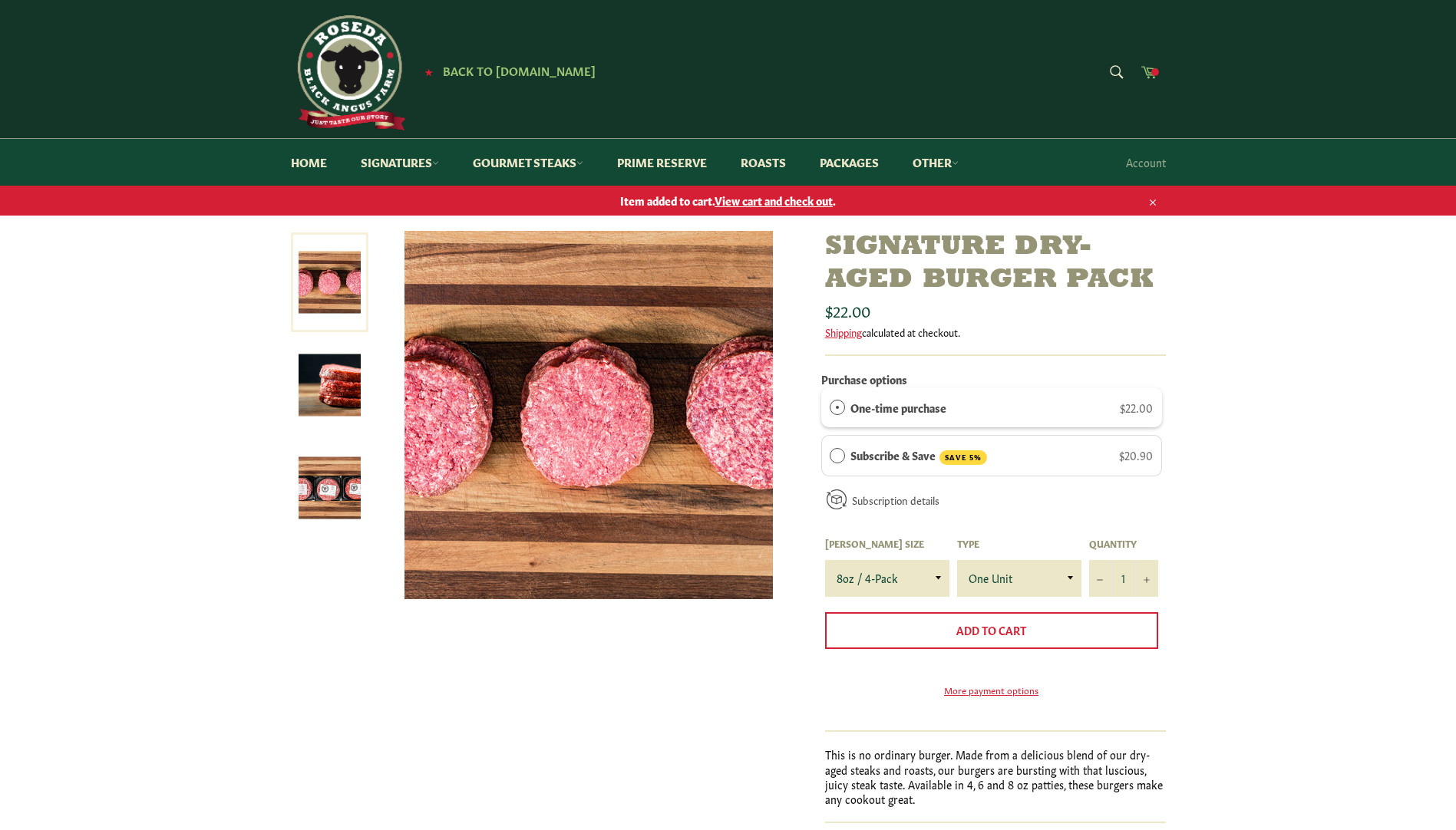
click at [1165, 72] on link "Cart" at bounding box center [1149, 73] width 32 height 34
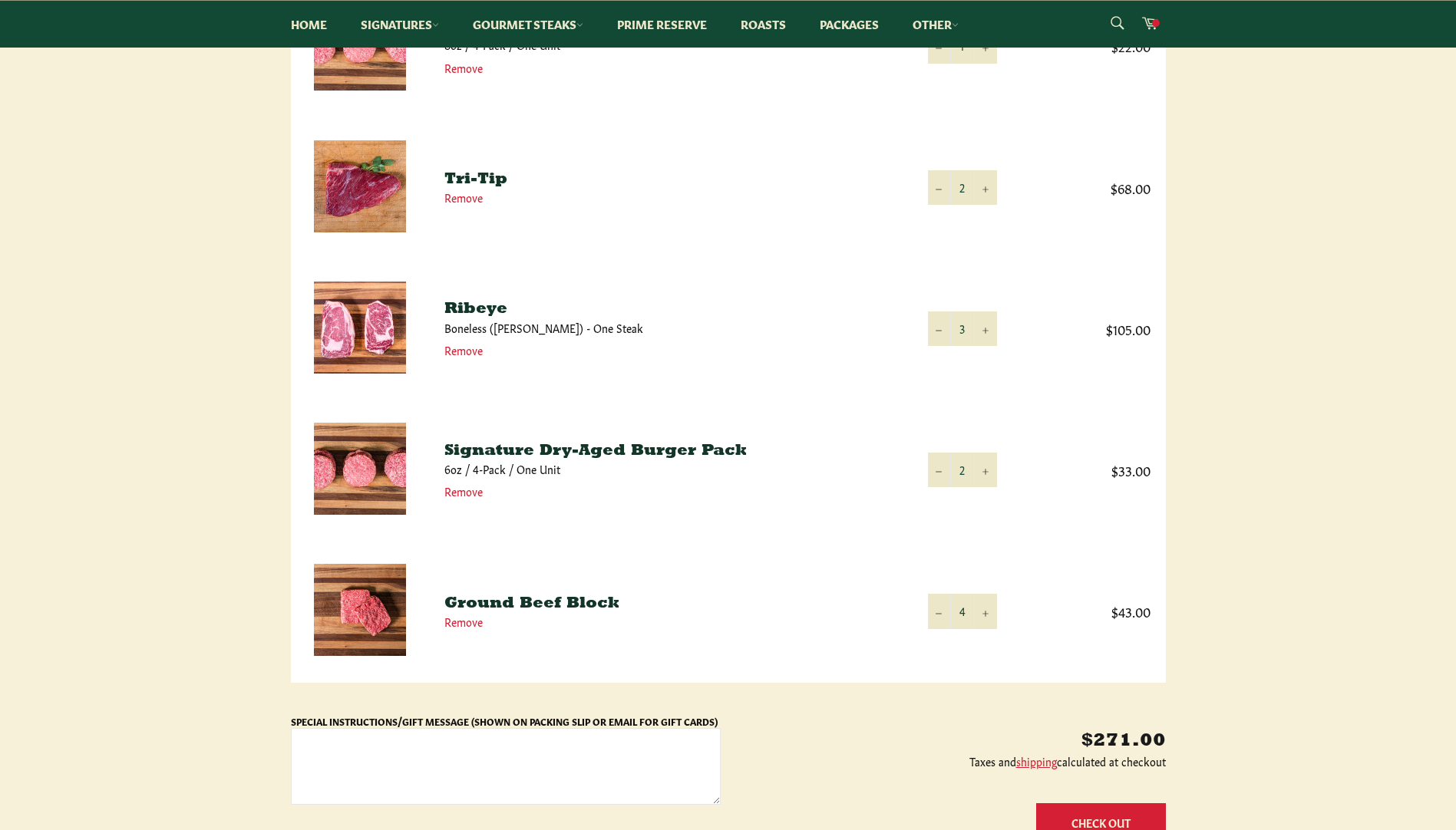
scroll to position [307, 0]
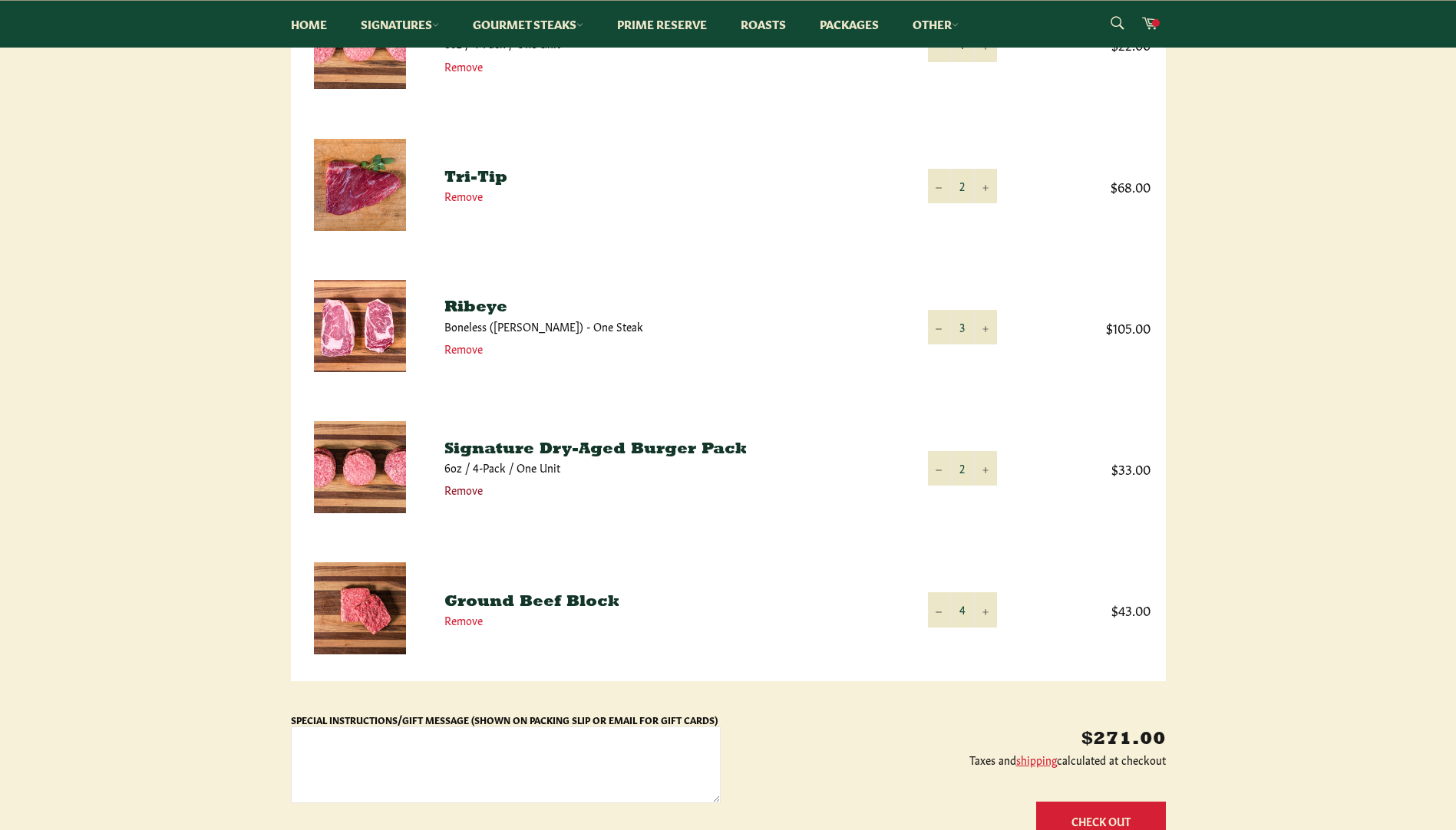
click at [463, 490] on link "Remove" at bounding box center [463, 490] width 38 height 16
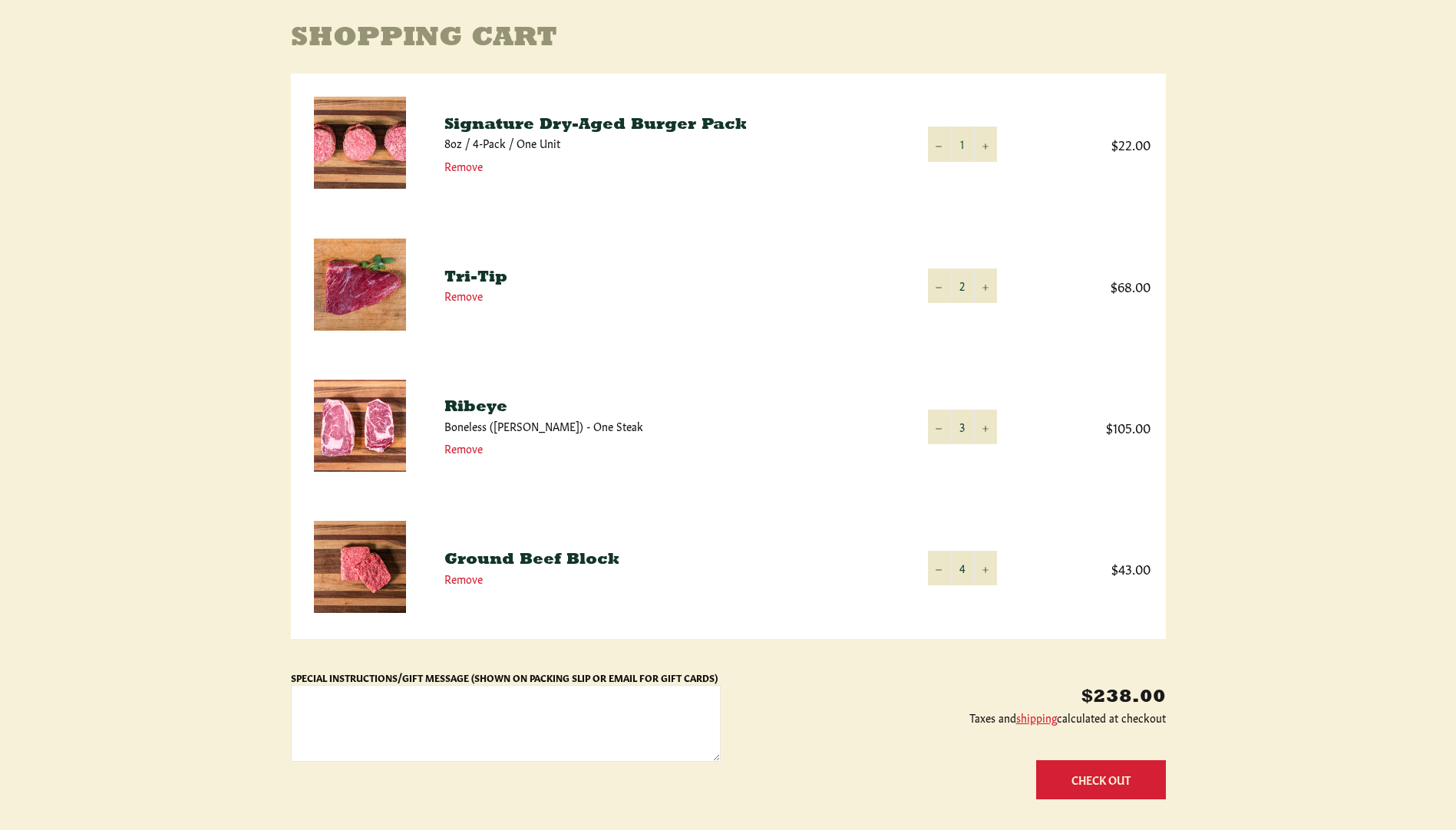
scroll to position [461, 0]
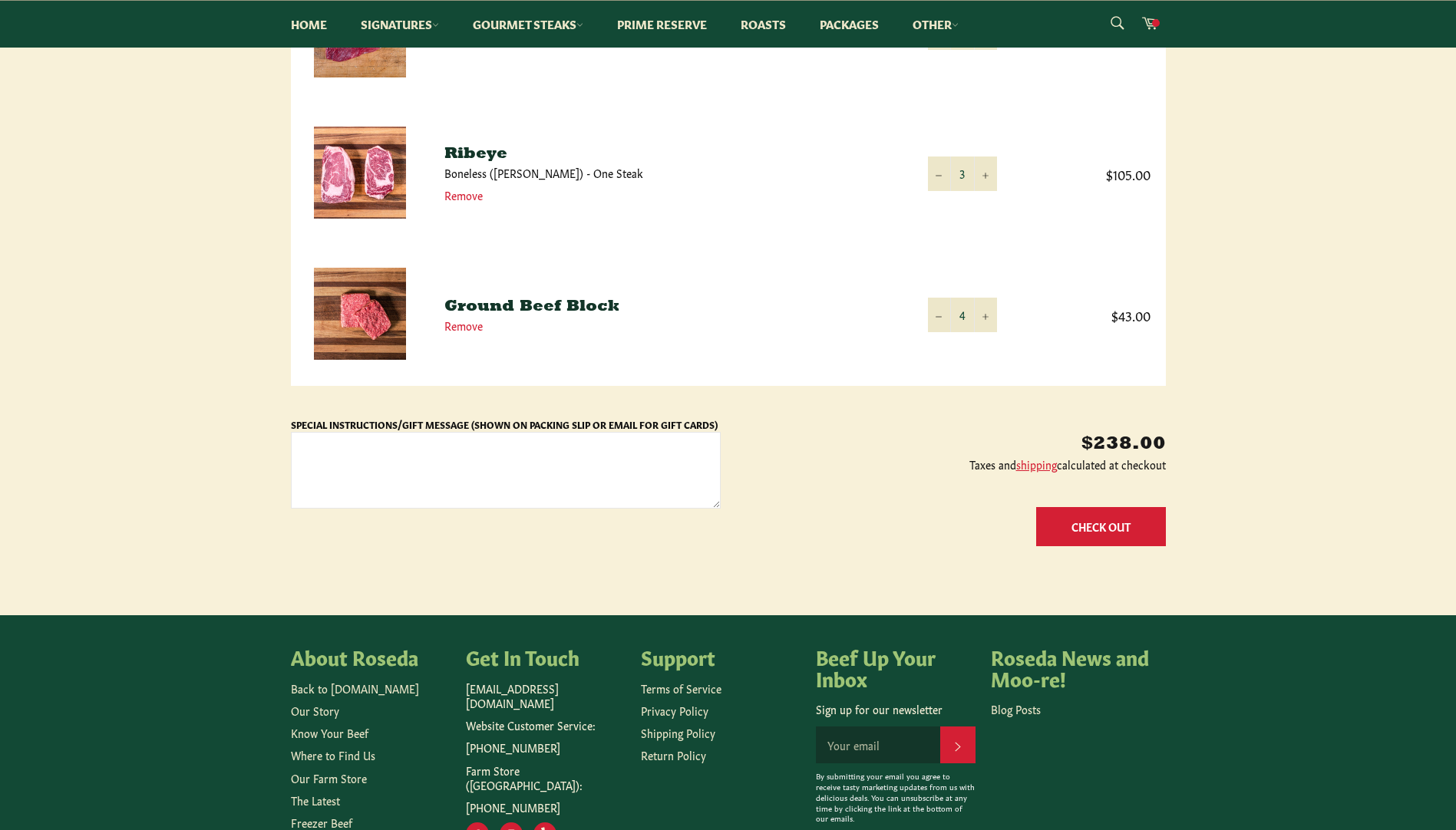
click at [1113, 529] on button "Check Out" at bounding box center [1101, 526] width 129 height 39
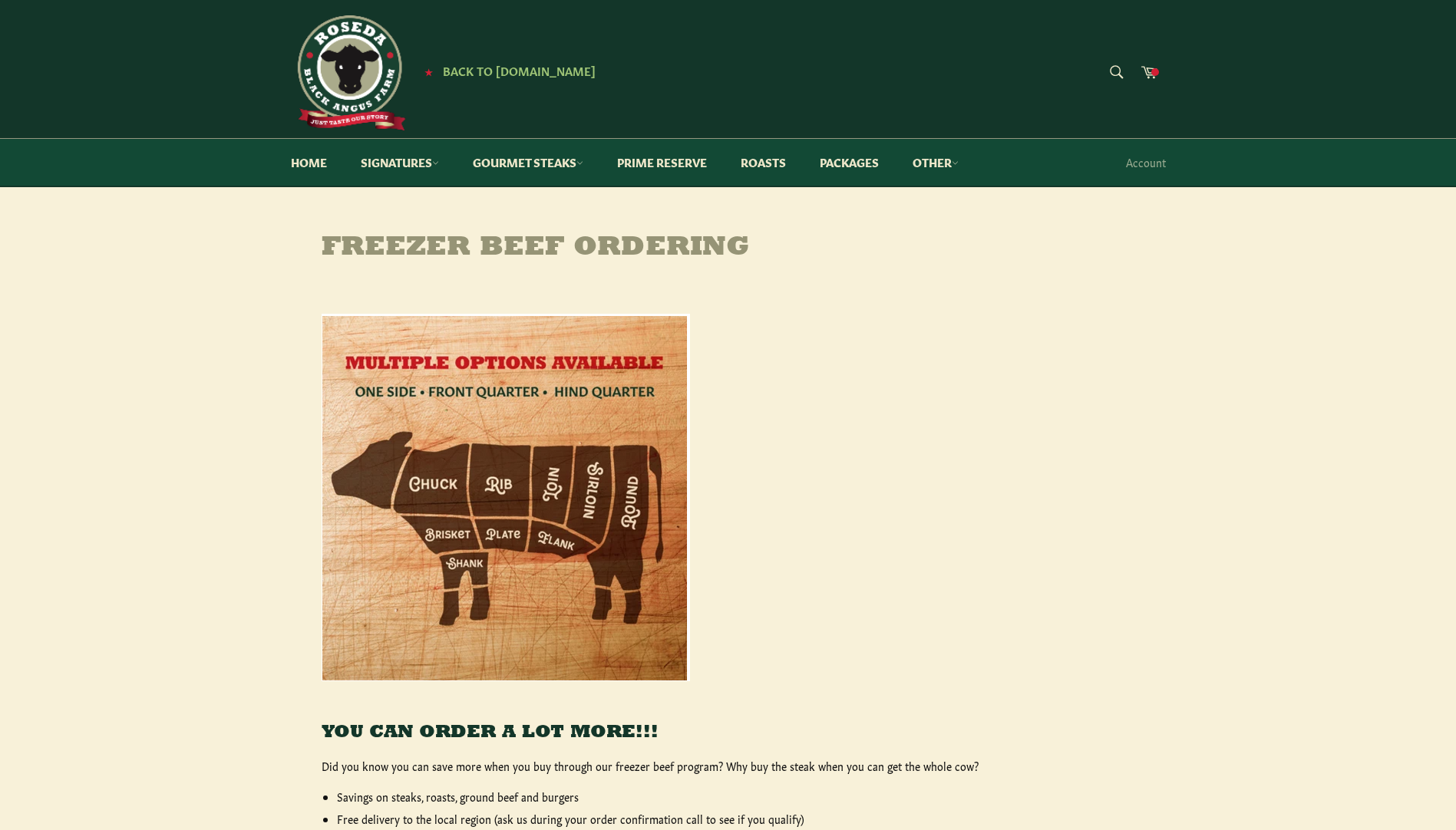
scroll to position [537, 0]
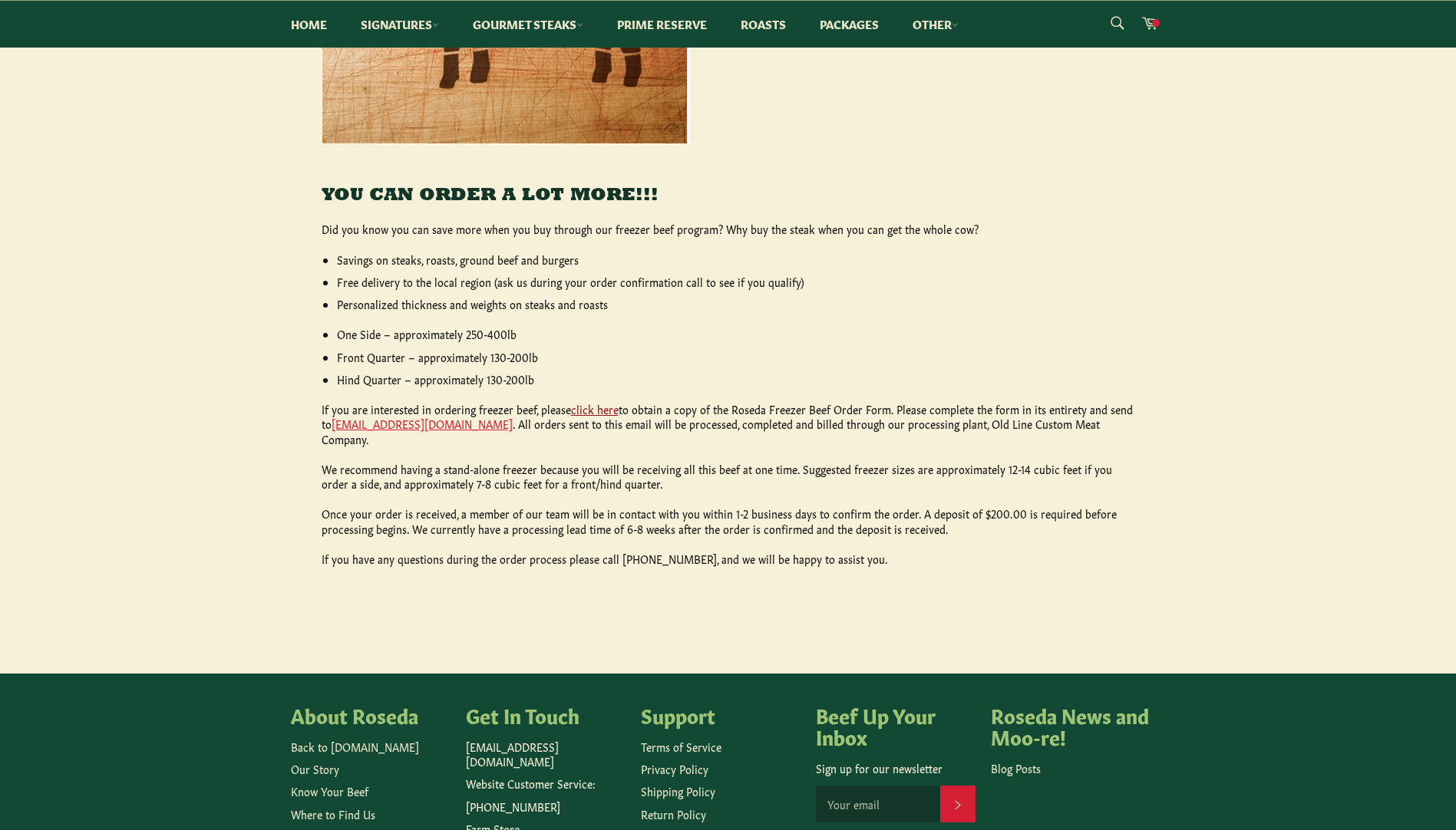
click at [589, 407] on link "click here" at bounding box center [594, 409] width 48 height 16
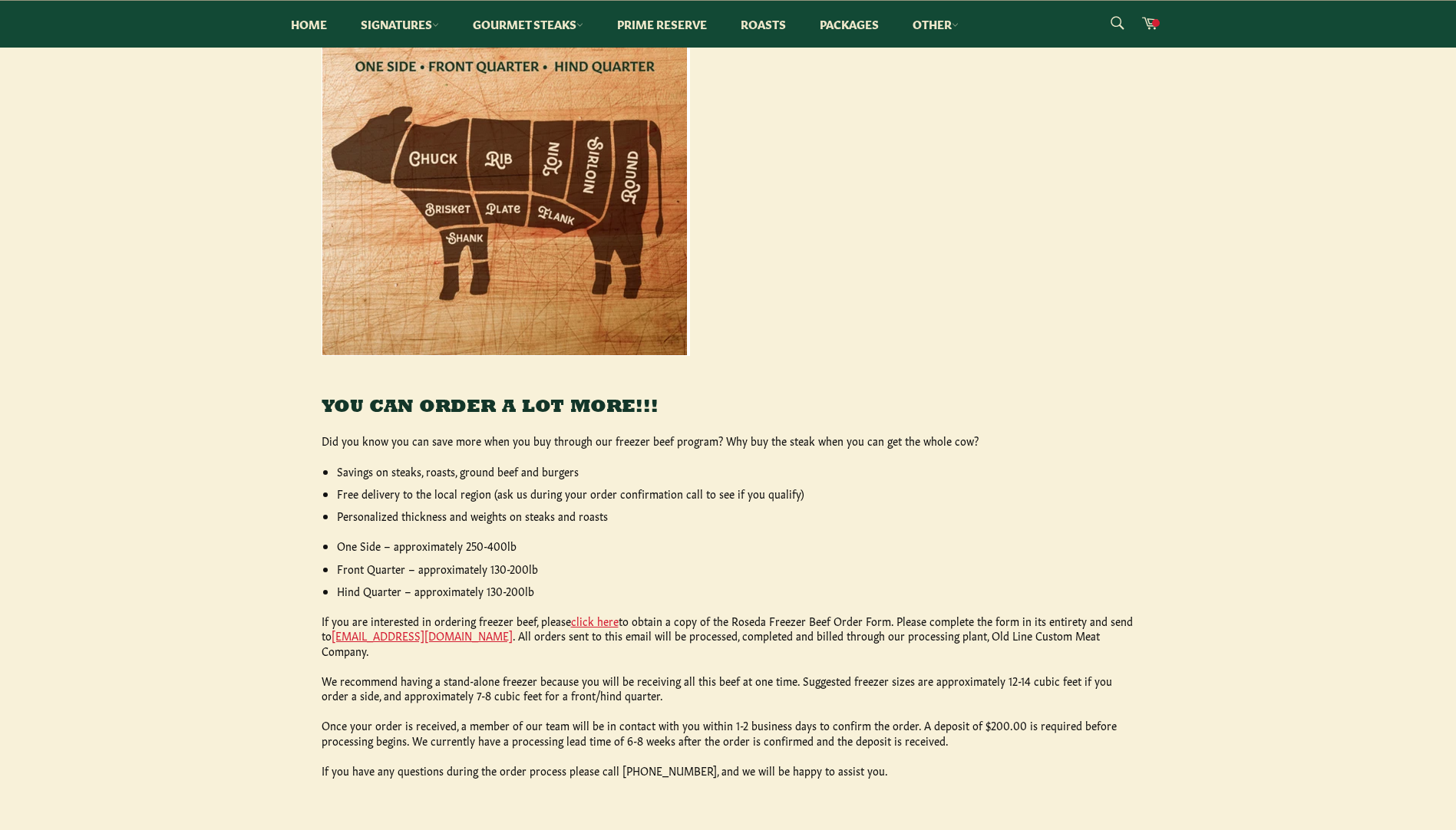
scroll to position [692, 0]
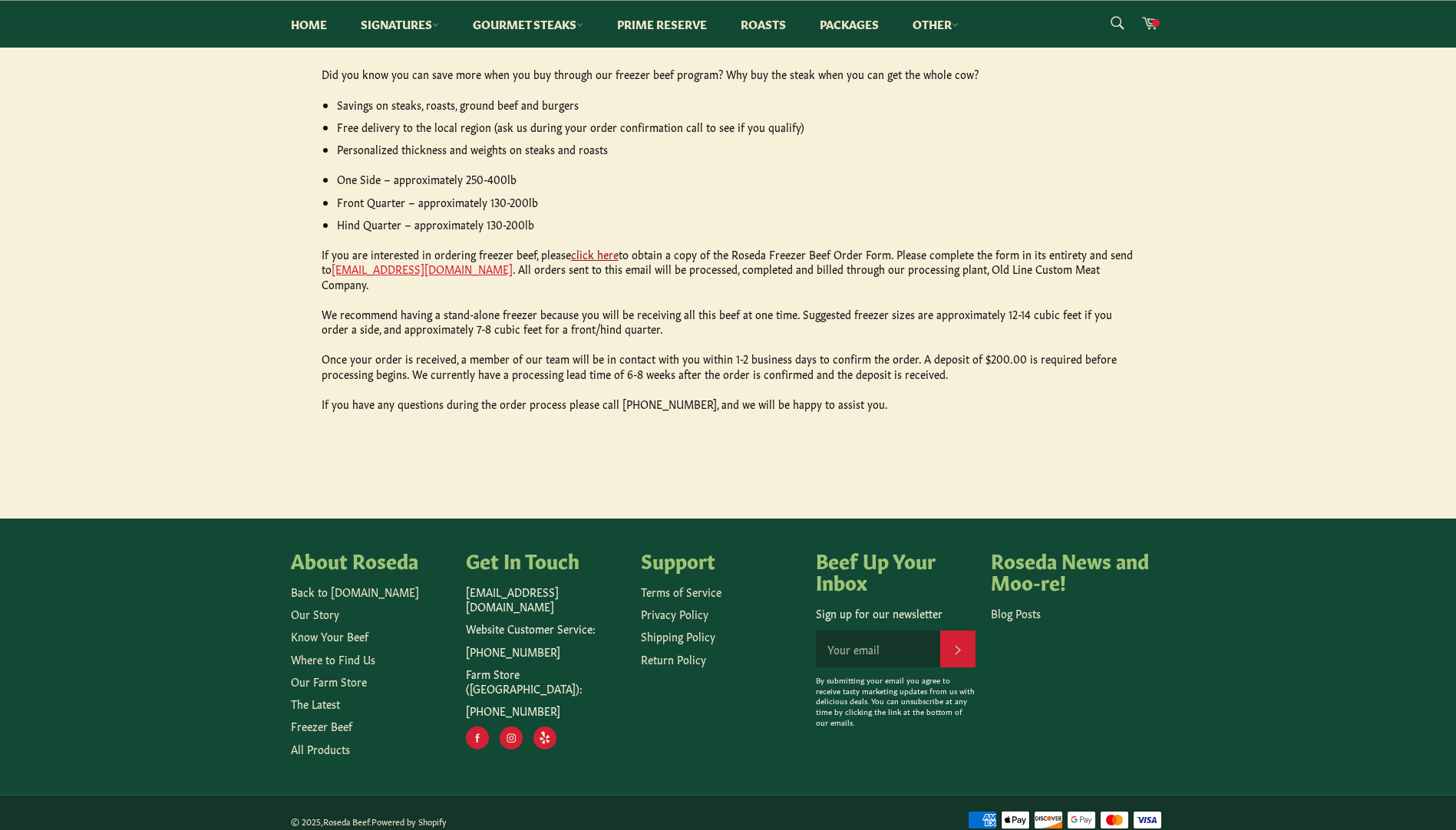
click at [586, 254] on link "click here" at bounding box center [594, 254] width 48 height 16
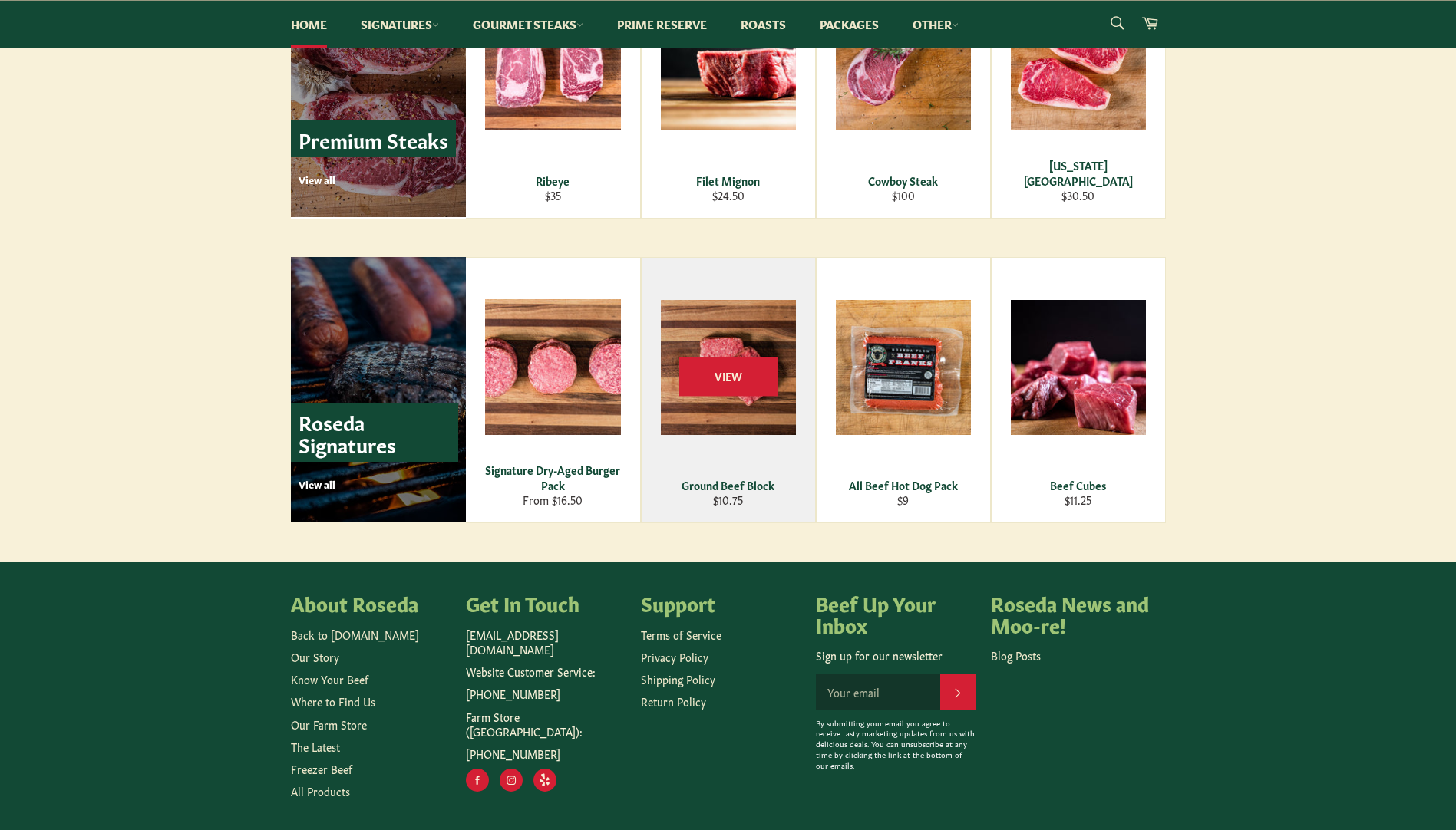
scroll to position [1976, 0]
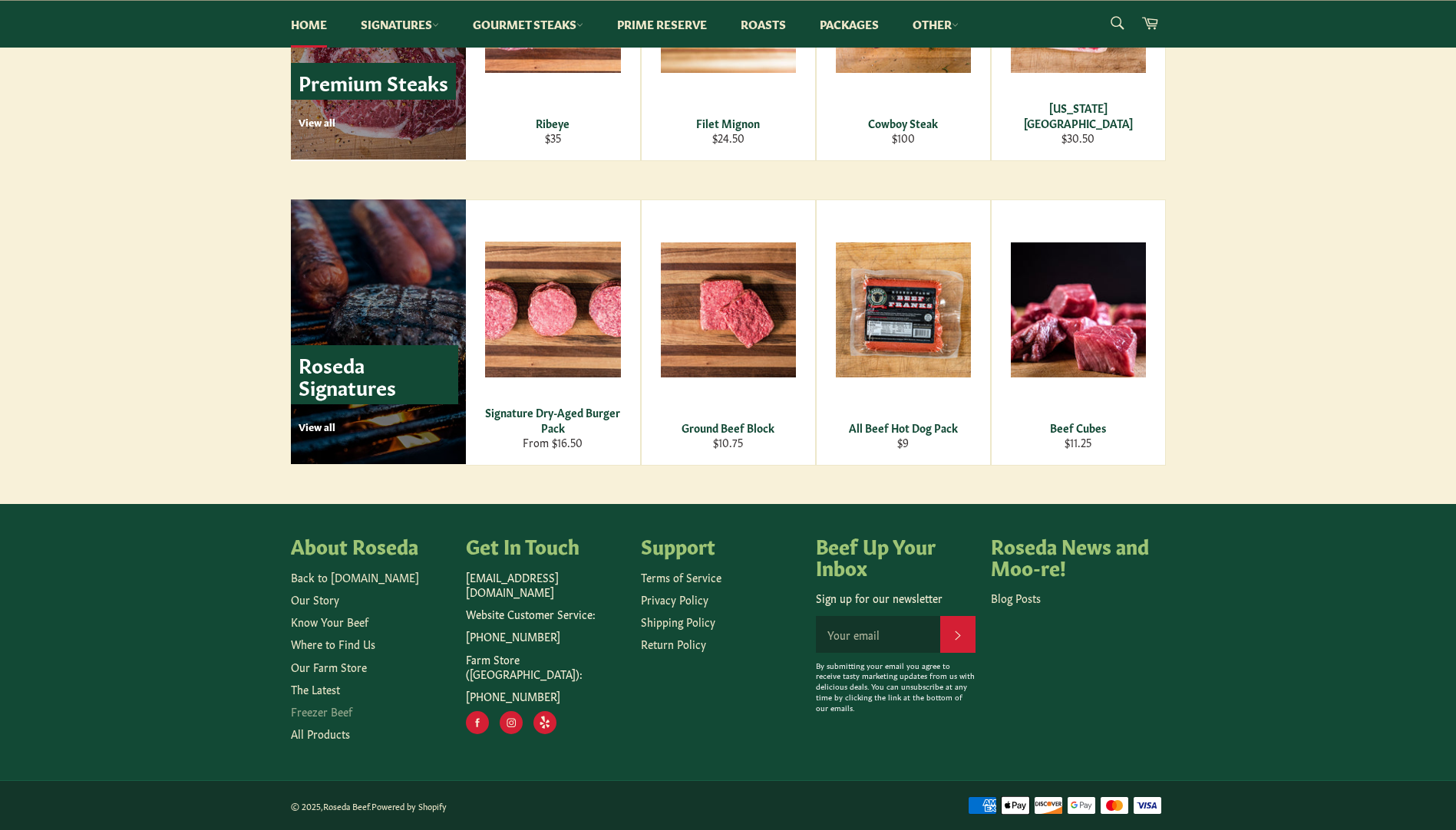
click at [306, 712] on link "Freezer Beef" at bounding box center [322, 711] width 62 height 16
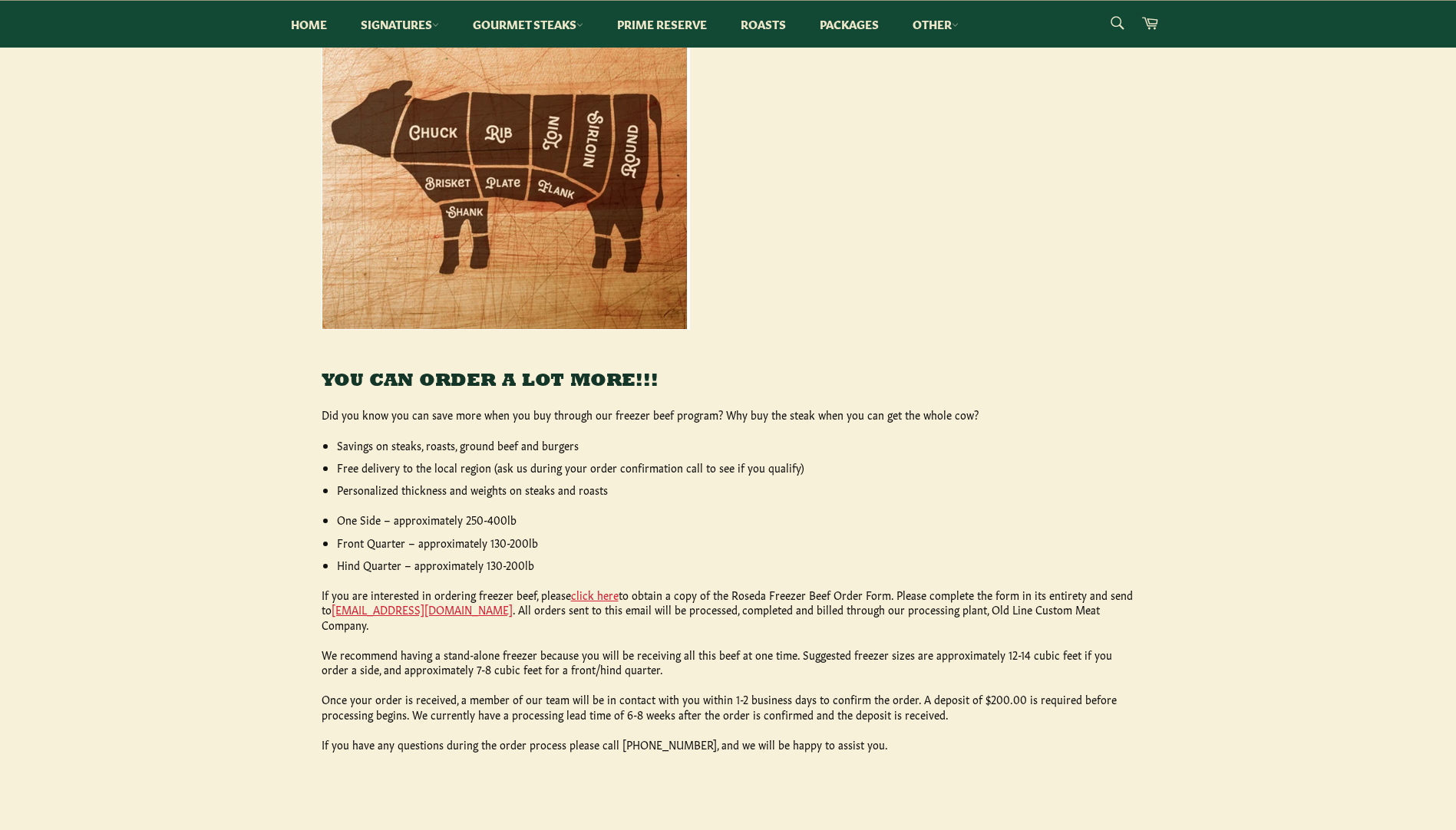
scroll to position [383, 0]
